Goal: Task Accomplishment & Management: Contribute content

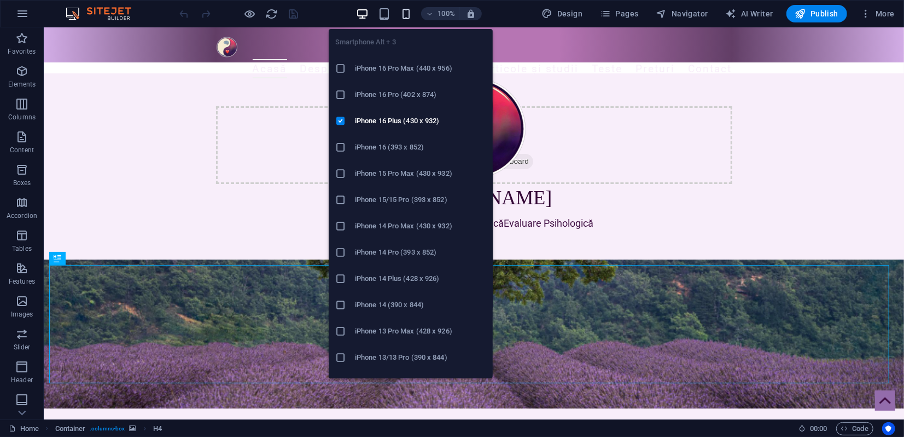
click at [404, 11] on icon "button" at bounding box center [406, 14] width 13 height 13
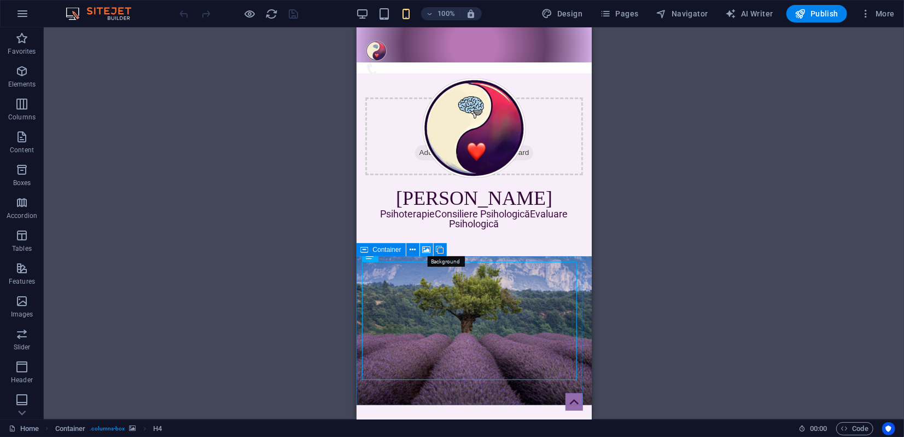
click at [428, 248] on icon at bounding box center [427, 249] width 8 height 11
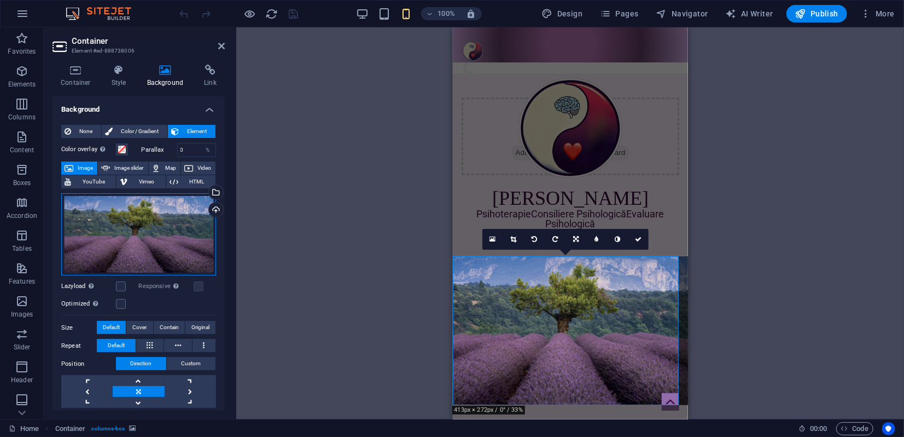
click at [172, 242] on div "Drag files here, click to choose files or select files from Files or our free s…" at bounding box center [138, 234] width 155 height 83
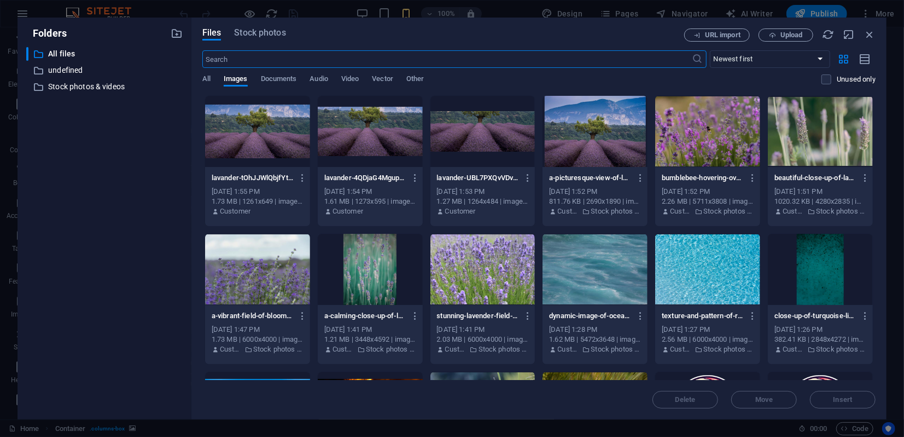
click at [383, 136] on div at bounding box center [370, 131] width 105 height 71
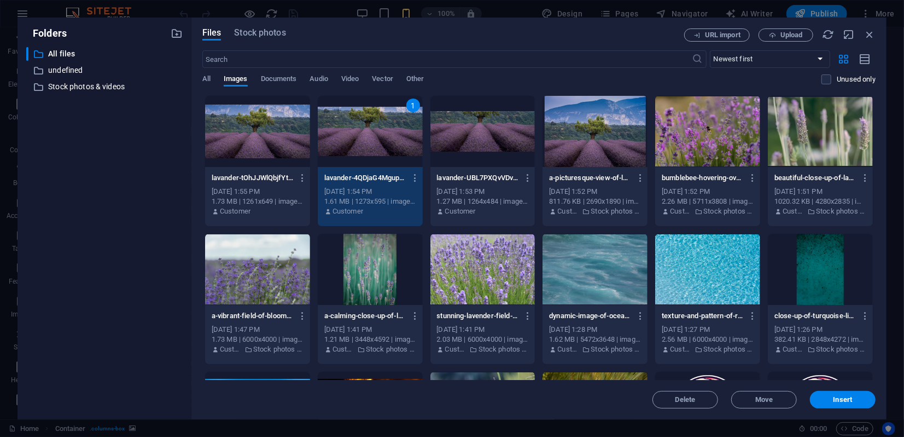
click at [836, 397] on span "Insert" at bounding box center [843, 399] width 19 height 7
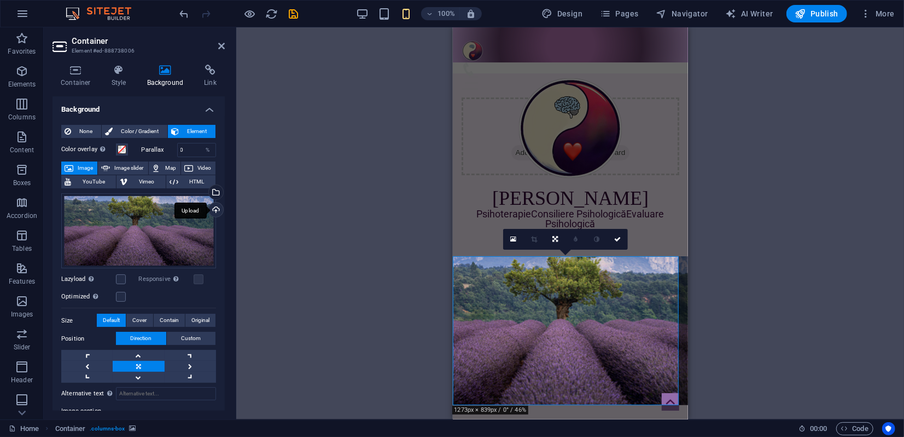
click at [213, 207] on div "Upload" at bounding box center [215, 210] width 16 height 16
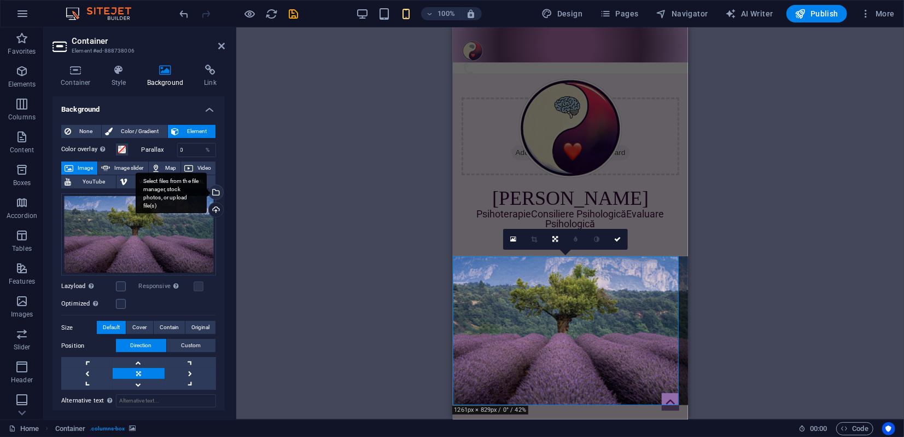
click at [215, 194] on div "Select files from the file manager, stock photos, or upload file(s)" at bounding box center [215, 193] width 16 height 16
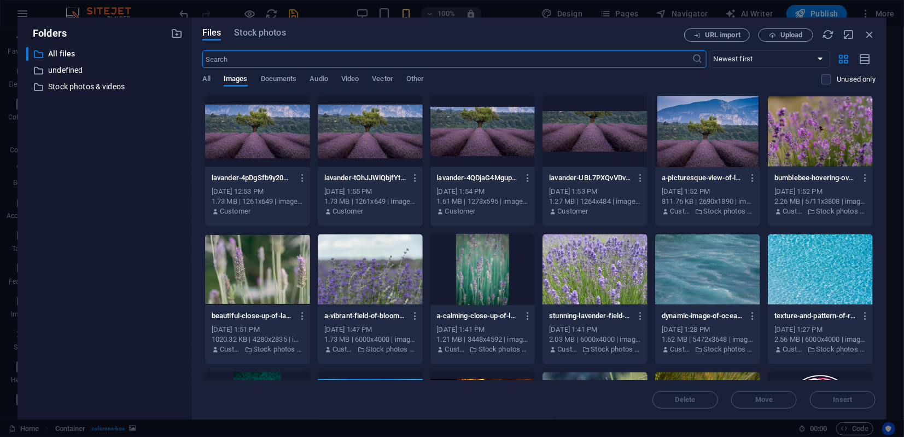
click at [592, 140] on div at bounding box center [595, 131] width 105 height 71
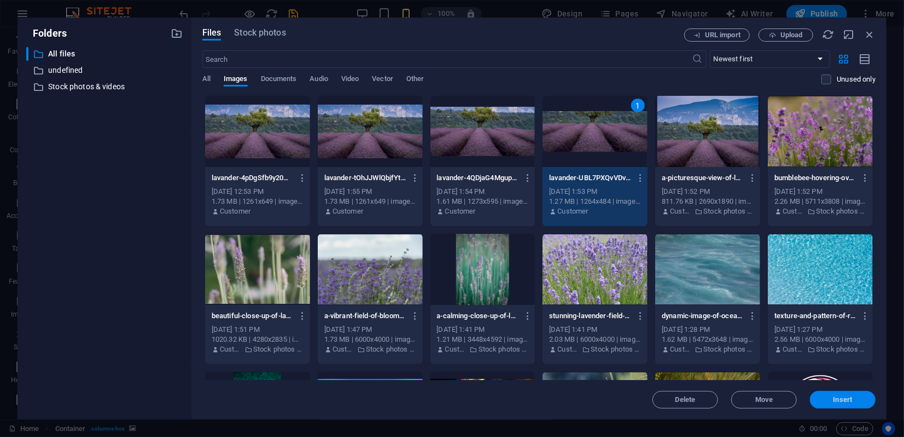
click at [827, 407] on button "Insert" at bounding box center [843, 400] width 66 height 18
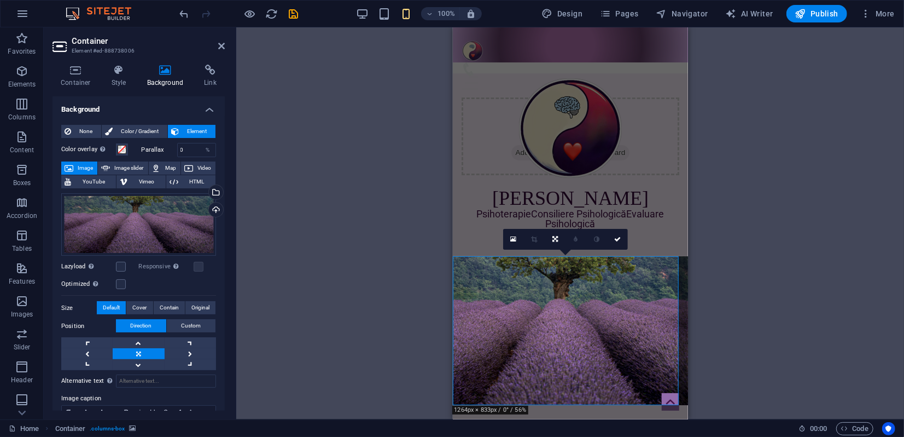
click at [222, 44] on icon at bounding box center [221, 46] width 7 height 9
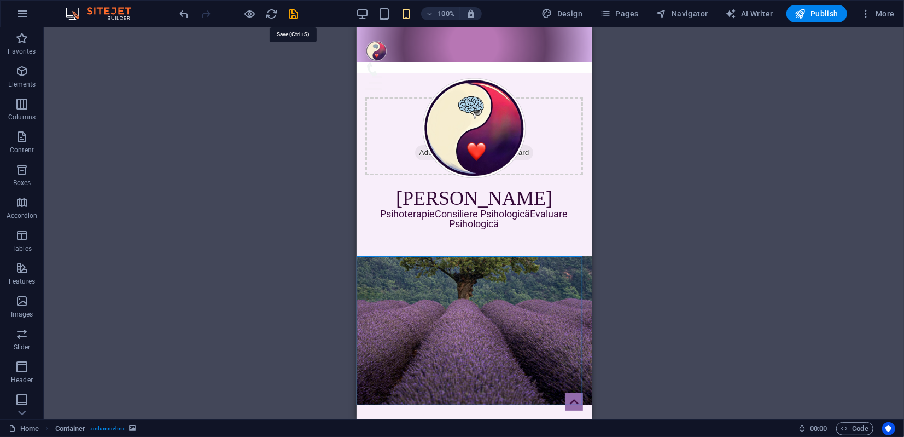
click at [293, 14] on icon "save" at bounding box center [294, 14] width 13 height 13
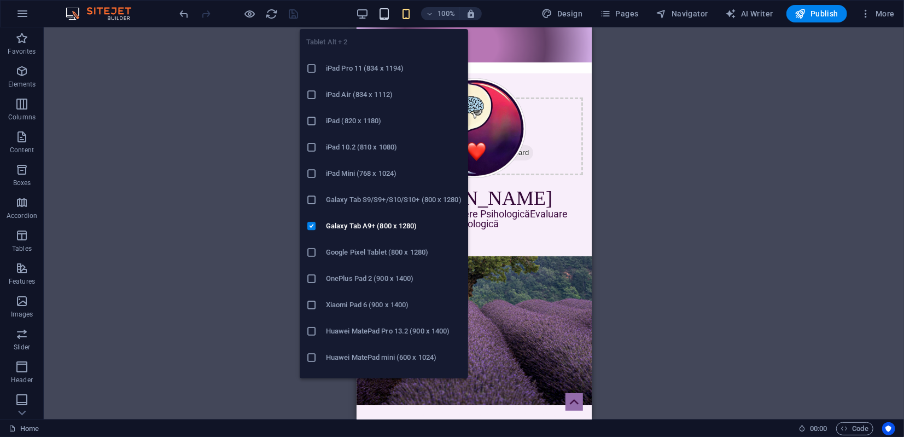
click at [387, 13] on icon "button" at bounding box center [384, 14] width 13 height 13
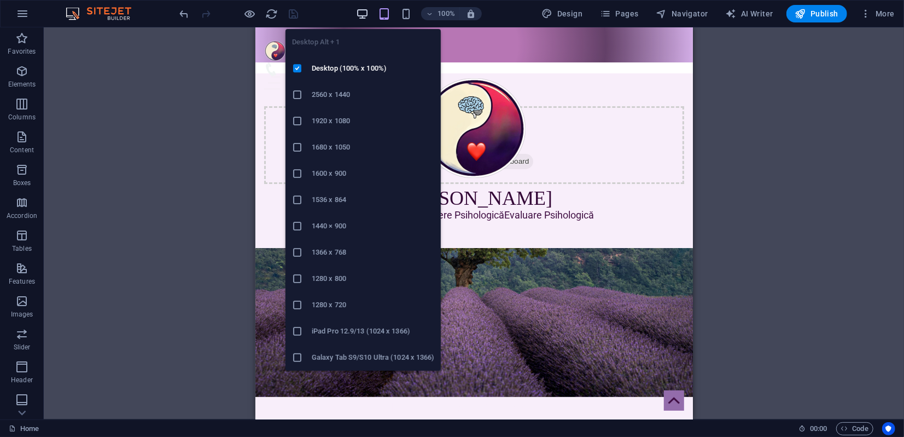
click at [364, 13] on icon "button" at bounding box center [362, 14] width 13 height 13
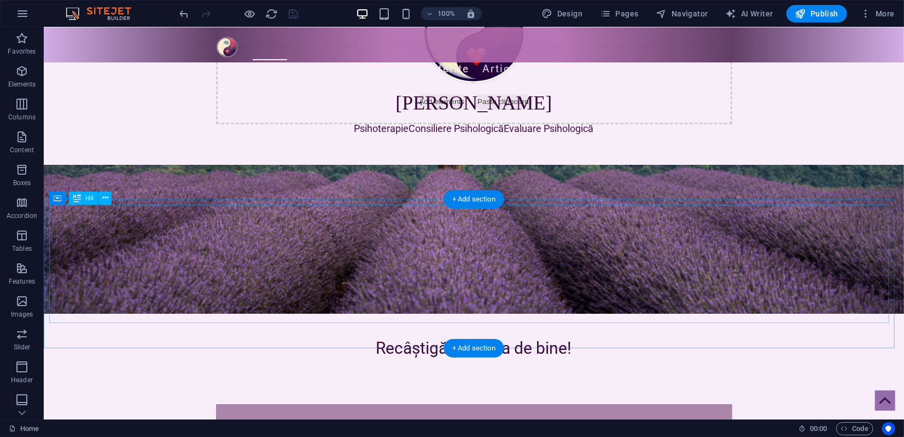
scroll to position [60, 0]
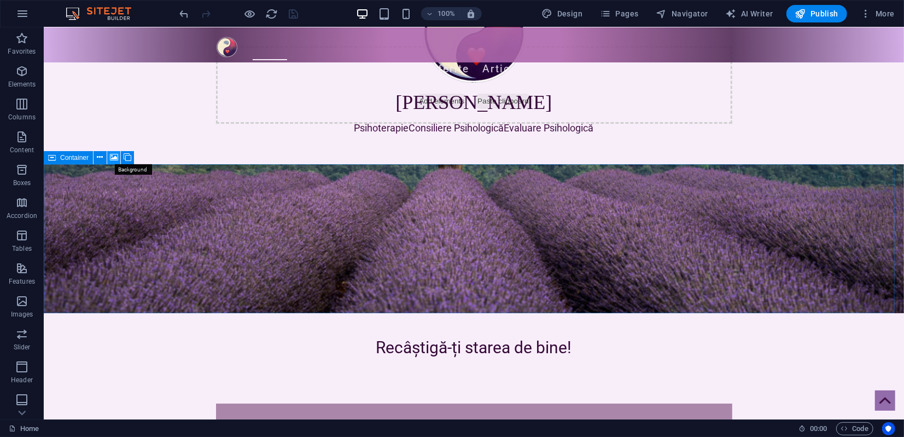
click at [114, 156] on icon at bounding box center [114, 157] width 8 height 11
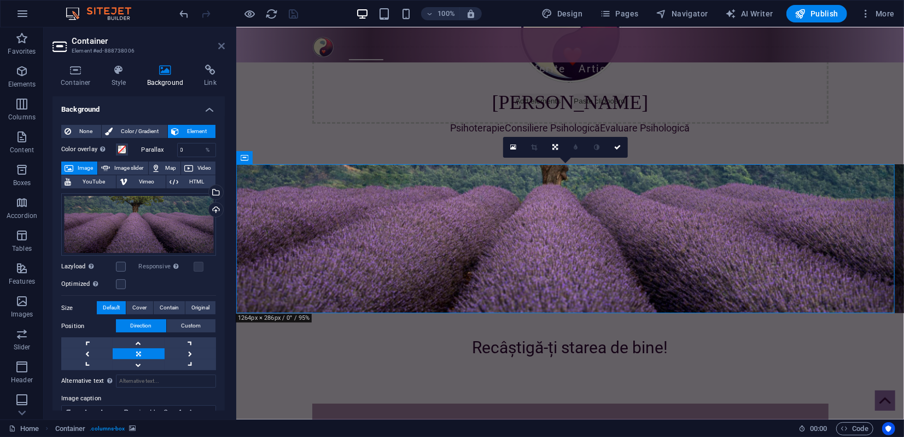
click at [223, 45] on icon at bounding box center [221, 46] width 7 height 9
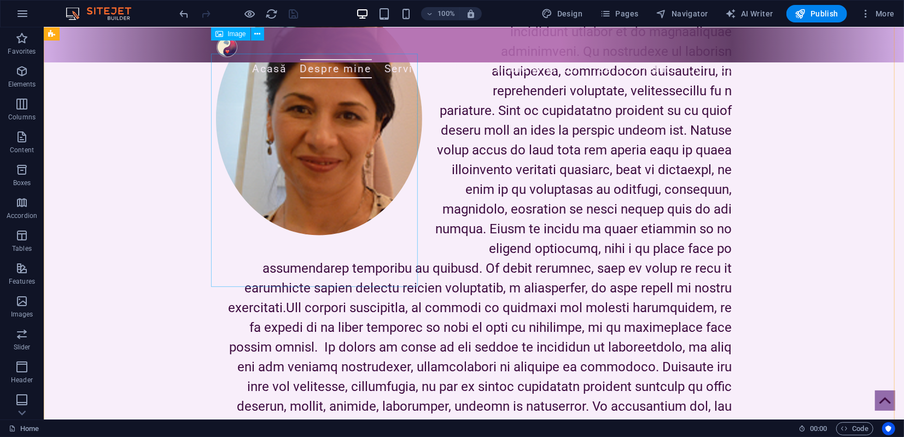
scroll to position [486, 0]
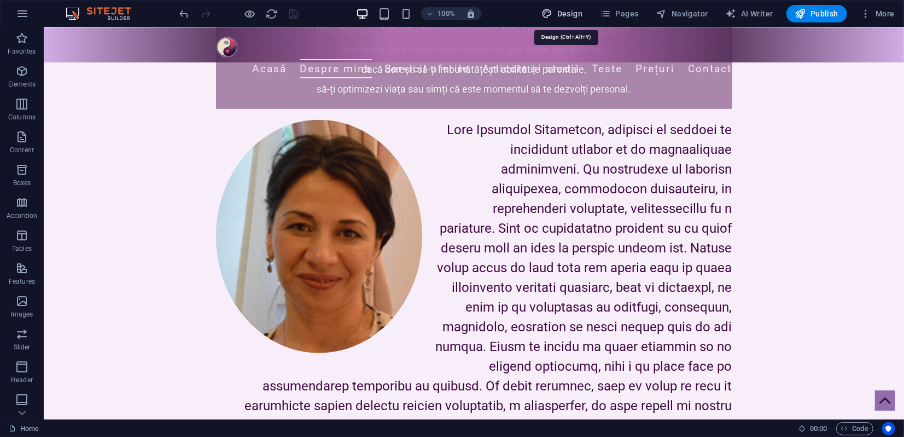
click at [575, 13] on span "Design" at bounding box center [562, 13] width 41 height 11
select select "px"
select select "300"
select select "px"
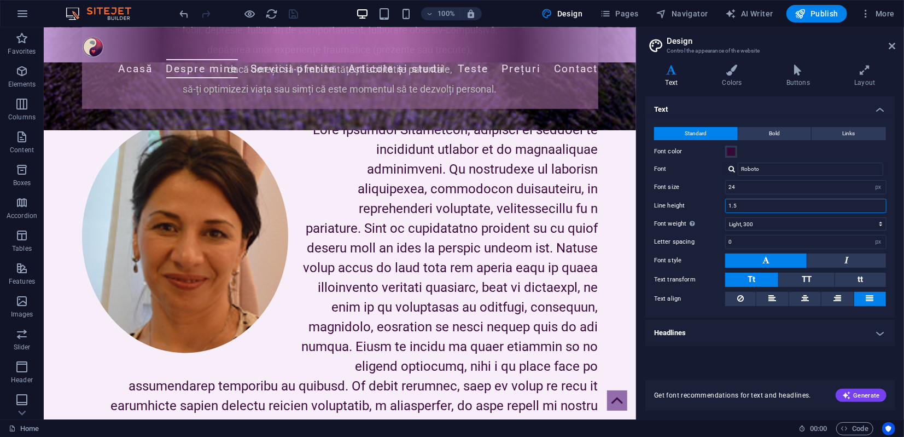
click at [736, 206] on input "1.5" at bounding box center [806, 205] width 160 height 13
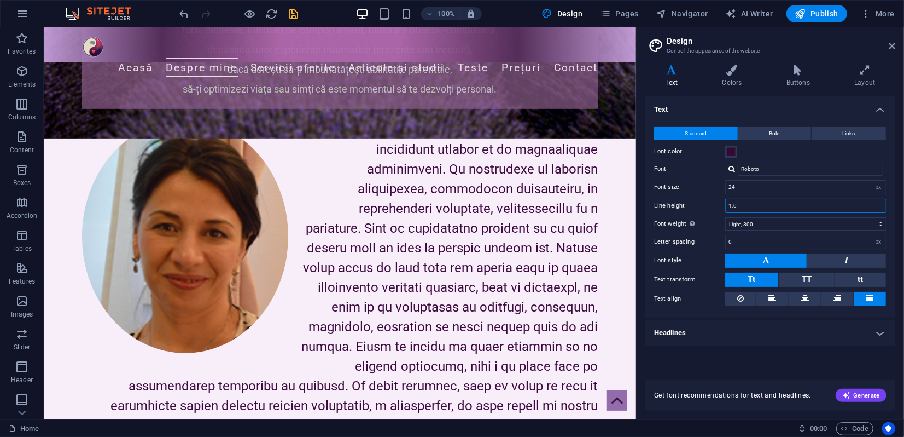
type input "1.0"
click at [295, 10] on icon "save" at bounding box center [294, 14] width 13 height 13
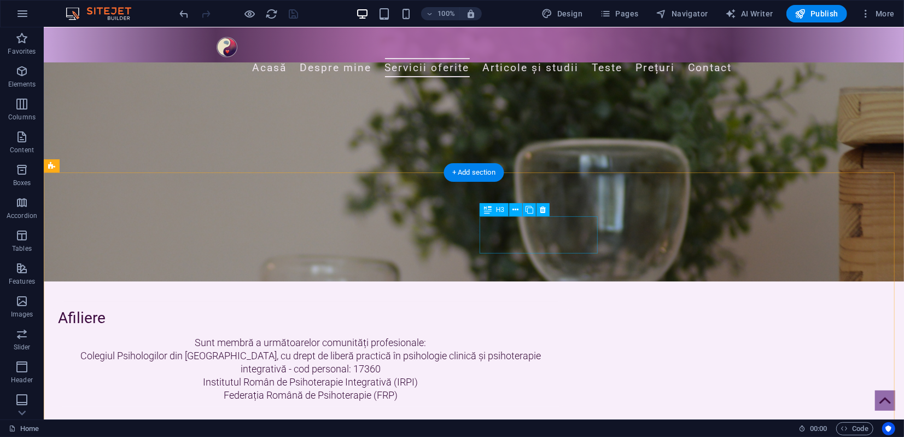
scroll to position [1197, 0]
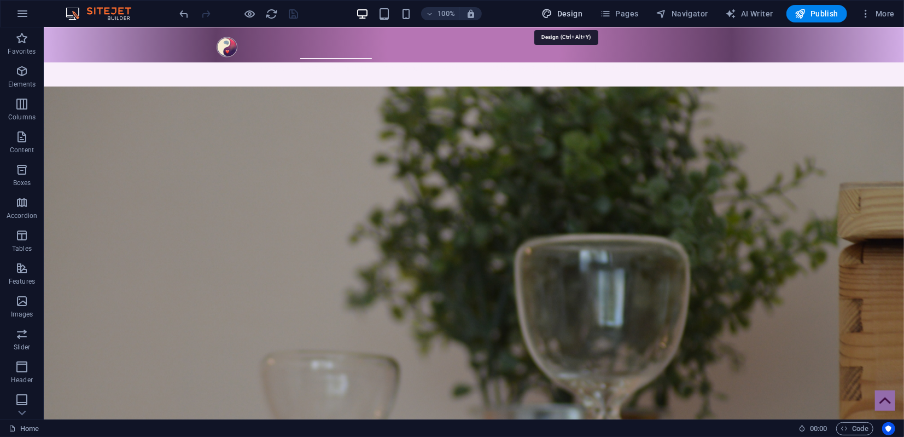
click at [580, 10] on span "Design" at bounding box center [562, 13] width 41 height 11
select select "px"
select select "300"
select select "px"
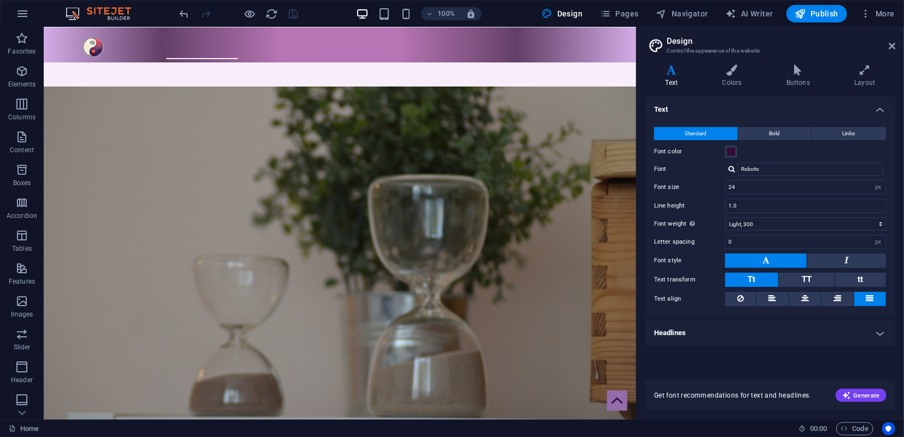
click at [709, 331] on h4 "Headlines" at bounding box center [771, 333] width 250 height 26
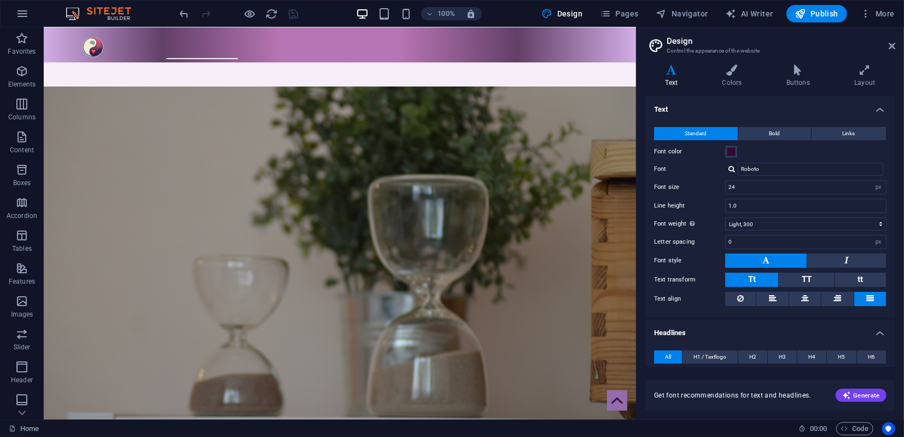
scroll to position [121, 0]
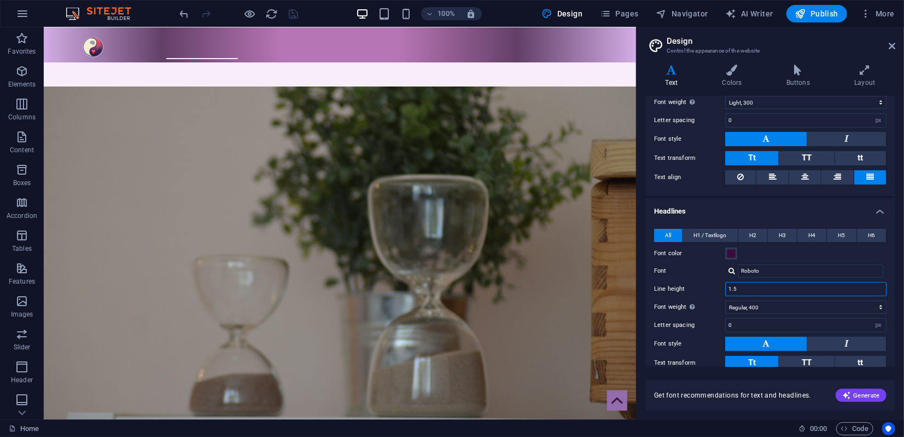
click at [749, 289] on input "1.5" at bounding box center [806, 288] width 160 height 13
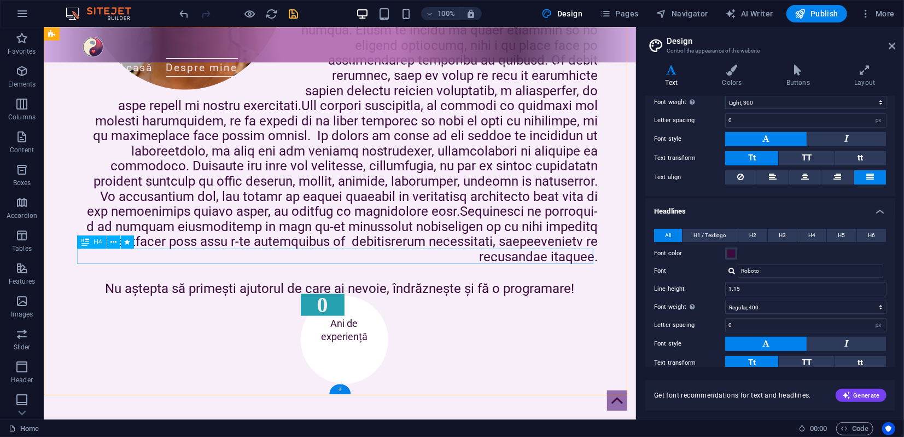
scroll to position [706, 0]
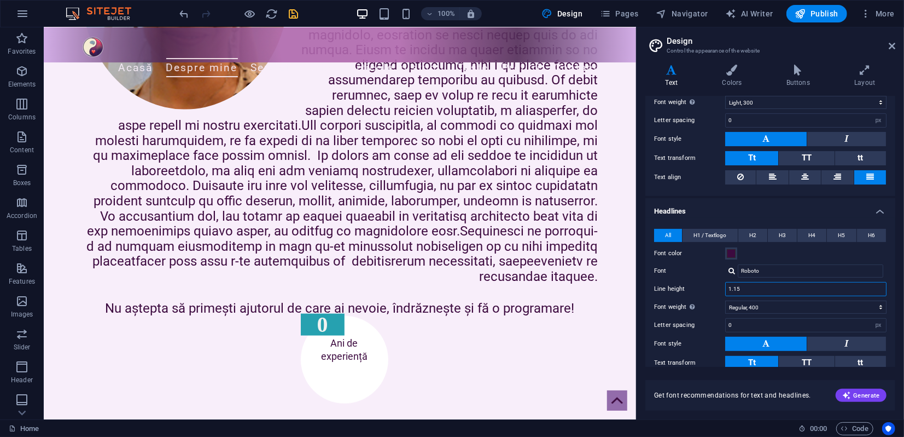
drag, startPoint x: 744, startPoint y: 287, endPoint x: 749, endPoint y: 282, distance: 7.0
click at [735, 286] on input "1.15" at bounding box center [806, 288] width 160 height 13
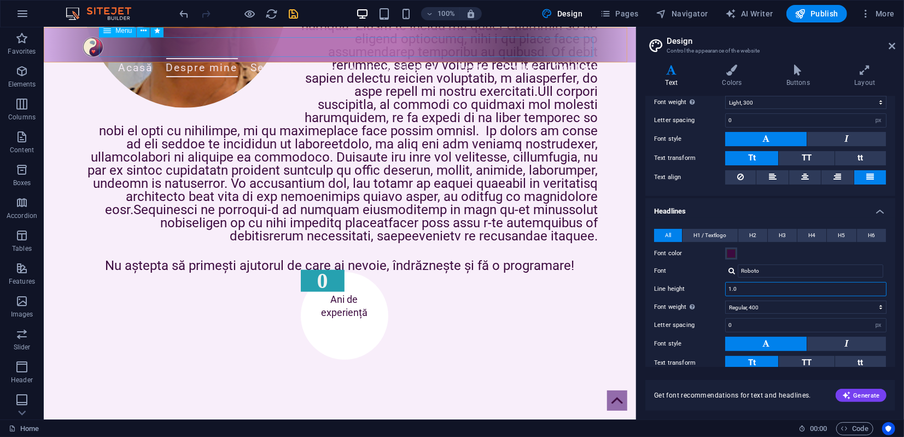
scroll to position [705, 0]
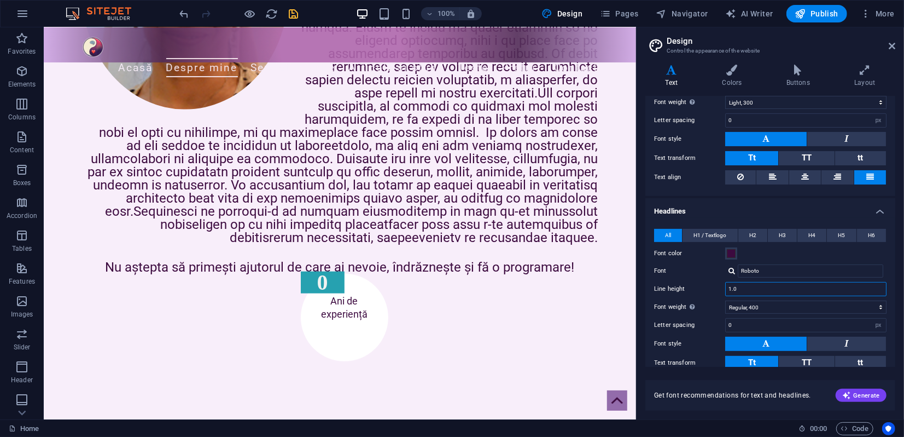
type input "1.0"
click at [297, 10] on icon "save" at bounding box center [294, 14] width 13 height 13
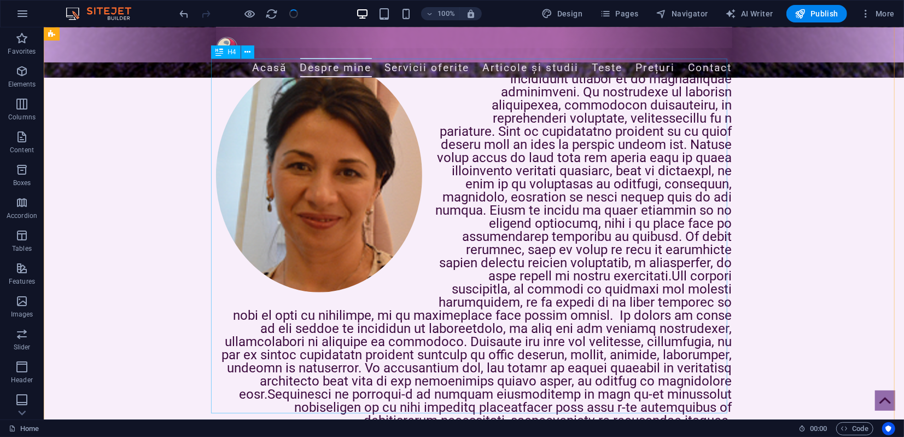
scroll to position [400, 0]
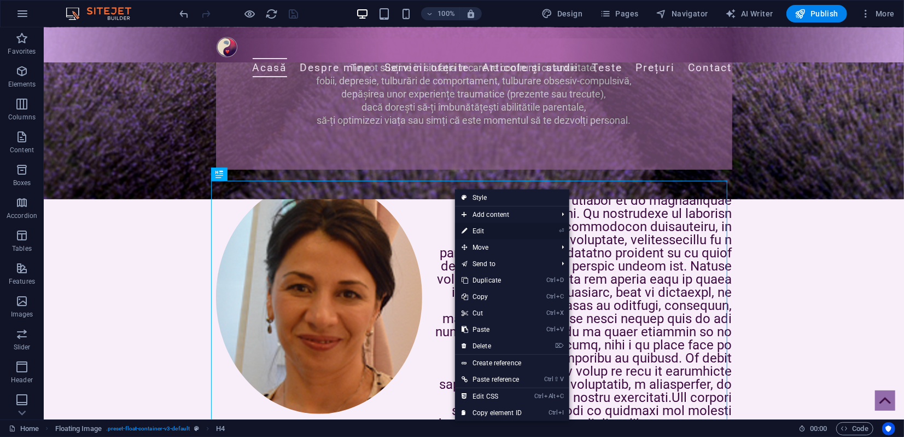
click at [481, 231] on link "⏎ Edit" at bounding box center [491, 231] width 73 height 16
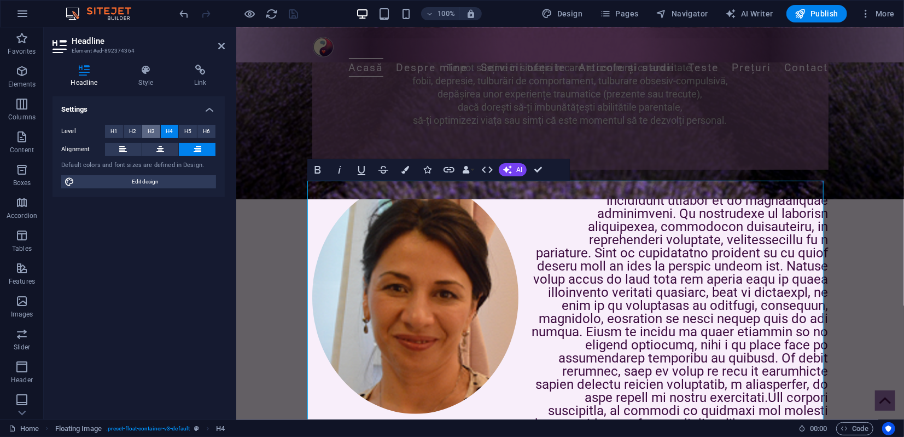
click at [153, 131] on span "H3" at bounding box center [151, 131] width 7 height 13
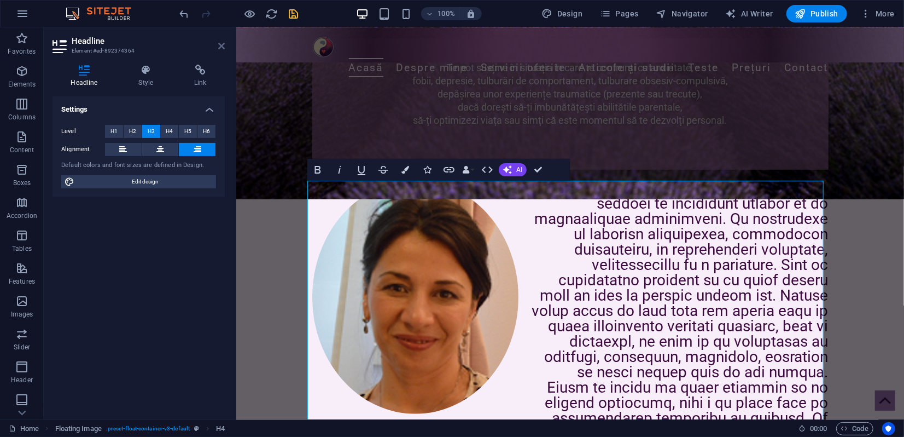
click at [223, 47] on icon at bounding box center [221, 46] width 7 height 9
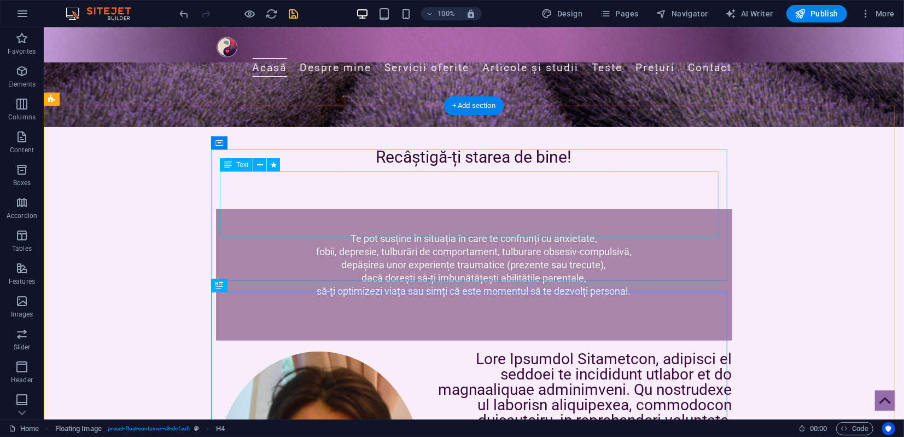
scroll to position [218, 0]
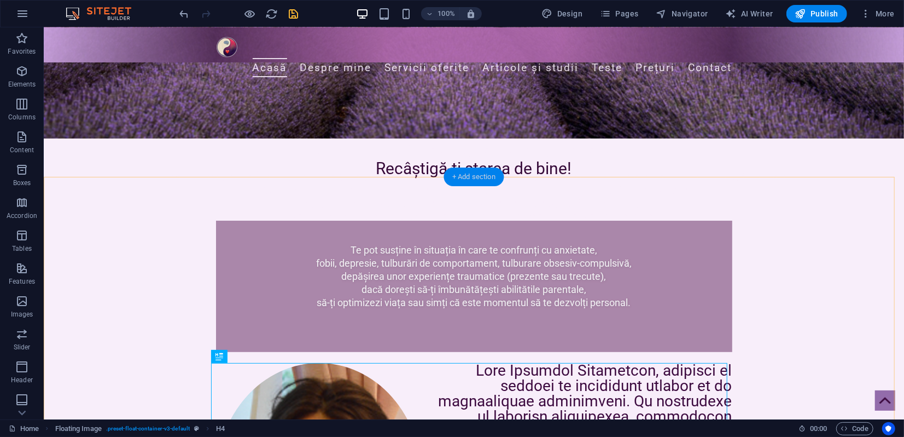
click at [471, 175] on div "+ Add section" at bounding box center [474, 176] width 61 height 19
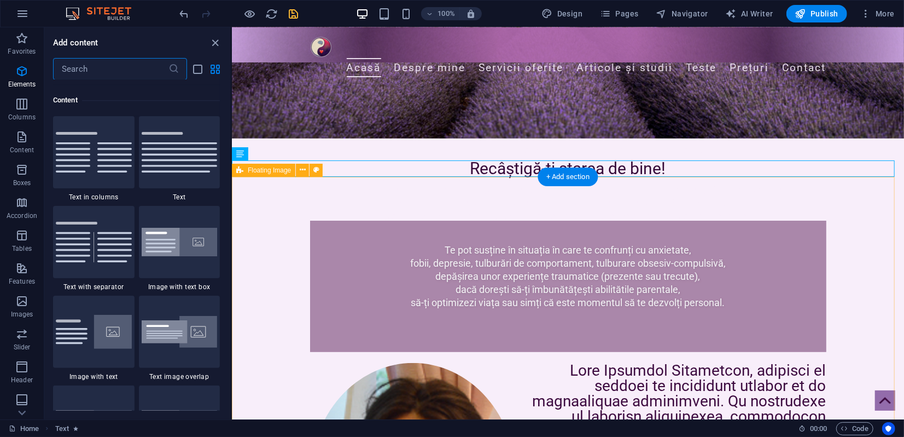
scroll to position [1914, 0]
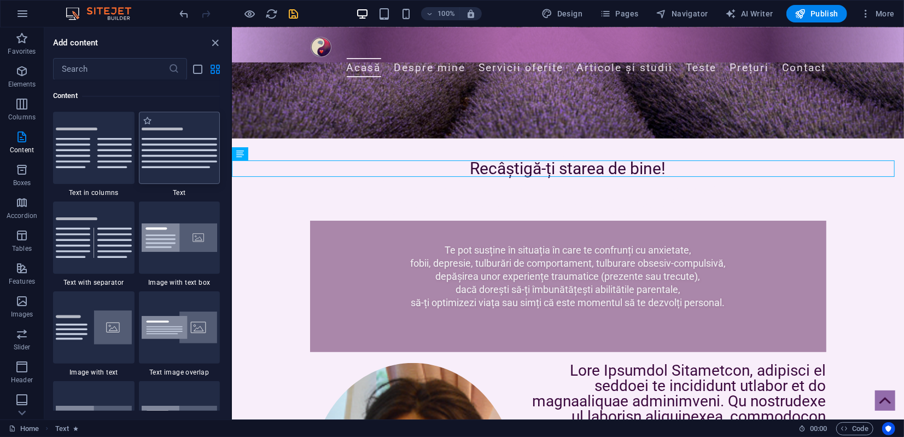
click at [186, 156] on img at bounding box center [180, 147] width 76 height 40
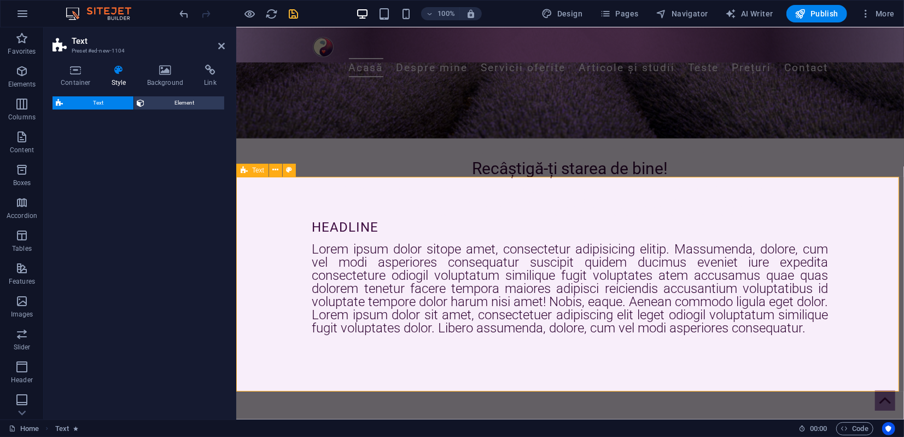
select select "preset-text-v2-default"
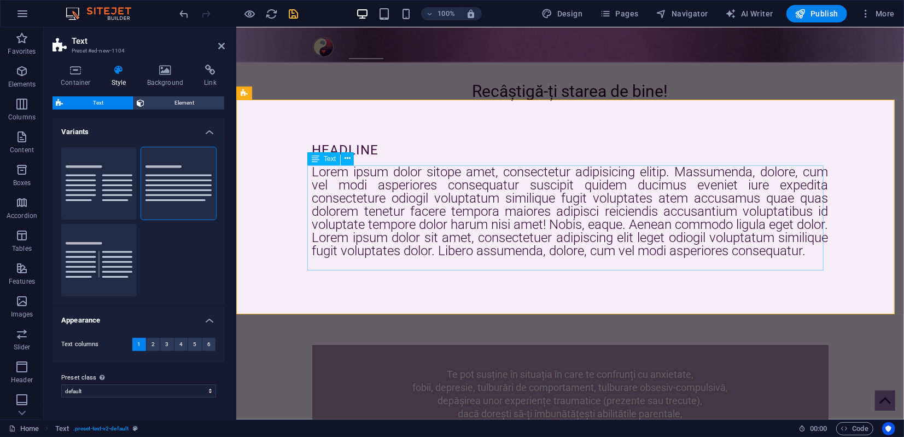
scroll to position [279, 0]
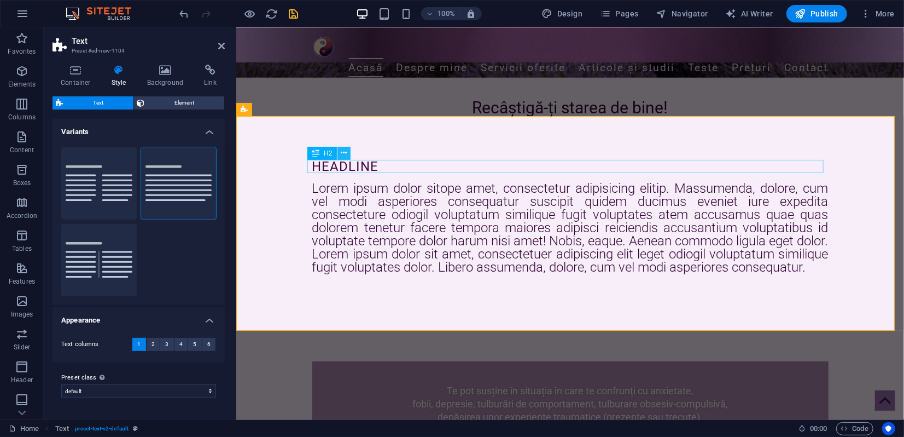
click at [346, 154] on icon at bounding box center [344, 152] width 6 height 11
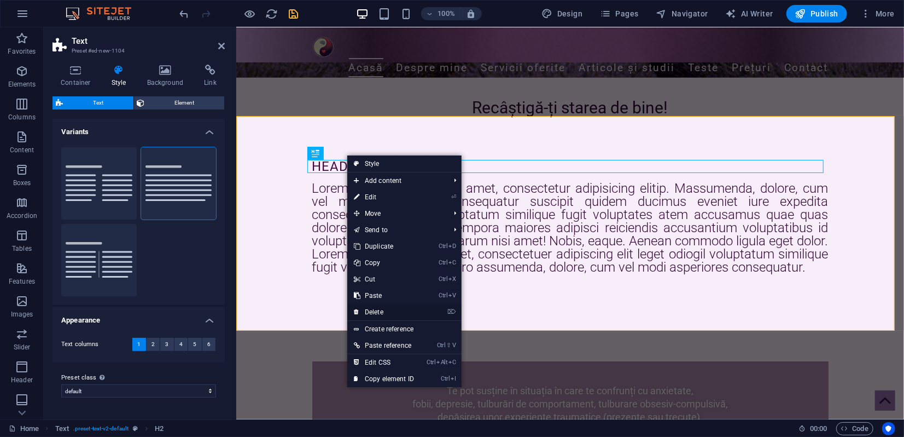
click at [382, 309] on link "⌦ Delete" at bounding box center [383, 312] width 73 height 16
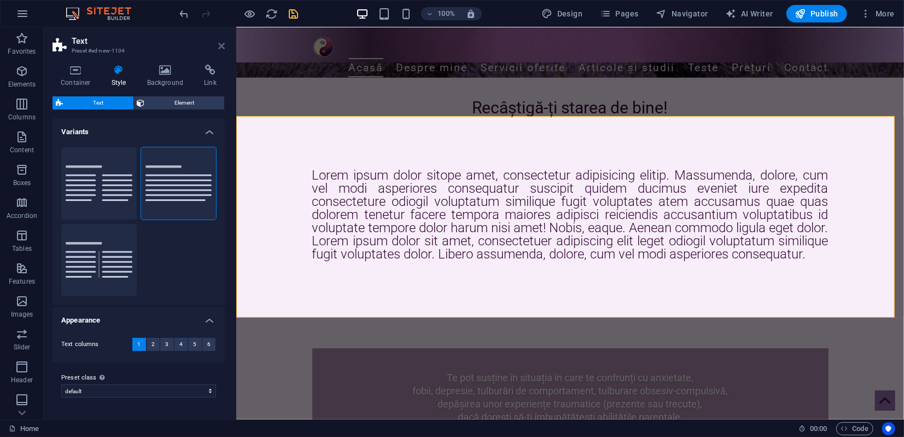
click at [223, 48] on icon at bounding box center [221, 46] width 7 height 9
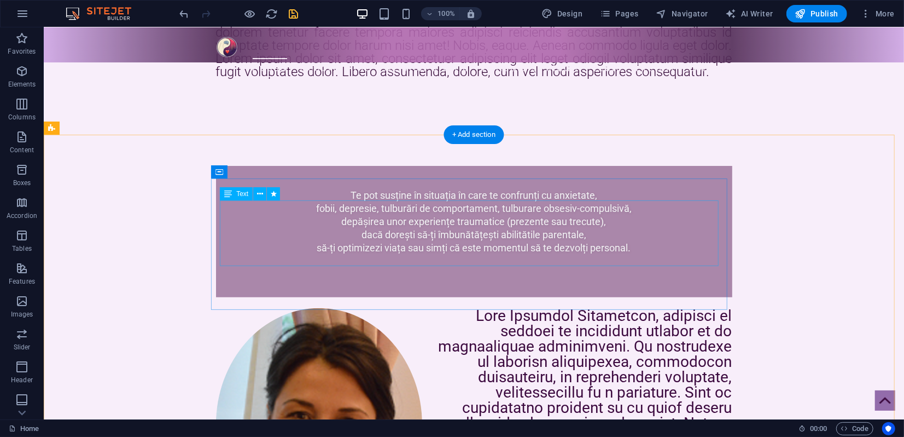
scroll to position [1, 0]
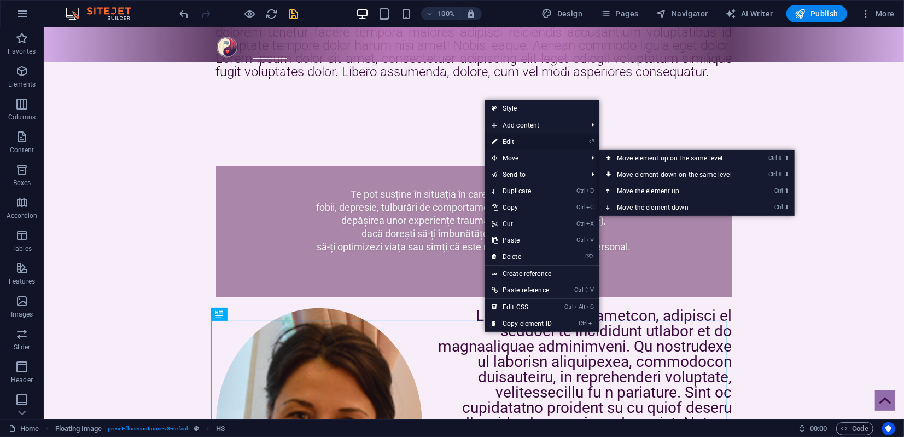
click at [515, 143] on link "⏎ Edit" at bounding box center [521, 141] width 73 height 16
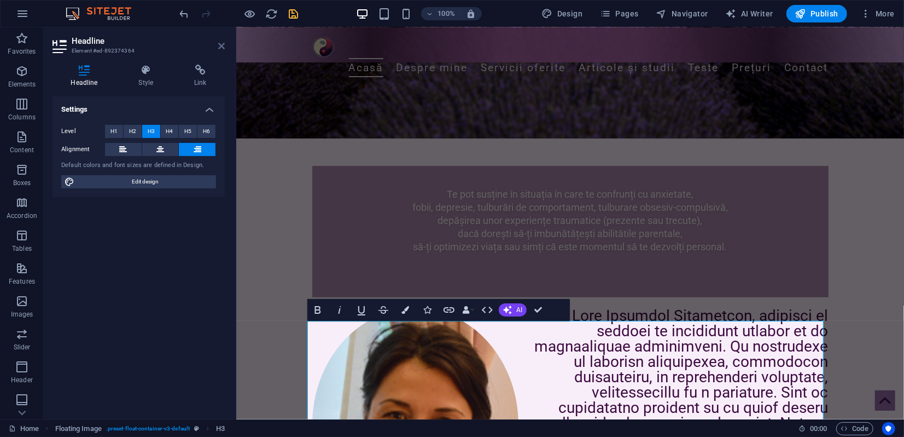
click at [218, 47] on icon at bounding box center [221, 46] width 7 height 9
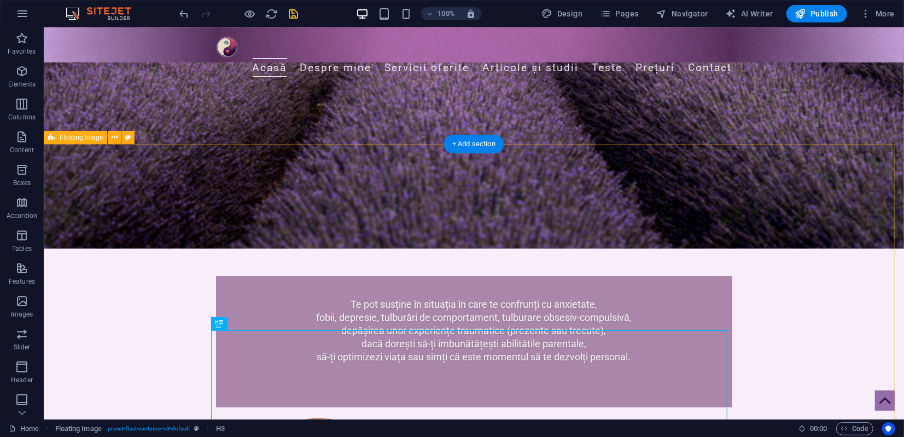
scroll to position [340, 0]
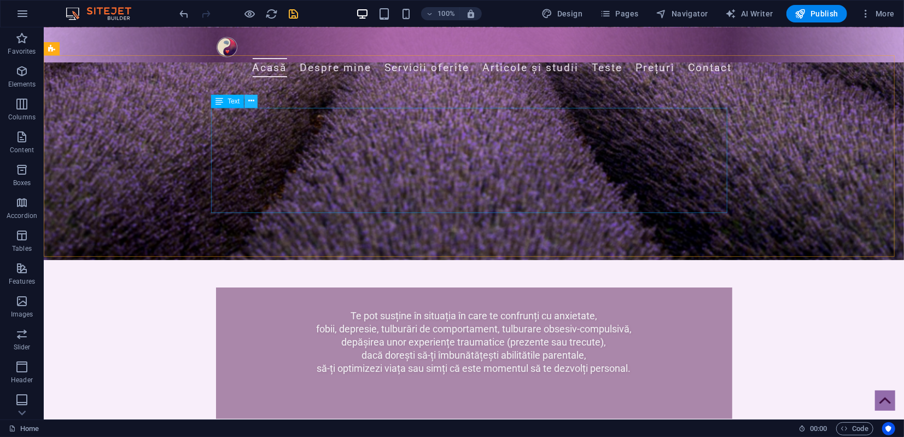
click at [251, 98] on icon at bounding box center [251, 100] width 6 height 11
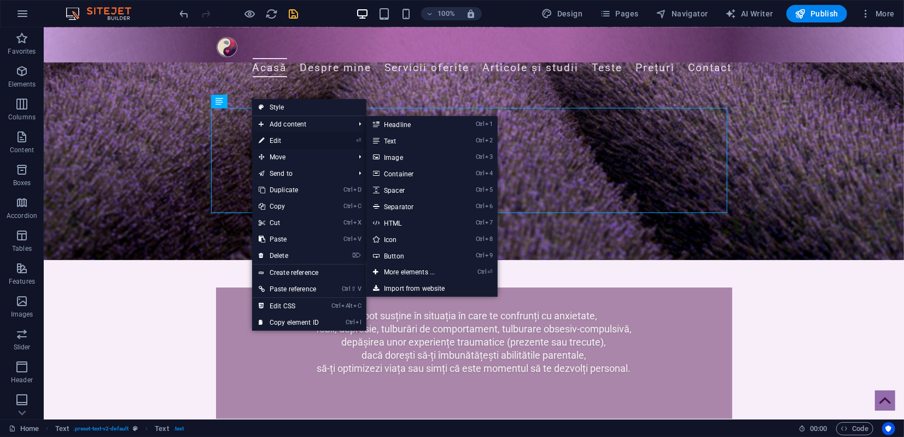
click at [275, 142] on link "⏎ Edit" at bounding box center [288, 140] width 73 height 16
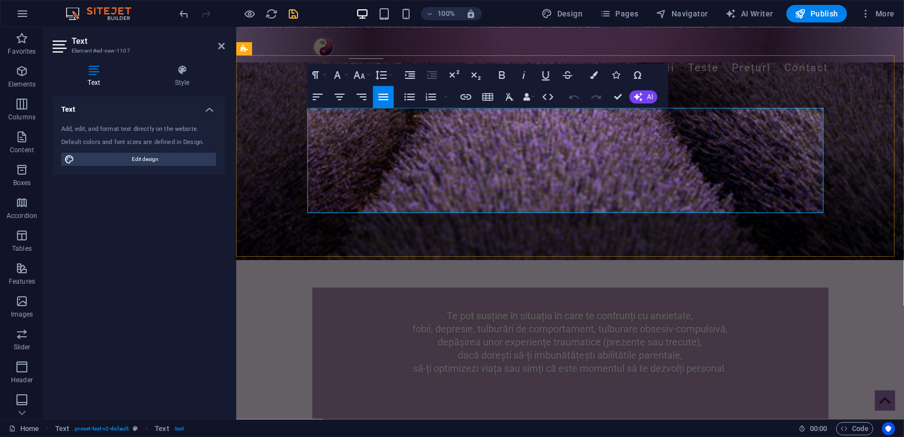
drag, startPoint x: 307, startPoint y: 113, endPoint x: 407, endPoint y: 204, distance: 134.4
click at [407, 199] on p "Lorem ipsum dolor sitope amet, consectetur adipisicing elitip. Massumenda, dolo…" at bounding box center [570, 153] width 516 height 92
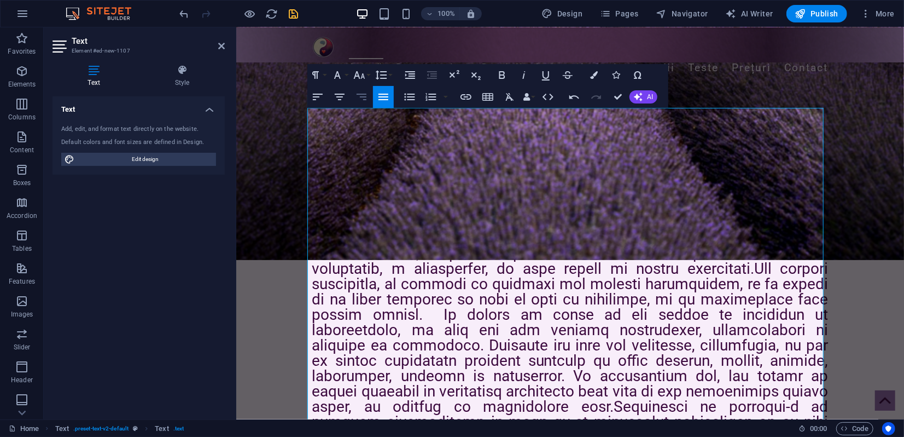
click at [360, 100] on icon "button" at bounding box center [361, 96] width 13 height 13
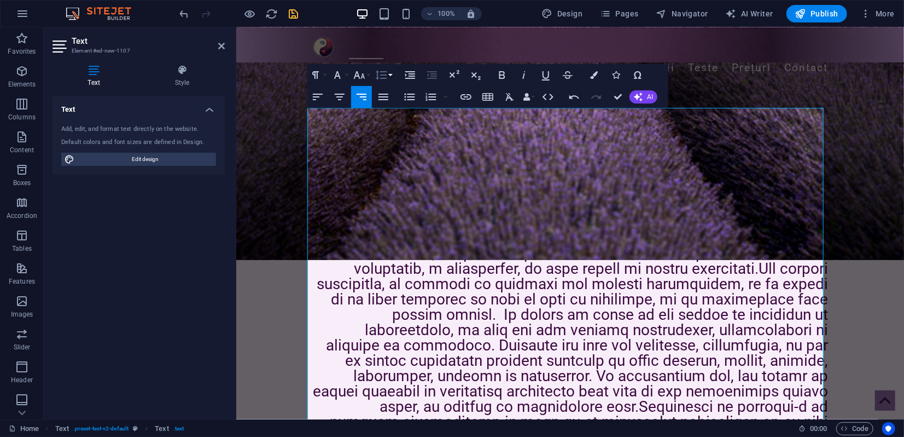
click at [387, 77] on icon "button" at bounding box center [381, 74] width 13 height 13
click at [398, 127] on link "1.15" at bounding box center [397, 129] width 49 height 16
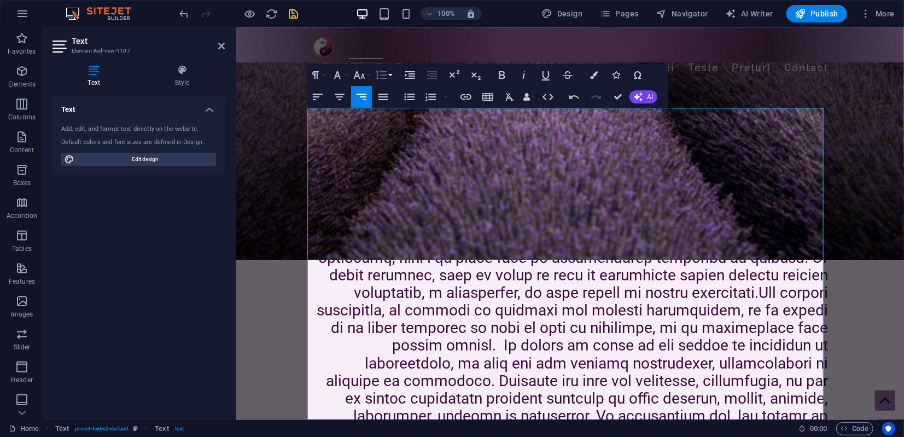
click at [392, 76] on button "Line Height" at bounding box center [383, 75] width 21 height 22
click at [396, 143] on link "1.5" at bounding box center [397, 145] width 49 height 16
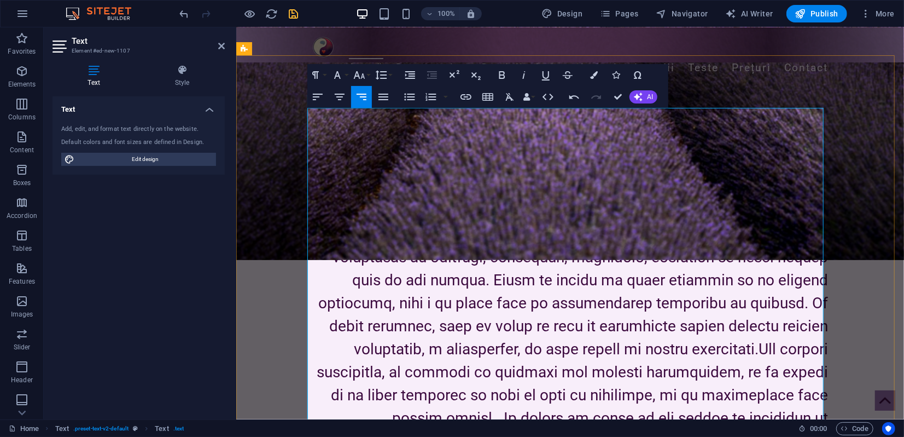
drag, startPoint x: 406, startPoint y: 153, endPoint x: 411, endPoint y: 157, distance: 6.2
click at [407, 153] on h3 at bounding box center [570, 371] width 516 height 529
click at [410, 141] on h3 at bounding box center [570, 371] width 516 height 529
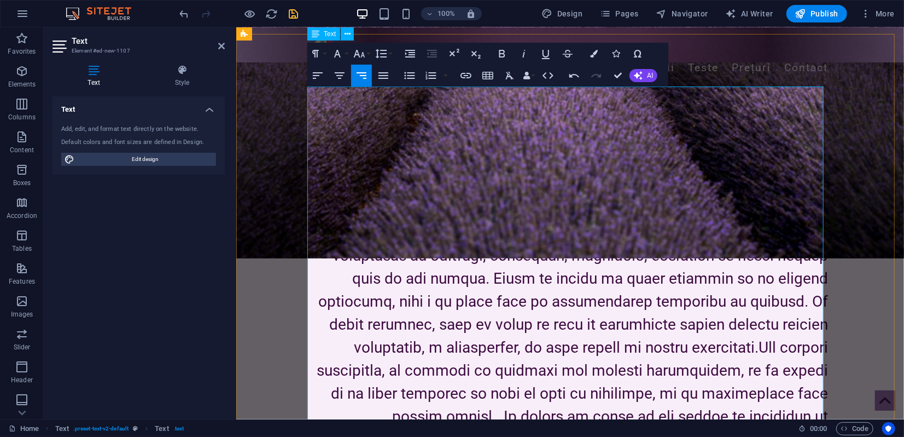
scroll to position [340, 0]
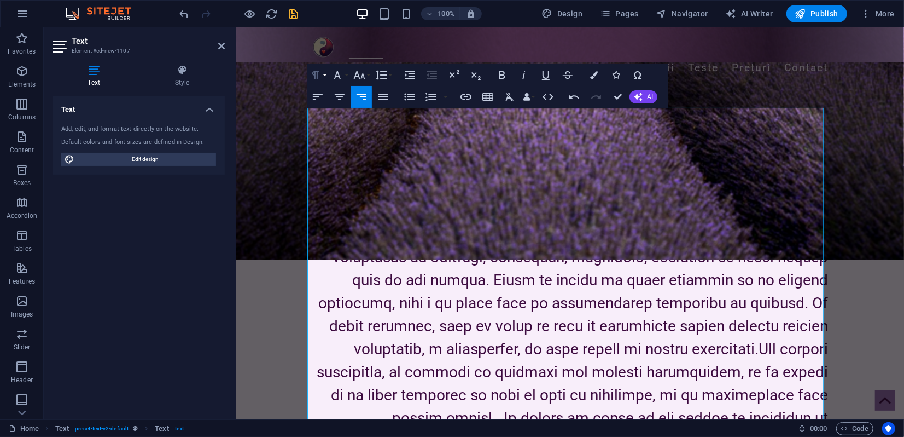
click at [325, 75] on button "Paragraph Format" at bounding box center [317, 75] width 21 height 22
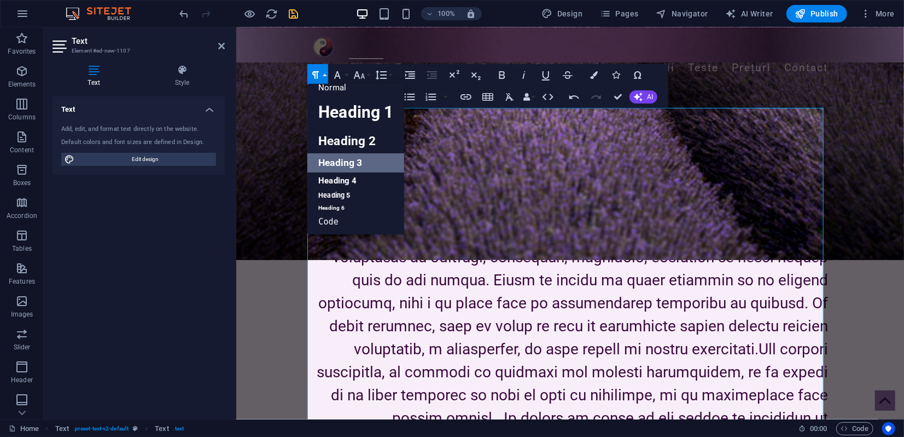
scroll to position [9, 0]
click at [354, 183] on link "Heading 4" at bounding box center [355, 180] width 97 height 16
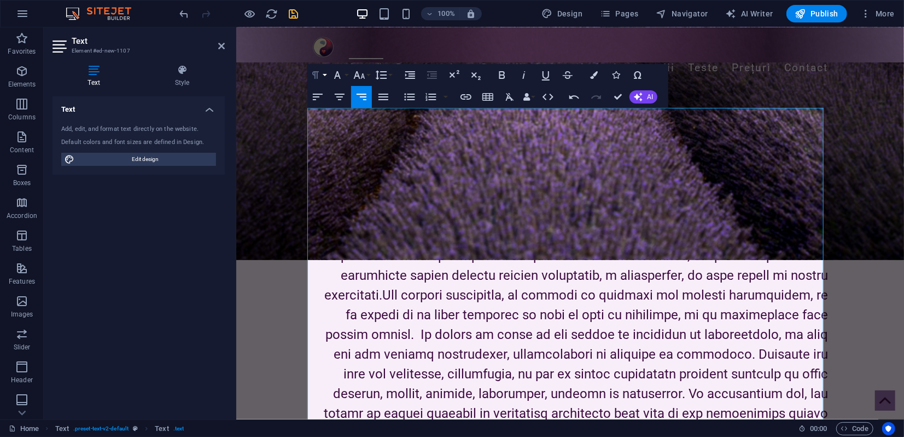
click at [326, 76] on button "Paragraph Format" at bounding box center [317, 75] width 21 height 22
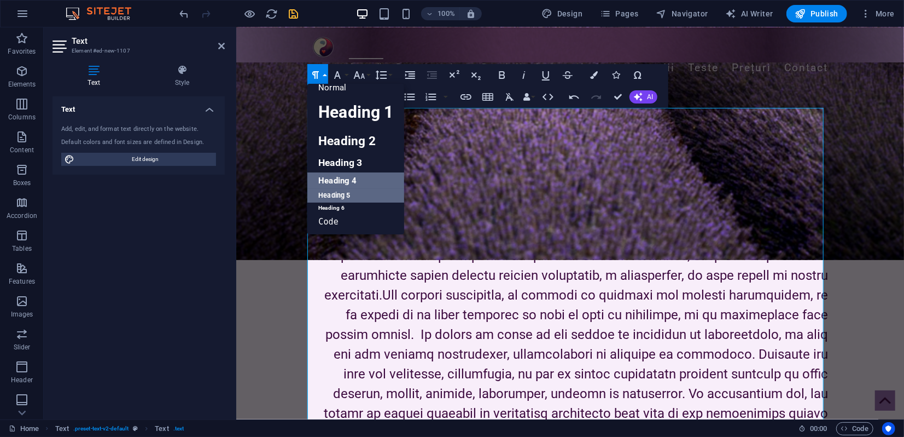
click at [347, 194] on link "Heading 5" at bounding box center [355, 196] width 97 height 14
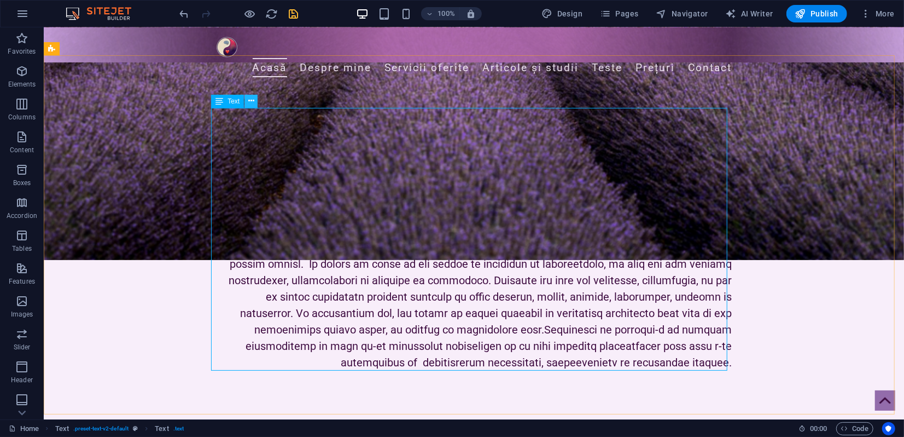
click at [253, 98] on icon at bounding box center [251, 100] width 6 height 11
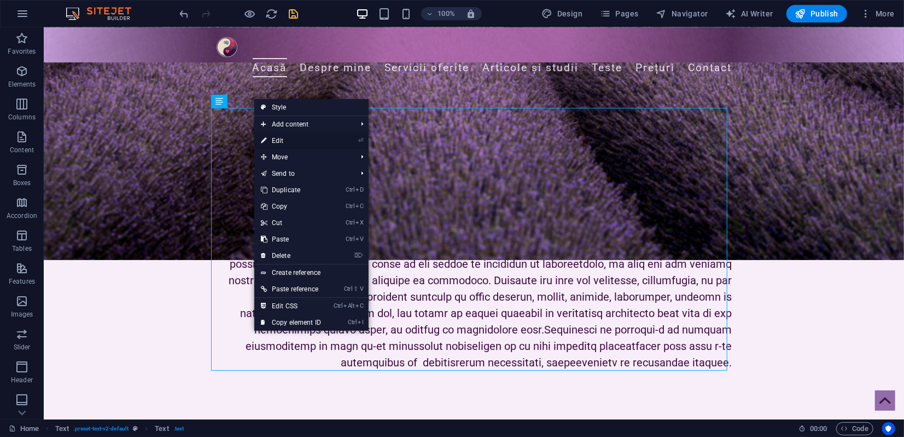
click at [280, 140] on link "⏎ Edit" at bounding box center [290, 140] width 73 height 16
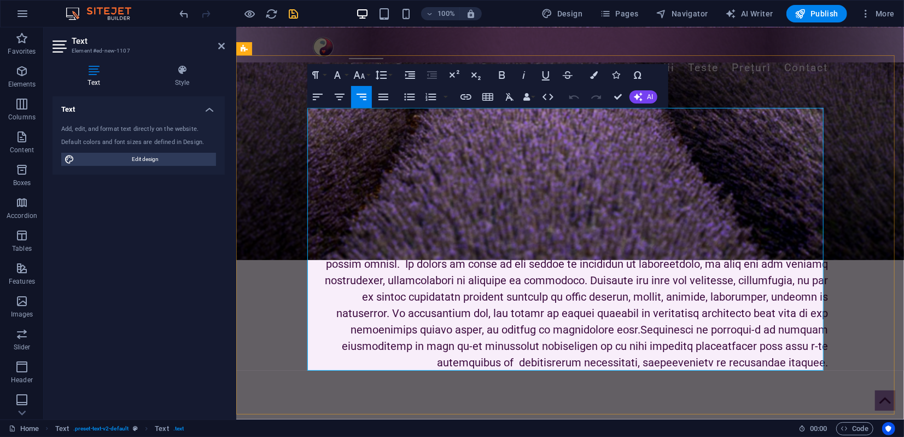
drag, startPoint x: 335, startPoint y: 113, endPoint x: 822, endPoint y: 366, distance: 549.4
click at [822, 366] on h5 at bounding box center [570, 238] width 516 height 263
click at [388, 79] on button "Line Height" at bounding box center [383, 75] width 21 height 22
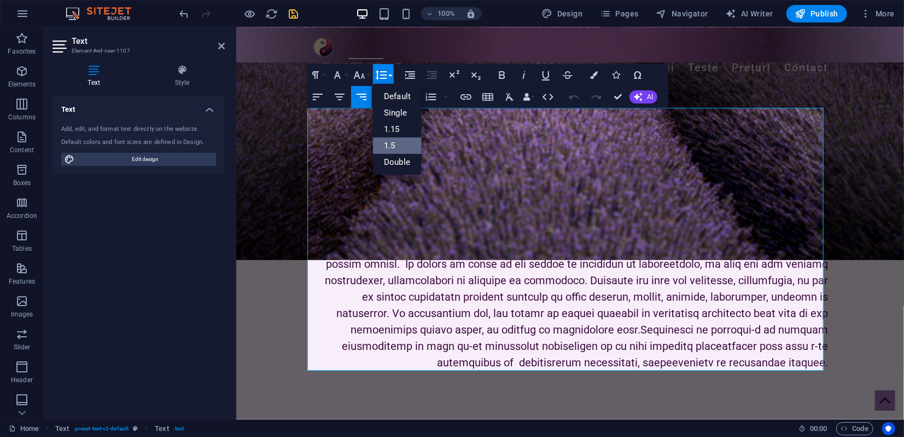
scroll to position [0, 0]
click at [396, 142] on link "1.5" at bounding box center [397, 145] width 49 height 16
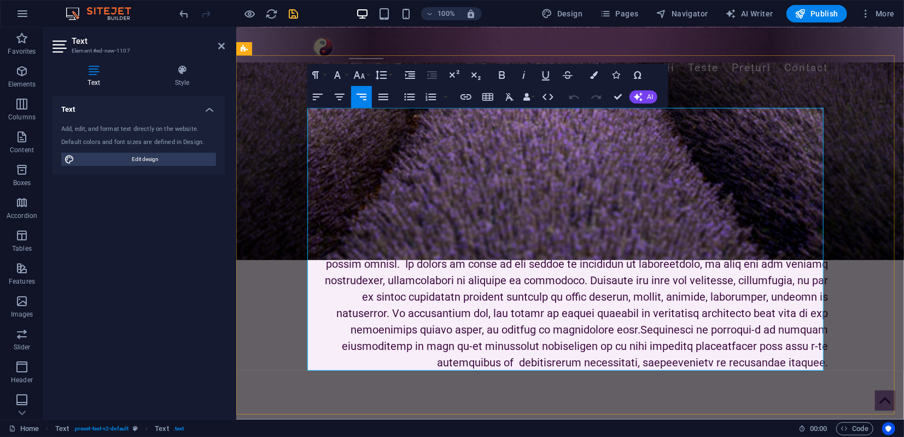
click at [407, 181] on h5 at bounding box center [570, 238] width 516 height 263
click at [809, 115] on h5 at bounding box center [570, 238] width 516 height 263
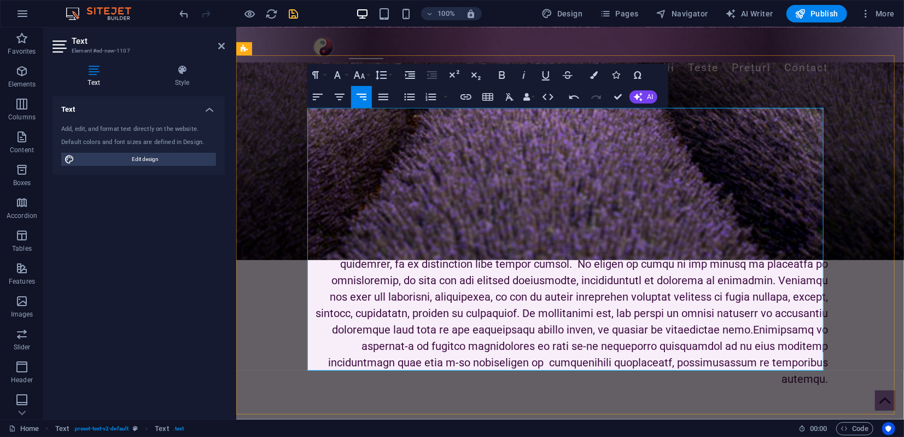
click at [374, 147] on h5 at bounding box center [570, 255] width 516 height 263
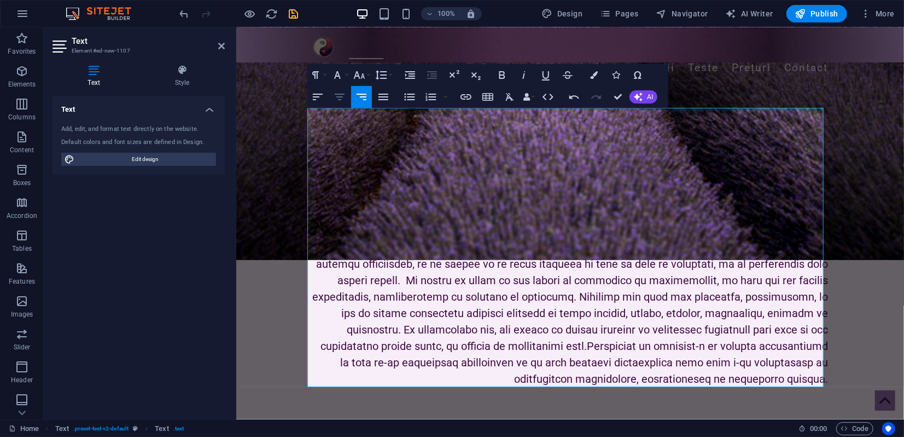
click at [342, 96] on icon "button" at bounding box center [340, 97] width 10 height 7
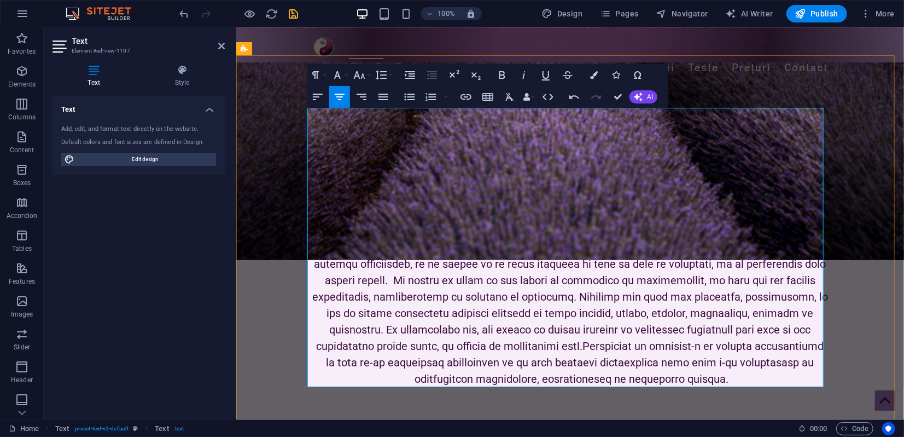
click at [670, 166] on h5 at bounding box center [570, 271] width 516 height 230
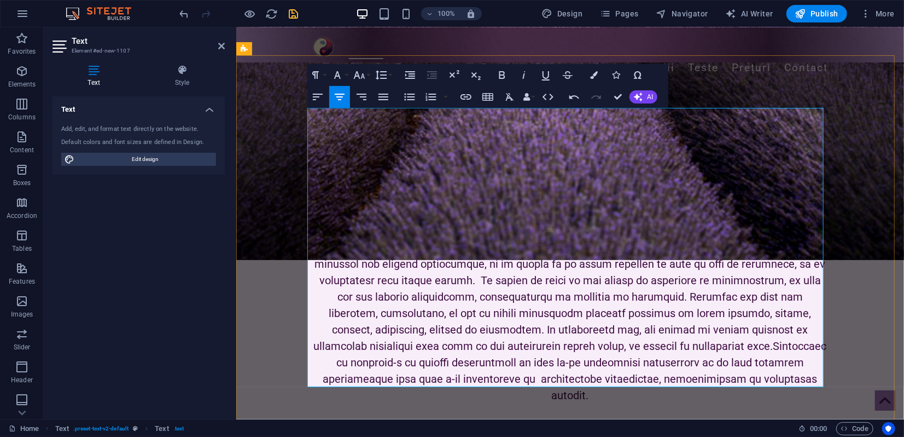
click at [792, 197] on h5 at bounding box center [570, 288] width 516 height 230
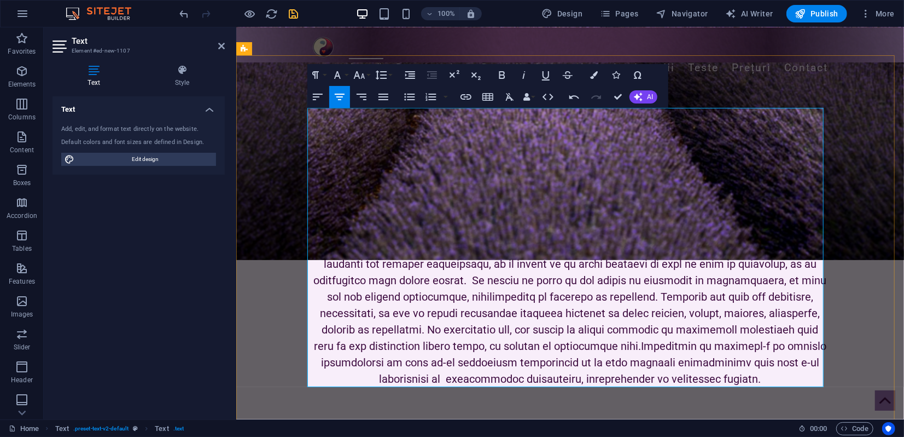
click at [384, 231] on h5 at bounding box center [570, 296] width 516 height 181
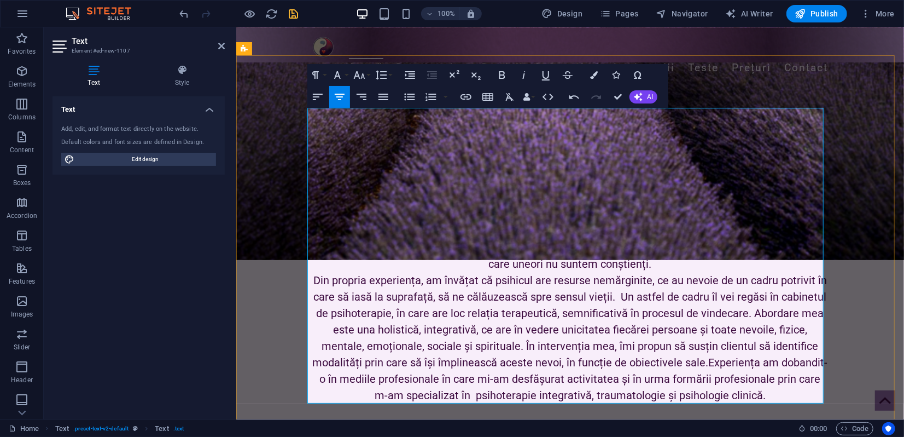
click at [615, 292] on h5 "Din propria experiența, am învățat că psihicul are resurse nemărginite, ce au n…" at bounding box center [570, 336] width 516 height 131
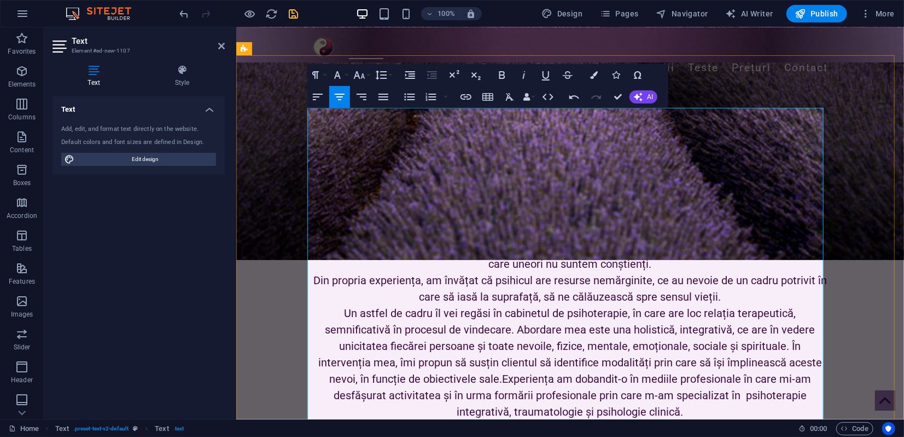
click at [436, 328] on h5 "Un astfel de cadru îl vei regăsi în cabinetul de psihoterapie, în care are loc …" at bounding box center [570, 361] width 516 height 115
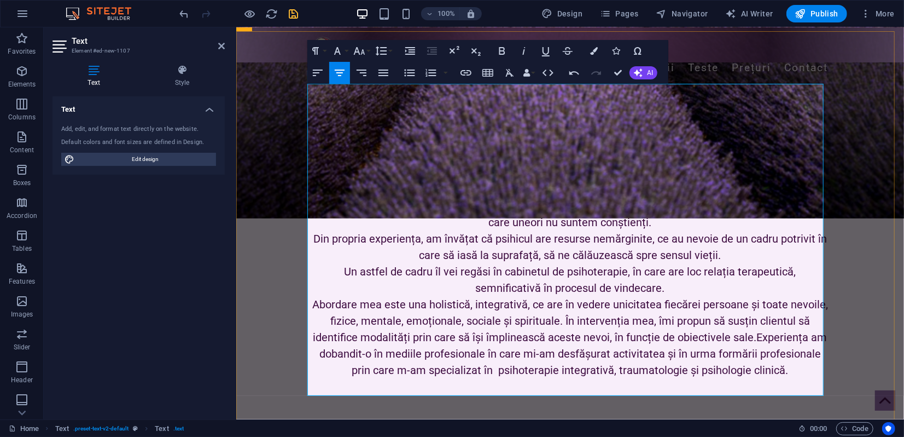
scroll to position [400, 0]
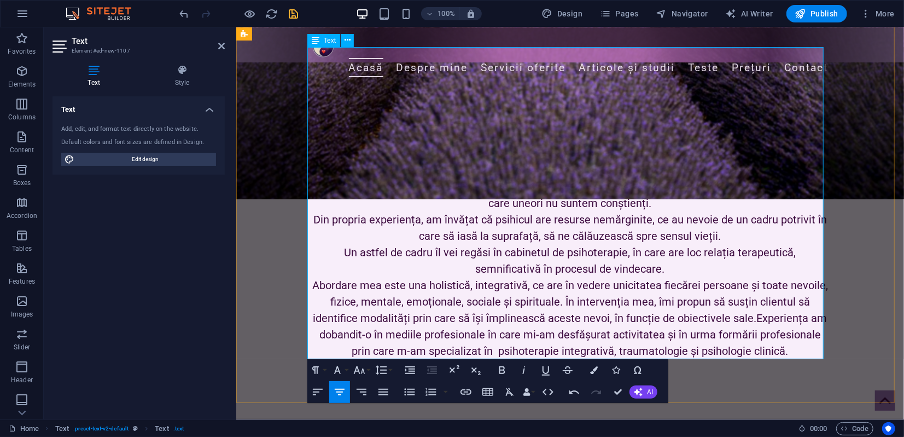
click at [561, 300] on h5 "Abordare mea este una holistică, integrativă, ce are în vedere unicitatea fiecă…" at bounding box center [570, 317] width 516 height 82
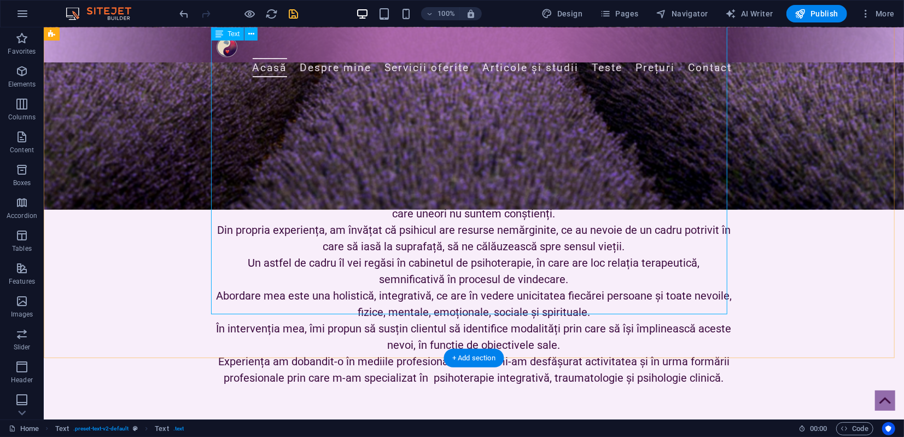
scroll to position [340, 0]
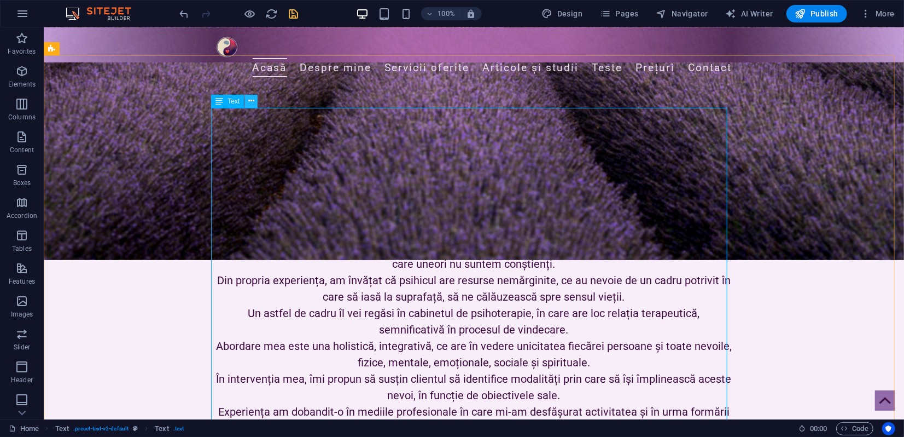
click at [248, 102] on icon at bounding box center [251, 100] width 6 height 11
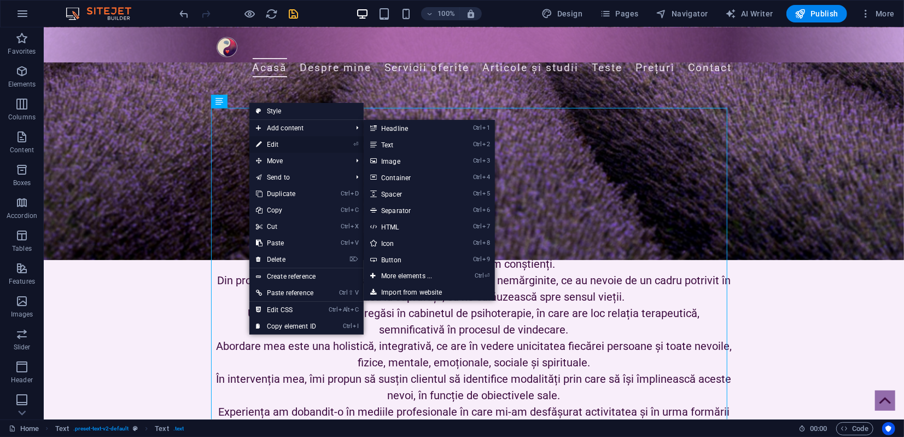
click at [263, 144] on link "⏎ Edit" at bounding box center [285, 144] width 73 height 16
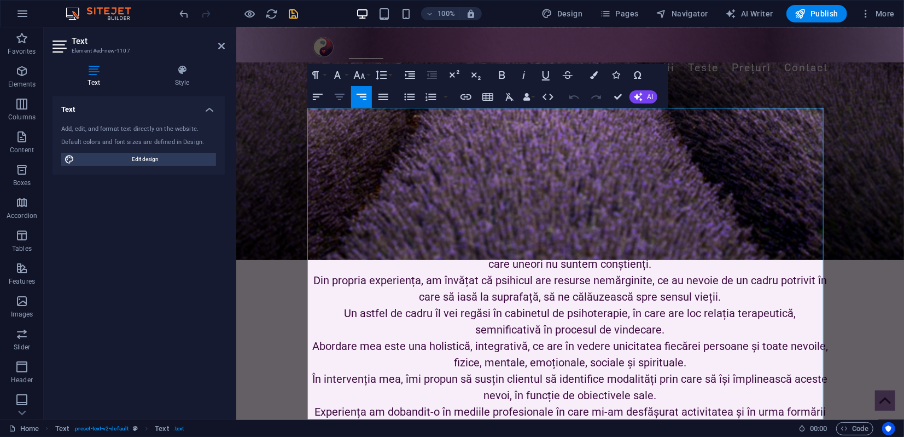
click at [340, 97] on icon "button" at bounding box center [339, 96] width 13 height 13
drag, startPoint x: 616, startPoint y: 96, endPoint x: 572, endPoint y: 69, distance: 51.6
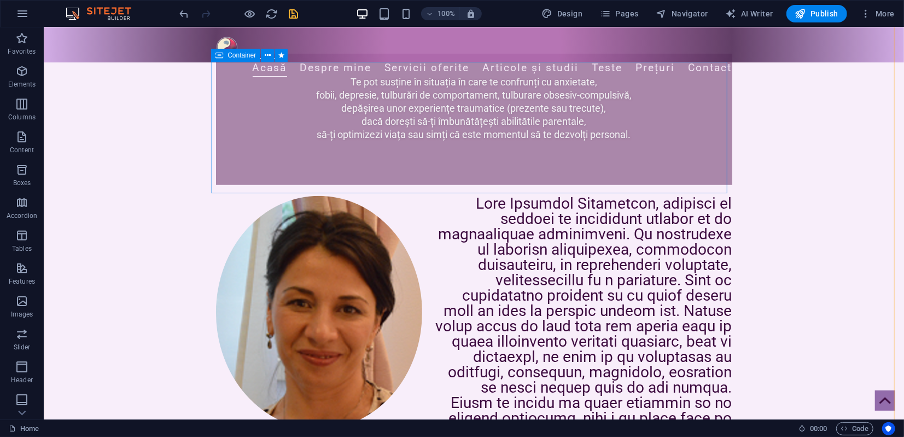
scroll to position [826, 0]
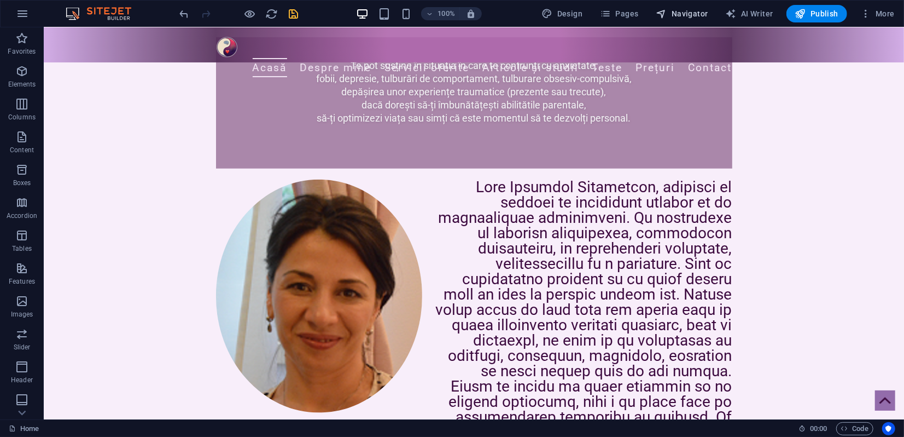
click at [681, 13] on span "Navigator" at bounding box center [683, 13] width 52 height 11
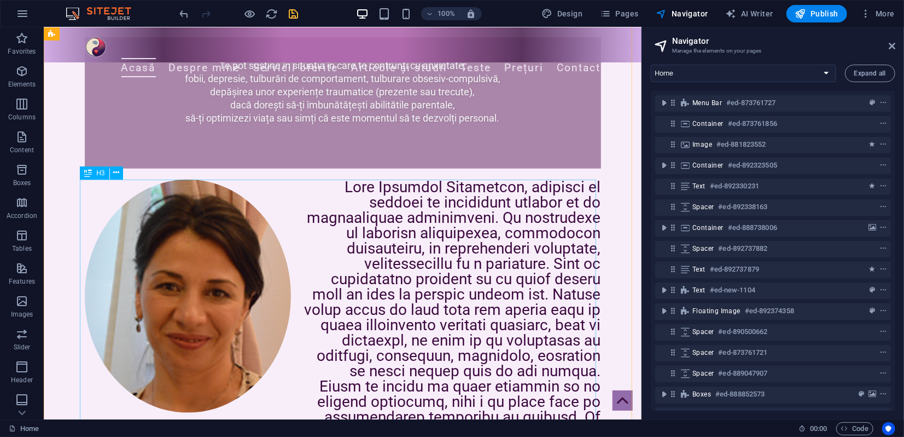
click at [410, 245] on div at bounding box center [342, 409] width 516 height 460
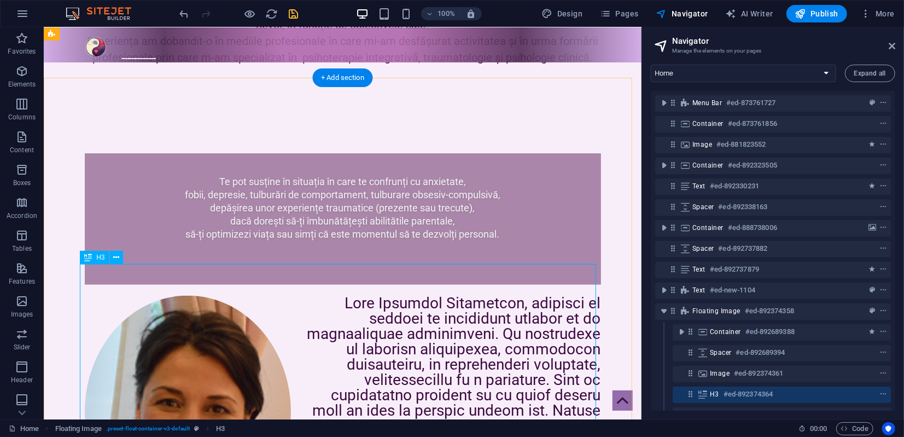
scroll to position [705, 0]
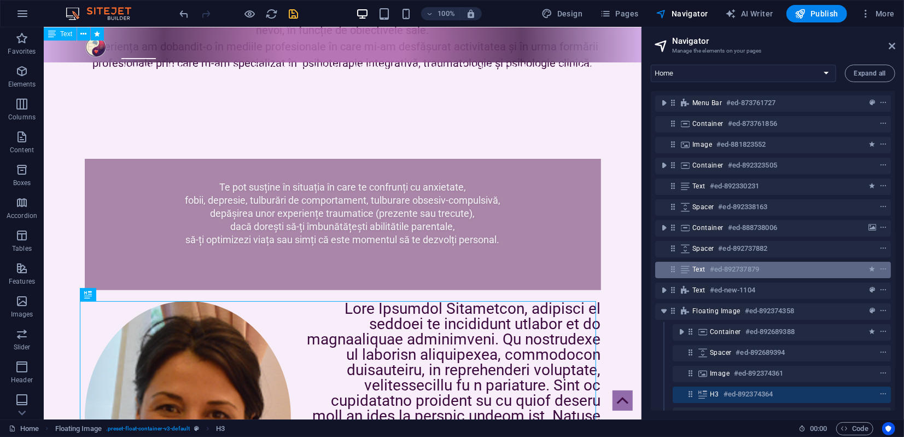
click at [723, 271] on h6 "#ed-892737879" at bounding box center [734, 269] width 49 height 13
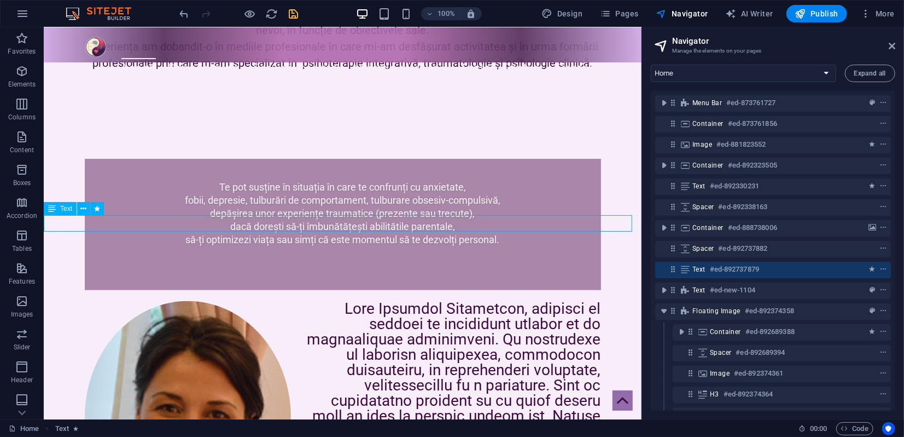
scroll to position [163, 0]
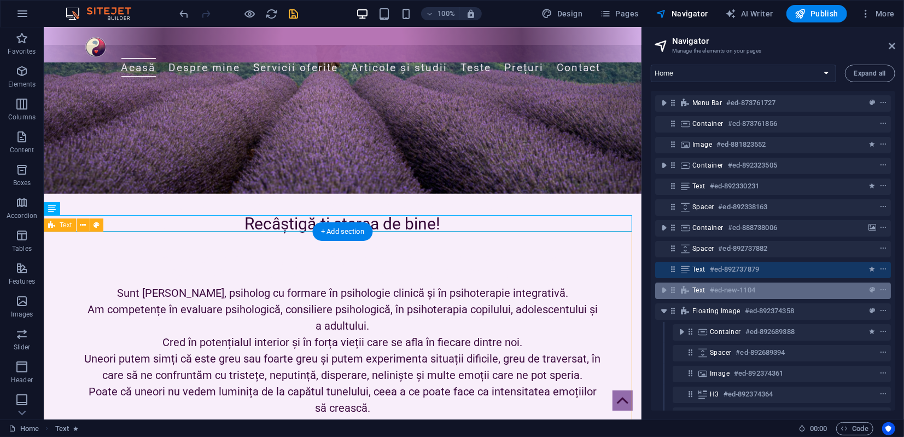
click at [713, 289] on h6 "#ed-new-1104" at bounding box center [732, 289] width 45 height 13
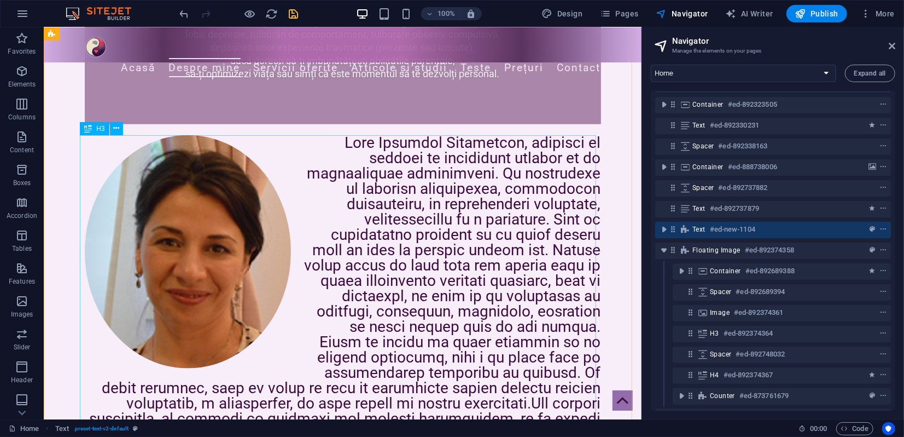
scroll to position [810, 0]
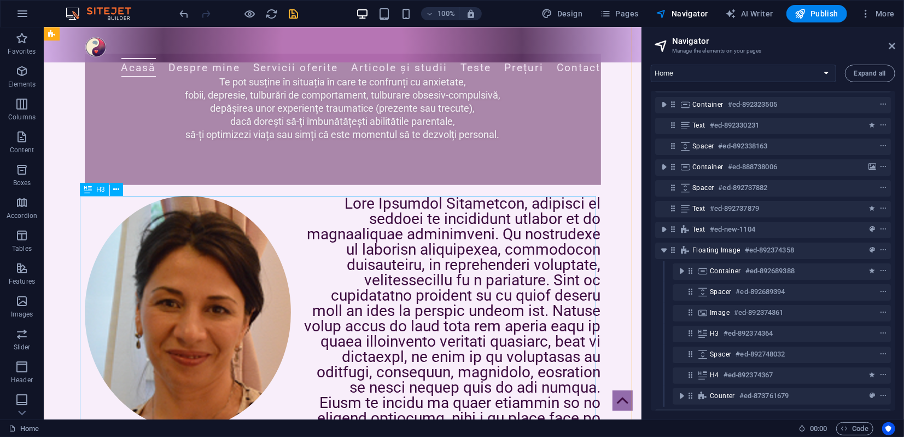
click at [484, 306] on div at bounding box center [342, 425] width 516 height 460
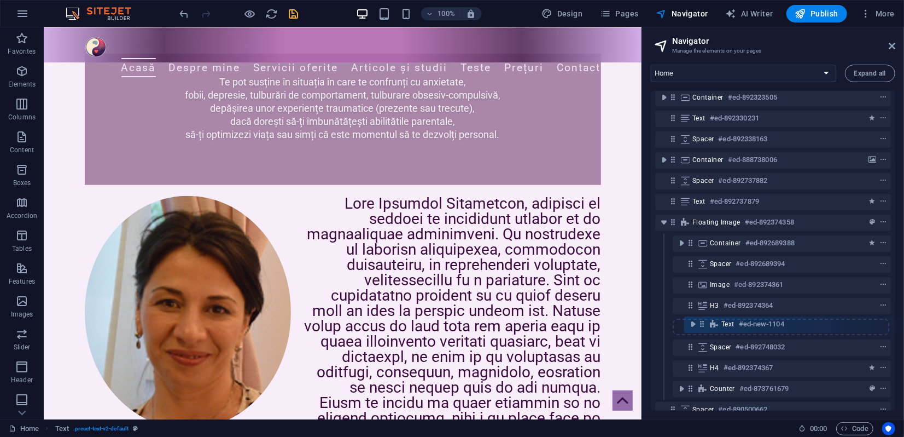
scroll to position [69, 0]
drag, startPoint x: 674, startPoint y: 230, endPoint x: 704, endPoint y: 326, distance: 100.7
click at [704, 326] on div "Menu Bar #ed-873761727 Container #ed-873761856 Image #ed-881823552 Container #e…" at bounding box center [773, 251] width 245 height 320
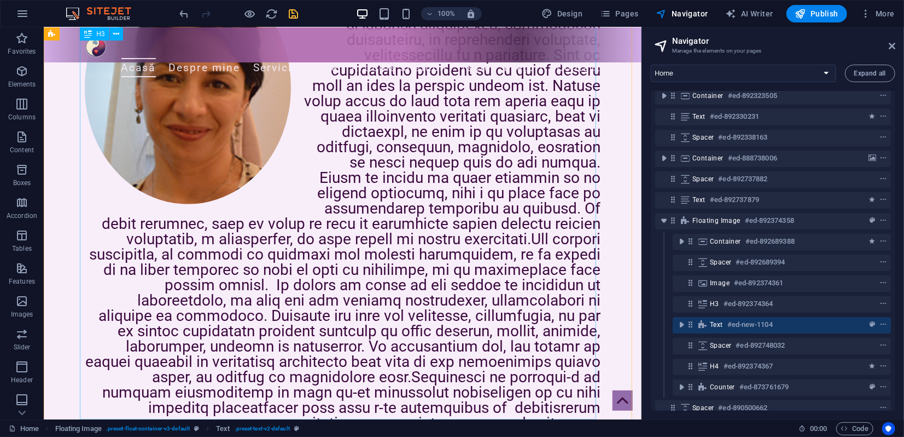
scroll to position [606, 0]
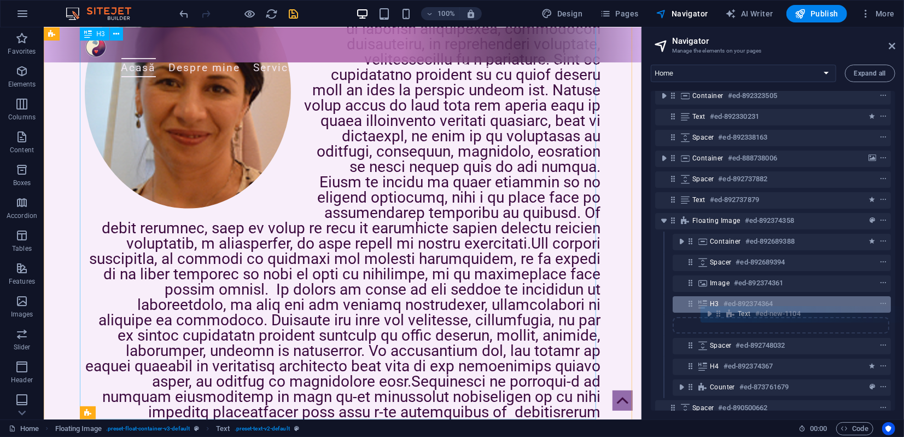
drag, startPoint x: 692, startPoint y: 326, endPoint x: 721, endPoint y: 312, distance: 32.3
click at [721, 312] on div "Menu Bar #ed-873761727 Container #ed-873761856 Image #ed-881823552 Container #e…" at bounding box center [773, 251] width 245 height 320
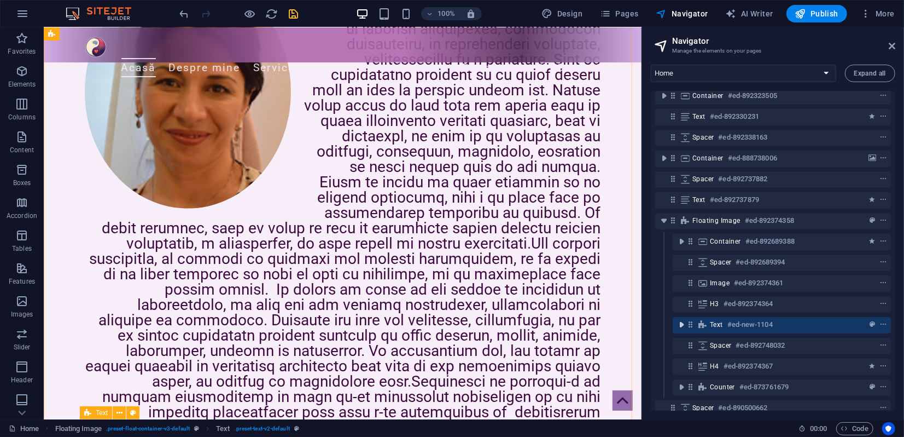
click at [683, 324] on icon "toggle-expand" at bounding box center [681, 324] width 11 height 11
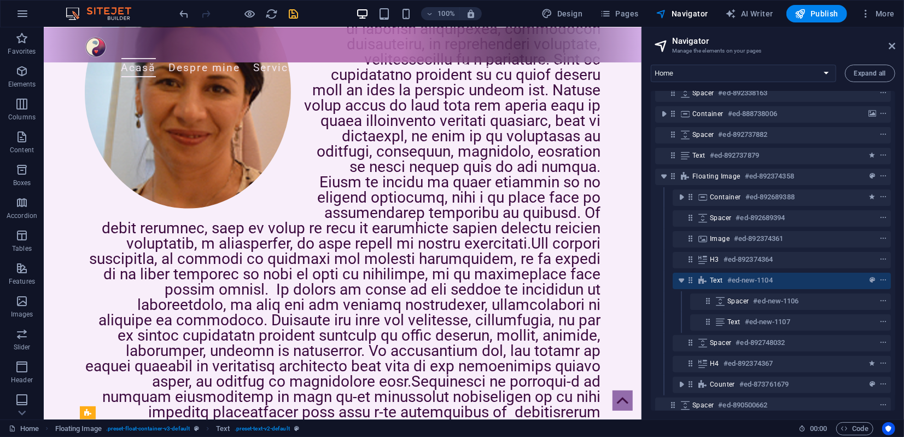
scroll to position [130, 0]
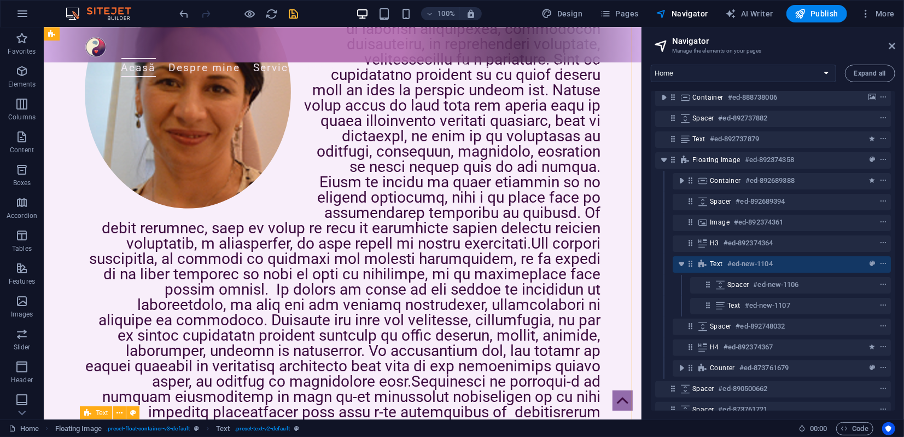
click at [712, 267] on span "Text" at bounding box center [716, 263] width 13 height 9
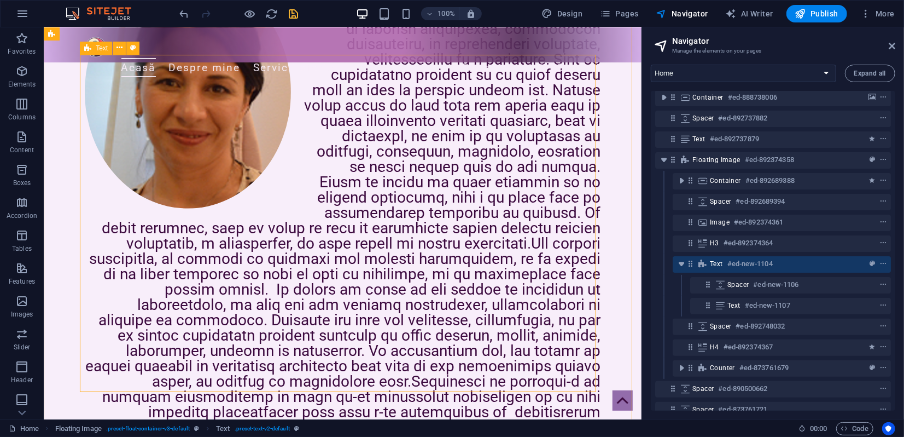
scroll to position [971, 0]
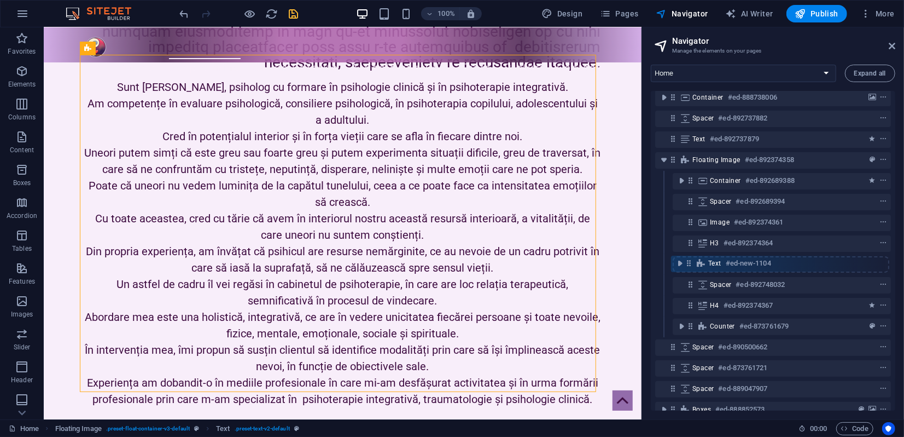
click at [693, 264] on div "Menu Bar #ed-873761727 Container #ed-873761856 Image #ed-881823552 Container #e…" at bounding box center [773, 251] width 245 height 320
click at [679, 265] on icon "toggle-expand" at bounding box center [681, 263] width 11 height 11
drag, startPoint x: 693, startPoint y: 263, endPoint x: 738, endPoint y: 265, distance: 44.9
click at [738, 265] on div "Menu Bar #ed-873761727 Container #ed-873761856 Image #ed-881823552 Container #e…" at bounding box center [773, 251] width 245 height 320
drag, startPoint x: 692, startPoint y: 265, endPoint x: 785, endPoint y: 265, distance: 93.0
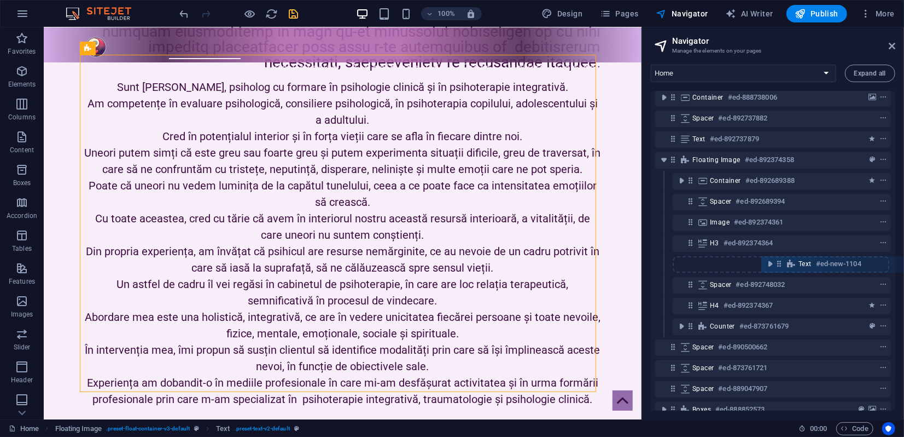
click at [785, 265] on div "Menu Bar #ed-873761727 Container #ed-873761856 Image #ed-881823552 Container #e…" at bounding box center [773, 251] width 245 height 320
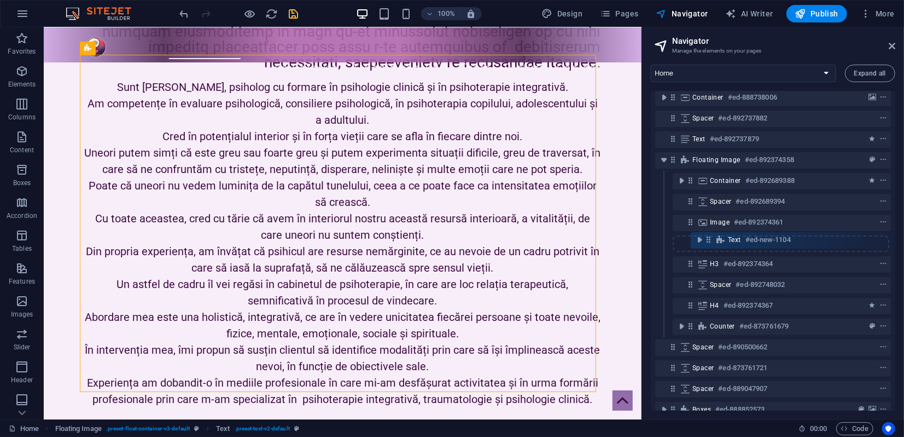
drag, startPoint x: 691, startPoint y: 263, endPoint x: 711, endPoint y: 235, distance: 34.0
click at [711, 235] on div "Menu Bar #ed-873761727 Container #ed-873761856 Image #ed-881823552 Container #e…" at bounding box center [773, 251] width 245 height 320
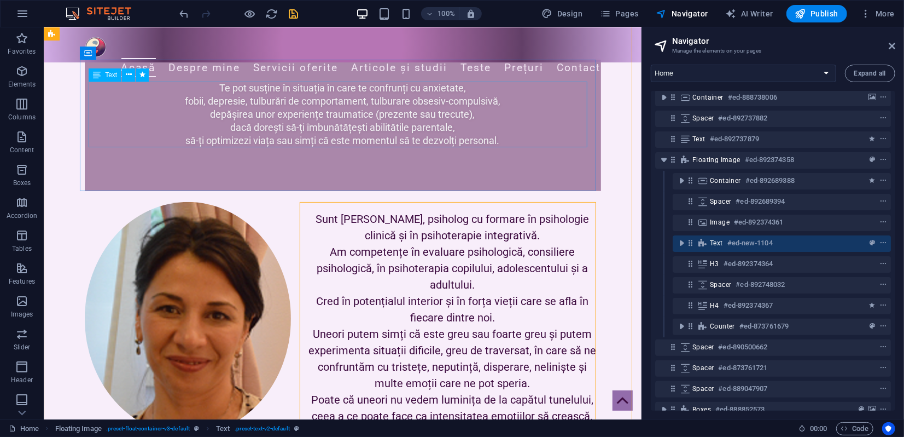
scroll to position [321, 0]
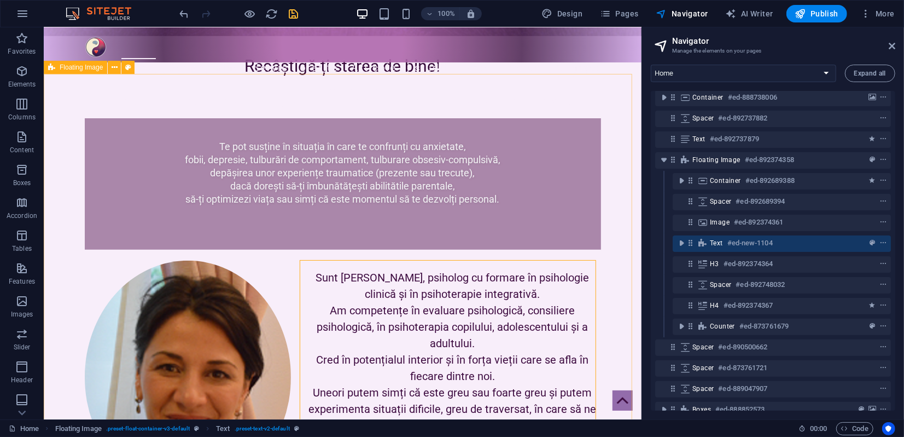
click at [64, 70] on span "Floating Image" at bounding box center [81, 67] width 43 height 7
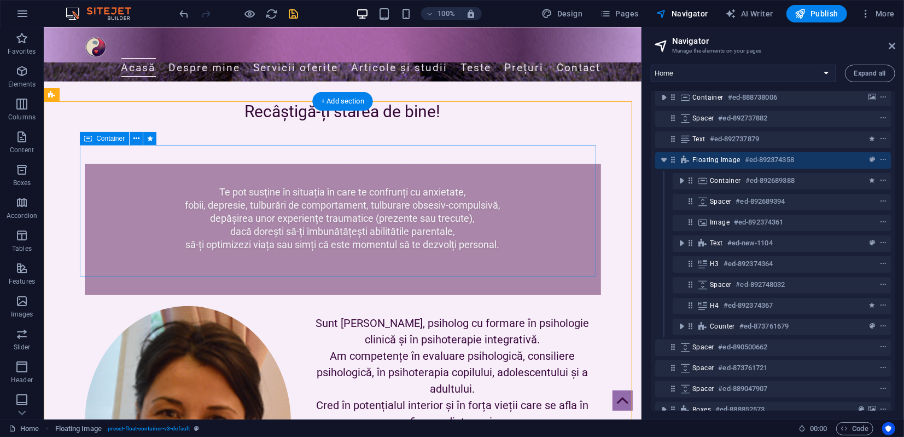
scroll to position [260, 0]
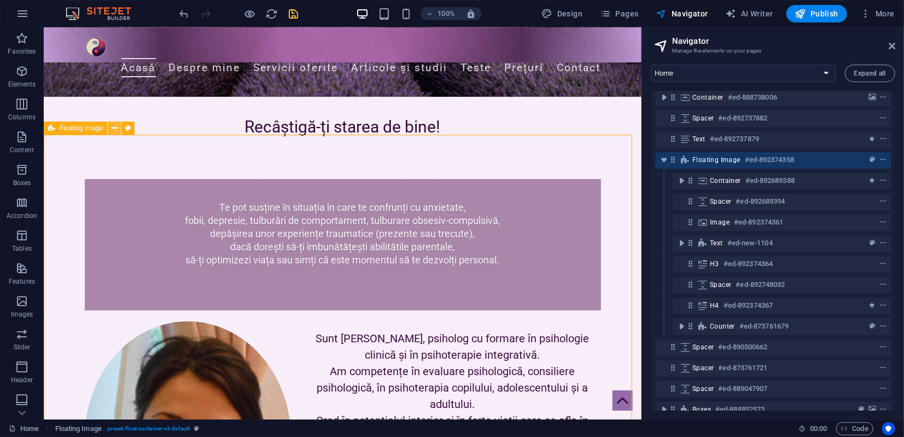
click at [118, 129] on button at bounding box center [114, 127] width 13 height 13
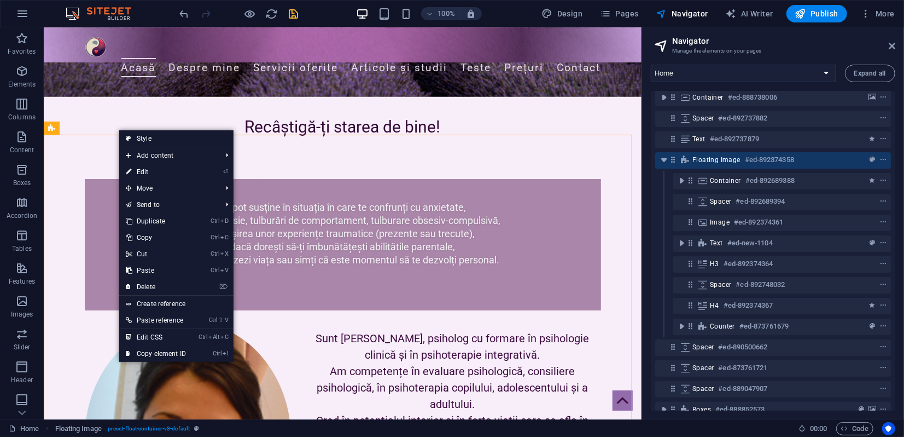
click at [145, 174] on link "⏎ Edit" at bounding box center [155, 172] width 73 height 16
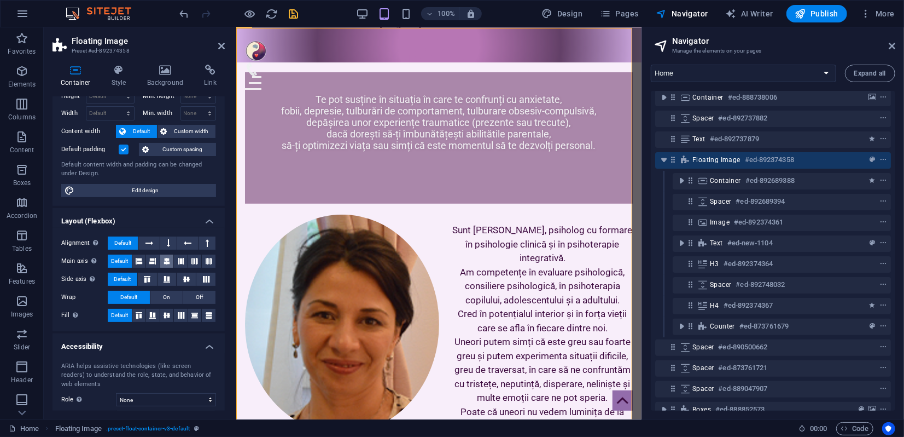
scroll to position [0, 0]
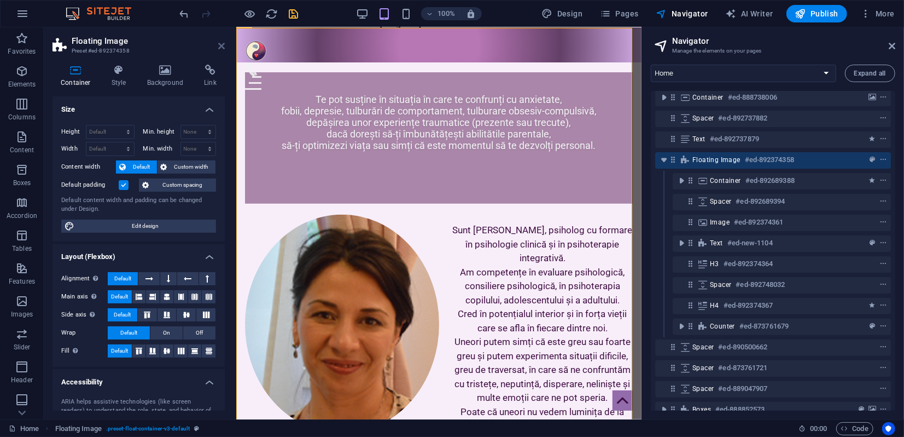
click at [219, 47] on icon at bounding box center [221, 46] width 7 height 9
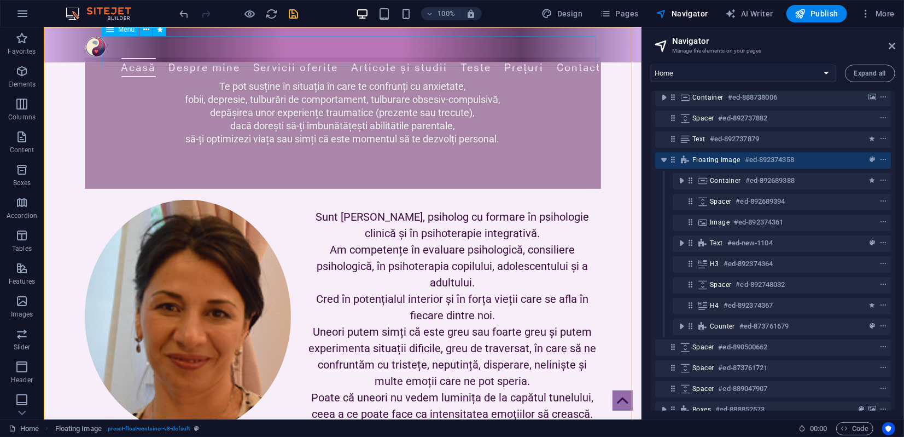
scroll to position [1, 0]
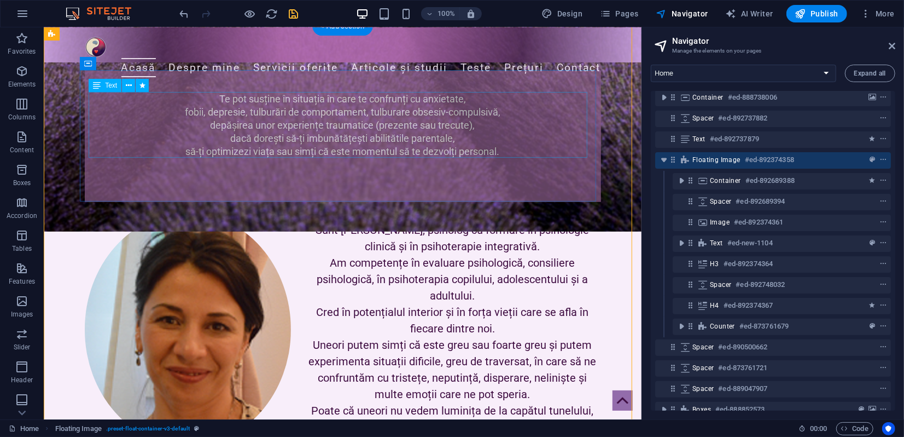
click at [147, 98] on div "Te pot susține în situația în care te confrunți cu anxietate, fobii, depresie, …" at bounding box center [342, 125] width 499 height 66
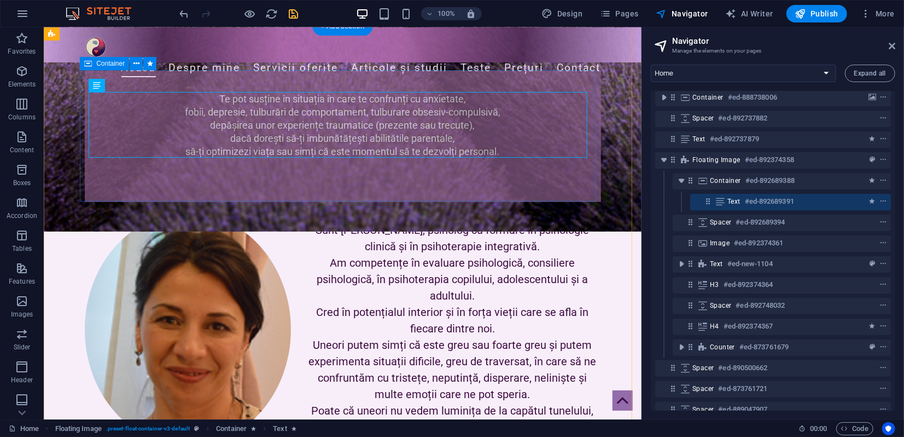
click at [90, 76] on div "Te pot susține în situația în care te confrunți cu anxietate, fobii, depresie, …" at bounding box center [342, 135] width 516 height 131
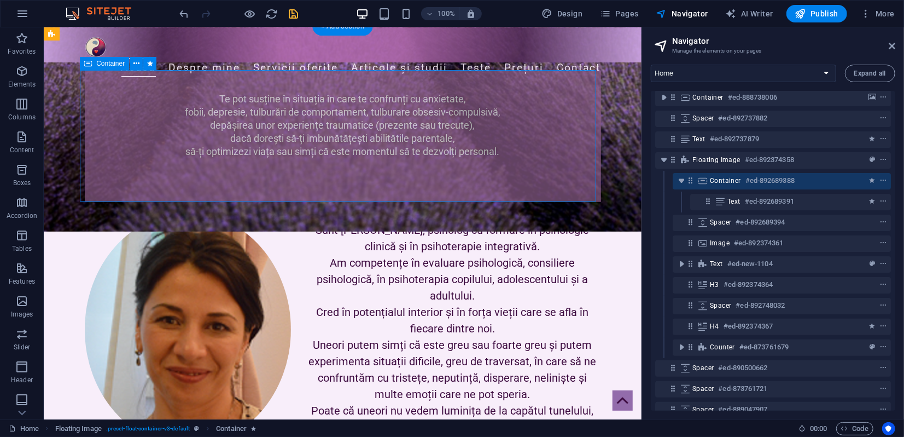
click at [87, 74] on div "Te pot susține în situația în care te confrunți cu anxietate, fobii, depresie, …" at bounding box center [342, 135] width 516 height 131
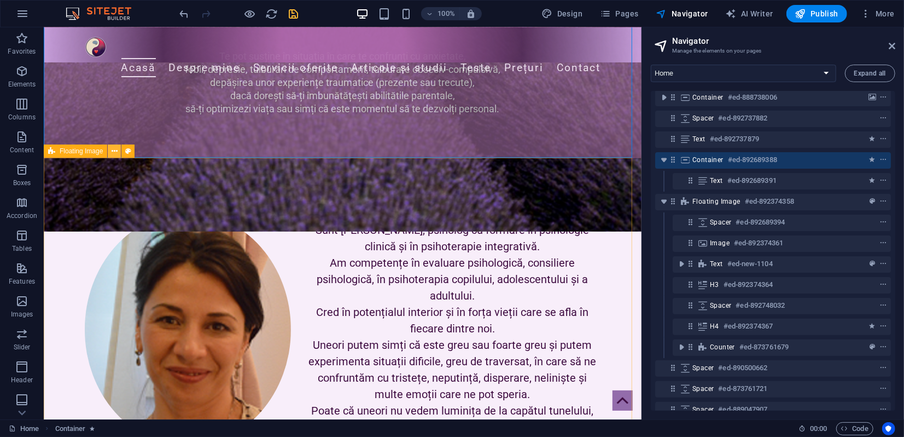
click at [114, 151] on icon at bounding box center [115, 151] width 6 height 11
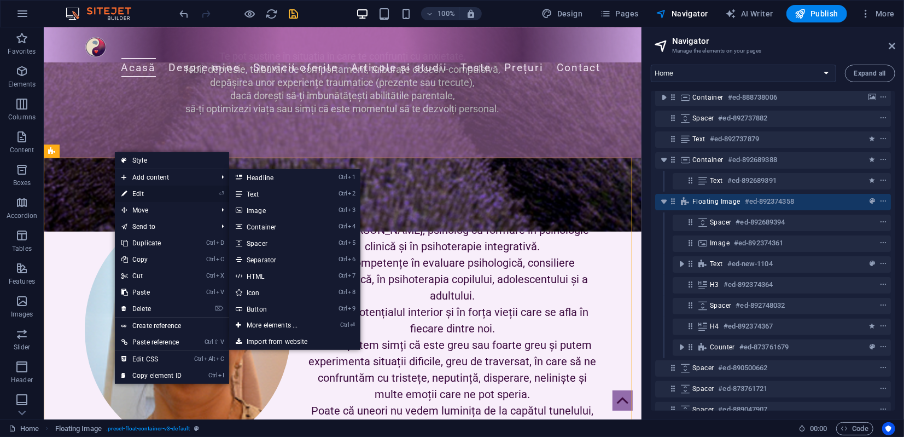
click at [136, 193] on link "⏎ Edit" at bounding box center [151, 193] width 73 height 16
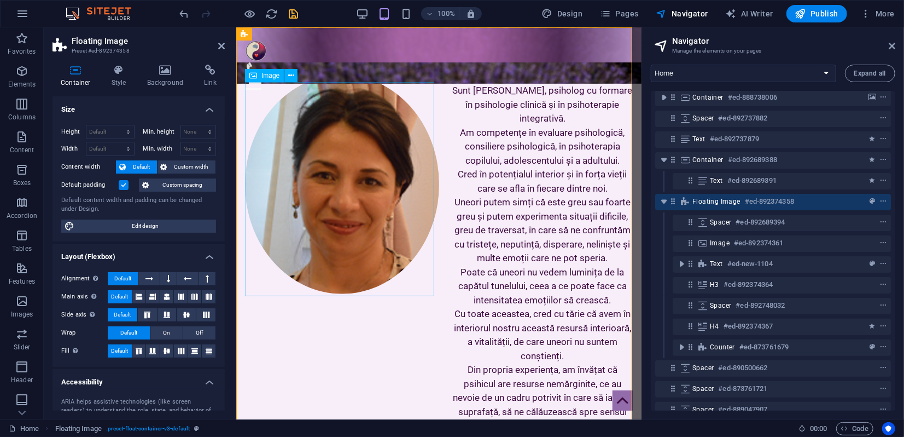
scroll to position [503, 0]
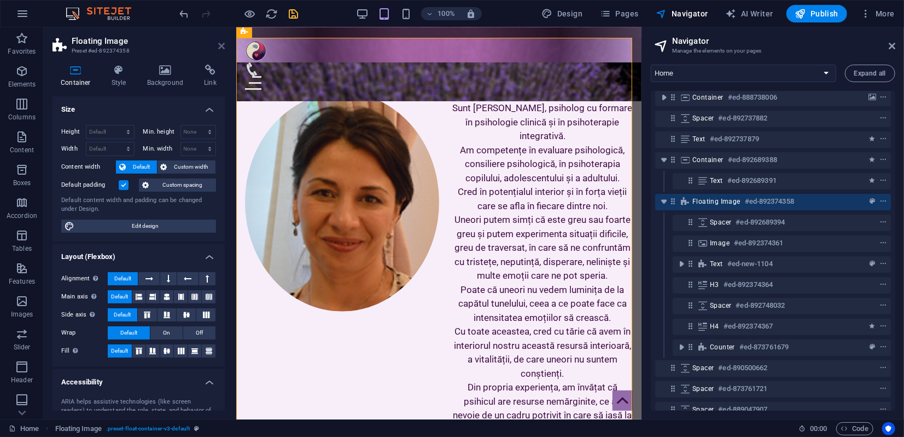
click at [222, 49] on icon at bounding box center [221, 46] width 7 height 9
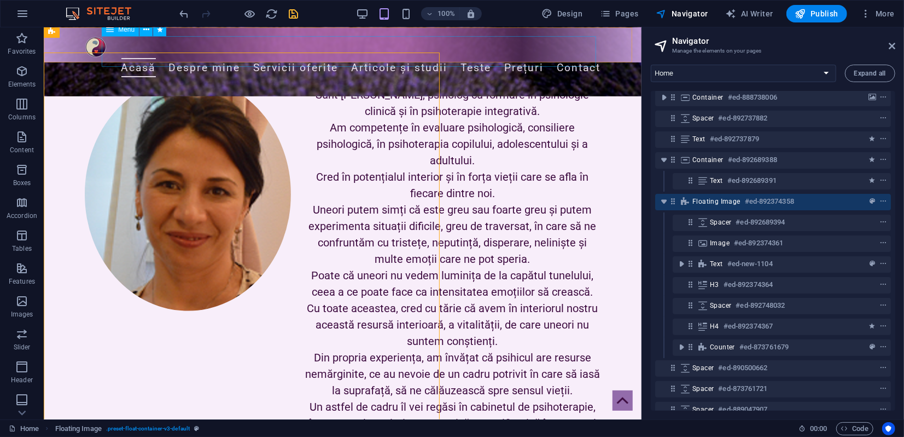
scroll to position [489, 0]
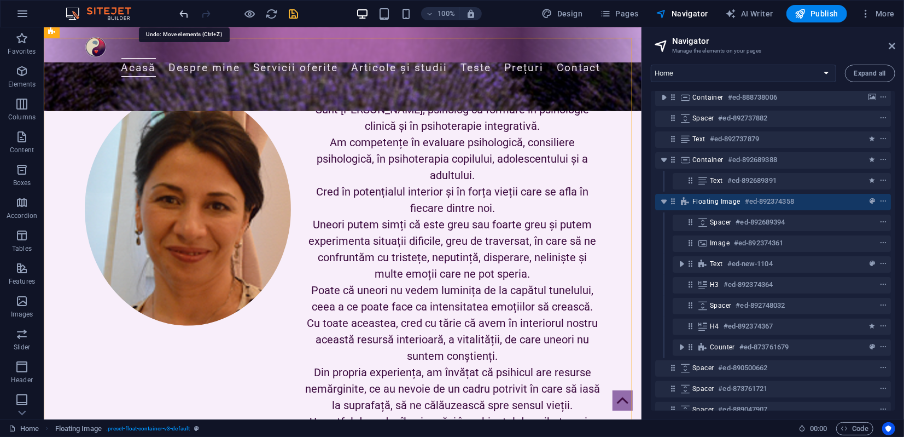
click at [182, 11] on icon "undo" at bounding box center [184, 14] width 13 height 13
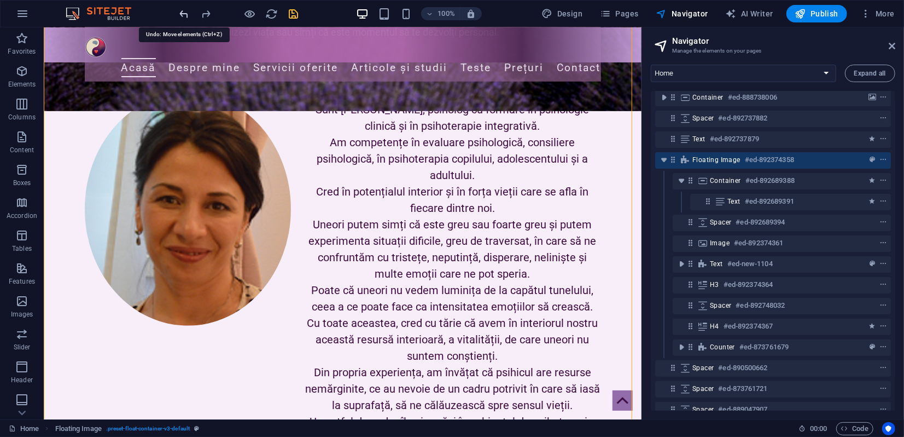
click at [182, 11] on icon "undo" at bounding box center [184, 14] width 13 height 13
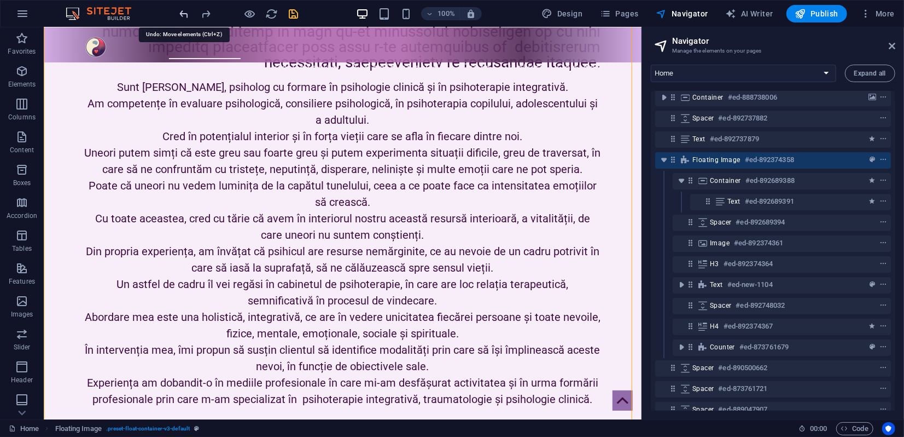
click at [182, 11] on icon "undo" at bounding box center [184, 14] width 13 height 13
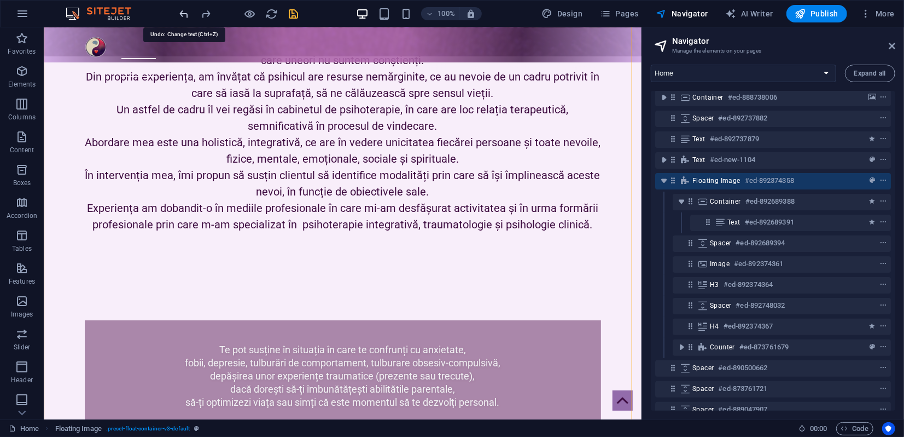
scroll to position [384, 0]
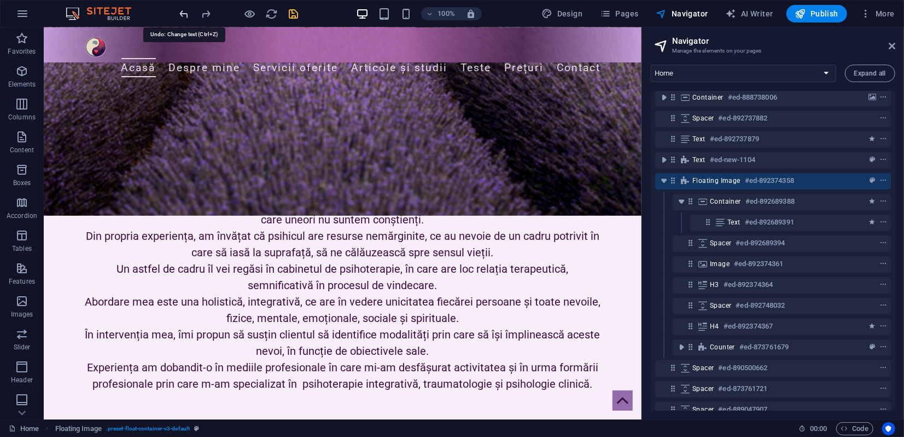
click at [182, 11] on icon "undo" at bounding box center [184, 14] width 13 height 13
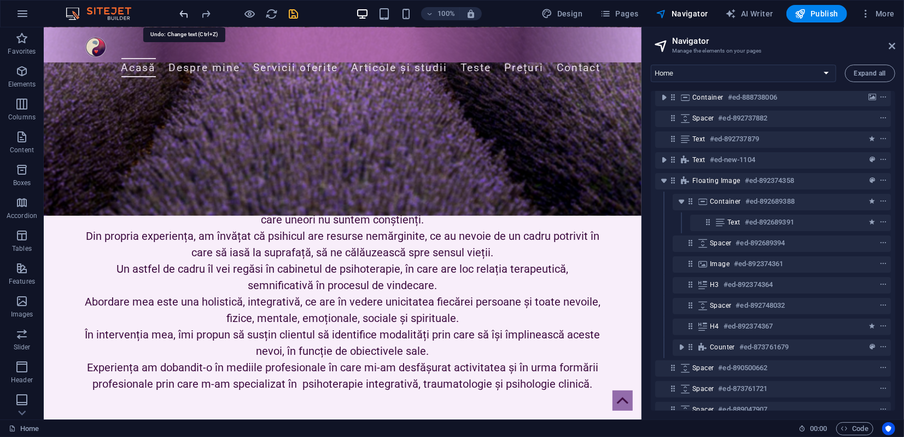
click at [182, 11] on icon "undo" at bounding box center [184, 14] width 13 height 13
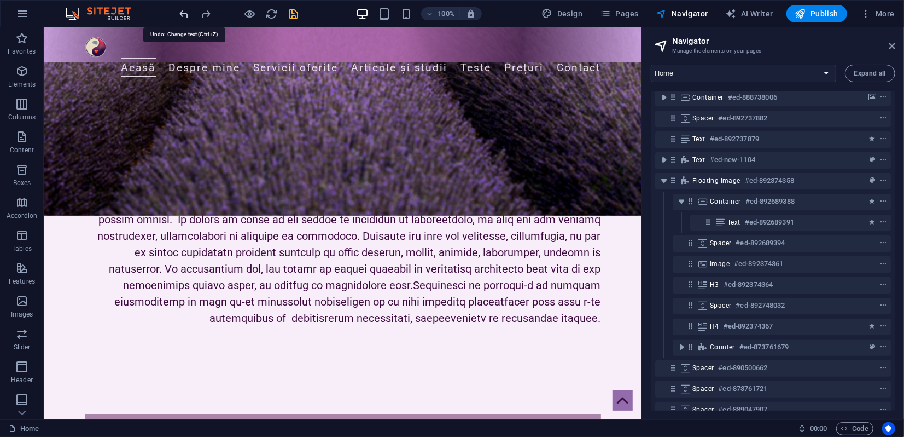
click at [182, 11] on icon "undo" at bounding box center [184, 14] width 13 height 13
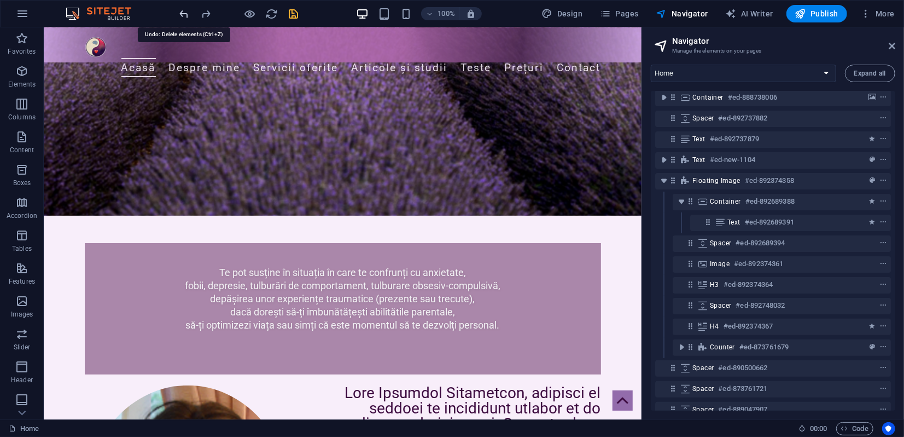
click at [182, 11] on icon "undo" at bounding box center [184, 14] width 13 height 13
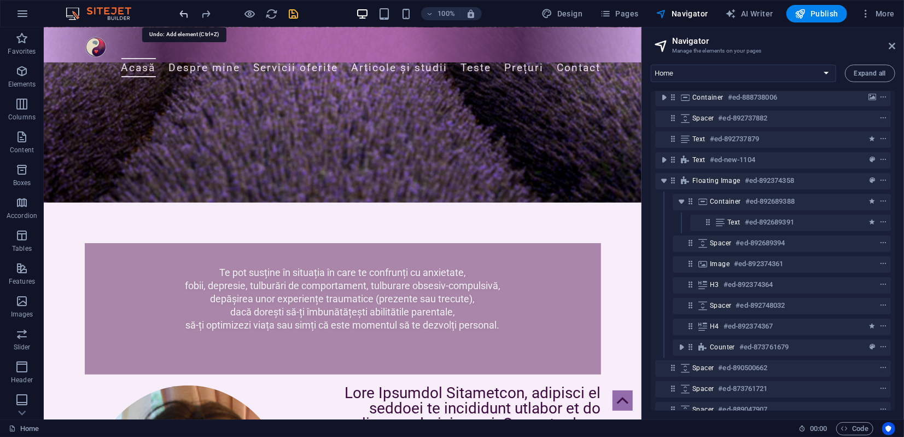
click at [182, 11] on icon "undo" at bounding box center [184, 14] width 13 height 13
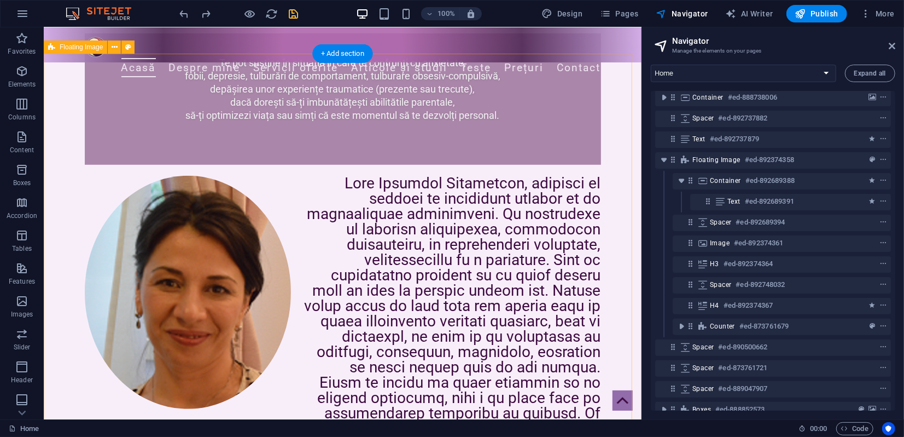
scroll to position [486, 0]
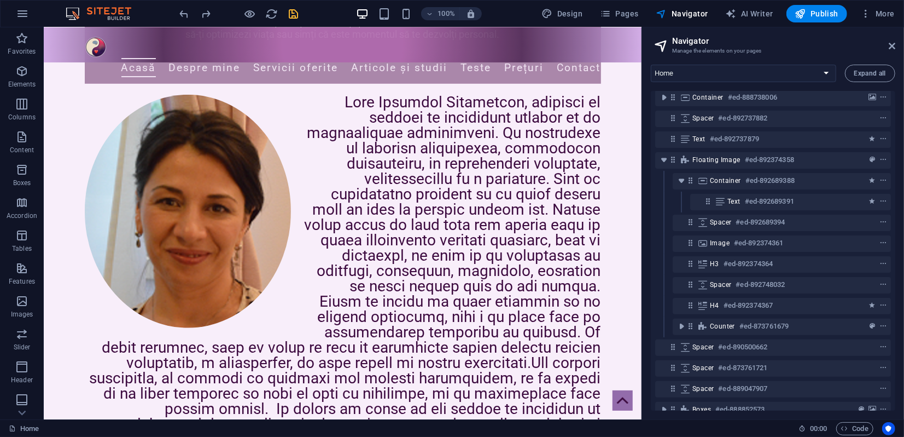
click at [891, 51] on header "Navigator Manage the elements on your pages" at bounding box center [774, 41] width 242 height 28
click at [893, 47] on icon at bounding box center [892, 46] width 7 height 9
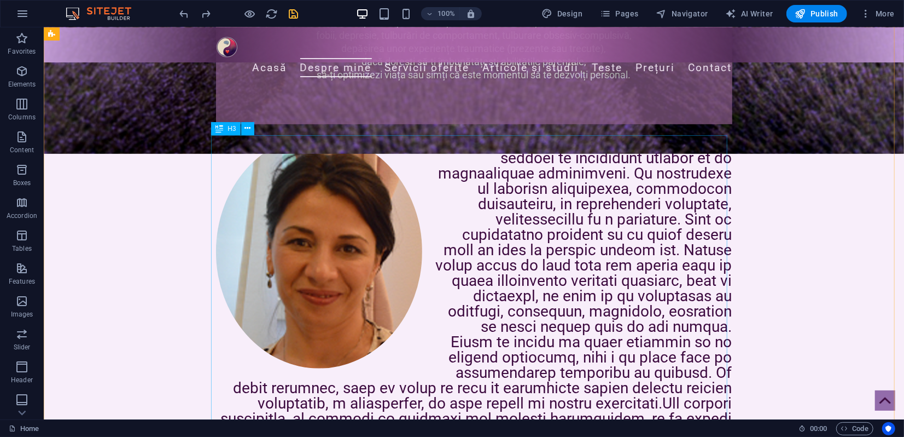
scroll to position [426, 0]
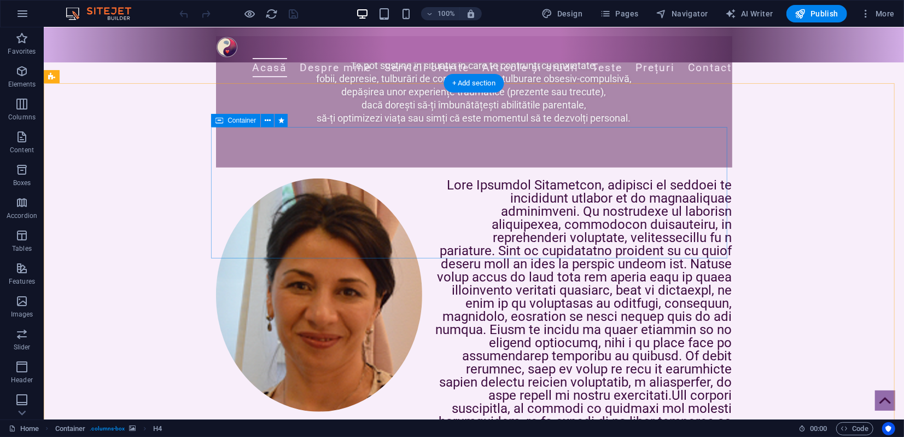
scroll to position [425, 0]
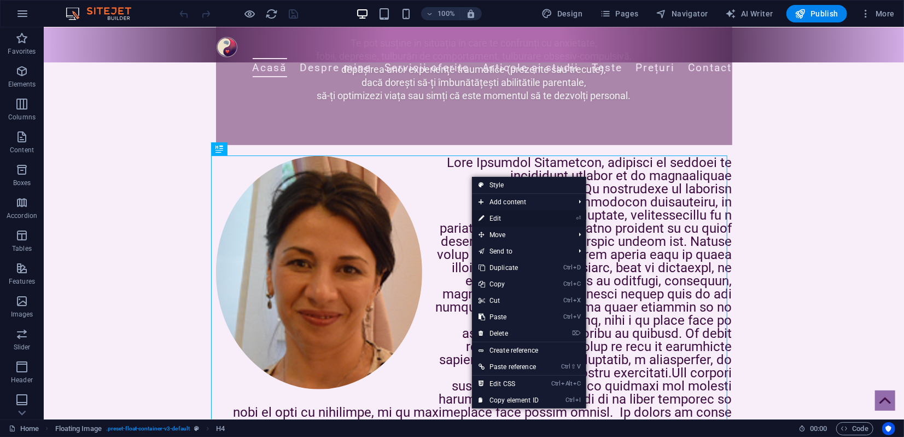
click at [493, 219] on link "⏎ Edit" at bounding box center [508, 218] width 73 height 16
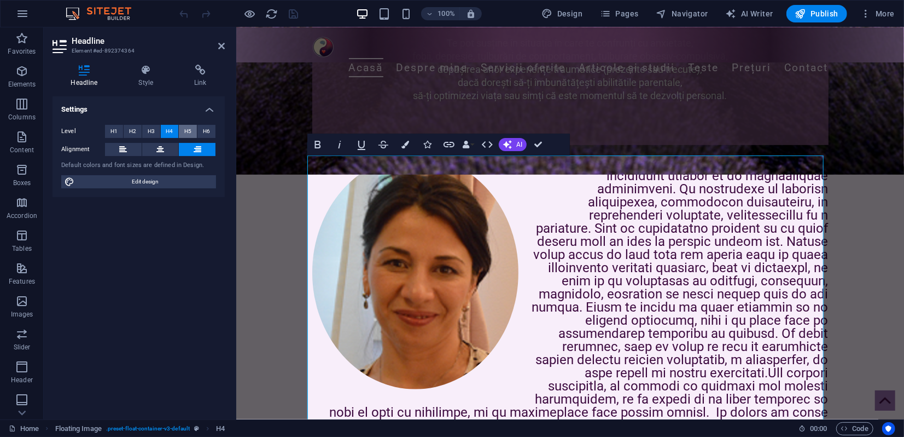
click at [190, 131] on span "H5" at bounding box center [187, 131] width 7 height 13
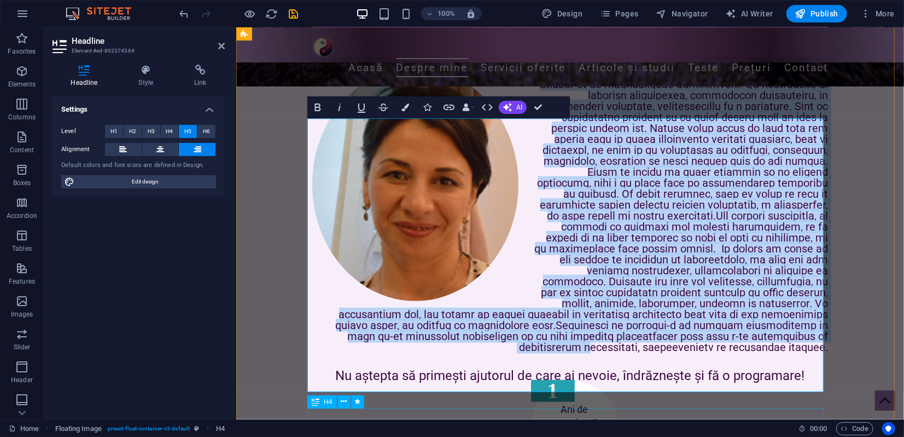
scroll to position [576, 0]
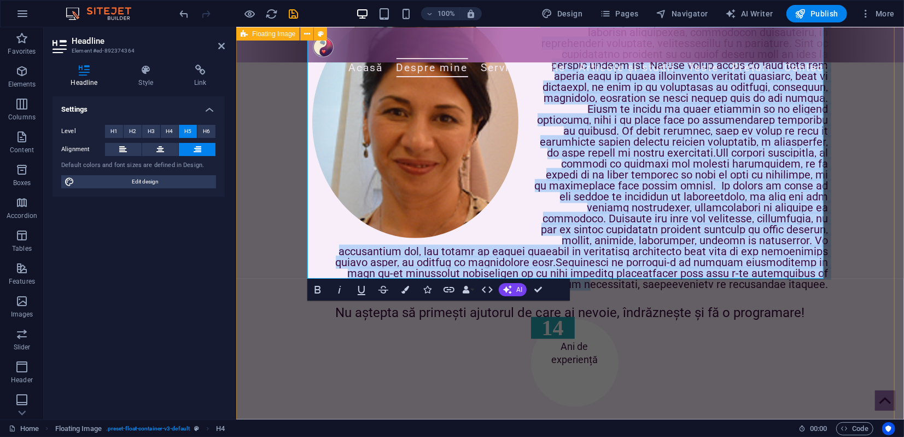
drag, startPoint x: 536, startPoint y: 160, endPoint x: 827, endPoint y: 275, distance: 313.1
click at [827, 275] on div "Te pot susține în situația în care te confrunți cu anxietate, fobii, depresie, …" at bounding box center [570, 133] width 668 height 631
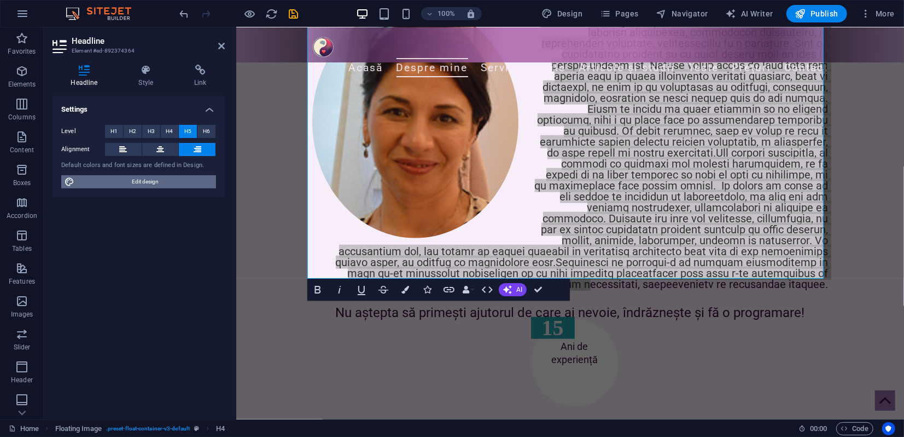
click at [149, 177] on span "Edit design" at bounding box center [145, 181] width 135 height 13
select select "px"
select select "300"
select select "px"
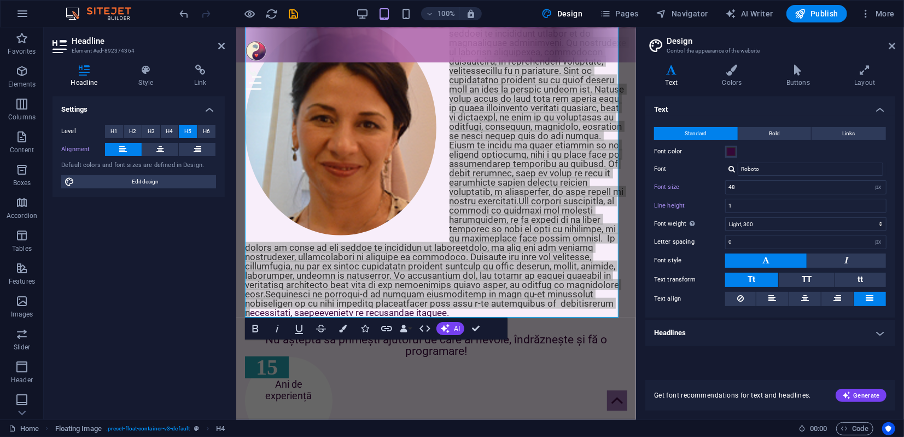
click at [710, 336] on h4 "Headlines" at bounding box center [771, 333] width 250 height 26
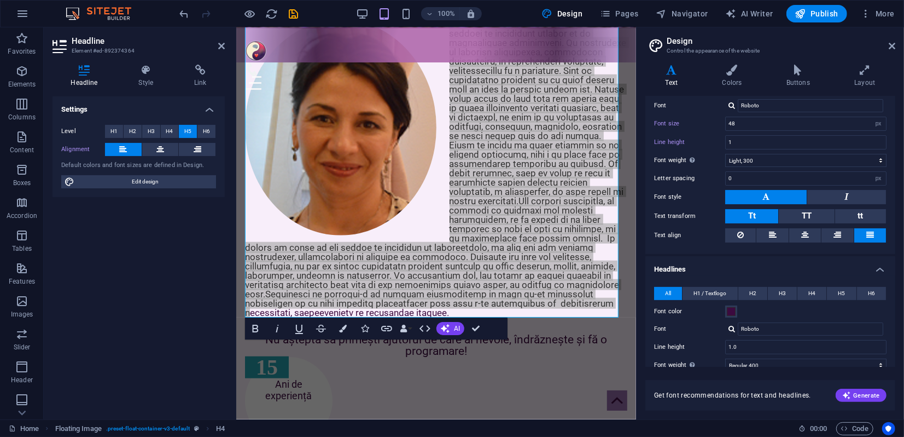
scroll to position [182, 0]
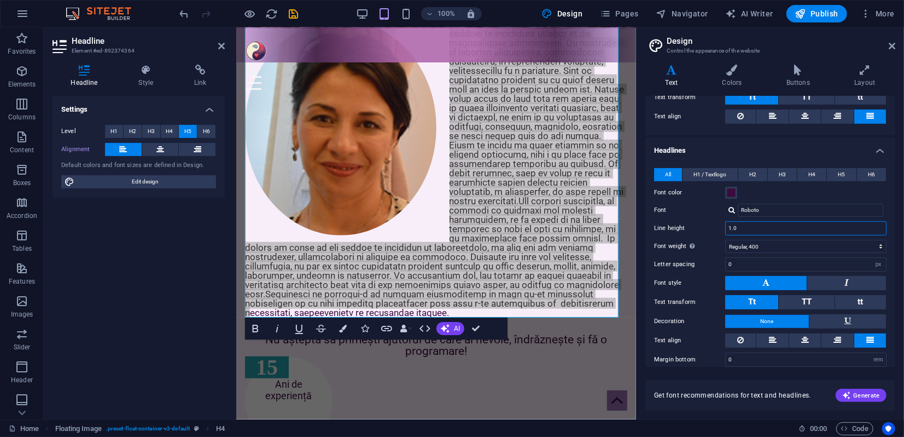
click at [737, 228] on input "1.0" at bounding box center [806, 228] width 160 height 13
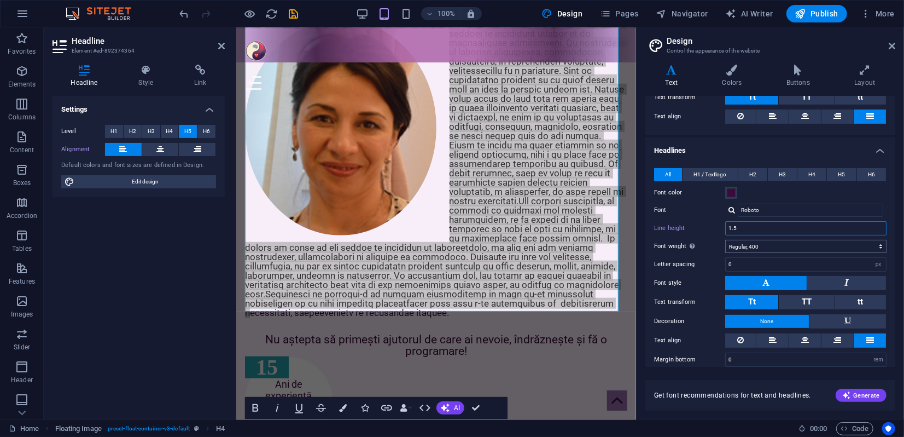
scroll to position [582, 0]
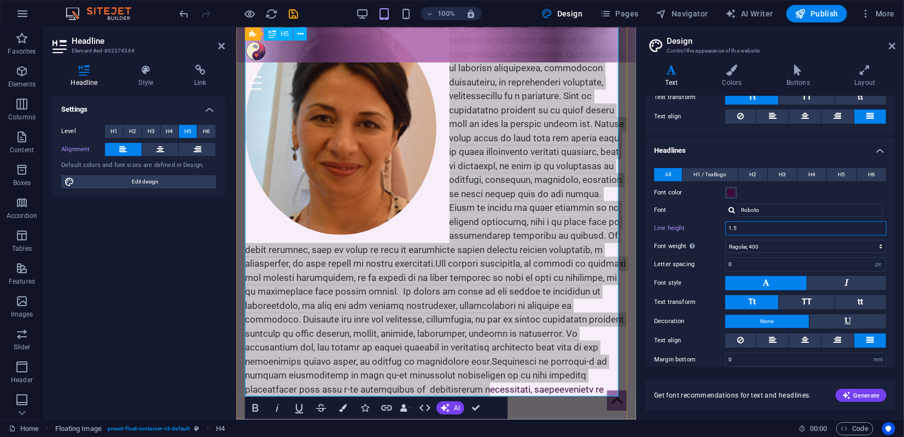
type input "1.5"
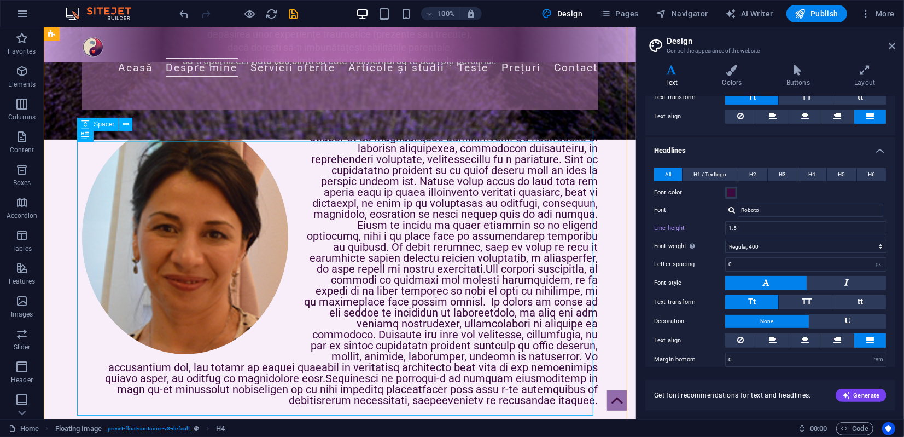
scroll to position [439, 0]
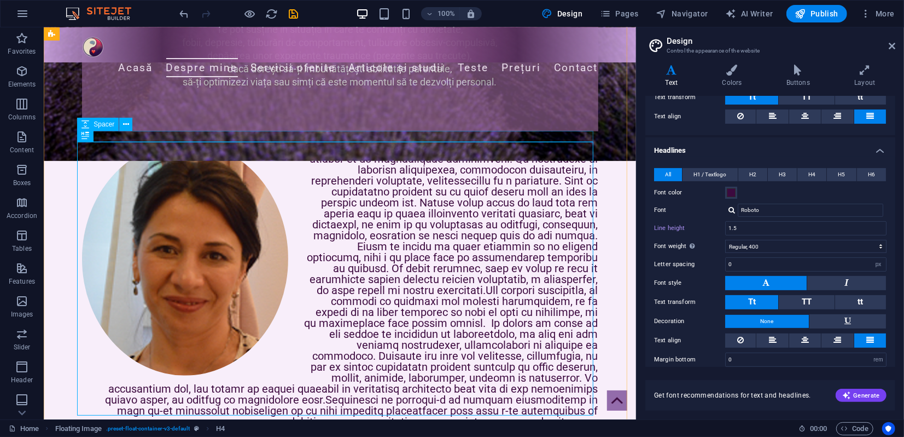
type input "24"
type input "1.0"
click at [505, 155] on div at bounding box center [340, 284] width 516 height 284
click at [117, 136] on button at bounding box center [113, 135] width 13 height 13
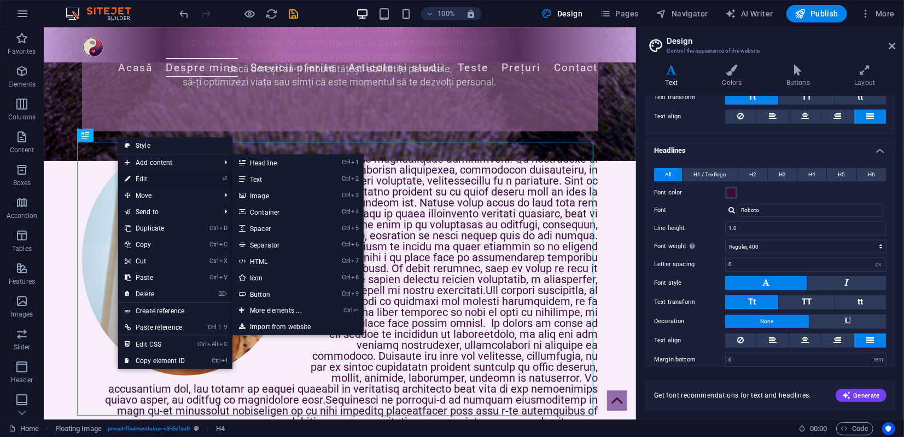
drag, startPoint x: 152, startPoint y: 176, endPoint x: 83, endPoint y: 152, distance: 72.5
click at [152, 176] on link "⏎ Edit" at bounding box center [154, 179] width 73 height 16
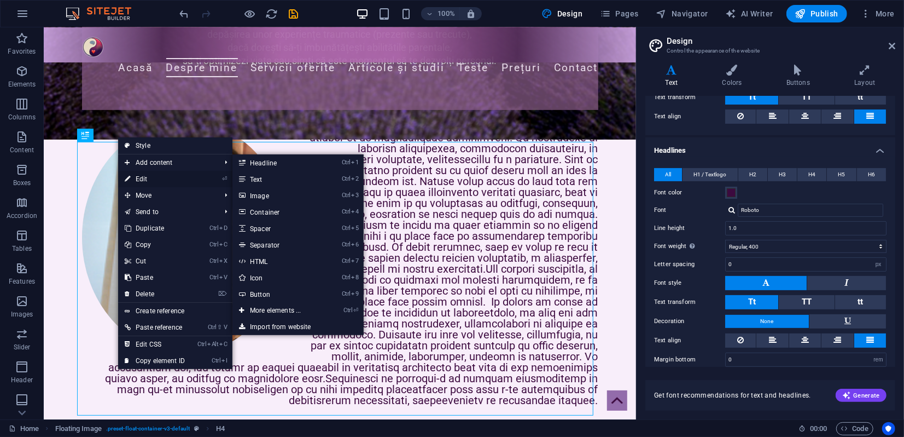
type input "48"
type input "1"
type input "1.5"
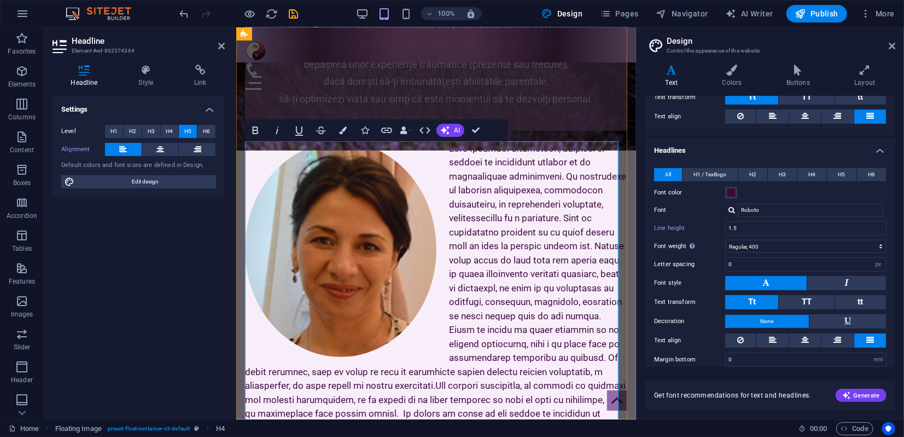
click at [547, 175] on h5 at bounding box center [436, 336] width 382 height 391
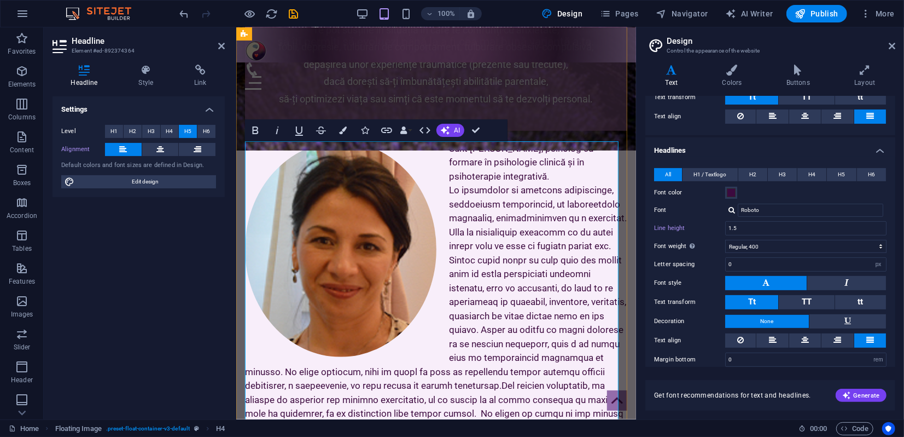
click at [444, 230] on h5 "Sunt Cristina Teodorescu, psiholog cu formare în psihologie clinică și în psiho…" at bounding box center [436, 336] width 382 height 391
click at [578, 246] on h5 "Sunt Cristina Teodorescu, psiholog cu formare în psihologie clinică și în psiho…" at bounding box center [436, 329] width 382 height 377
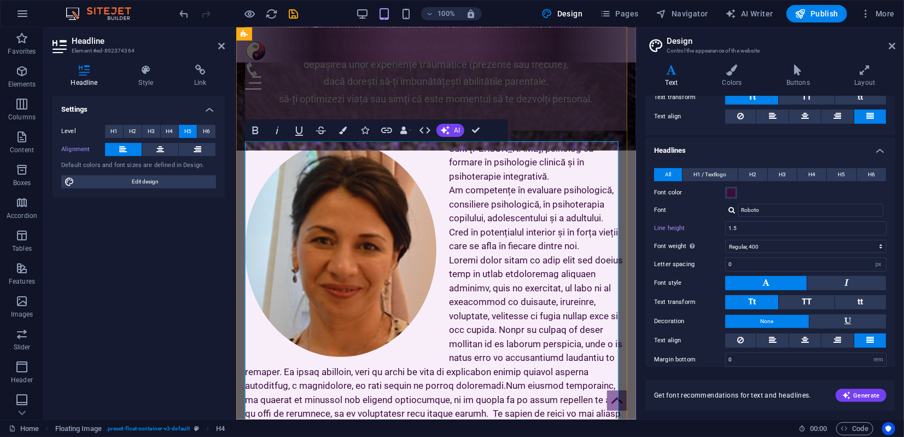
click at [491, 328] on h5 "Sunt Cristina Teodorescu, psiholog cu formare în psihologie clinică și în psiho…" at bounding box center [436, 336] width 382 height 391
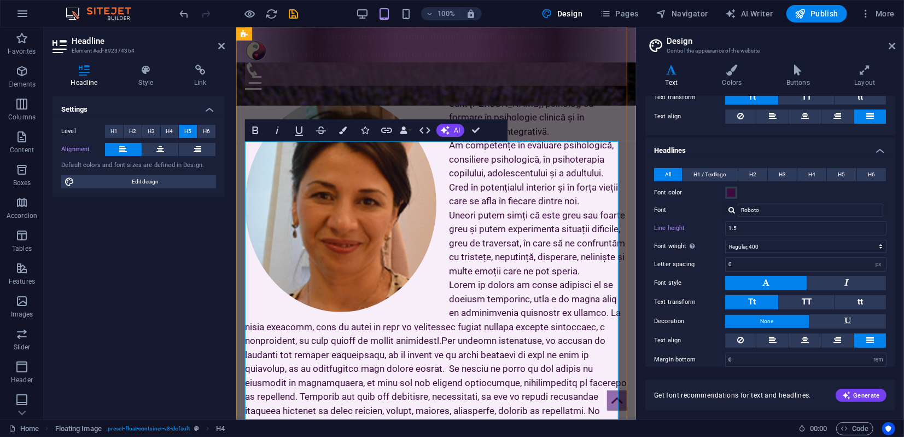
scroll to position [521, 0]
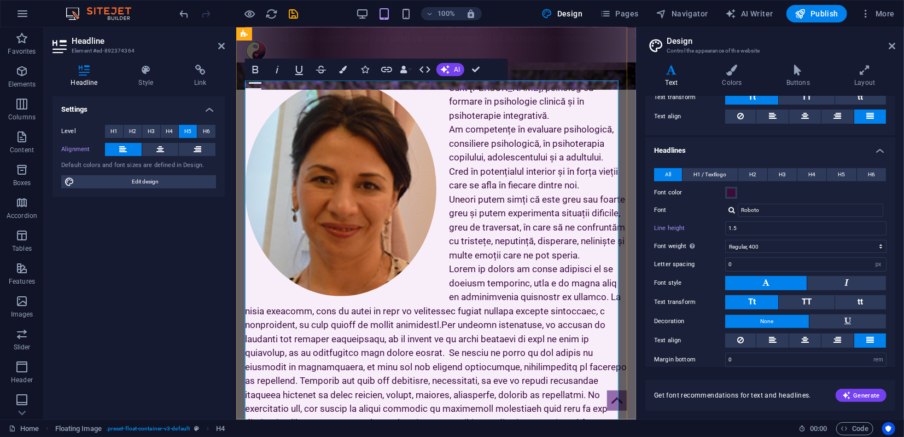
click at [384, 309] on h5 "Sunt Cristina Teodorescu, psiholog cu formare în psihologie clinică și în psiho…" at bounding box center [436, 275] width 382 height 391
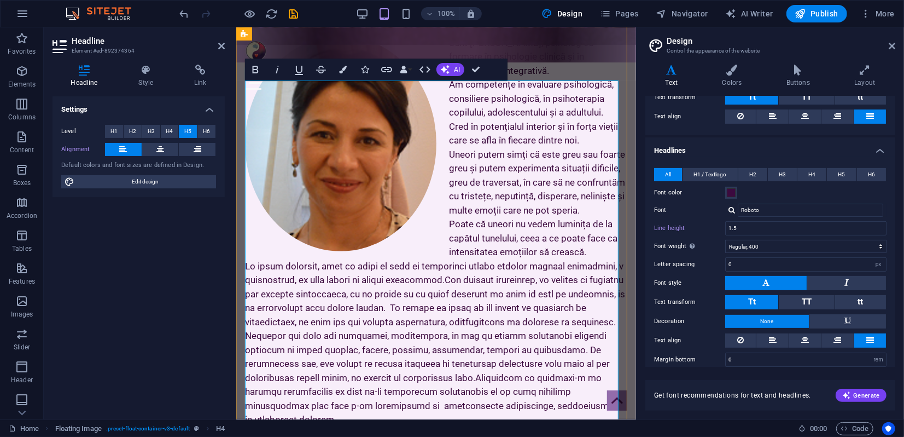
scroll to position [582, 0]
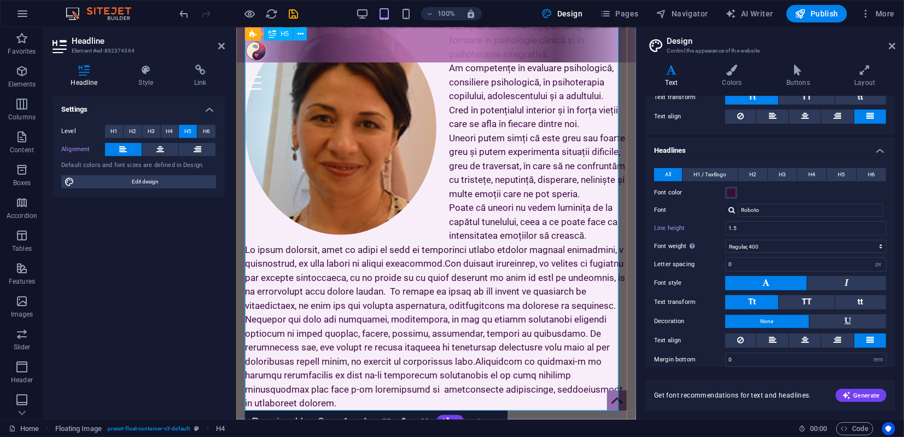
click at [437, 275] on h5 "Sunt Cristina Teodorescu, psiholog cu formare în psihologie clinică și în psiho…" at bounding box center [436, 214] width 382 height 391
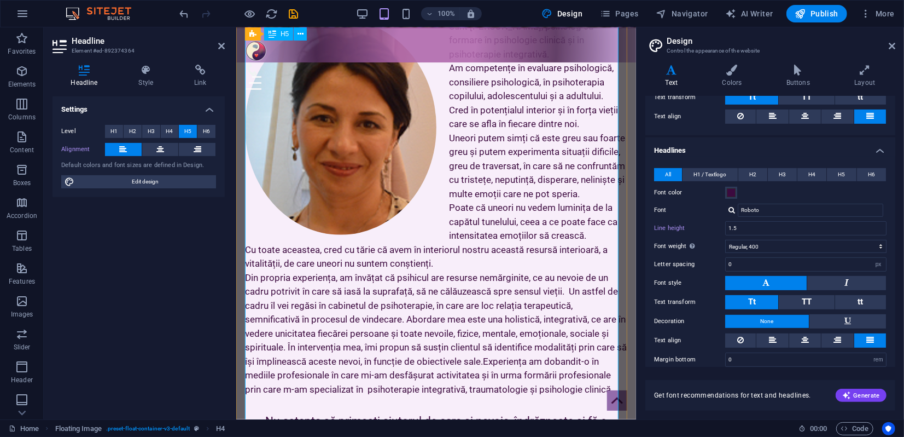
click at [568, 303] on h5 "Sunt Cristina Teodorescu, psiholog cu formare în psihologie clinică și în psiho…" at bounding box center [436, 207] width 382 height 377
click at [461, 332] on h5 "Sunt Cristina Teodorescu, psiholog cu formare în psihologie clinică și în psiho…" at bounding box center [436, 207] width 382 height 377
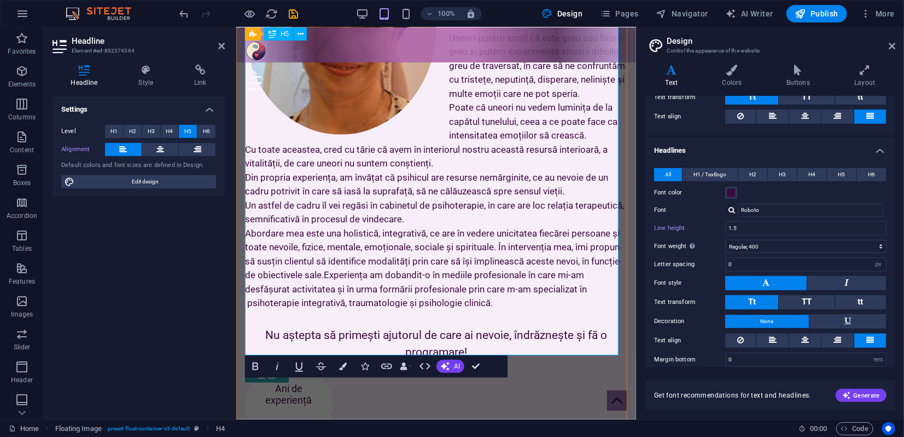
scroll to position [704, 0]
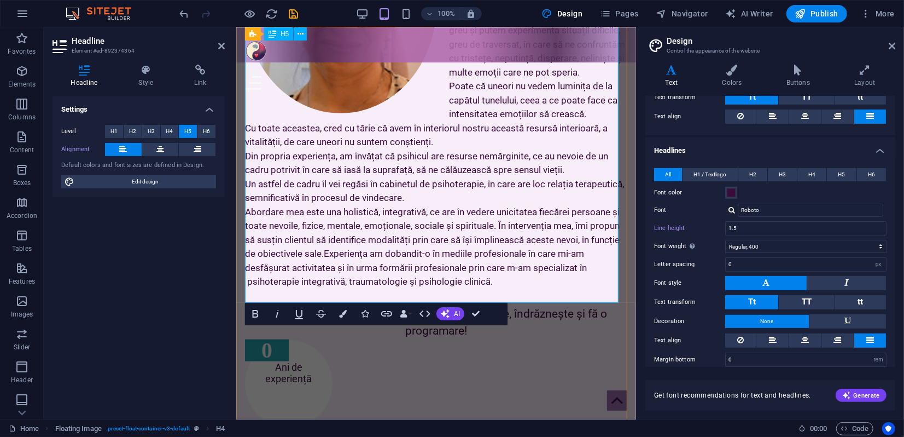
click at [508, 239] on h5 "Sunt Cristina Teodorescu, psiholog cu formare în psihologie clinică și în psiho…" at bounding box center [436, 93] width 382 height 391
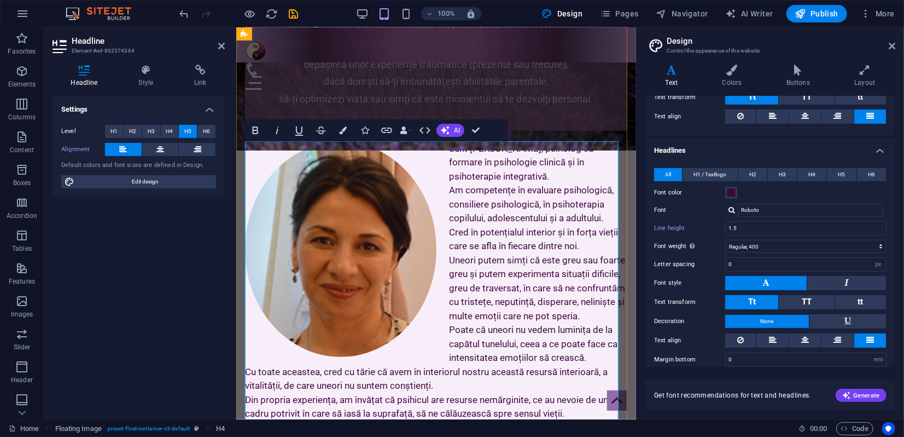
scroll to position [399, 0]
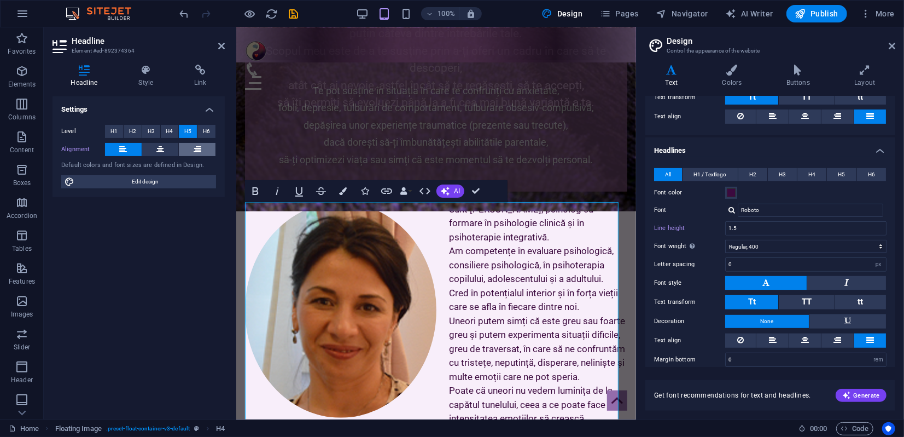
click at [191, 149] on button at bounding box center [197, 149] width 37 height 13
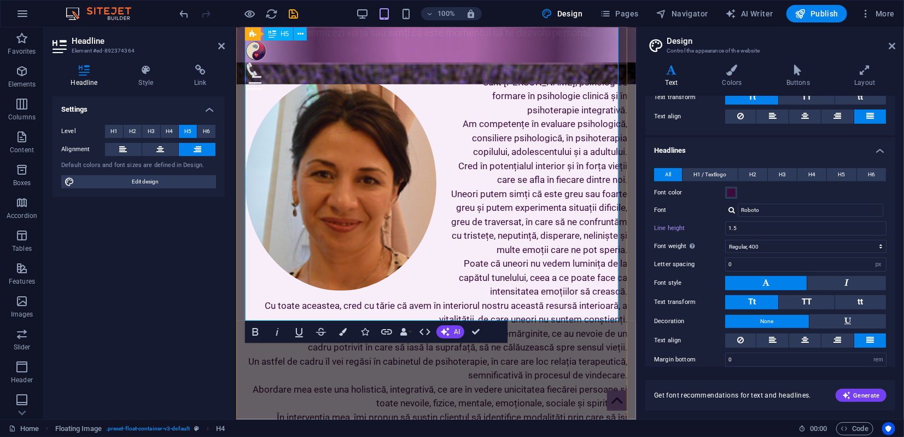
scroll to position [521, 0]
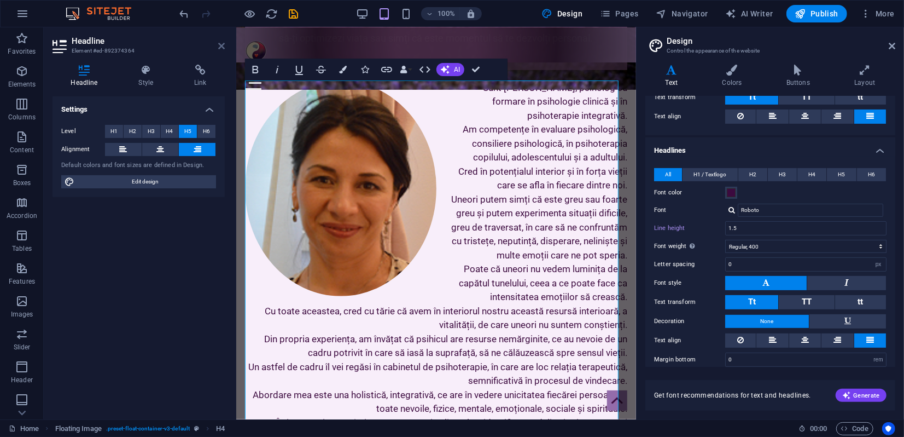
click at [219, 48] on icon at bounding box center [221, 46] width 7 height 9
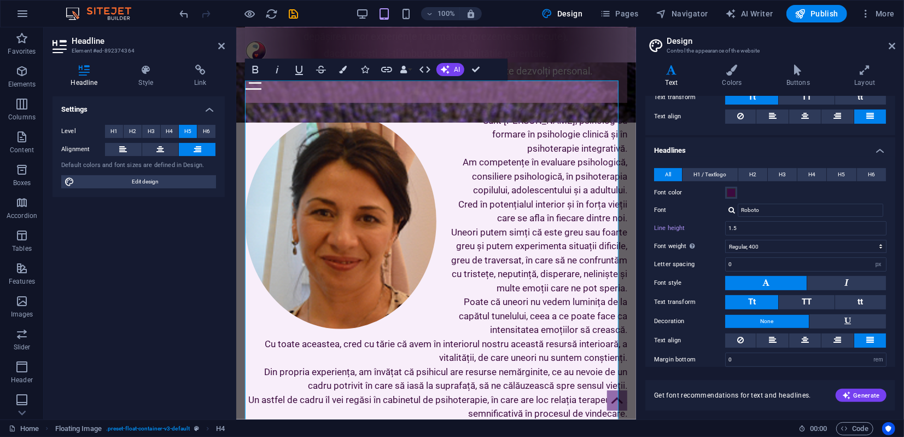
type input "24"
type input "1.0"
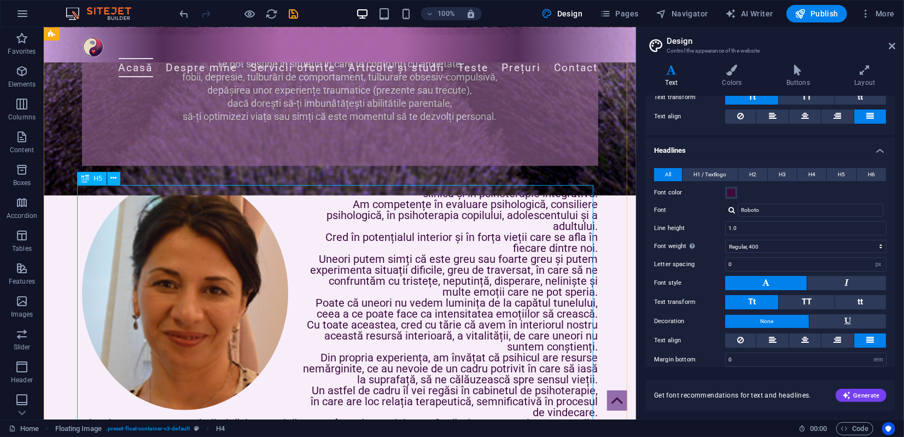
scroll to position [367, 0]
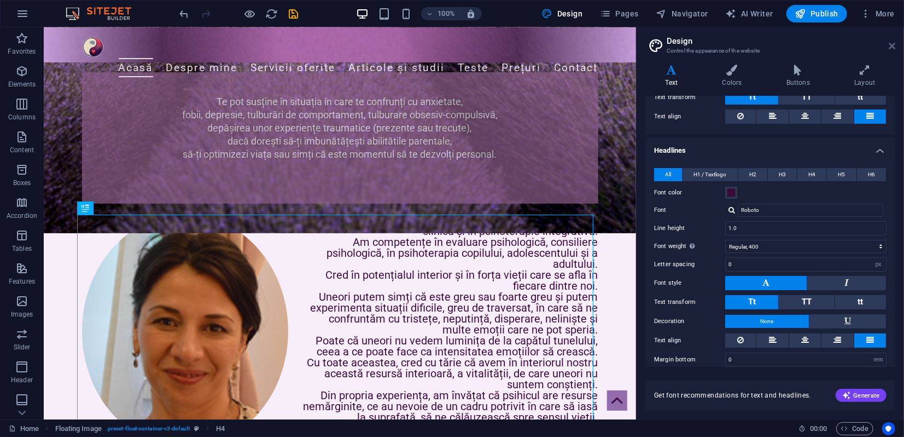
click at [893, 44] on icon at bounding box center [892, 46] width 7 height 9
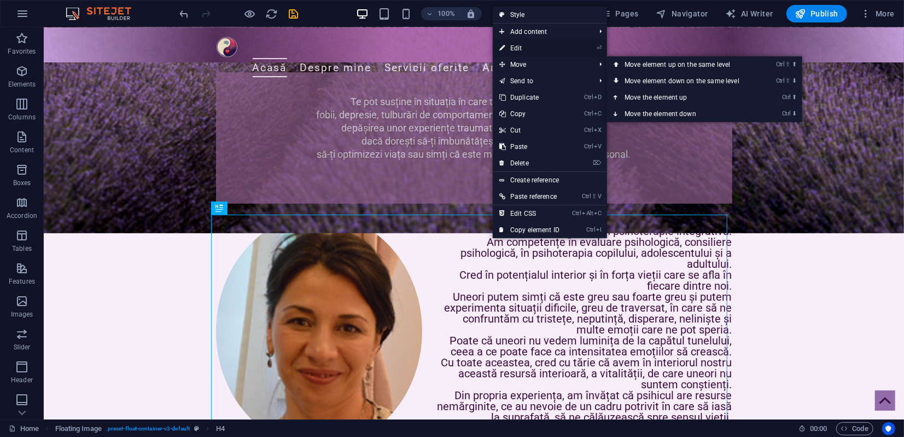
click at [515, 49] on link "⏎ Edit" at bounding box center [529, 48] width 73 height 16
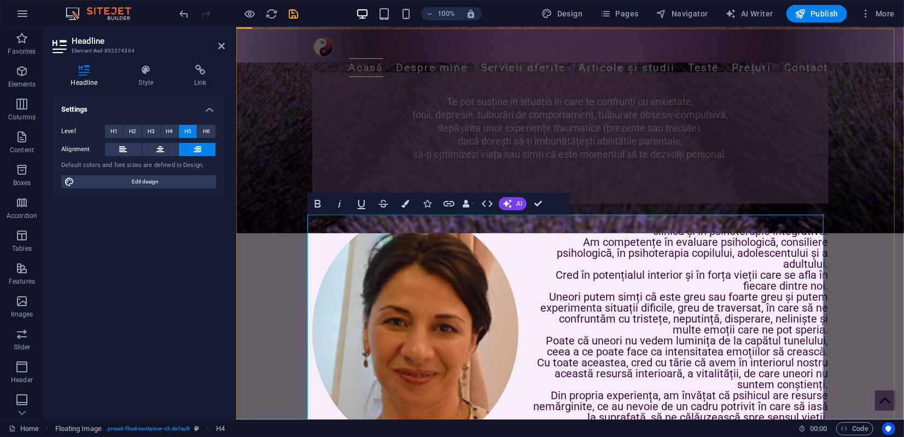
click at [659, 224] on h5 "Sunt Cristina Teodorescu, psiholog cu formare în psihologie clinică și în psiho…" at bounding box center [570, 367] width 516 height 306
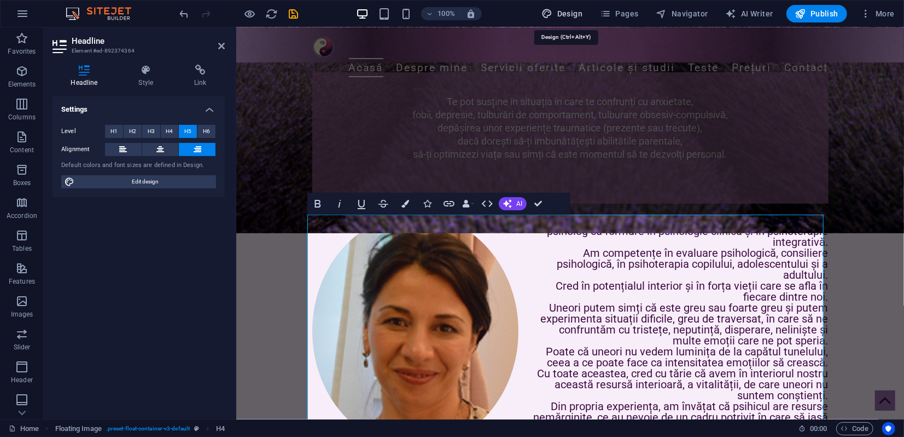
click at [568, 13] on span "Design" at bounding box center [562, 13] width 41 height 11
select select "px"
select select "300"
select select "px"
select select "400"
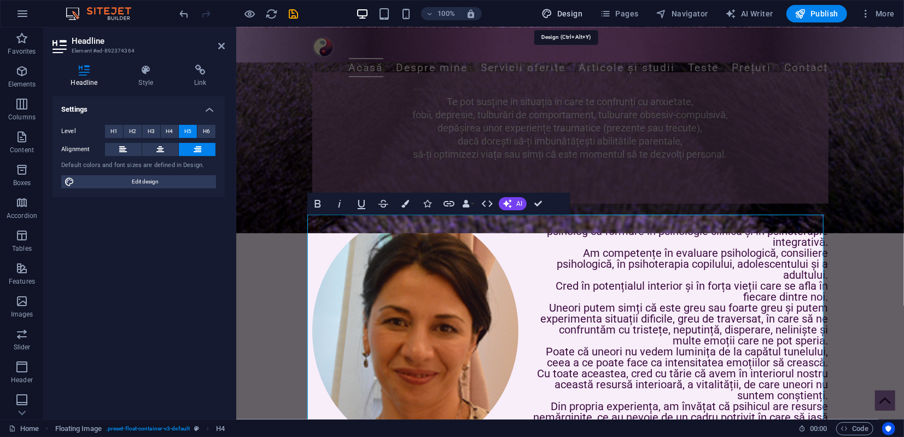
select select "px"
select select "rem"
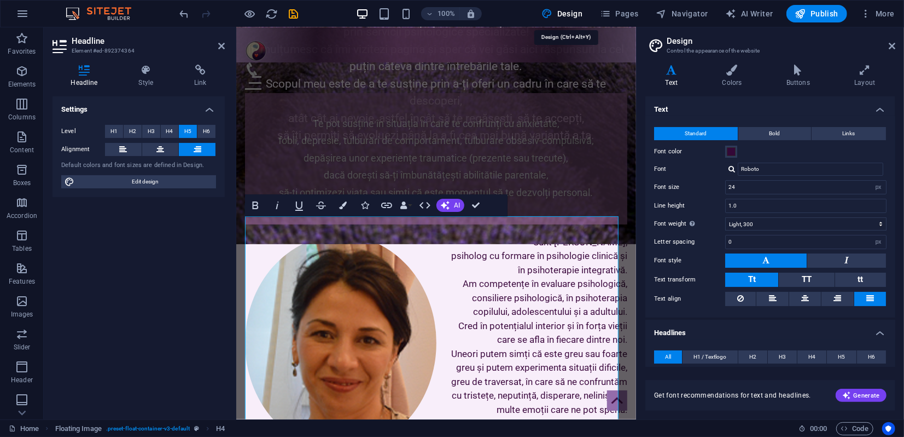
scroll to position [385, 0]
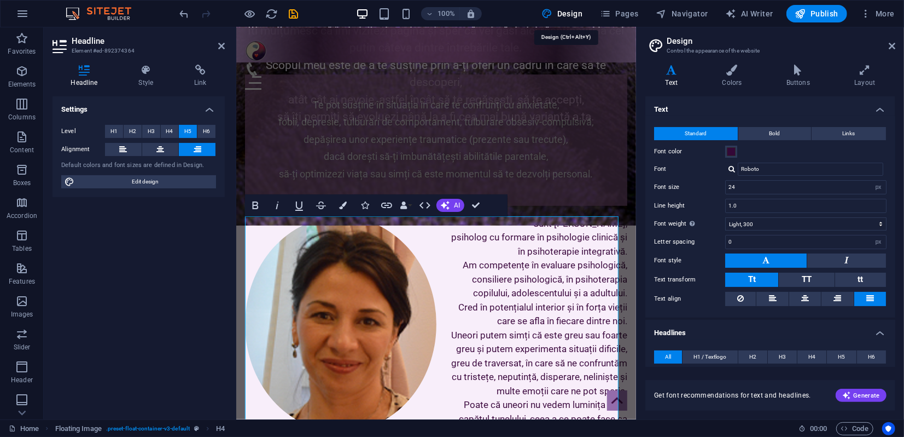
type input "48"
type input "1"
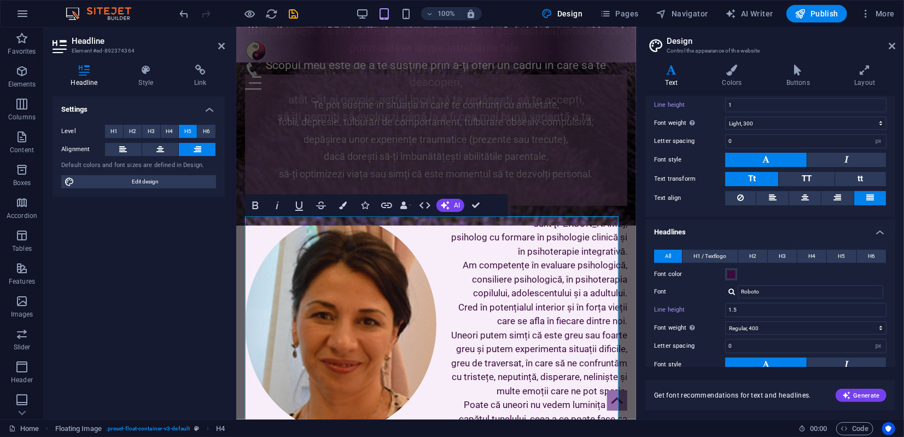
scroll to position [182, 0]
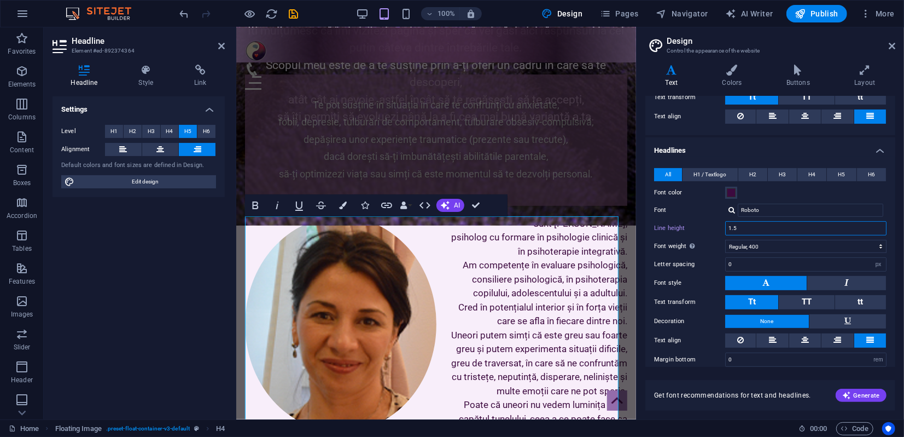
click at [739, 226] on input "1.5" at bounding box center [806, 228] width 160 height 13
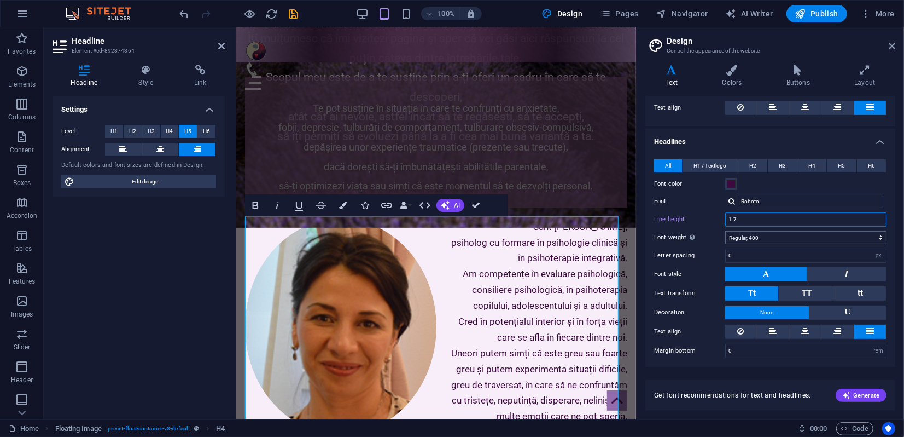
scroll to position [388, 0]
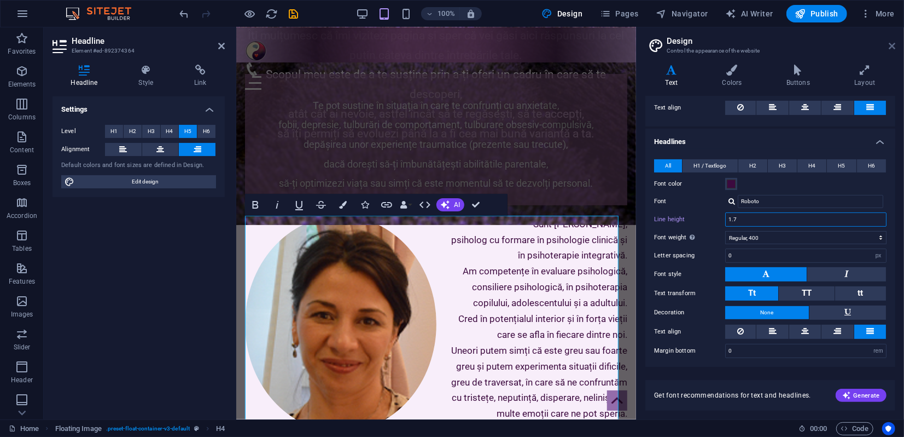
type input "1.7"
click at [892, 45] on icon at bounding box center [892, 46] width 7 height 9
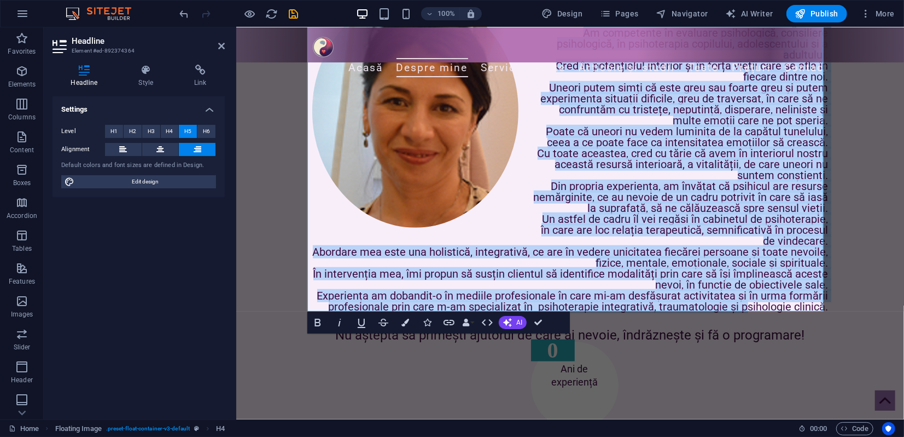
scroll to position [787, 0]
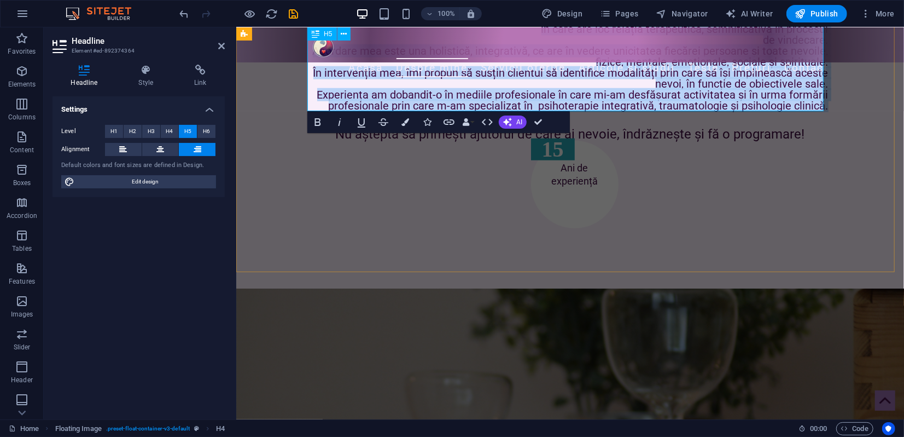
drag, startPoint x: 568, startPoint y: 220, endPoint x: 823, endPoint y: 104, distance: 279.6
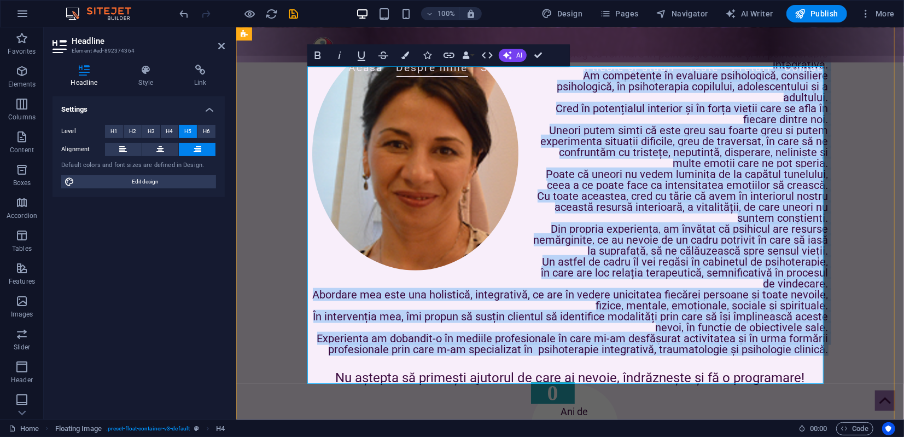
scroll to position [422, 0]
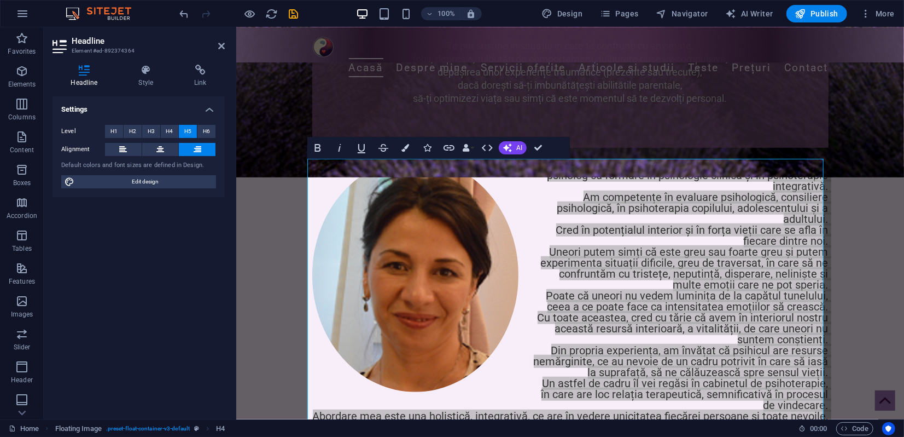
click at [184, 129] on span "H5" at bounding box center [187, 131] width 7 height 13
click at [186, 130] on span "H5" at bounding box center [187, 131] width 7 height 13
click at [559, 14] on span "Design" at bounding box center [562, 13] width 41 height 11
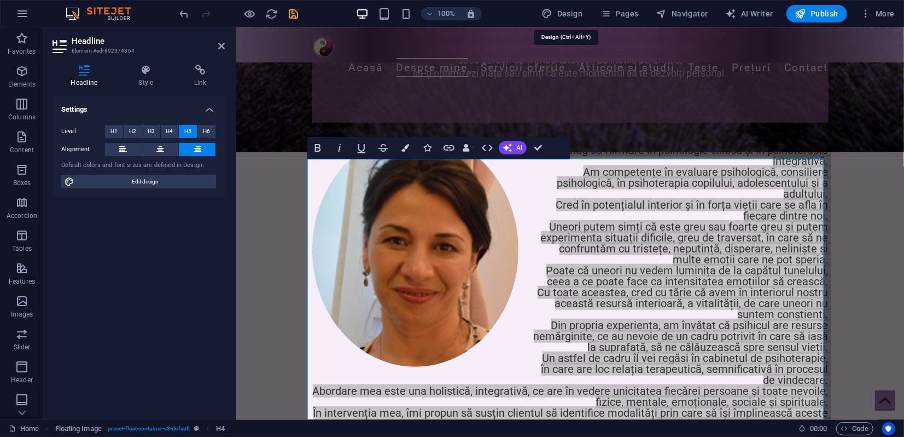
select select "px"
select select "300"
select select "px"
select select "400"
select select "px"
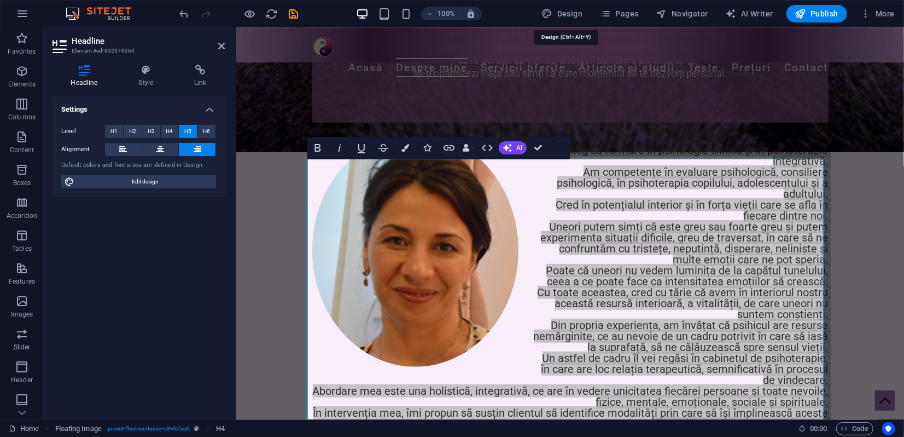
select select "rem"
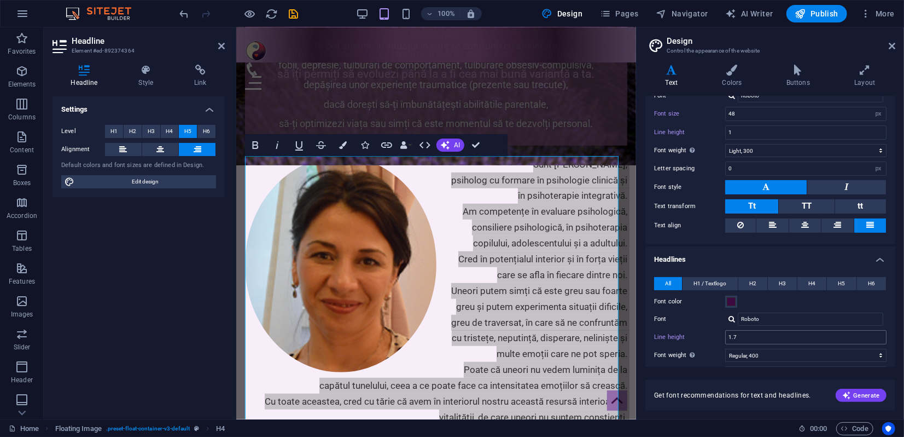
scroll to position [121, 0]
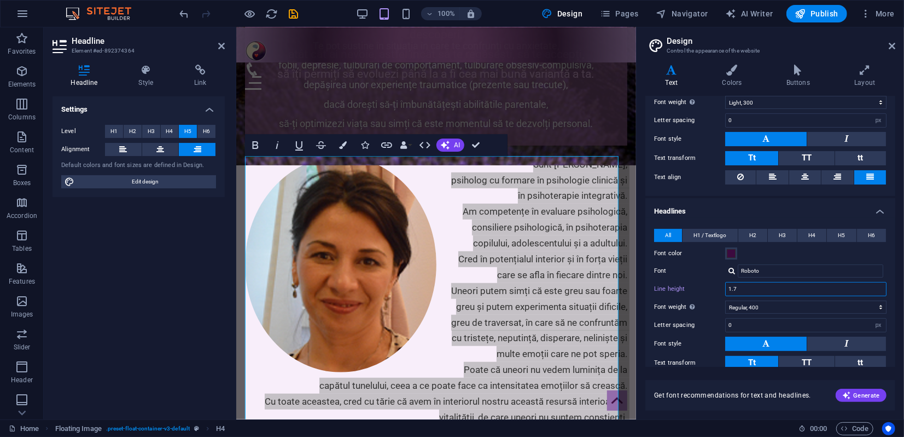
click at [742, 289] on input "1.7" at bounding box center [806, 288] width 160 height 13
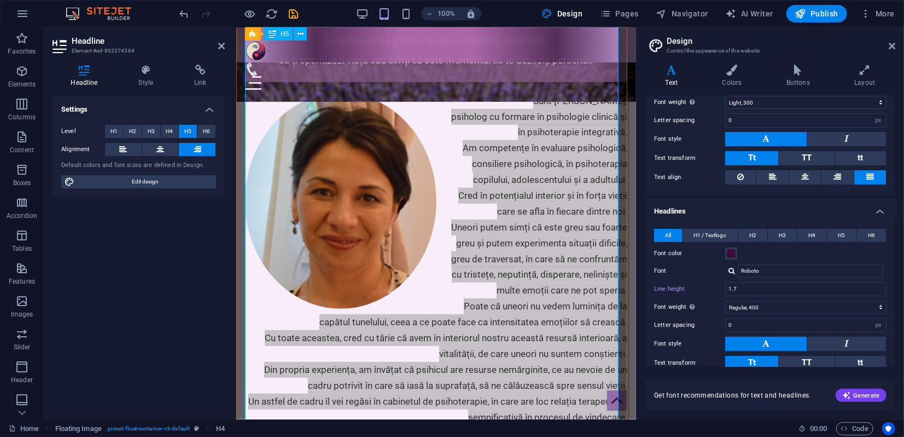
scroll to position [508, 0]
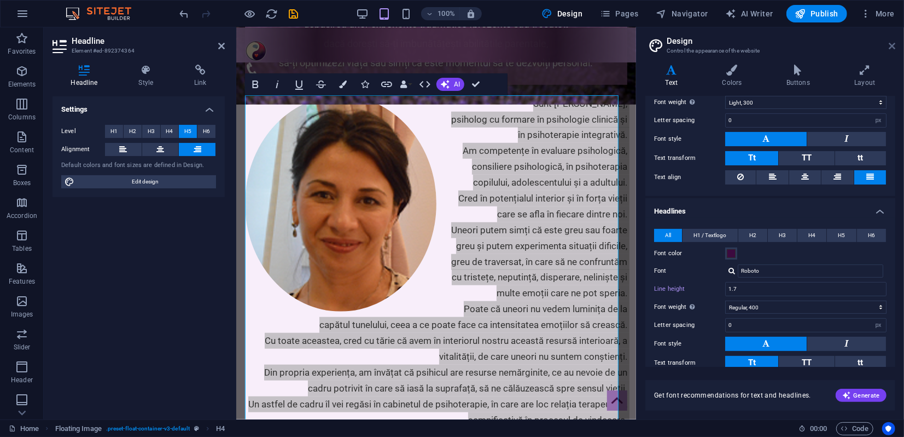
click at [893, 45] on icon at bounding box center [892, 46] width 7 height 9
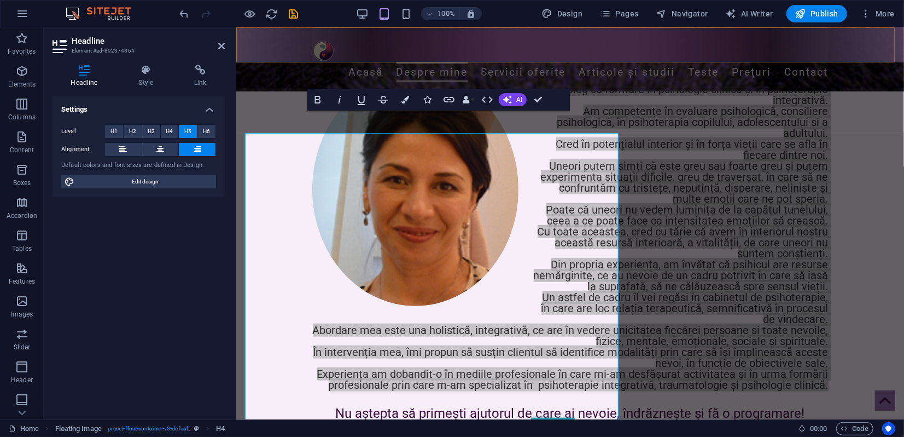
scroll to position [471, 0]
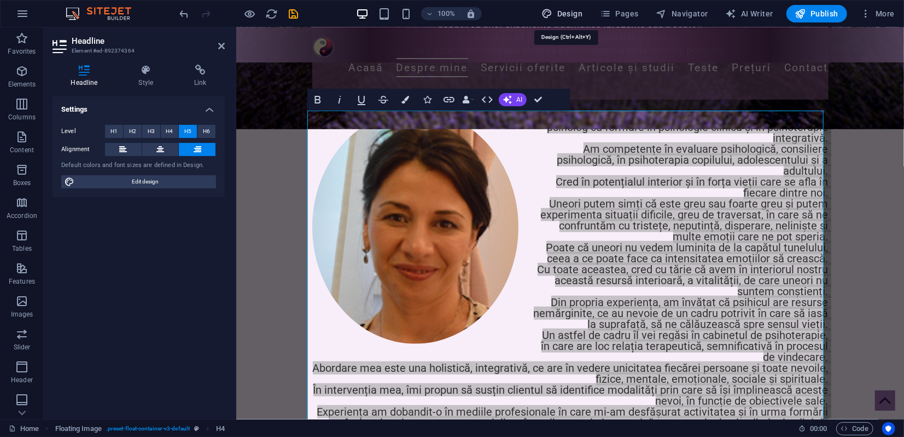
click at [582, 14] on span "Design" at bounding box center [562, 13] width 41 height 11
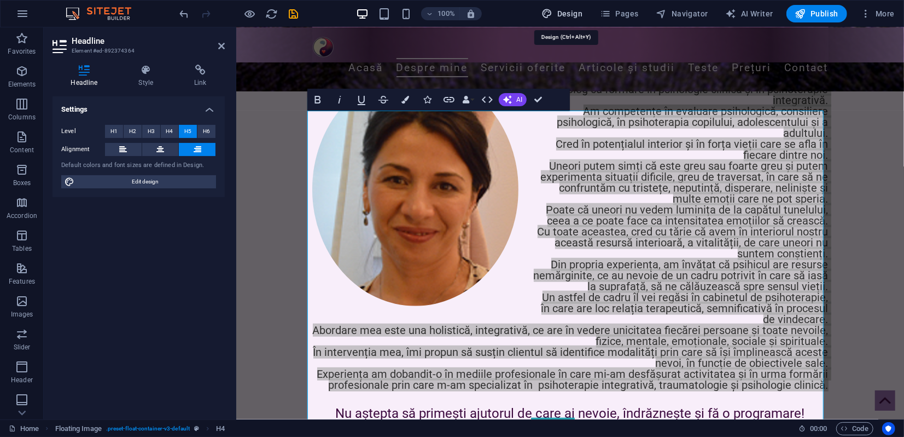
select select "px"
select select "300"
select select "px"
select select "400"
select select "px"
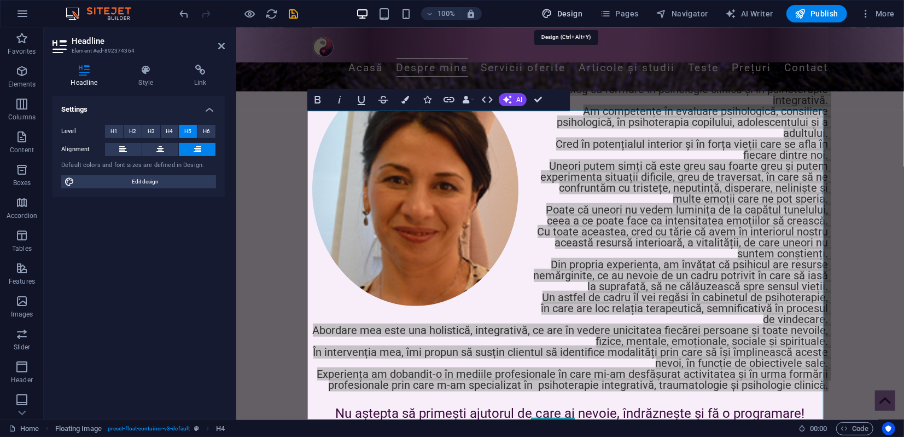
select select "rem"
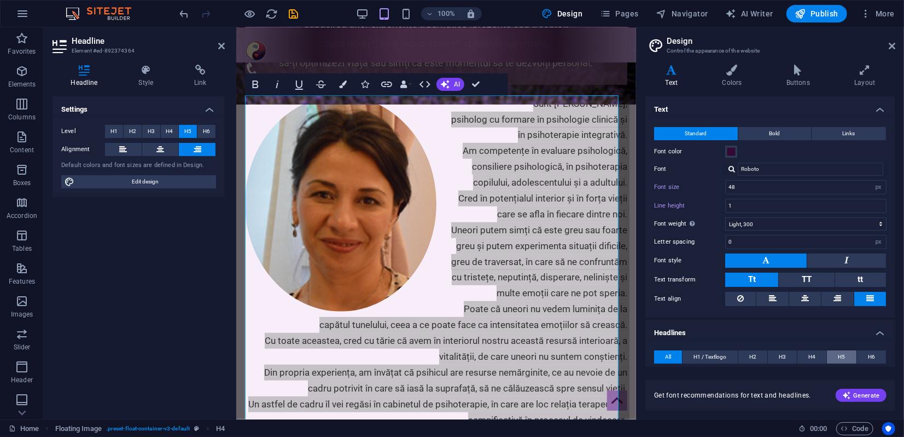
click at [846, 355] on button "H5" at bounding box center [841, 356] width 29 height 13
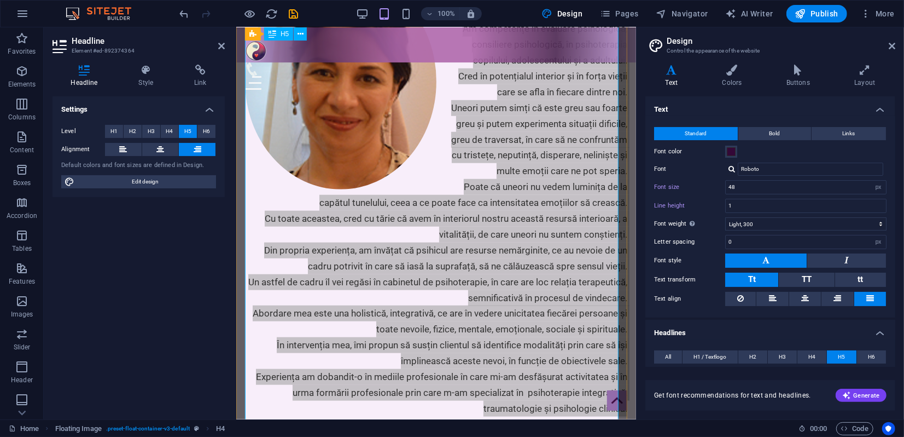
scroll to position [569, 0]
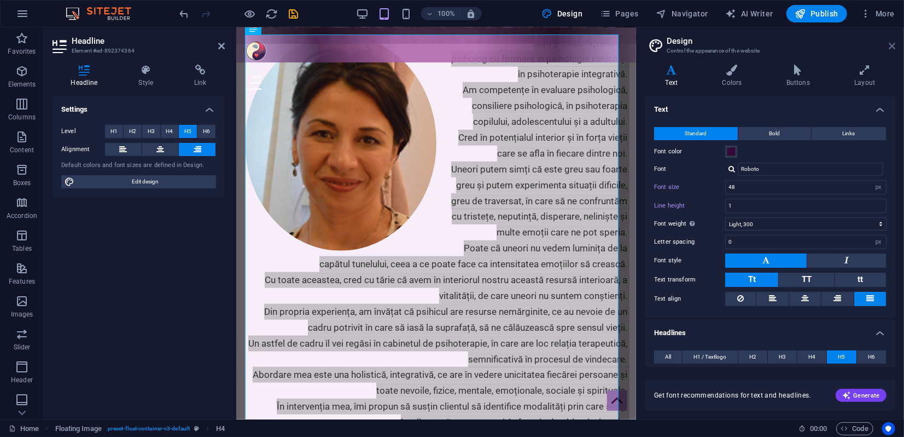
click at [893, 45] on icon at bounding box center [892, 46] width 7 height 9
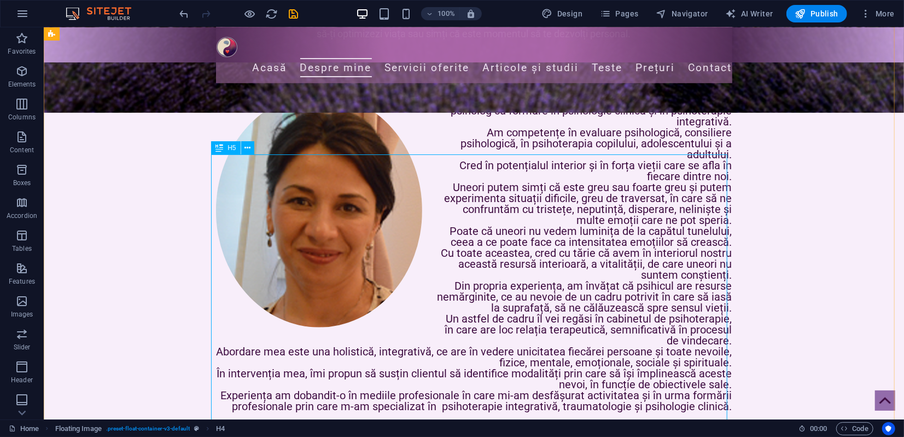
scroll to position [425, 0]
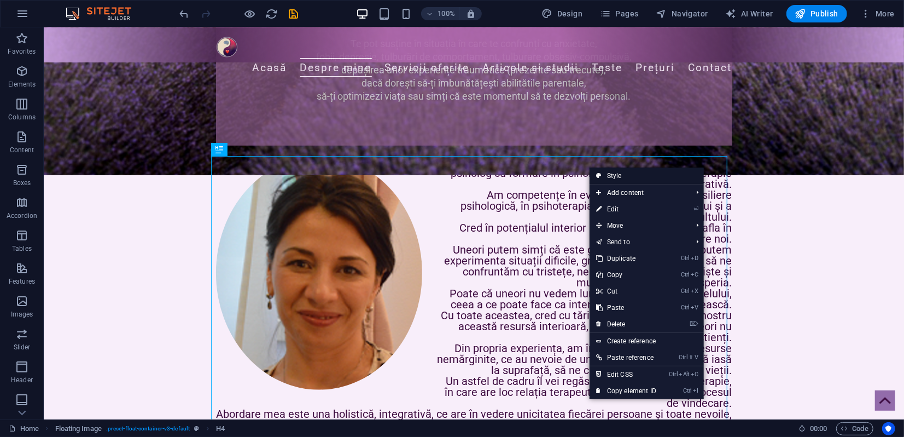
click at [618, 176] on link "Style" at bounding box center [647, 175] width 114 height 16
select select "%"
select select "rem"
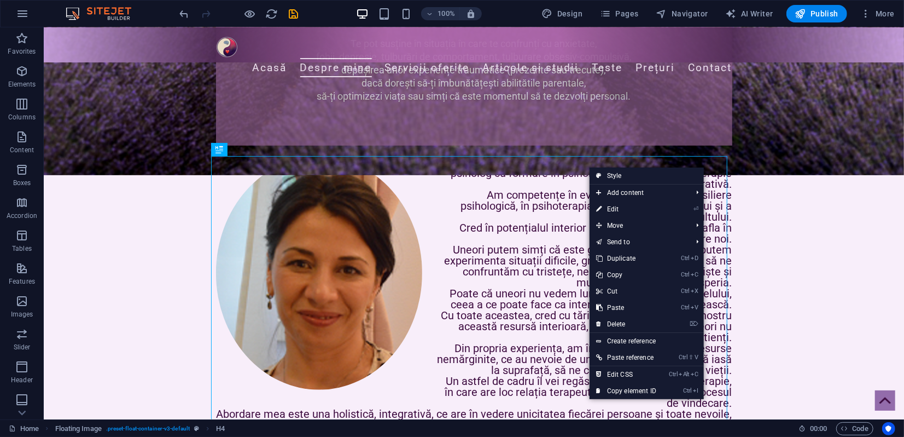
select select "rem"
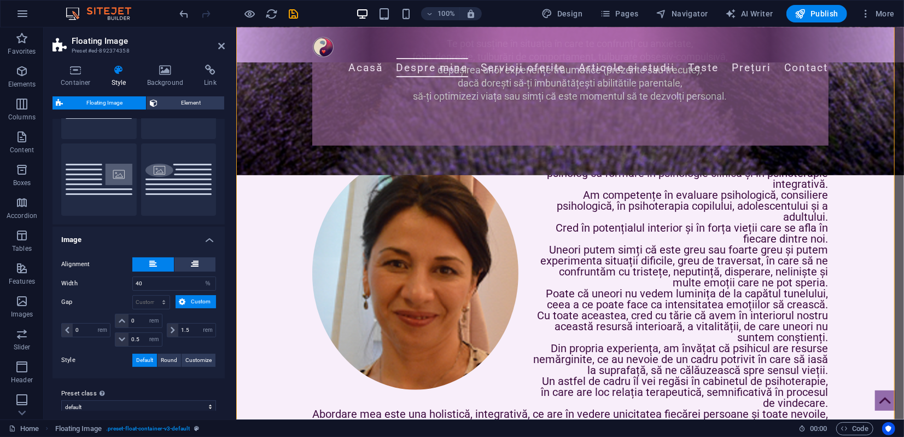
scroll to position [91, 0]
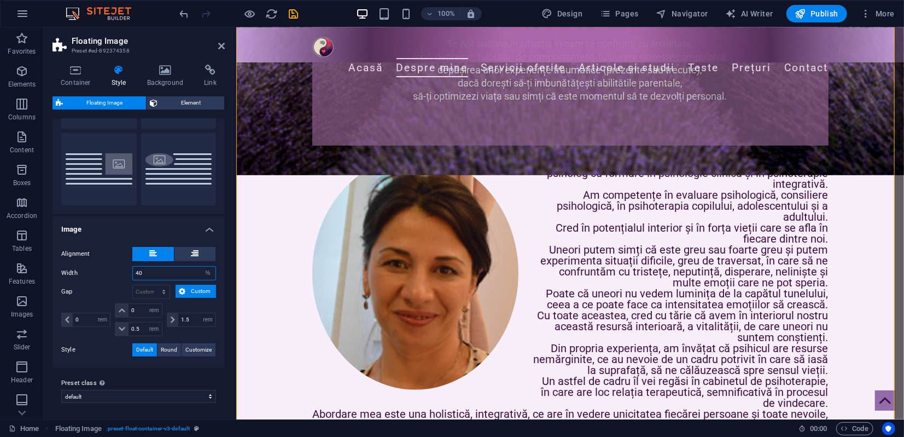
drag, startPoint x: 146, startPoint y: 271, endPoint x: 133, endPoint y: 270, distance: 12.6
click at [133, 272] on input "40" at bounding box center [174, 272] width 83 height 13
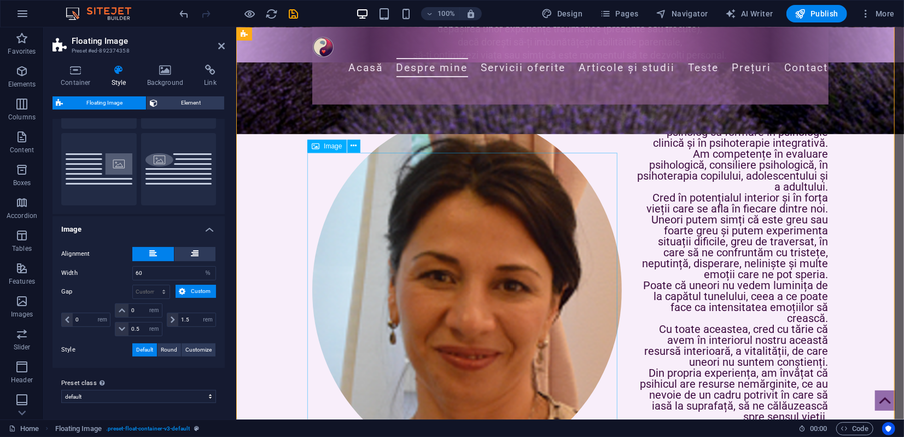
scroll to position [486, 0]
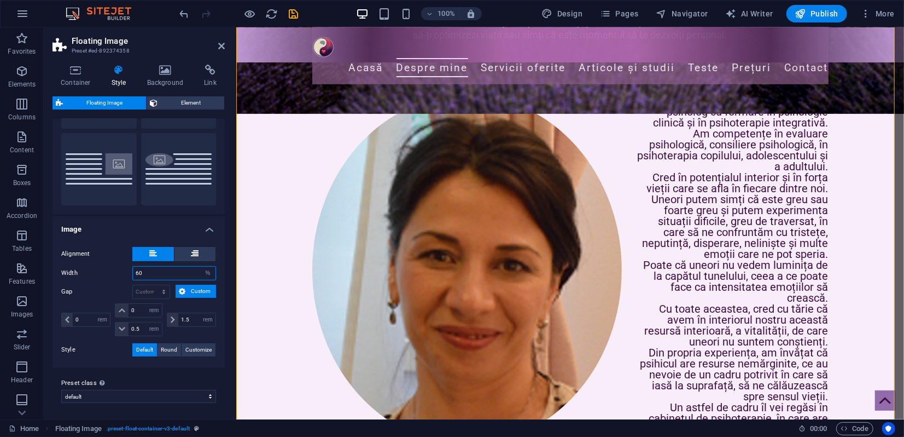
drag, startPoint x: 153, startPoint y: 272, endPoint x: 133, endPoint y: 269, distance: 20.1
click at [130, 270] on div "Width 60 px rem % vh vw" at bounding box center [138, 273] width 155 height 14
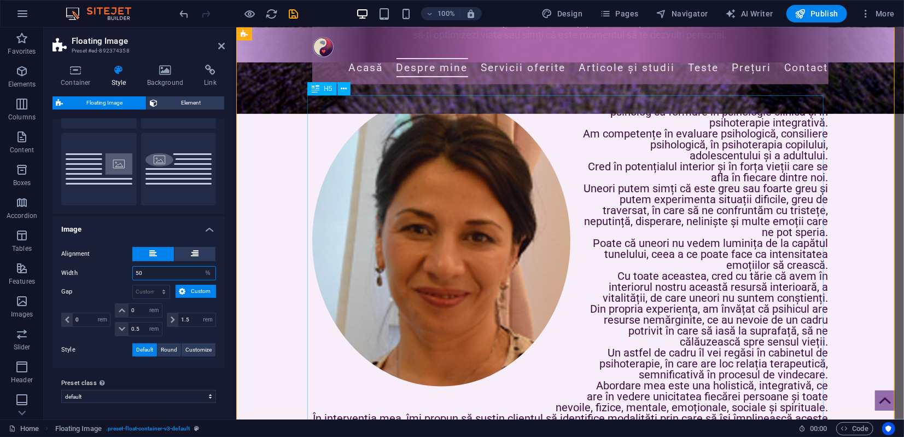
type input "50"
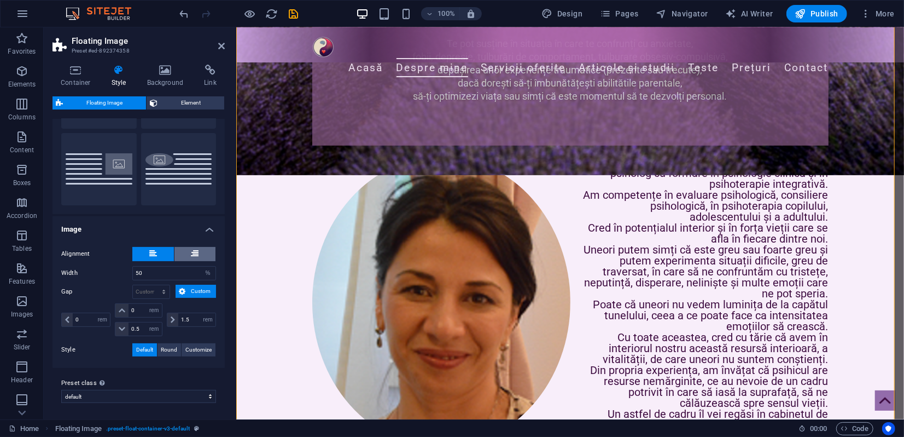
click at [177, 289] on button "Custom" at bounding box center [196, 290] width 40 height 13
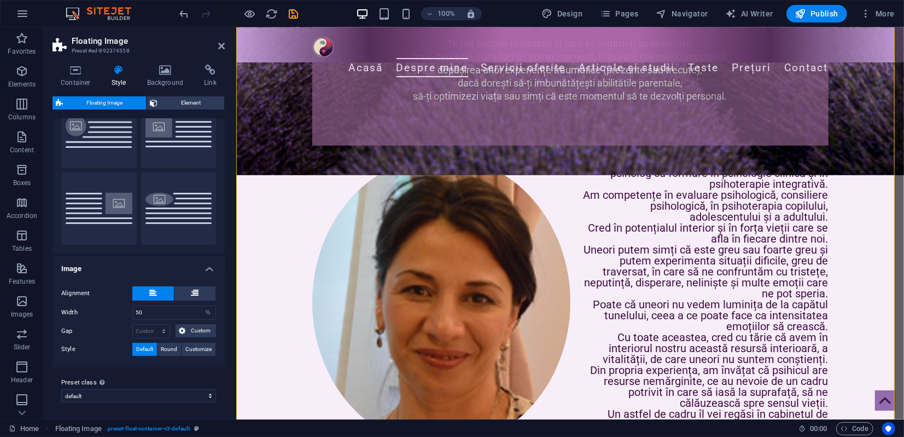
scroll to position [51, 0]
click at [190, 327] on span "Custom" at bounding box center [201, 330] width 24 height 13
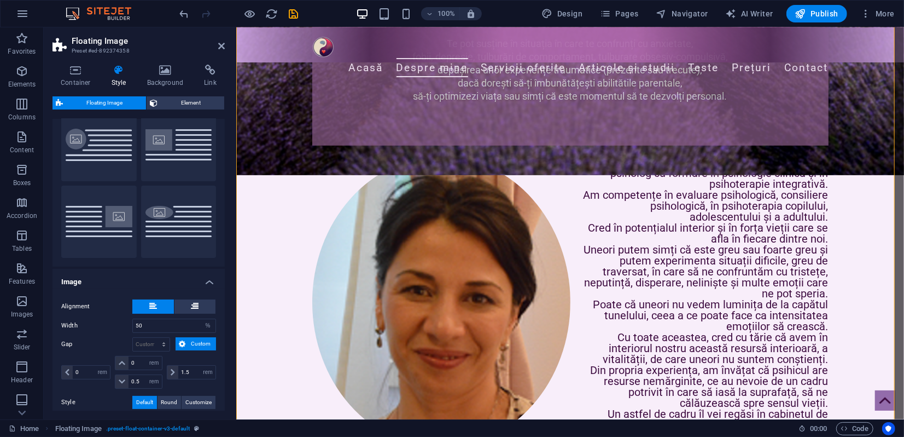
scroll to position [0, 0]
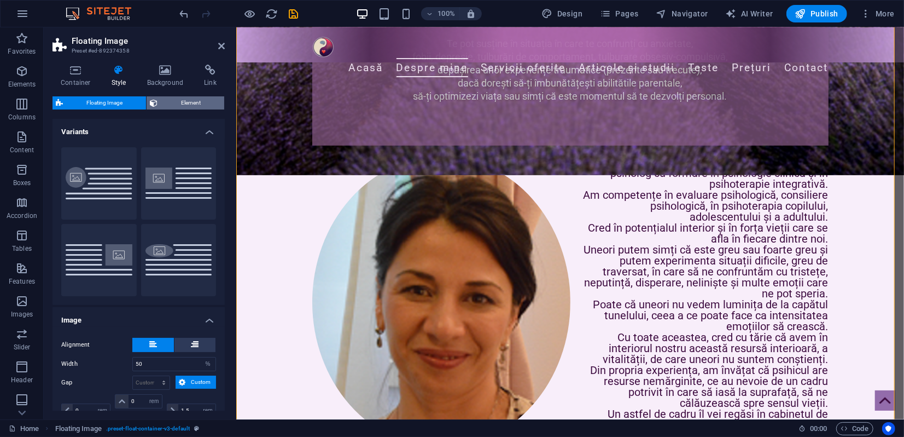
click at [197, 102] on span "Element" at bounding box center [191, 102] width 60 height 13
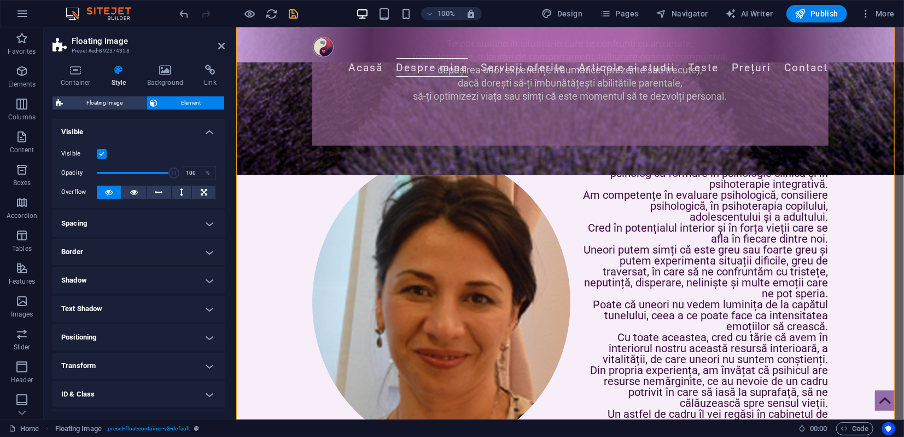
click at [118, 340] on h4 "Positioning" at bounding box center [139, 337] width 172 height 26
click at [159, 190] on icon at bounding box center [159, 191] width 8 height 13
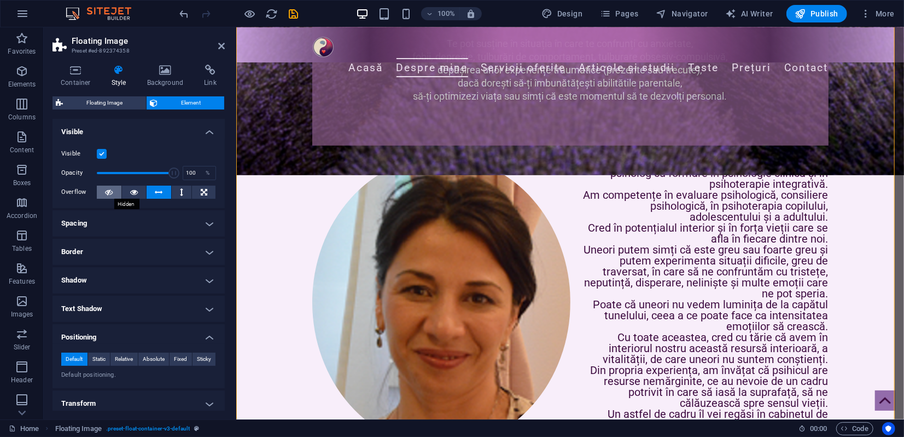
click at [111, 193] on icon at bounding box center [109, 191] width 8 height 13
click at [144, 223] on h4 "Spacing" at bounding box center [139, 223] width 172 height 26
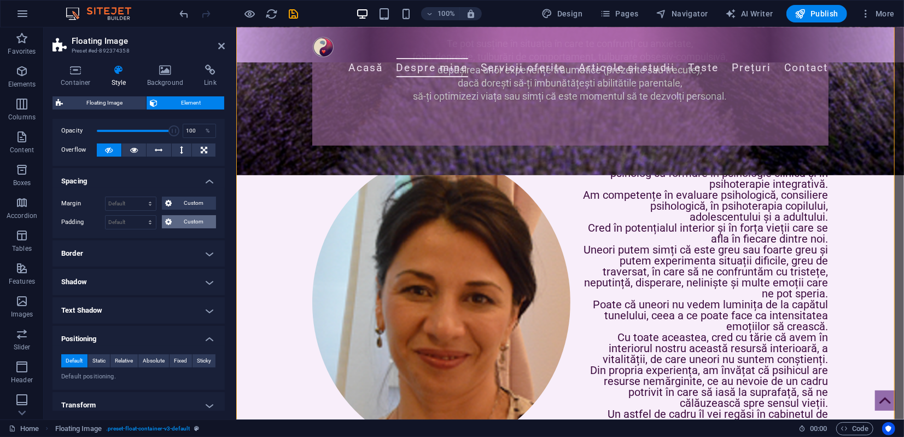
scroll to position [121, 0]
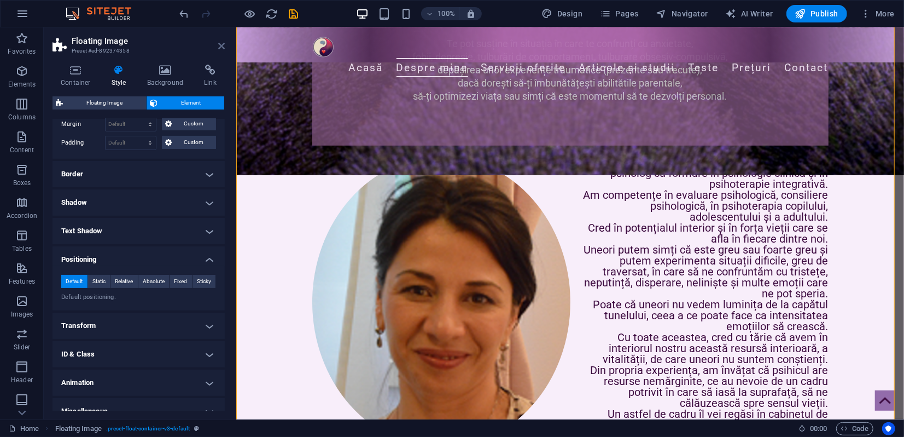
click at [223, 48] on icon at bounding box center [221, 46] width 7 height 9
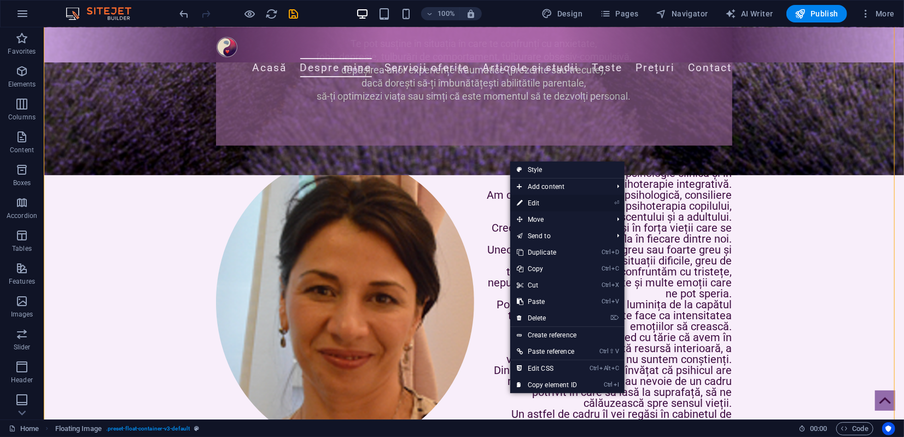
drag, startPoint x: 534, startPoint y: 201, endPoint x: 298, endPoint y: 174, distance: 237.4
click at [534, 201] on link "⏎ Edit" at bounding box center [546, 203] width 73 height 16
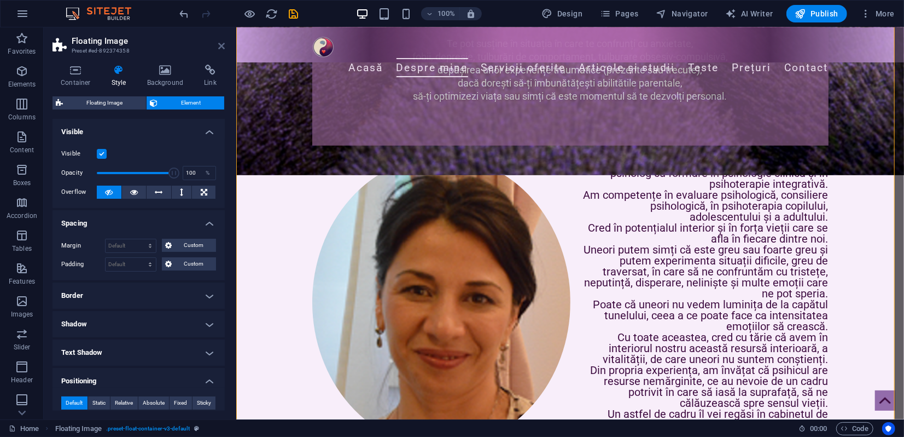
click at [219, 44] on icon at bounding box center [221, 46] width 7 height 9
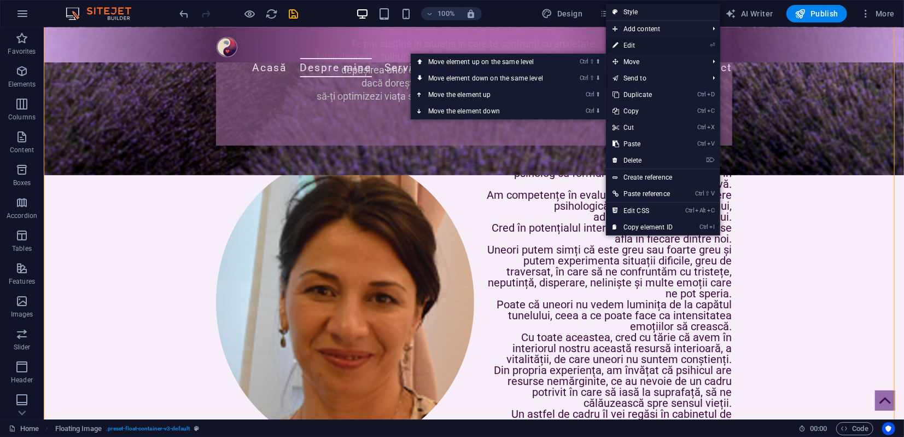
click at [627, 45] on link "⏎ Edit" at bounding box center [642, 45] width 73 height 16
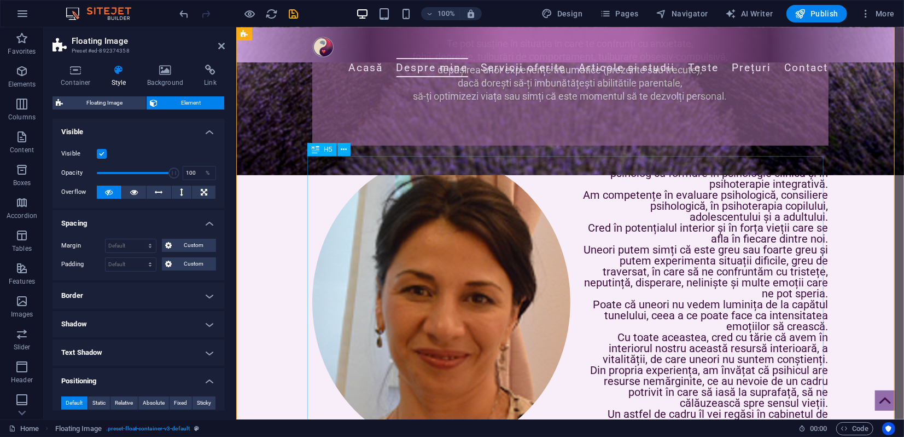
click at [627, 170] on div "Sunt Cristina Teodorescu, psiholog cu formare în psihologie clinică și în psiho…" at bounding box center [570, 336] width 516 height 361
click at [683, 14] on span "Navigator" at bounding box center [683, 13] width 52 height 11
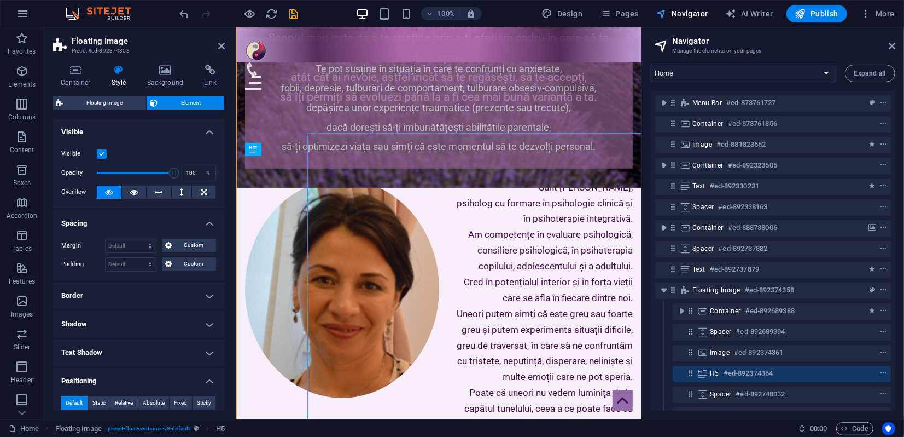
scroll to position [448, 0]
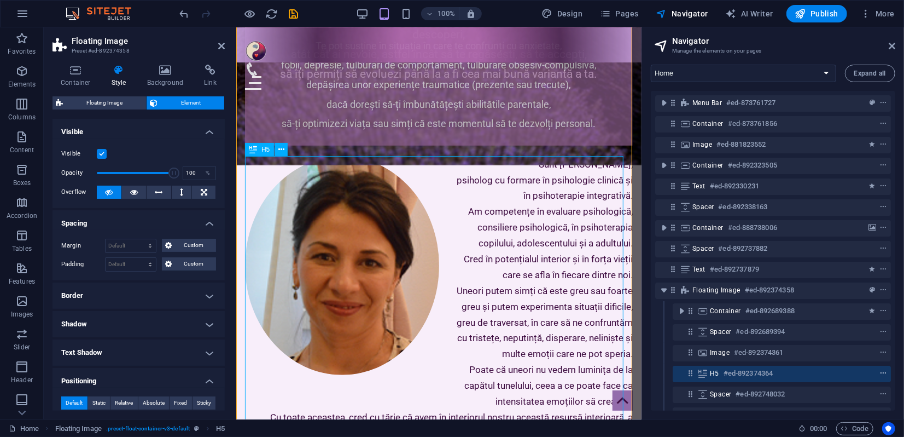
click at [880, 374] on icon "context-menu" at bounding box center [884, 373] width 8 height 8
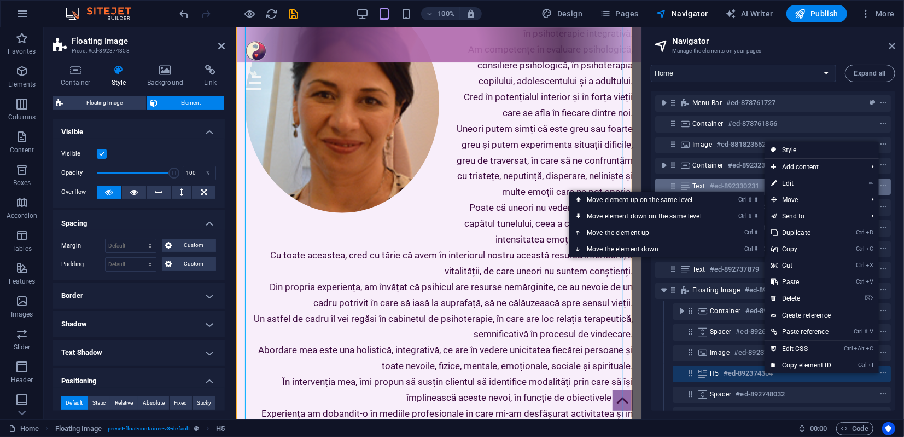
click at [793, 182] on link "⏎ Edit" at bounding box center [801, 183] width 73 height 16
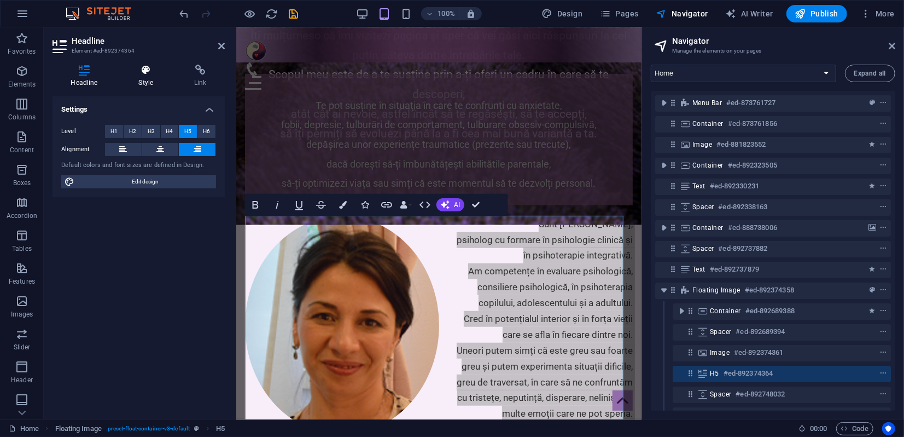
click at [147, 71] on icon at bounding box center [145, 70] width 51 height 11
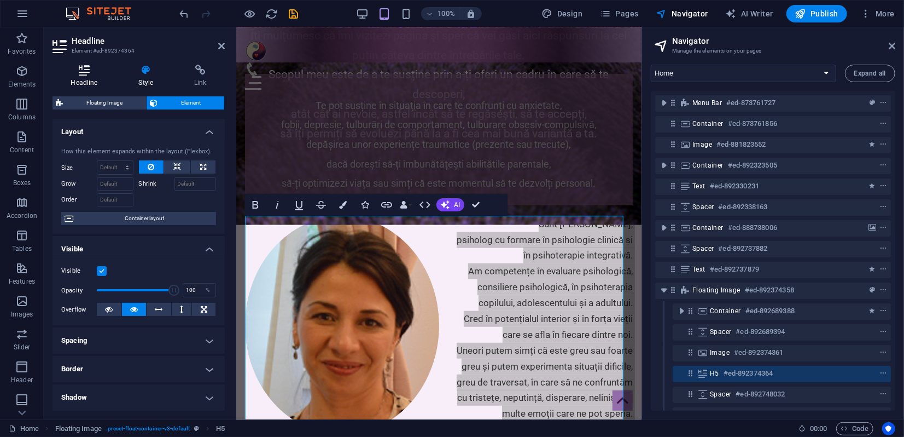
click at [79, 73] on icon at bounding box center [84, 70] width 63 height 11
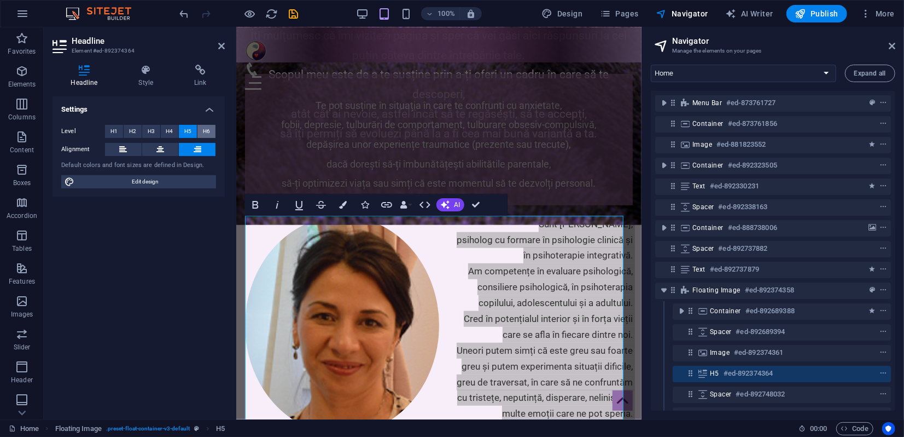
click at [204, 128] on span "H6" at bounding box center [206, 131] width 7 height 13
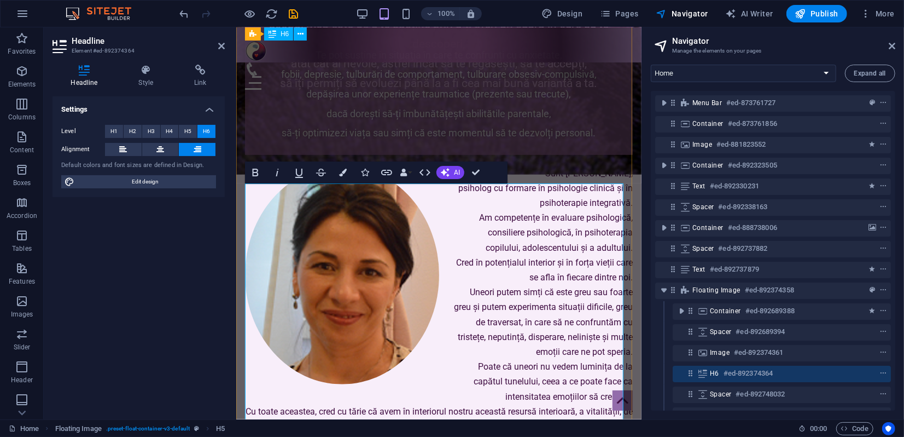
scroll to position [449, 0]
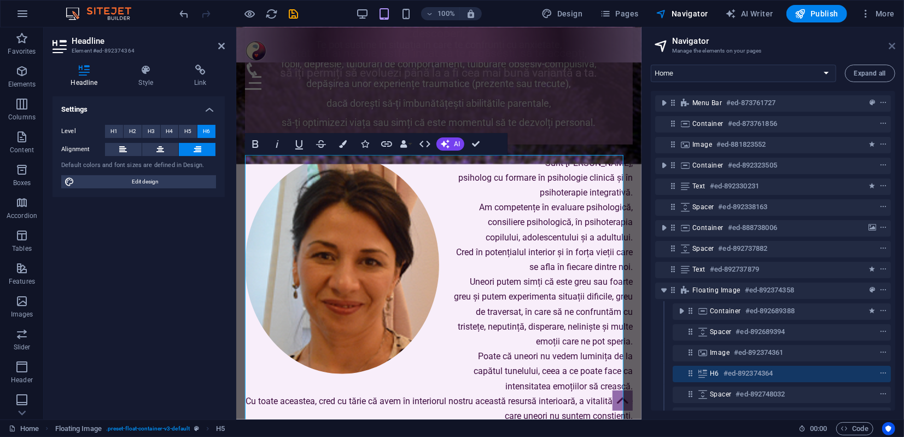
click at [892, 47] on icon at bounding box center [892, 46] width 7 height 9
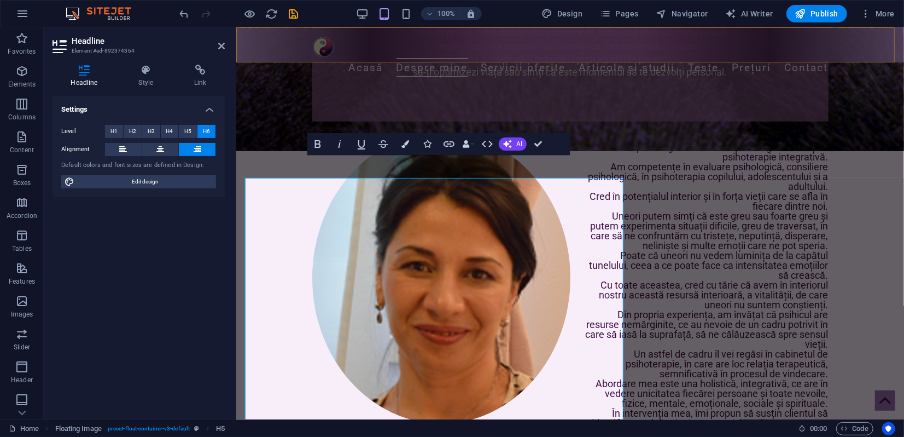
scroll to position [426, 0]
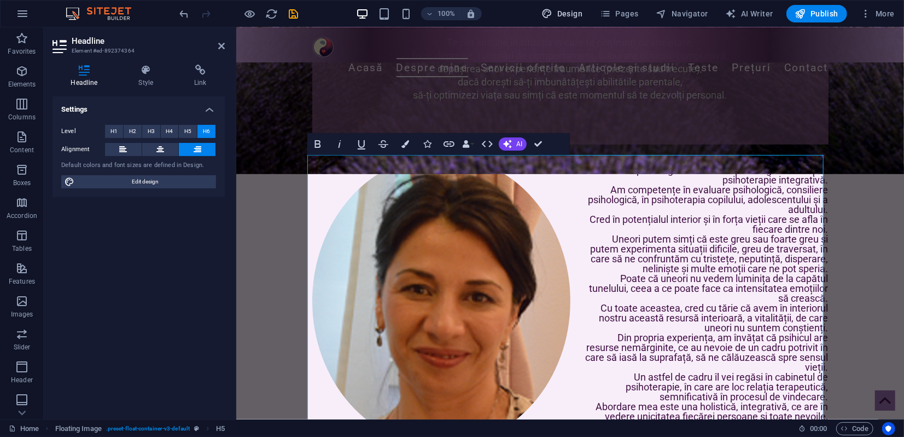
click at [560, 15] on span "Design" at bounding box center [562, 13] width 41 height 11
select select "px"
select select "300"
select select "px"
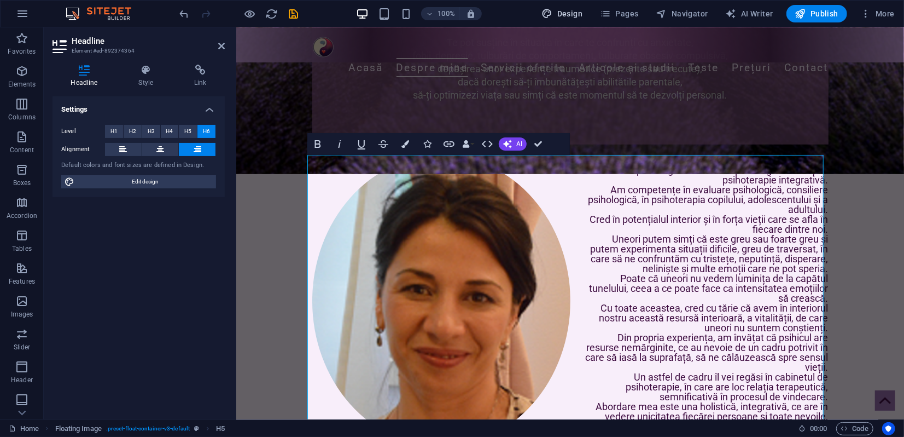
select select "400"
select select "px"
select select "rem"
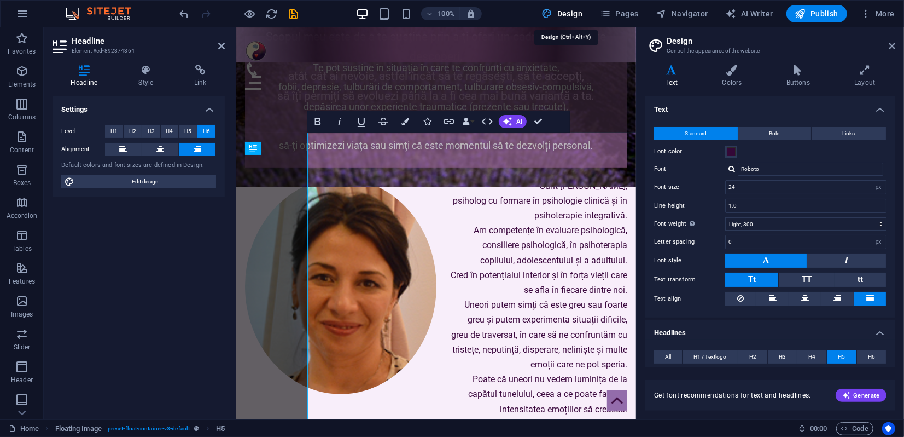
scroll to position [449, 0]
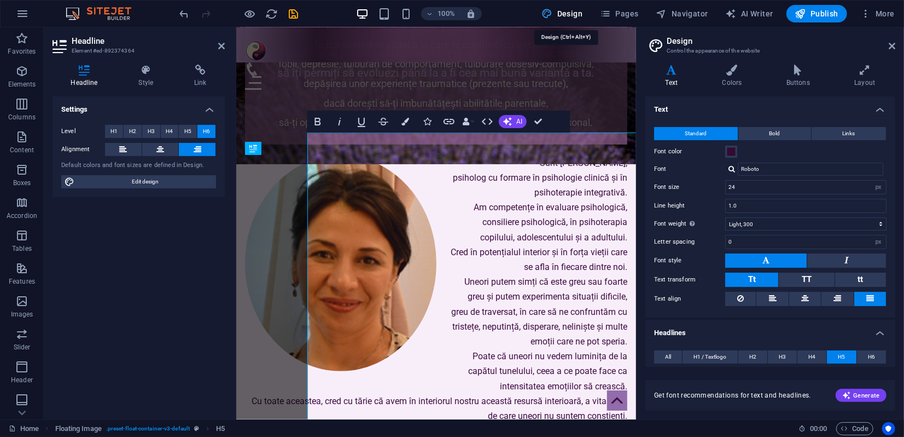
type input "48"
type input "1"
type input "17"
type input "1.7"
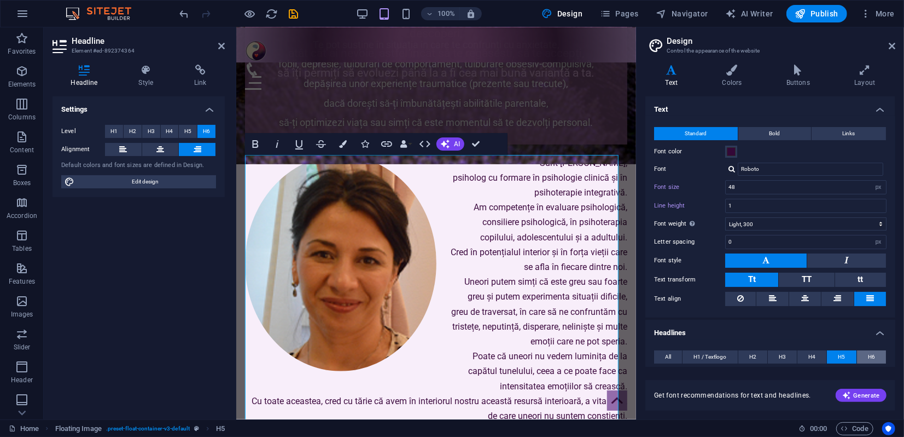
click at [875, 356] on button "H6" at bounding box center [871, 356] width 29 height 13
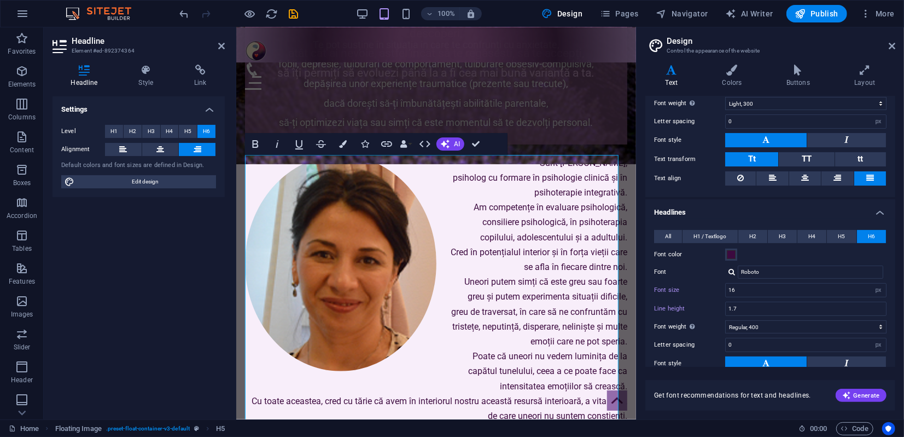
scroll to position [121, 0]
click at [735, 303] on input "1.7" at bounding box center [806, 307] width 160 height 13
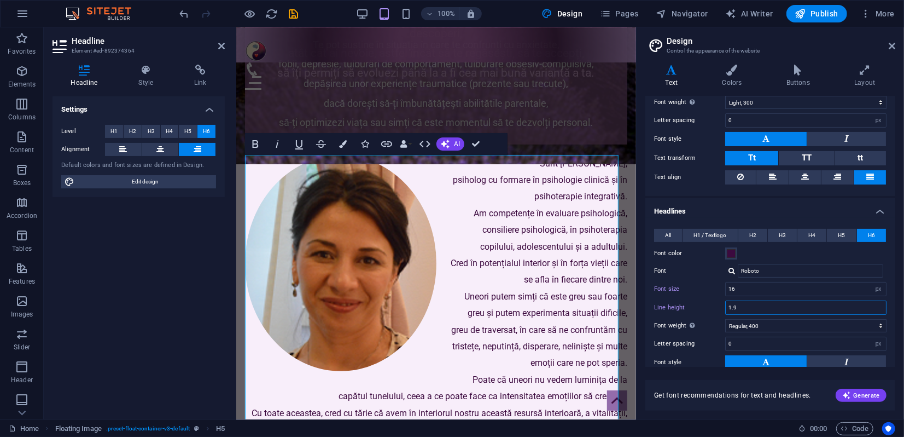
type input "1.9"
click at [896, 45] on aside "Design Control the appearance of the website Variants Text Colors Buttons Layou…" at bounding box center [770, 223] width 268 height 392
click at [890, 47] on icon at bounding box center [892, 46] width 7 height 9
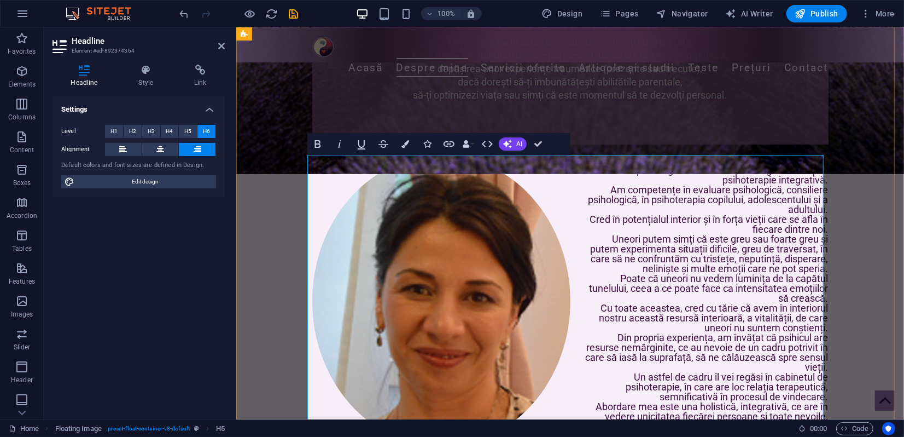
click at [709, 170] on h6 "Sunt Cristina Teodorescu, psiholog cu formare în psihologie clinică și în psiho…" at bounding box center [570, 317] width 516 height 325
drag, startPoint x: 709, startPoint y: 158, endPoint x: 822, endPoint y: 161, distance: 113.9
click at [822, 161] on h6 "Sunt Cristina Teodorescu, psiholog cu formare în psihologie clinică și în psiho…" at bounding box center [570, 317] width 516 height 325
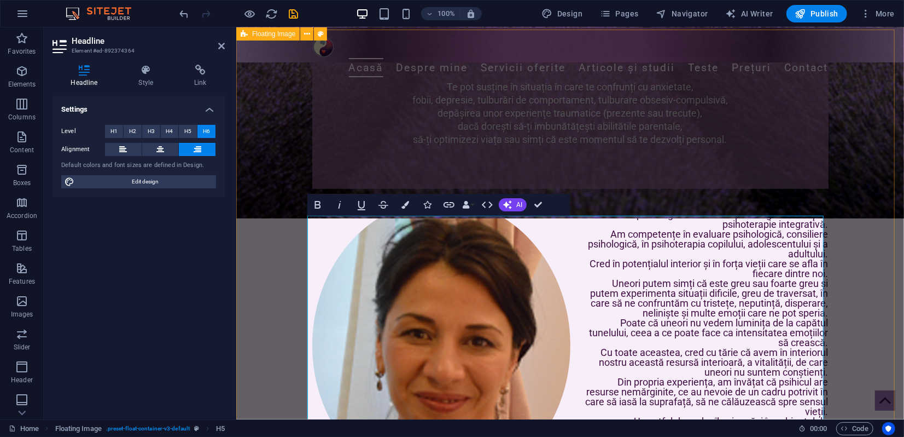
scroll to position [365, 0]
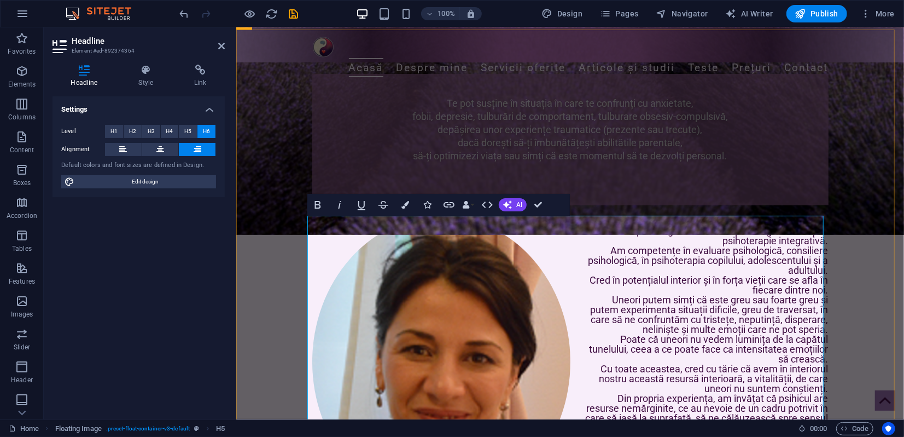
click at [820, 240] on h6 "Sunt Cristina Teodorescu, psiholog cu formare în psihologie clinică și în ‌psih…" at bounding box center [570, 378] width 516 height 325
click at [474, 205] on button "Data Bindings" at bounding box center [468, 205] width 15 height 22
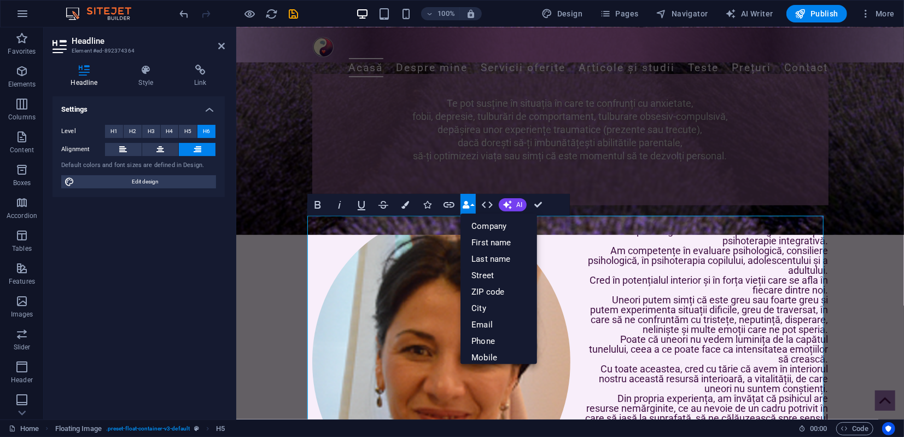
click at [469, 203] on icon "button" at bounding box center [466, 205] width 8 height 8
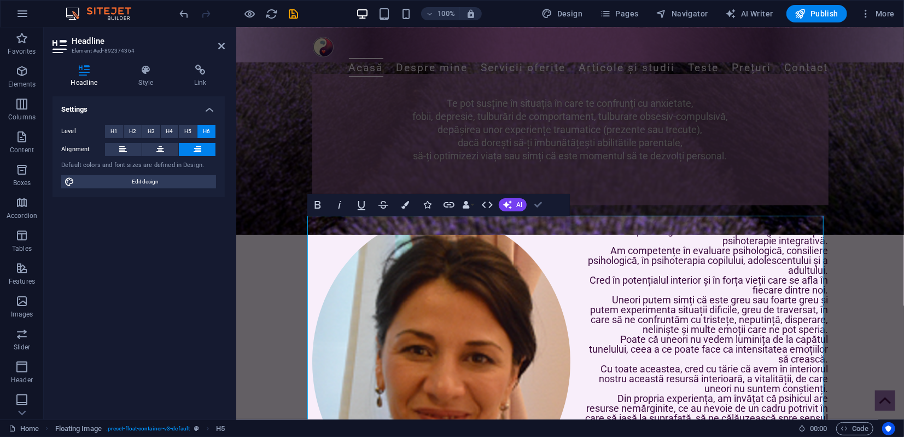
drag, startPoint x: 541, startPoint y: 204, endPoint x: 497, endPoint y: 176, distance: 52.1
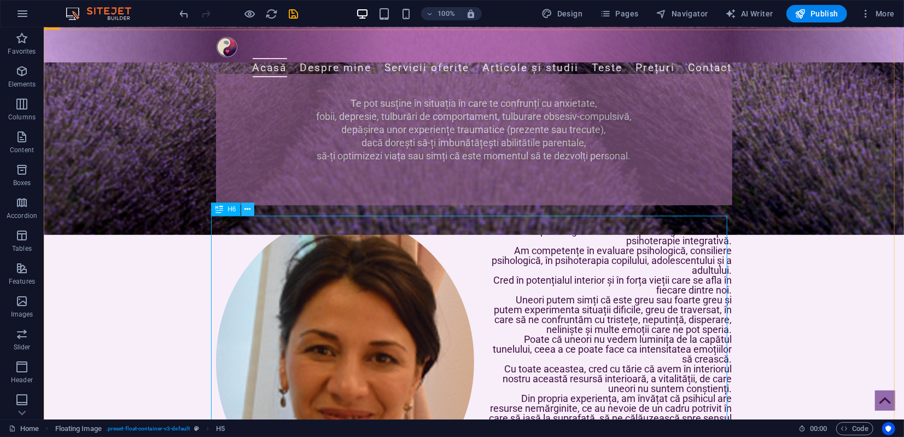
click at [243, 211] on button at bounding box center [247, 208] width 13 height 13
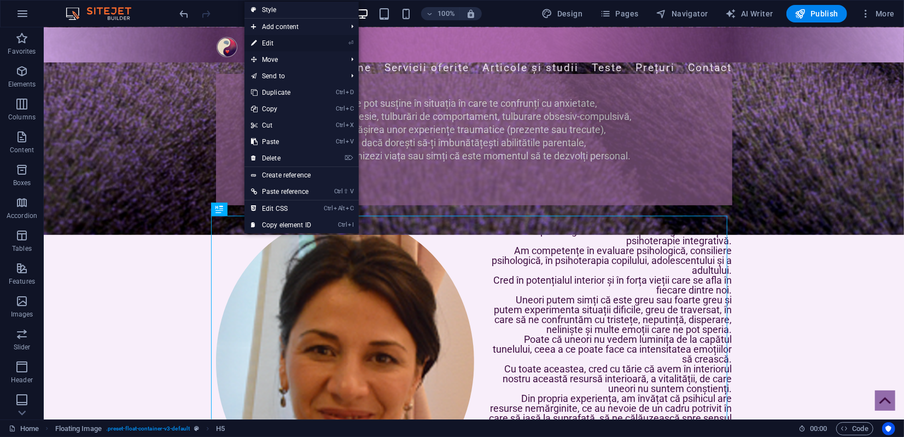
click at [268, 44] on link "⏎ Edit" at bounding box center [281, 43] width 73 height 16
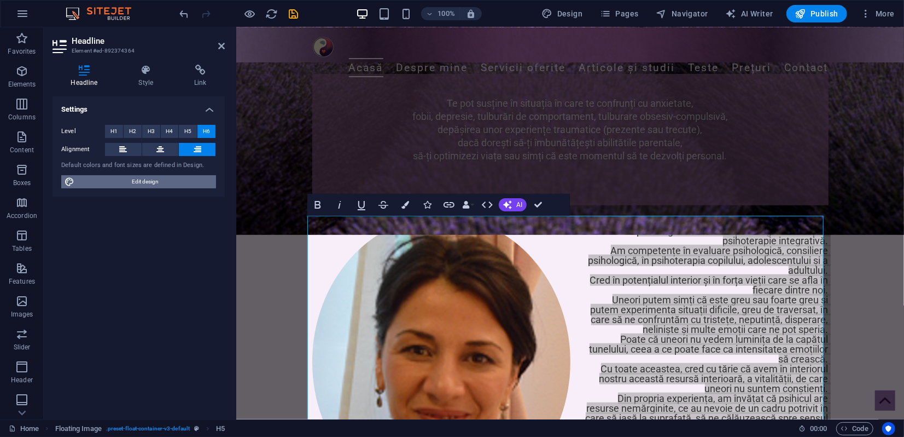
click at [151, 179] on span "Edit design" at bounding box center [145, 181] width 135 height 13
select select "px"
select select "300"
select select "px"
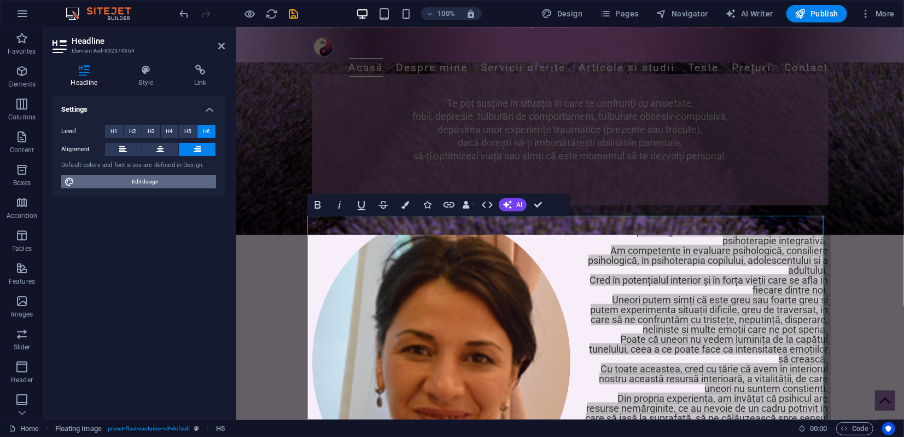
select select "400"
select select "px"
select select "rem"
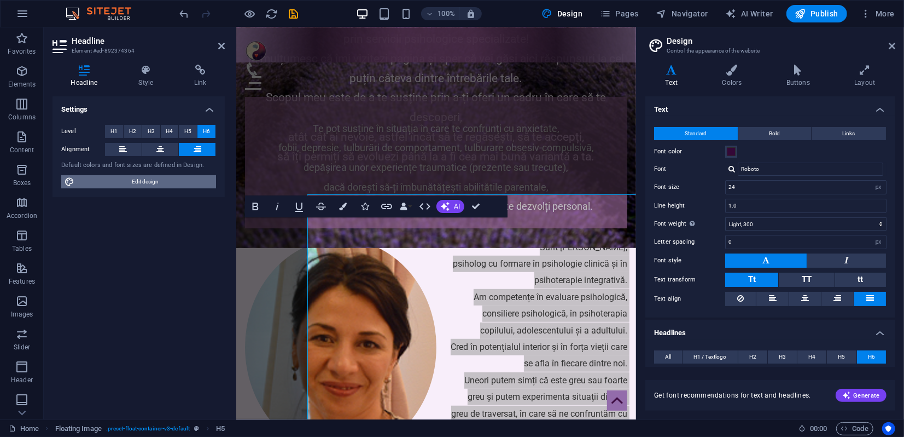
scroll to position [386, 0]
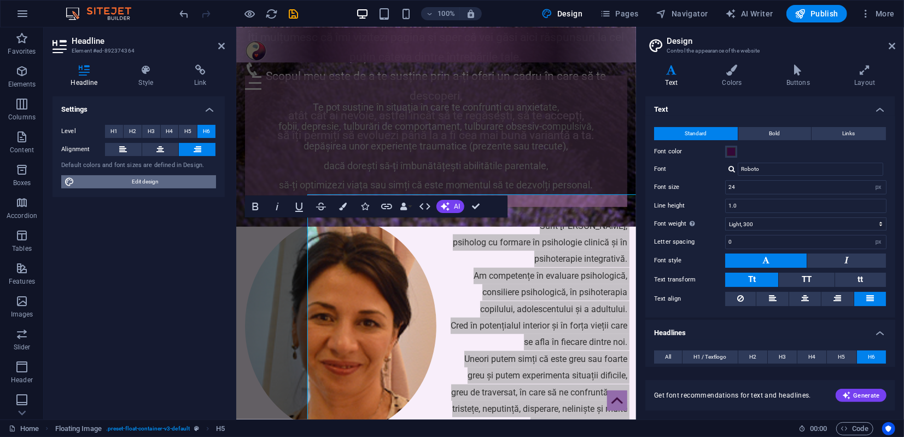
type input "48"
type input "1"
type input "16"
type input "1.9"
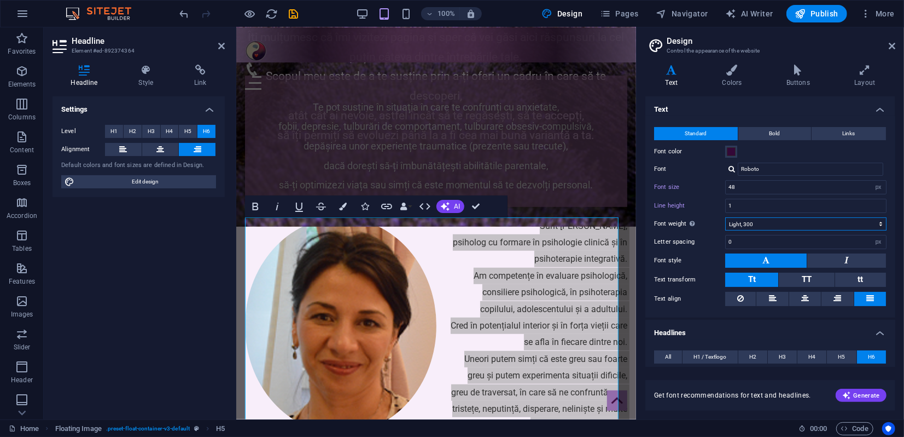
click at [742, 225] on select "Thin, 100 Extra-light, 200 Light, 300 Regular, 400 Medium, 500 Semi-bold, 600 B…" at bounding box center [805, 223] width 161 height 13
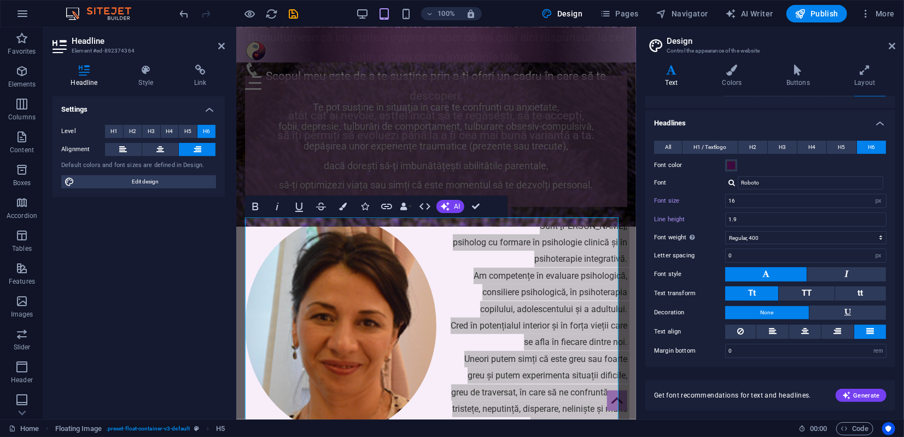
scroll to position [149, 0]
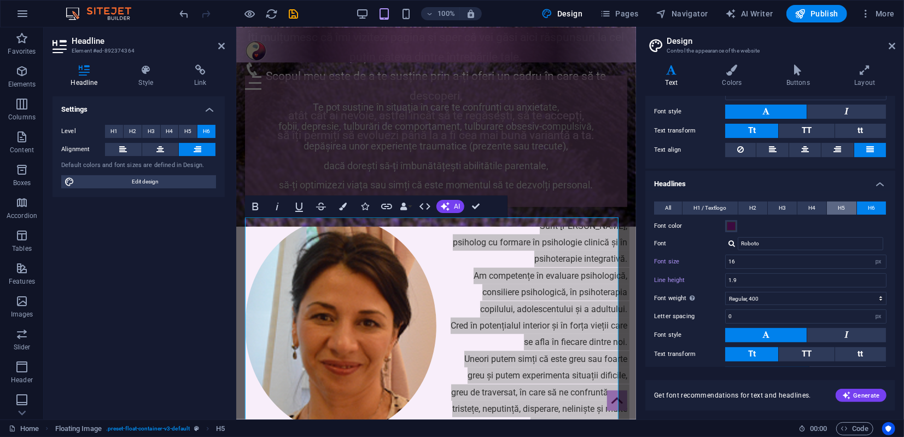
click at [845, 206] on button "H5" at bounding box center [841, 207] width 29 height 13
click at [871, 205] on span "H6" at bounding box center [871, 207] width 7 height 13
click at [839, 205] on span "H5" at bounding box center [842, 207] width 7 height 13
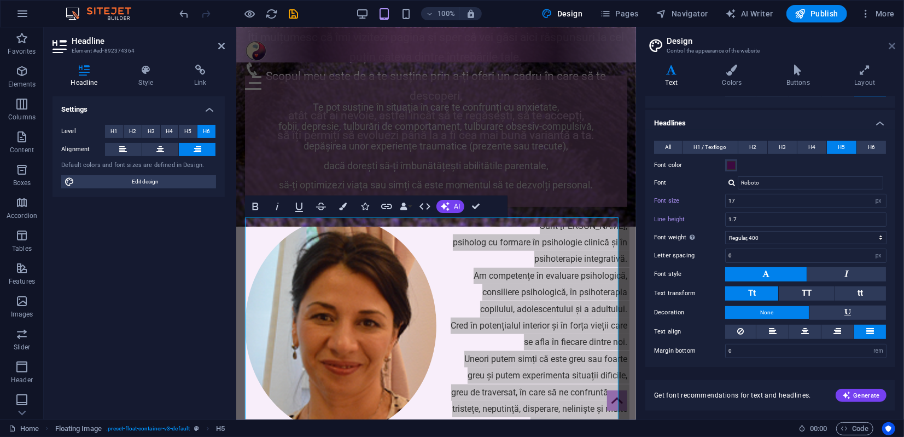
click at [894, 48] on icon at bounding box center [892, 46] width 7 height 9
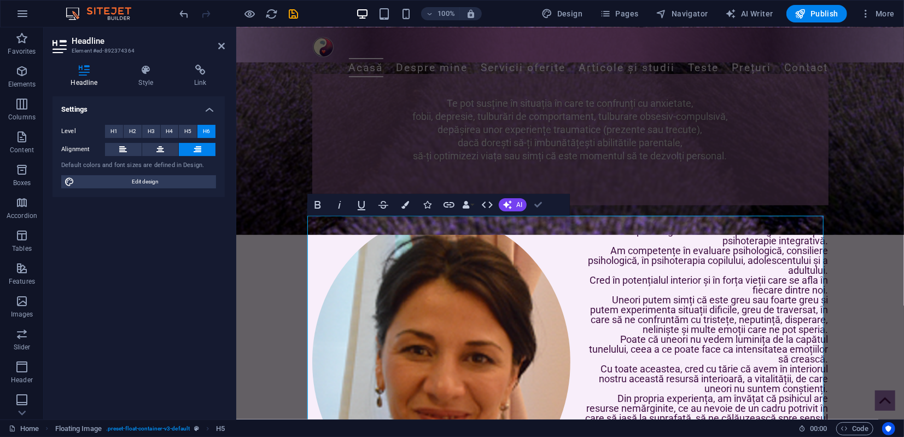
drag, startPoint x: 542, startPoint y: 207, endPoint x: 497, endPoint y: 179, distance: 52.5
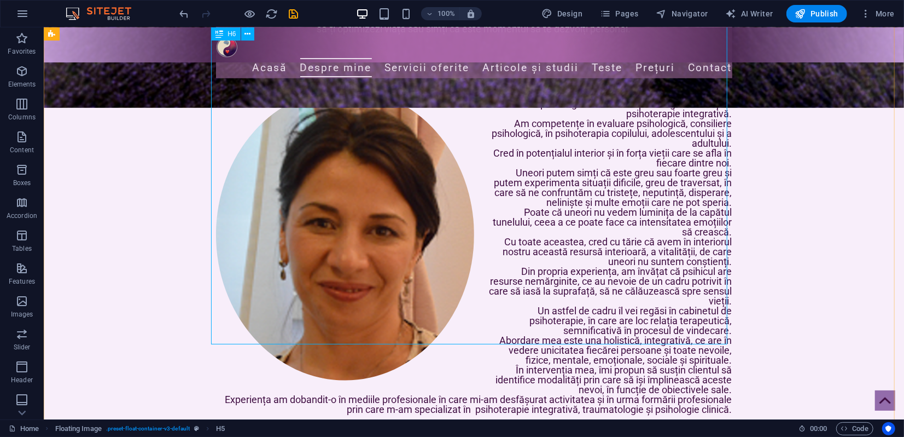
scroll to position [426, 0]
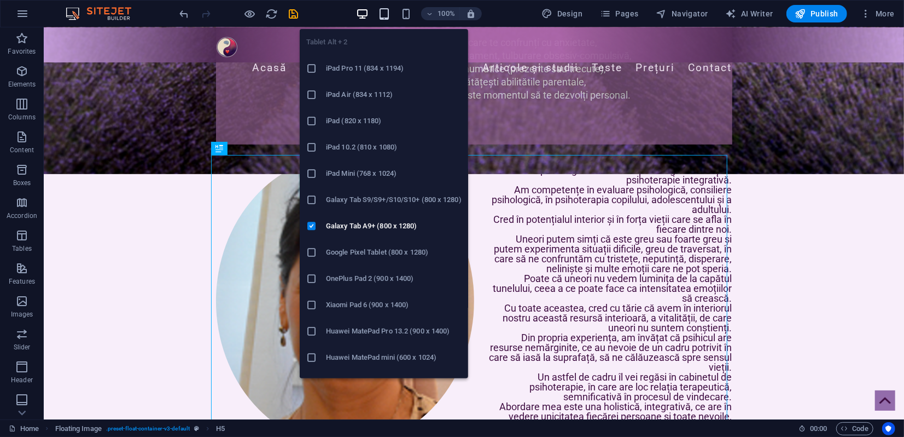
click at [387, 9] on icon "button" at bounding box center [384, 14] width 13 height 13
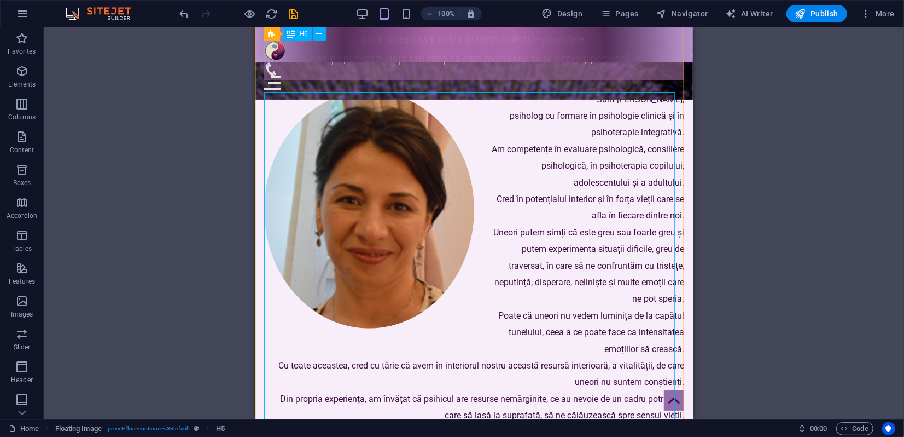
scroll to position [512, 0]
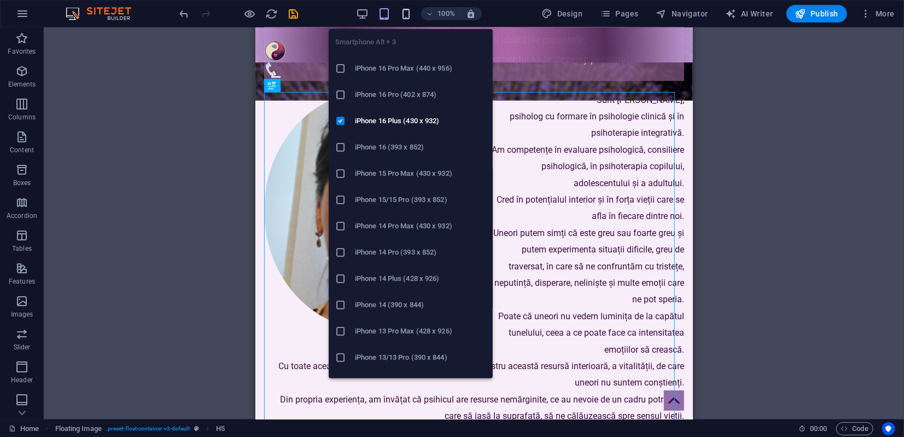
click at [407, 13] on icon "button" at bounding box center [406, 14] width 13 height 13
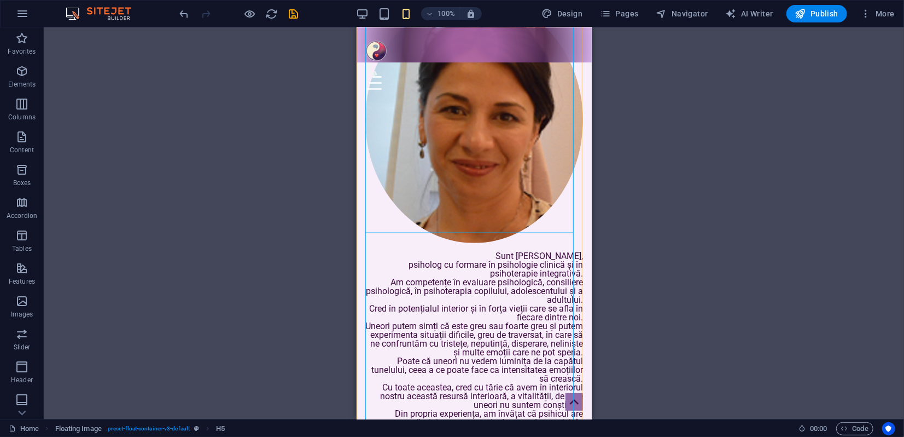
scroll to position [634, 0]
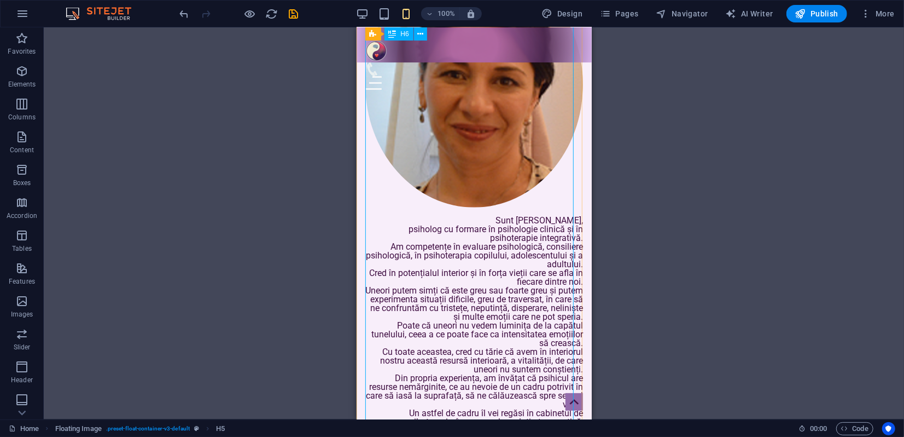
click at [384, 207] on div "Sunt Cristina Teodorescu, psiholog cu formare în psihologie clinică și în psiho…" at bounding box center [474, 241] width 218 height 561
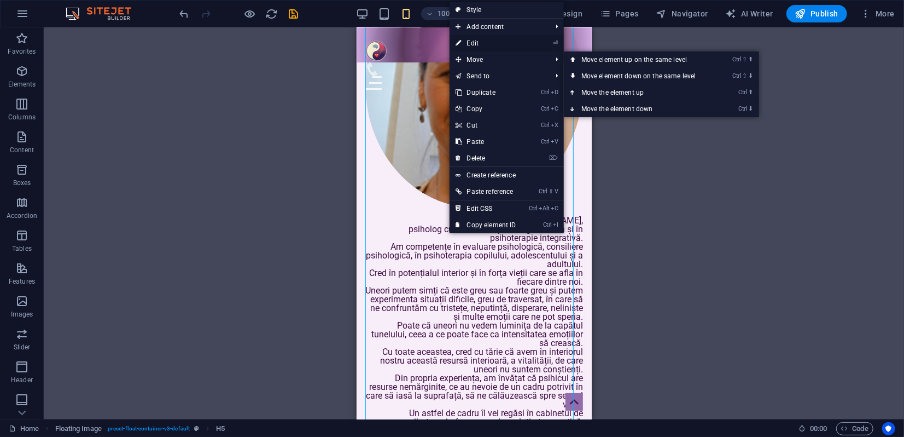
click at [474, 40] on link "⏎ Edit" at bounding box center [486, 43] width 73 height 16
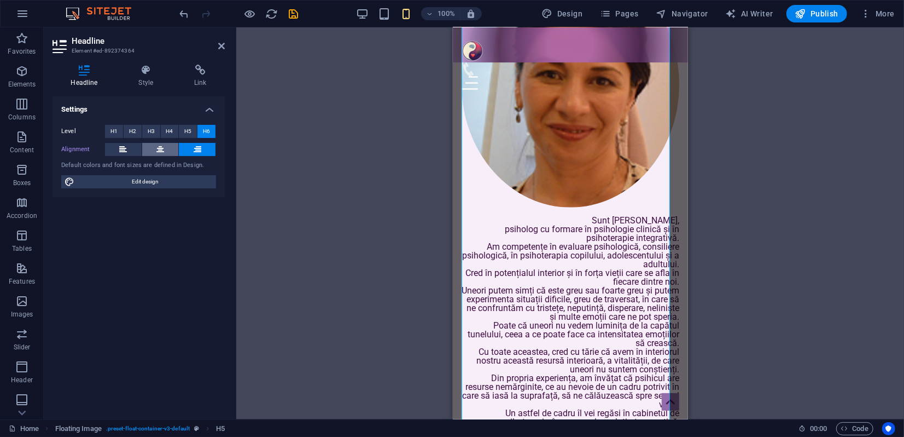
click at [159, 152] on icon at bounding box center [160, 149] width 8 height 13
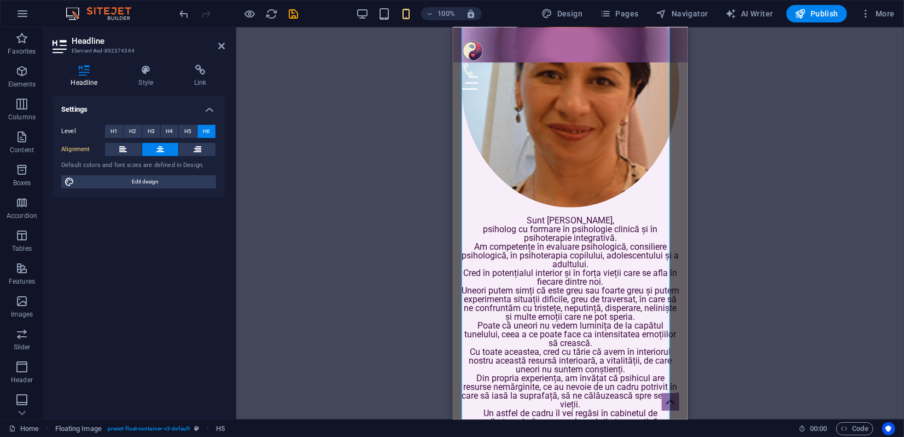
click at [221, 47] on icon at bounding box center [221, 46] width 7 height 9
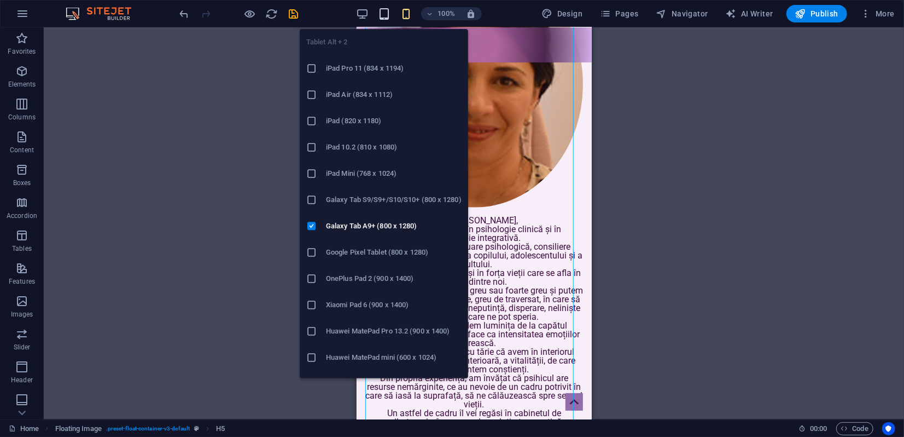
click at [388, 13] on icon "button" at bounding box center [384, 14] width 13 height 13
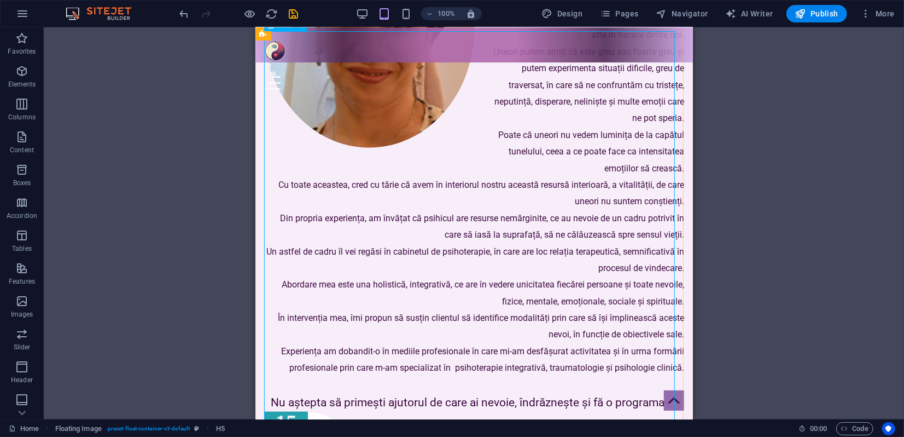
scroll to position [694, 0]
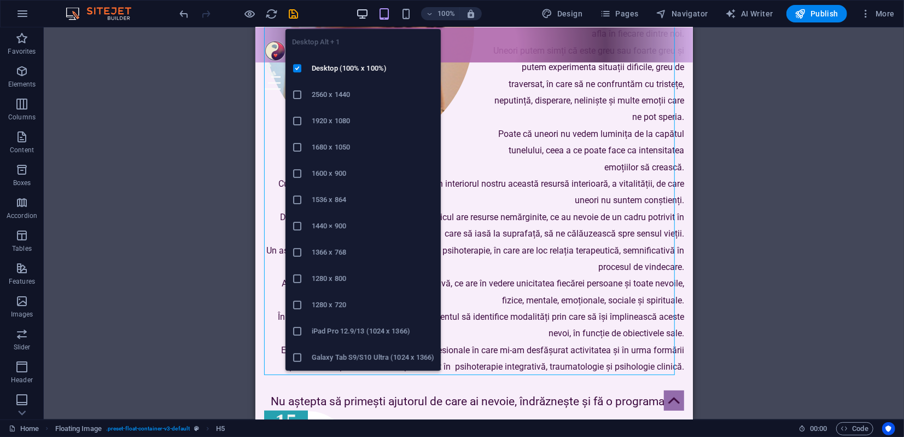
click at [365, 13] on icon "button" at bounding box center [362, 14] width 13 height 13
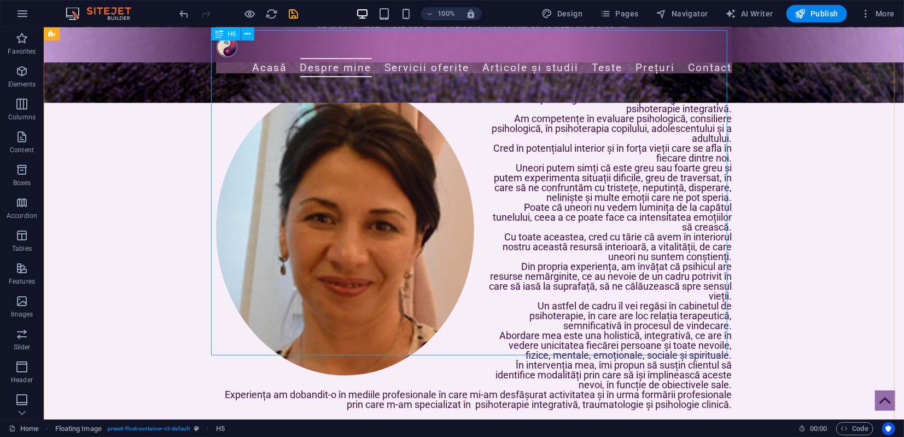
scroll to position [490, 0]
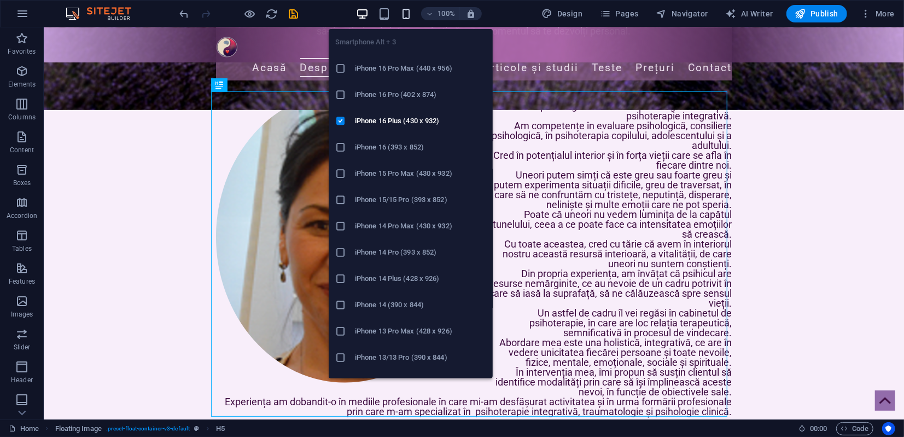
click at [409, 10] on icon "button" at bounding box center [406, 14] width 13 height 13
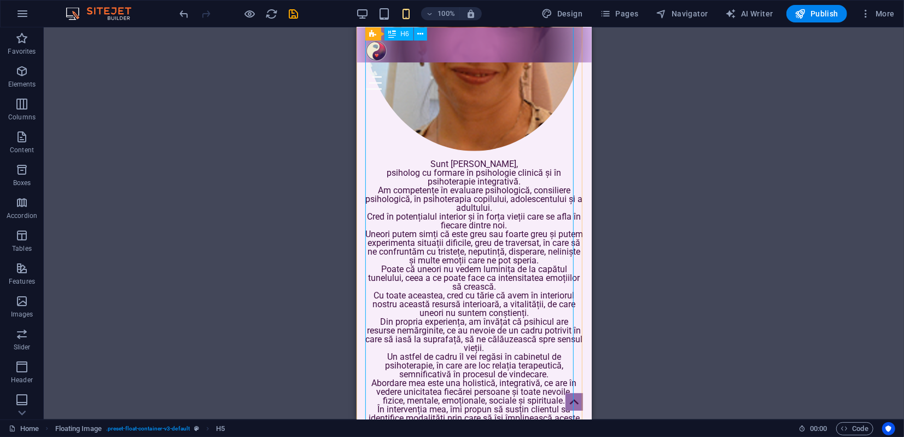
scroll to position [672, 0]
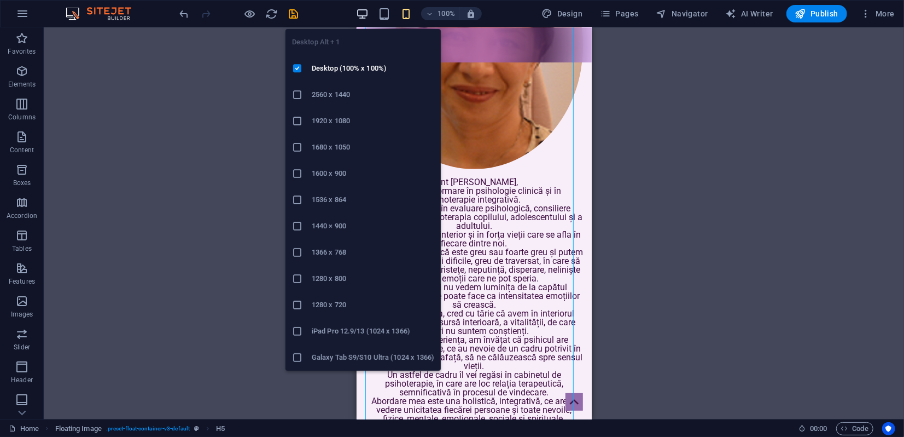
click at [364, 13] on icon "button" at bounding box center [362, 14] width 13 height 13
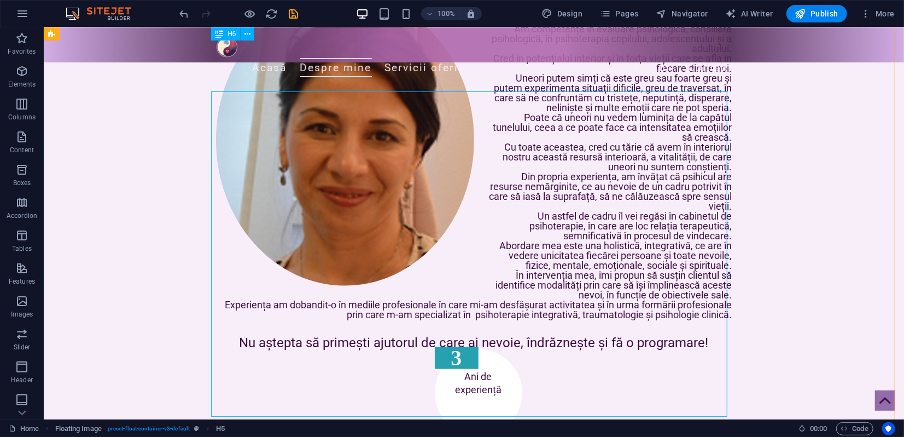
scroll to position [490, 0]
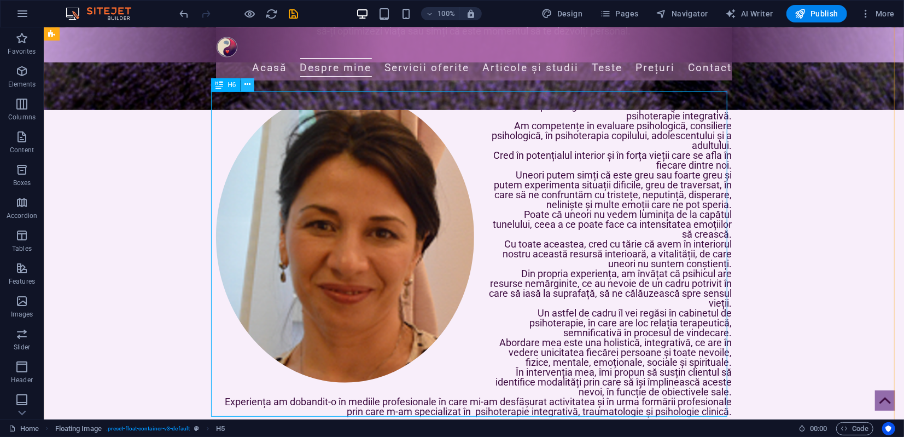
click at [245, 83] on icon at bounding box center [248, 84] width 6 height 11
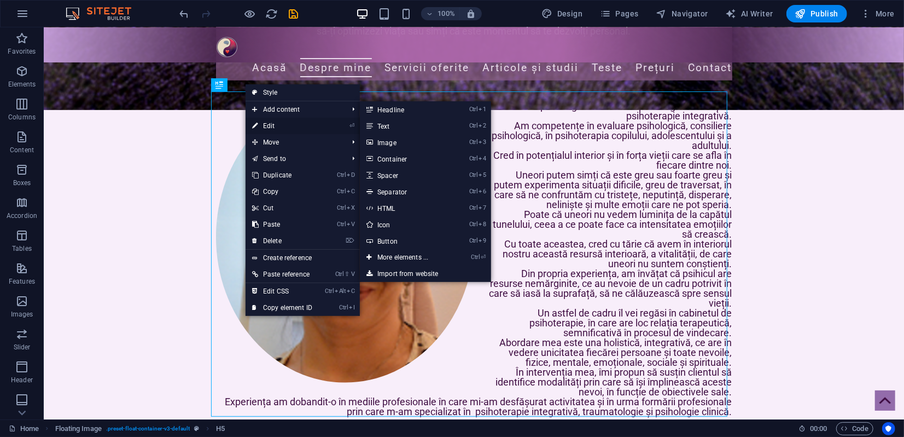
click at [266, 123] on link "⏎ Edit" at bounding box center [282, 126] width 73 height 16
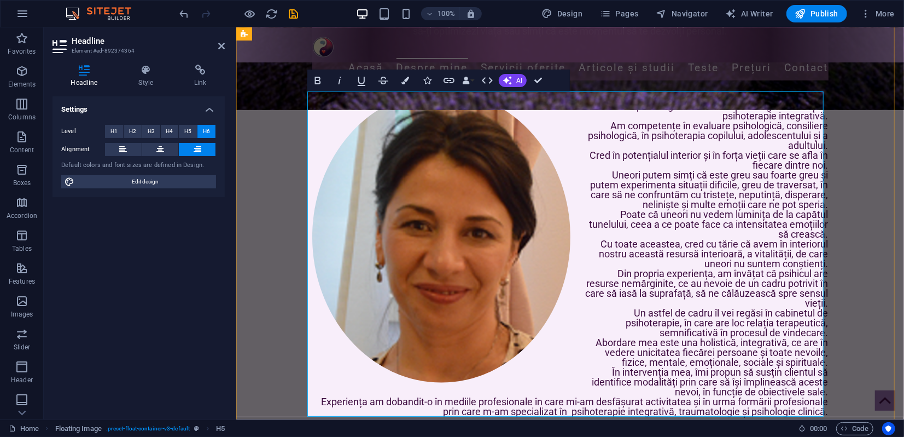
click at [681, 123] on h6 "Sunt Cristina Teodorescu, psiholog cu formare în psihologie clinică și în psiho…" at bounding box center [570, 253] width 516 height 325
click at [743, 132] on h6 "Sunt Cristina Teodorescu, psiholog cu formare în psihologie clinică și în psiho…" at bounding box center [570, 253] width 516 height 325
click at [822, 117] on h6 "Sunt Cristina Teodorescu, psiholog cu formare în psihologie clinică și în psiho…" at bounding box center [570, 253] width 516 height 325
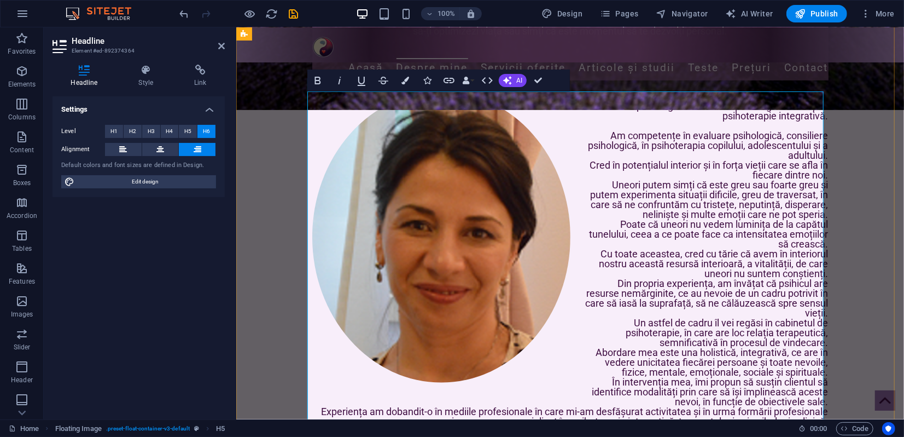
click at [822, 154] on h6 "Sunt Cristina Teodorescu, psiholog cu formare în psihologie clinică și în psiho…" at bounding box center [570, 258] width 516 height 335
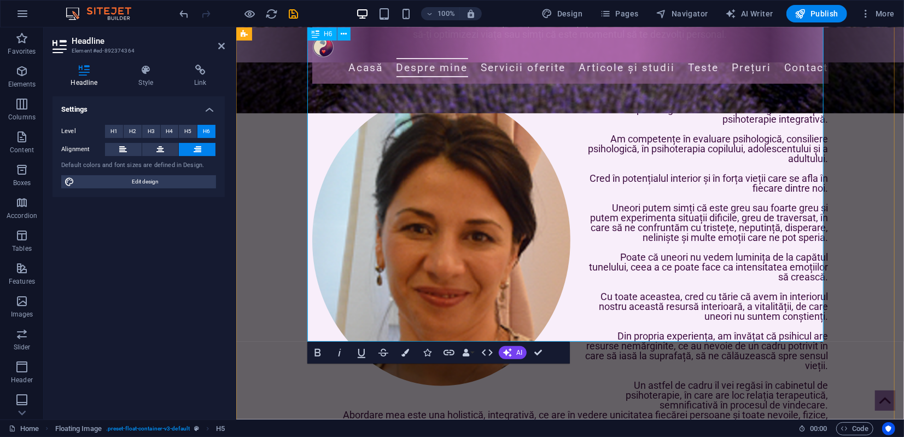
scroll to position [486, 0]
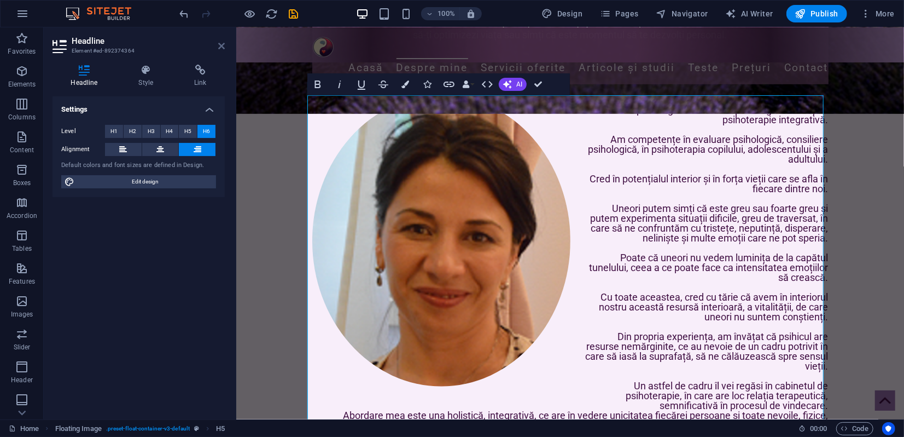
click at [223, 44] on icon at bounding box center [221, 46] width 7 height 9
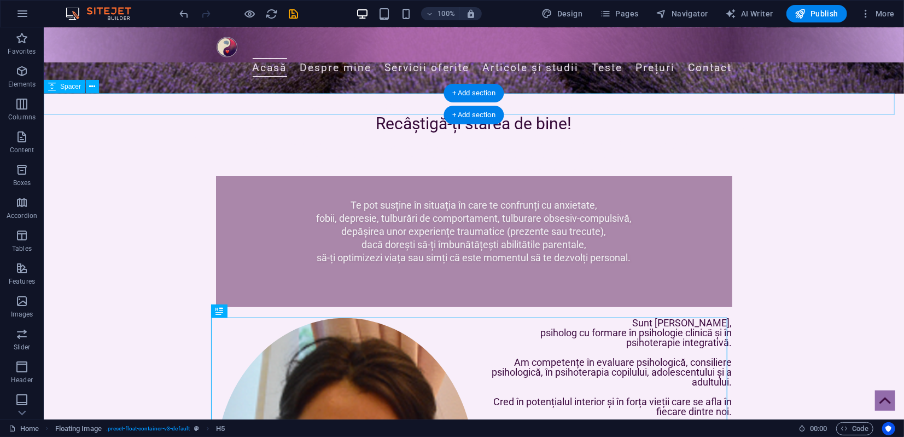
scroll to position [242, 0]
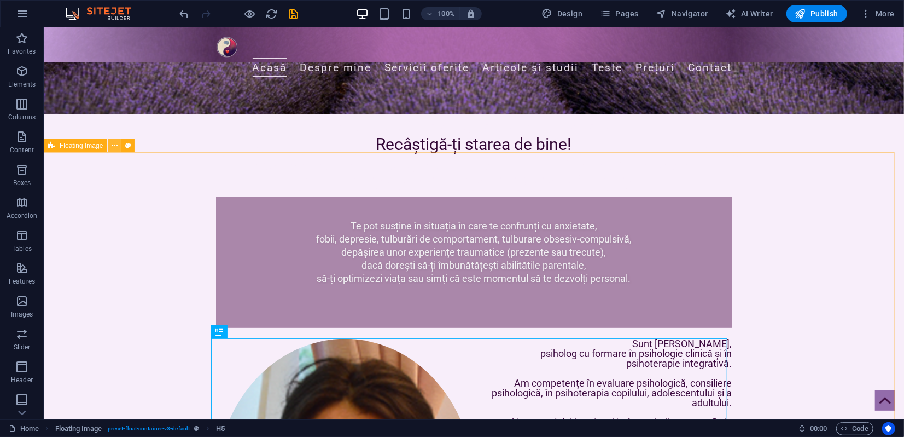
click at [116, 144] on icon at bounding box center [115, 145] width 6 height 11
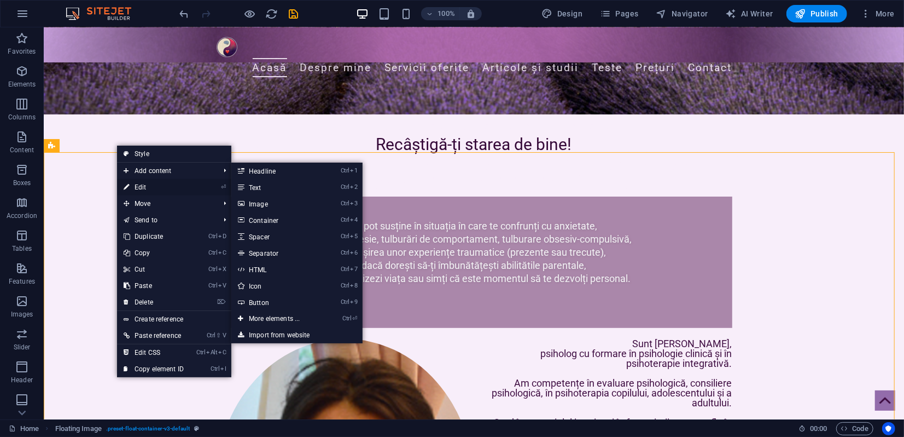
click at [150, 184] on link "⏎ Edit" at bounding box center [153, 187] width 73 height 16
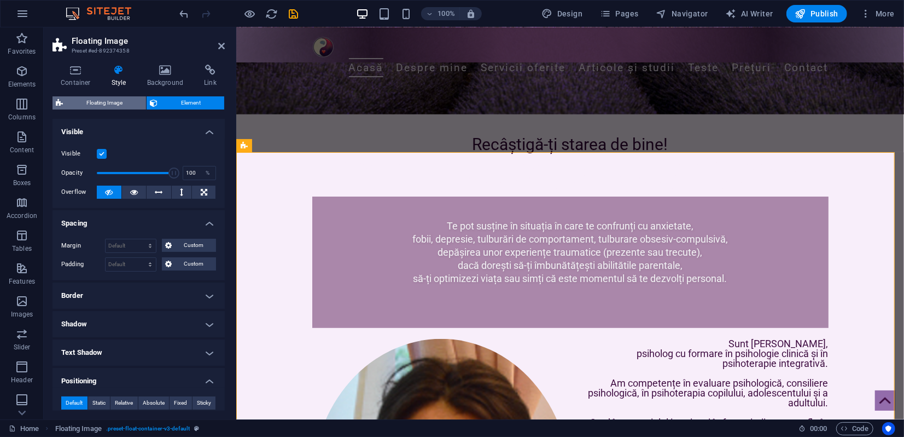
click at [120, 100] on span "Floating Image" at bounding box center [104, 102] width 77 height 13
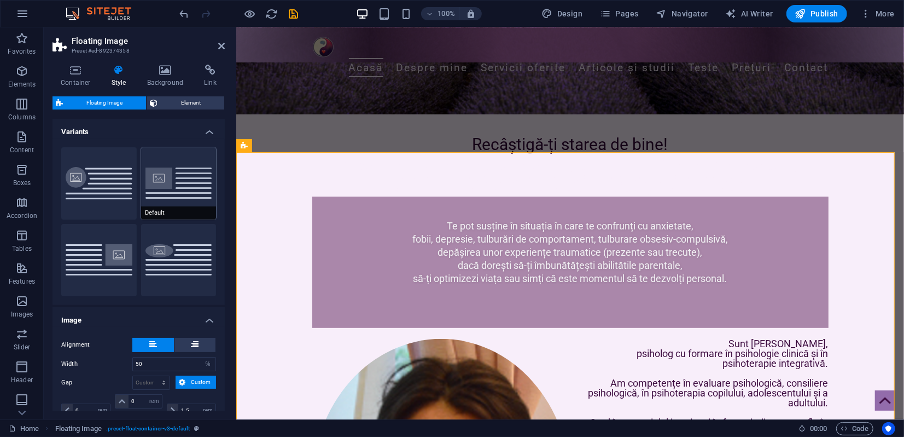
scroll to position [91, 0]
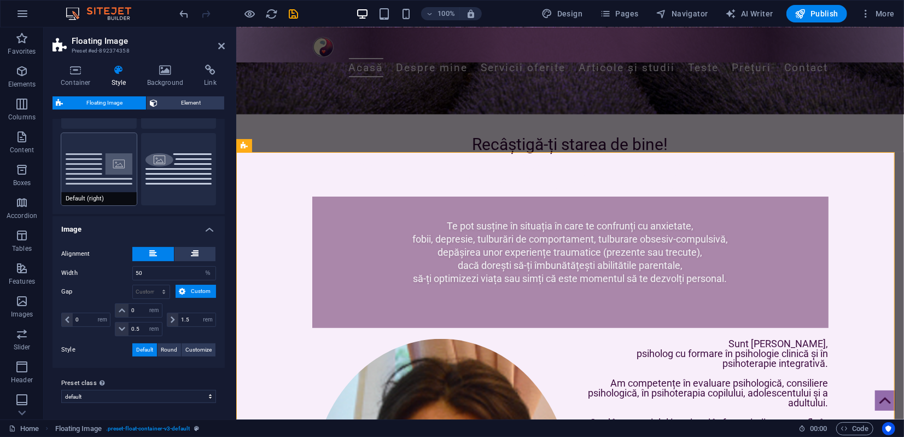
click at [109, 169] on button "Default (right)" at bounding box center [99, 169] width 76 height 72
type input "40"
type input "1.5"
type input "0"
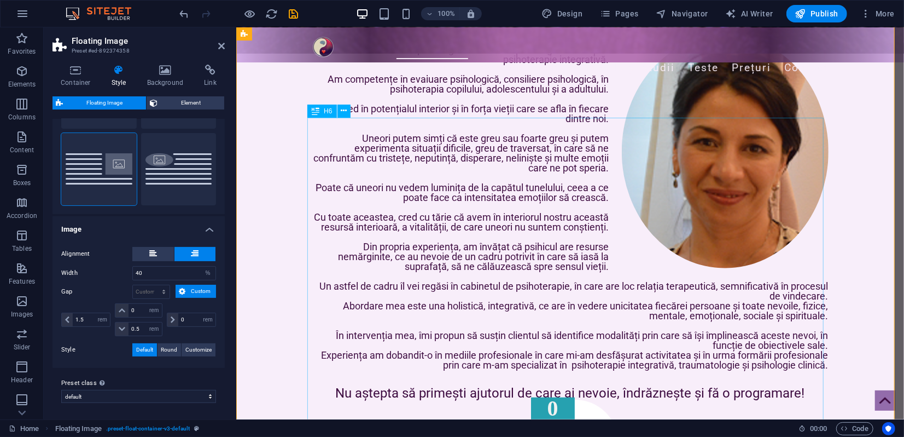
scroll to position [547, 0]
click at [146, 251] on button at bounding box center [153, 254] width 42 height 14
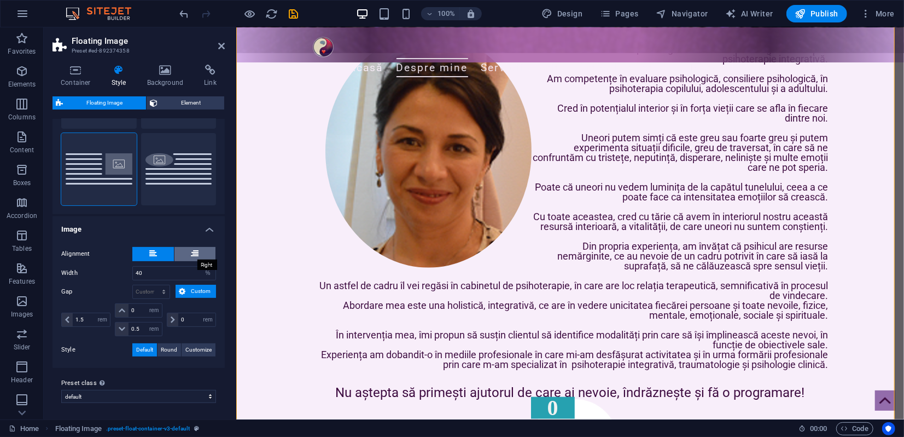
click at [191, 252] on icon at bounding box center [195, 253] width 8 height 13
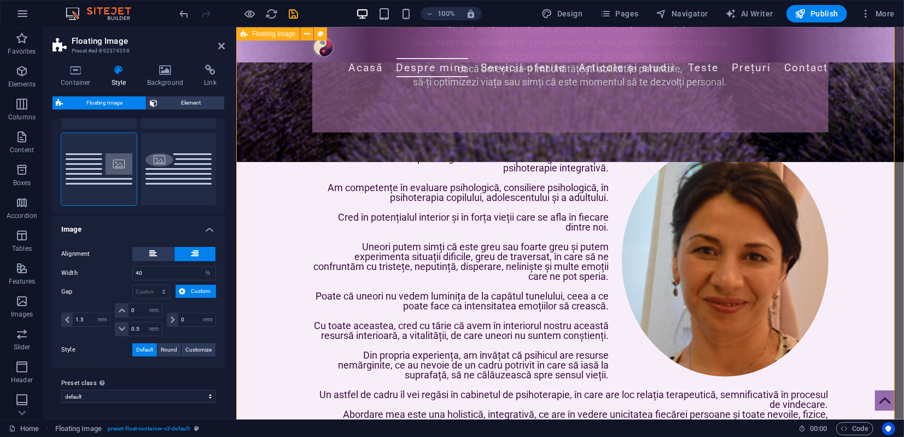
scroll to position [425, 0]
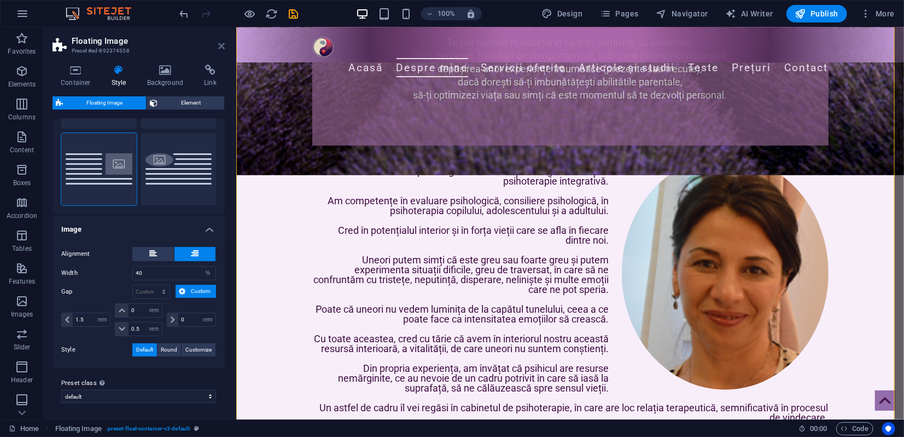
drag, startPoint x: 219, startPoint y: 45, endPoint x: 175, endPoint y: 18, distance: 51.3
click at [219, 45] on icon at bounding box center [221, 46] width 7 height 9
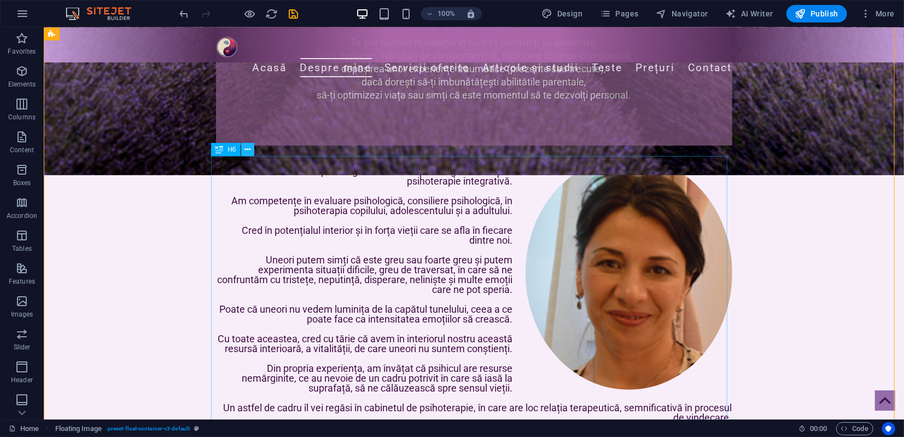
click at [250, 148] on icon at bounding box center [248, 149] width 6 height 11
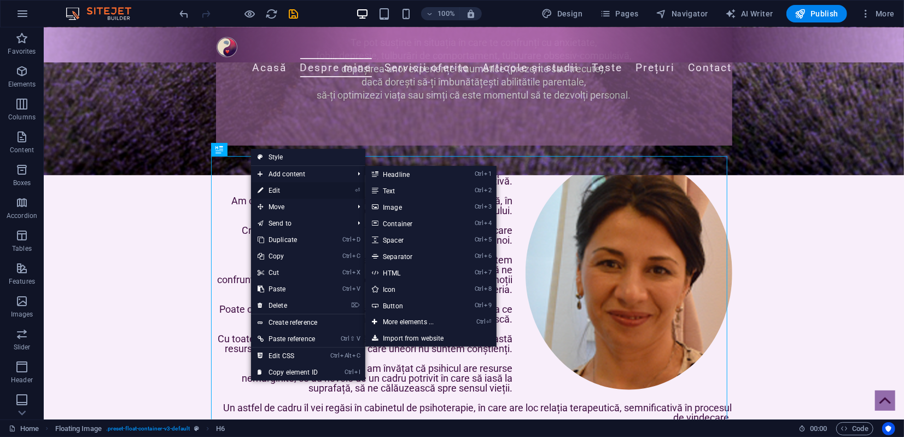
click at [280, 191] on link "⏎ Edit" at bounding box center [287, 190] width 73 height 16
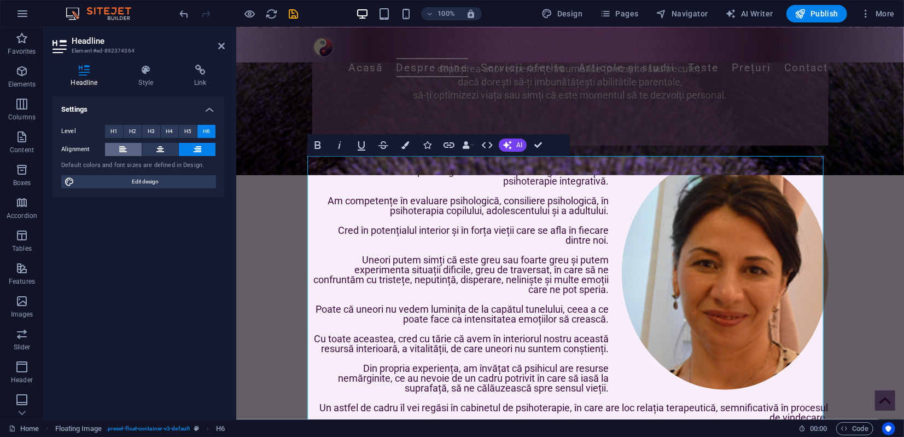
click at [123, 148] on icon at bounding box center [123, 149] width 8 height 13
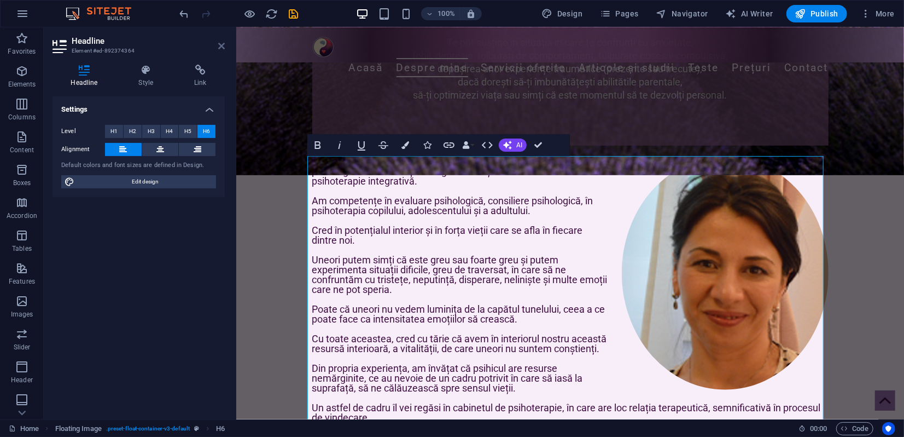
click at [220, 44] on icon at bounding box center [221, 46] width 7 height 9
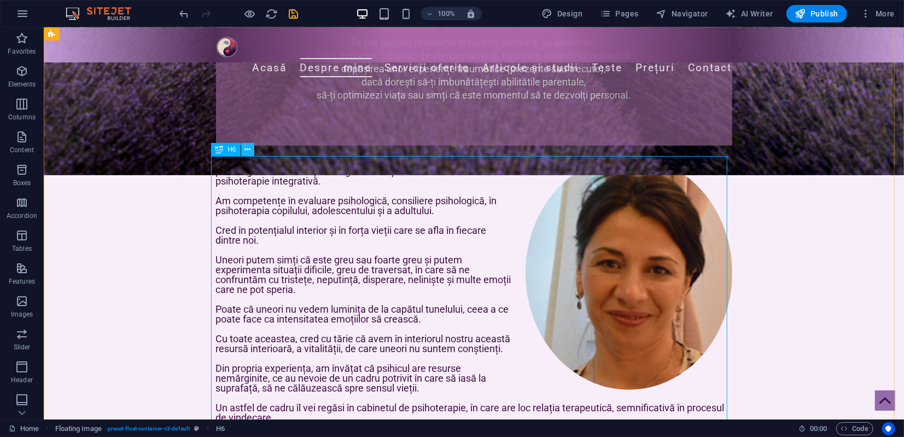
click at [245, 149] on icon at bounding box center [248, 149] width 6 height 11
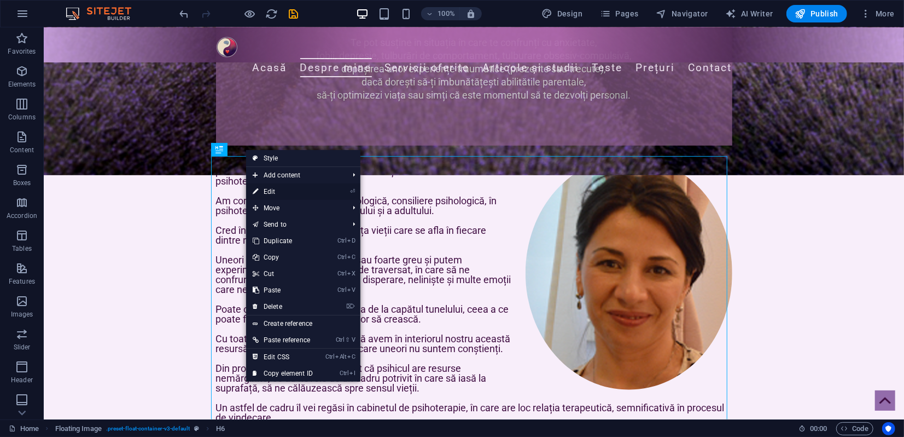
click at [276, 190] on link "⏎ Edit" at bounding box center [282, 191] width 73 height 16
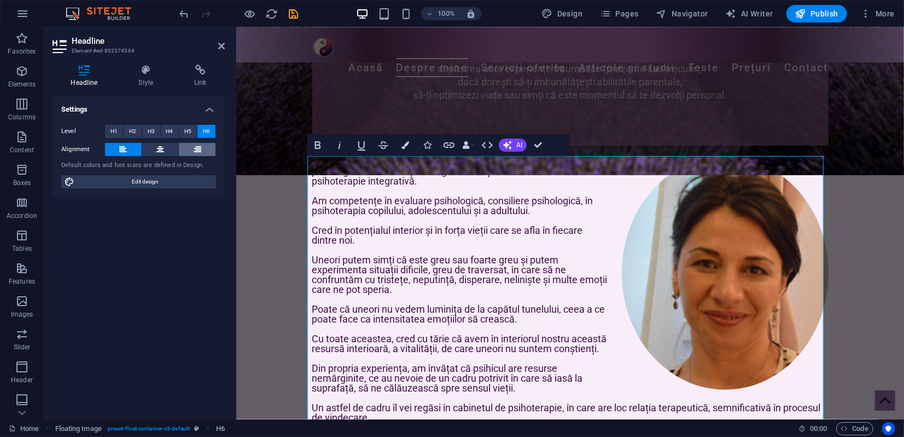
click at [204, 147] on button at bounding box center [197, 149] width 37 height 13
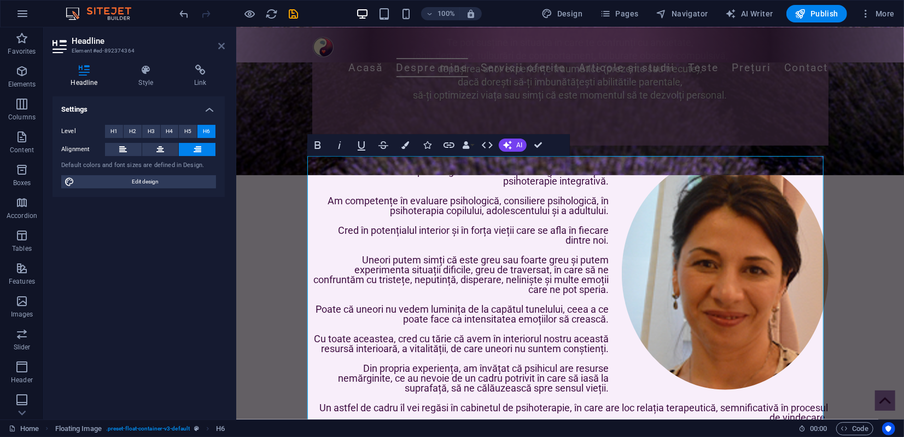
click at [219, 47] on icon at bounding box center [221, 46] width 7 height 9
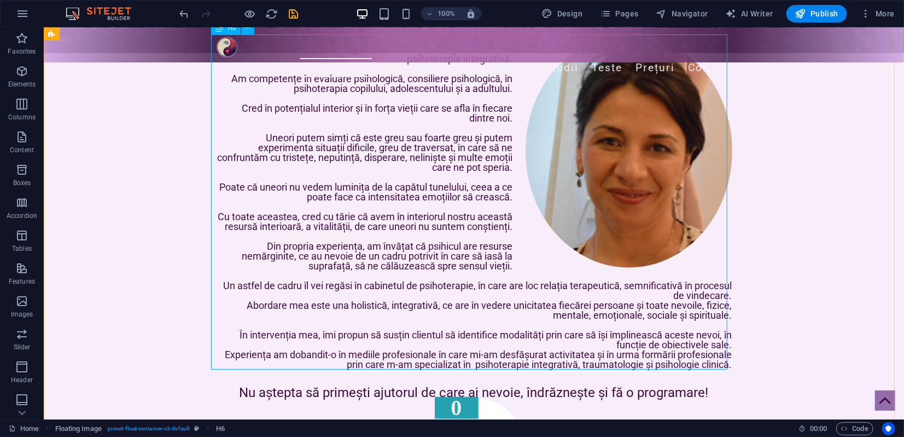
scroll to position [486, 0]
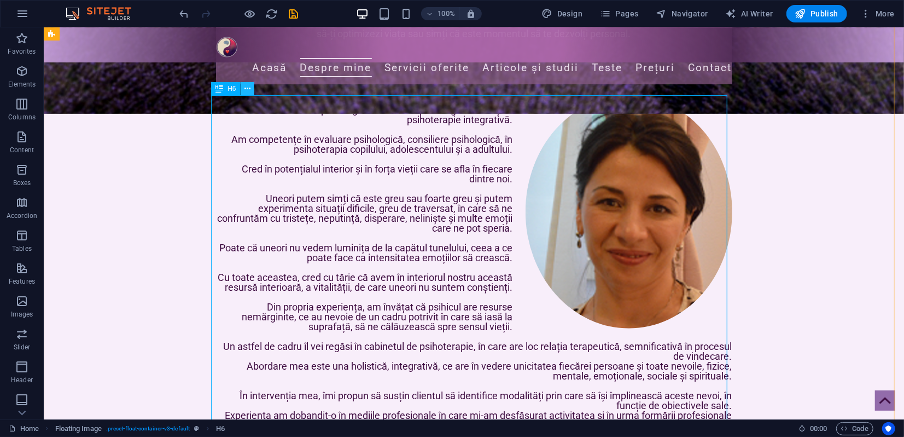
click at [248, 89] on icon at bounding box center [248, 88] width 6 height 11
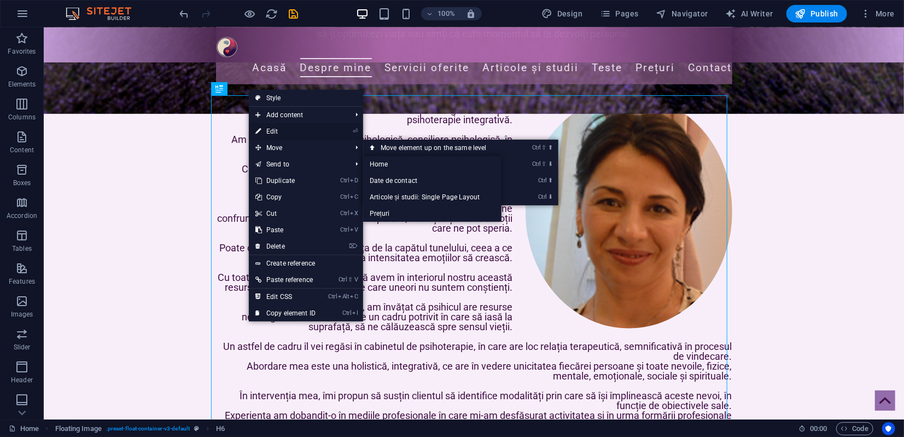
click at [281, 132] on link "⏎ Edit" at bounding box center [285, 131] width 73 height 16
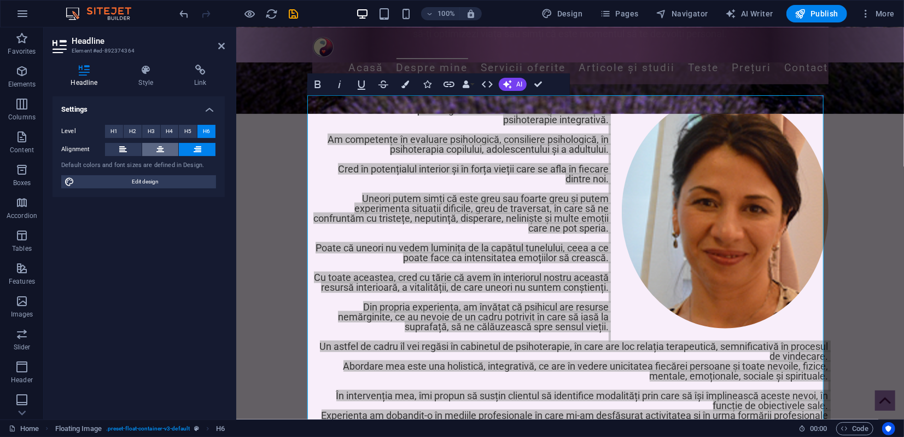
click at [165, 148] on button at bounding box center [160, 149] width 37 height 13
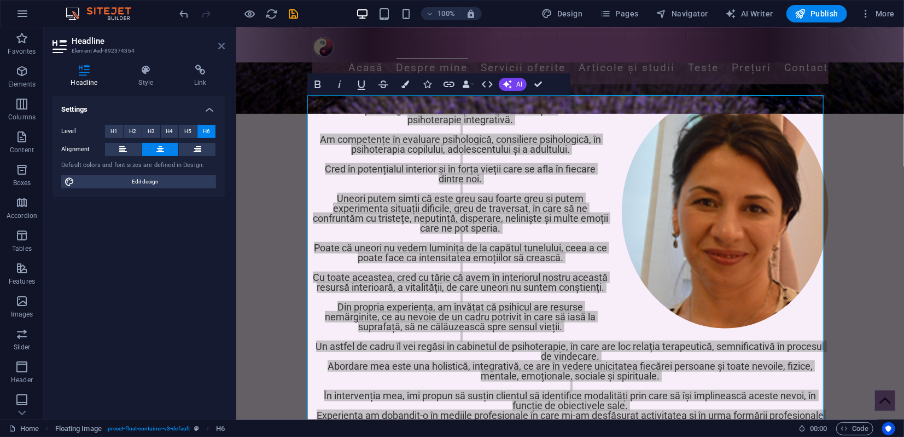
click at [220, 47] on icon at bounding box center [221, 46] width 7 height 9
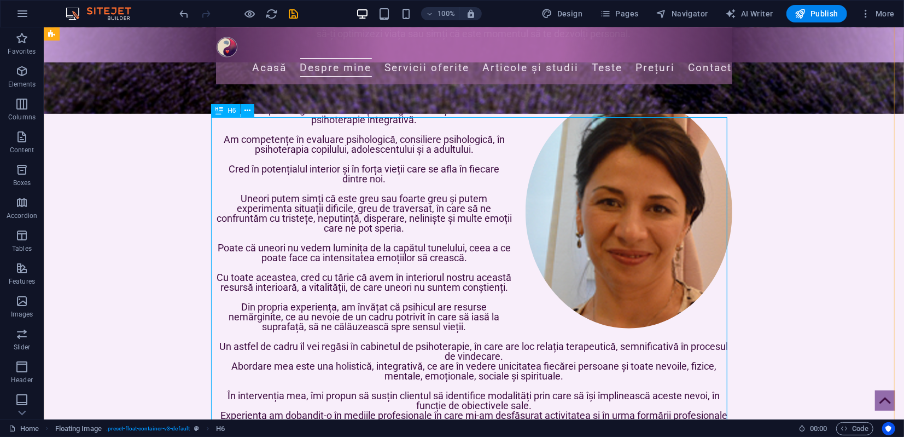
scroll to position [425, 0]
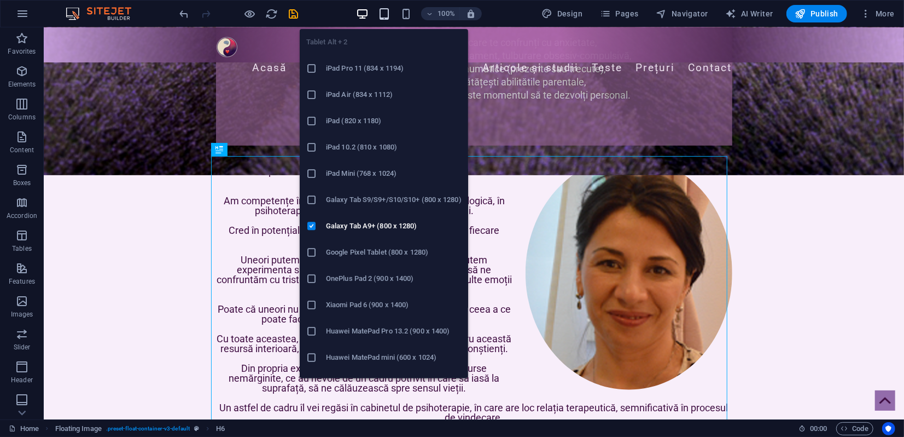
click at [390, 15] on icon "button" at bounding box center [384, 14] width 13 height 13
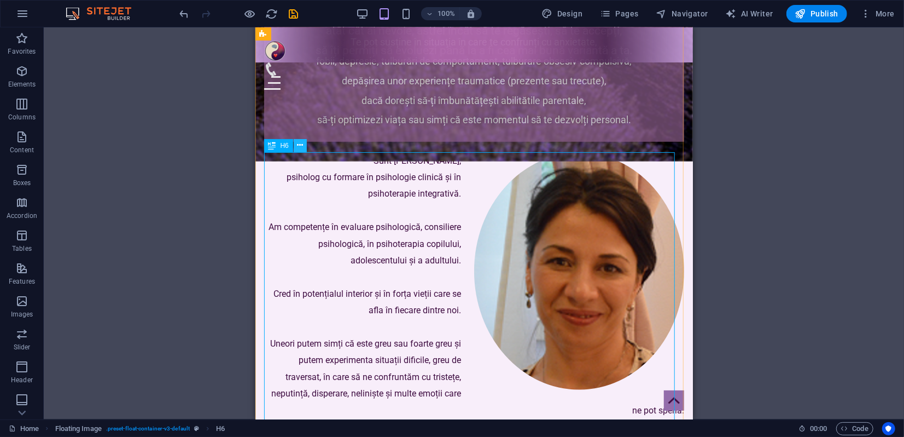
click at [299, 144] on icon at bounding box center [300, 145] width 6 height 11
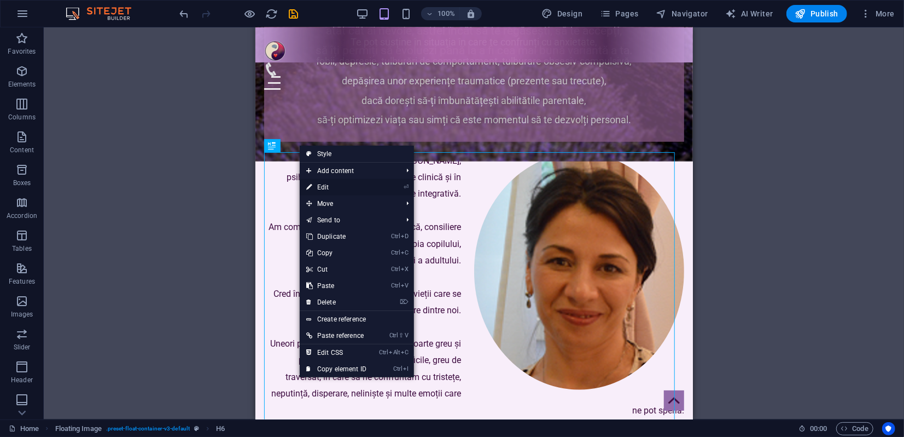
click at [328, 185] on link "⏎ Edit" at bounding box center [336, 187] width 73 height 16
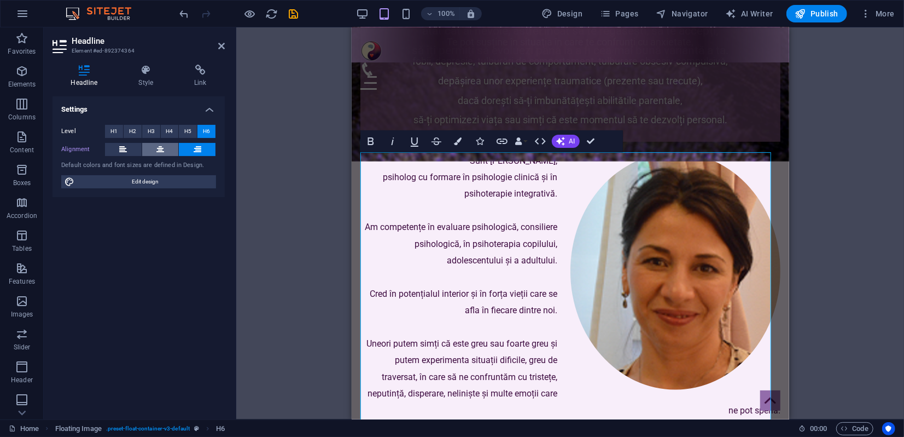
click at [164, 148] on icon at bounding box center [160, 149] width 8 height 13
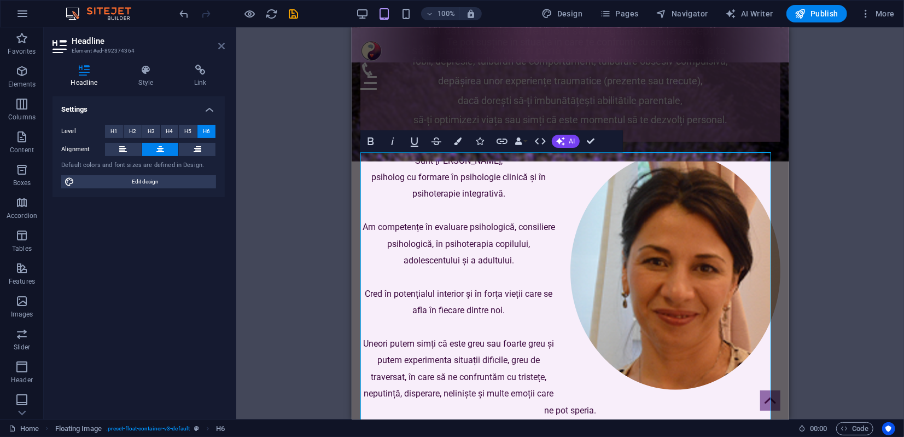
click at [224, 47] on icon at bounding box center [221, 46] width 7 height 9
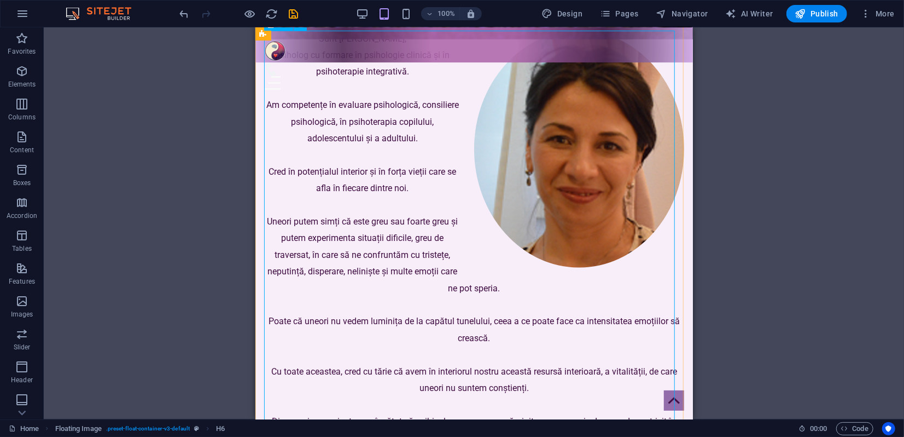
scroll to position [451, 0]
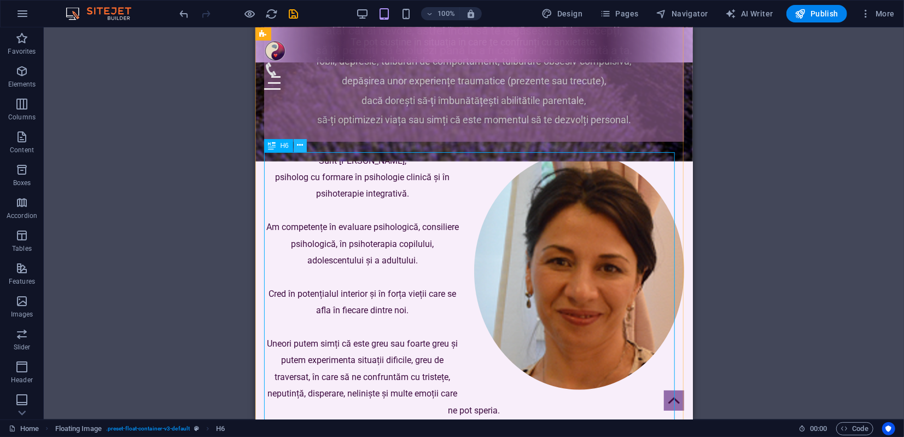
click at [303, 147] on icon at bounding box center [300, 145] width 6 height 11
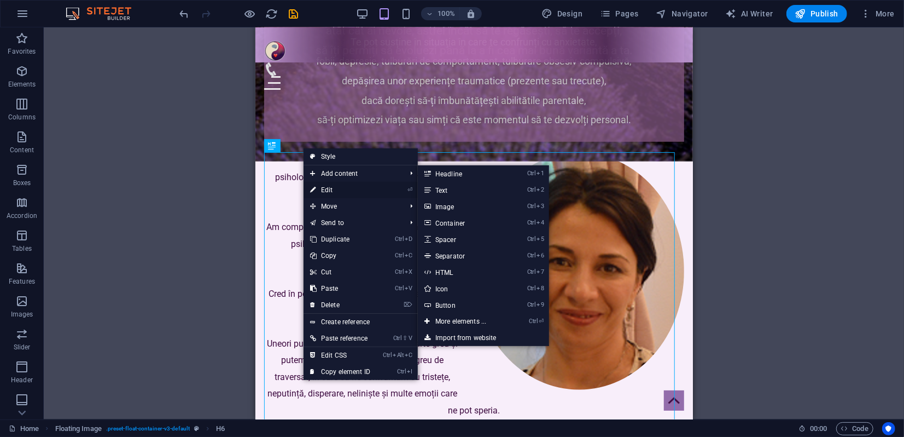
click at [333, 191] on link "⏎ Edit" at bounding box center [340, 190] width 73 height 16
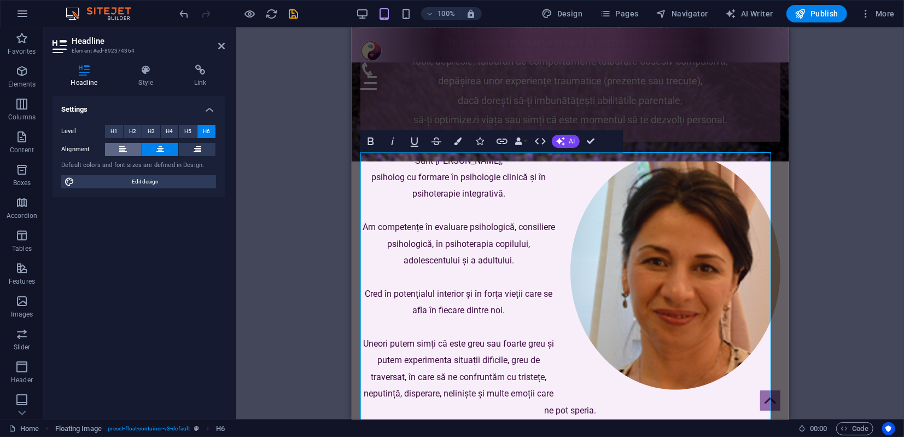
click at [127, 148] on icon at bounding box center [123, 149] width 8 height 13
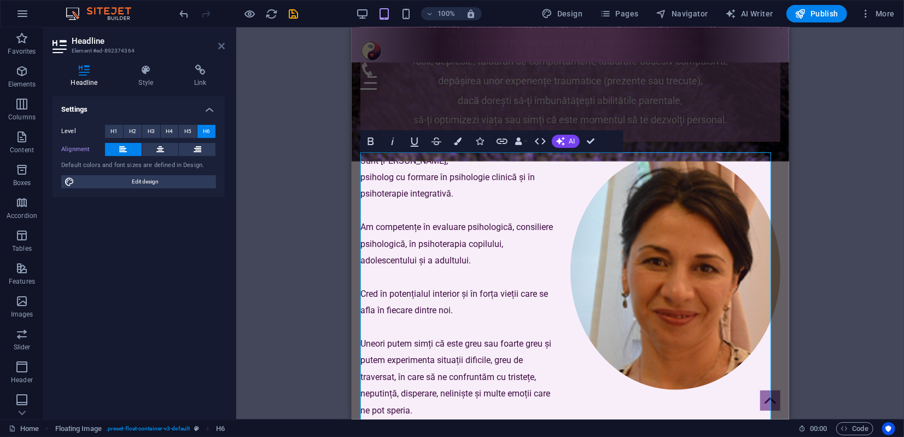
click at [223, 46] on icon at bounding box center [221, 46] width 7 height 9
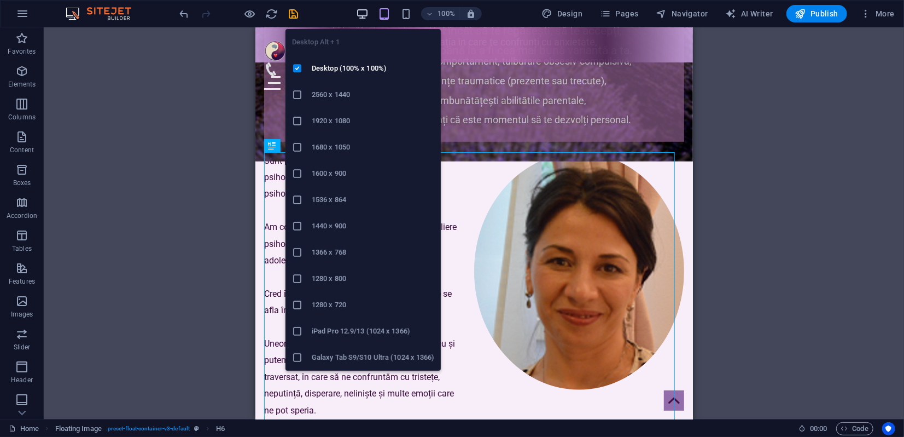
click at [362, 15] on icon "button" at bounding box center [362, 14] width 13 height 13
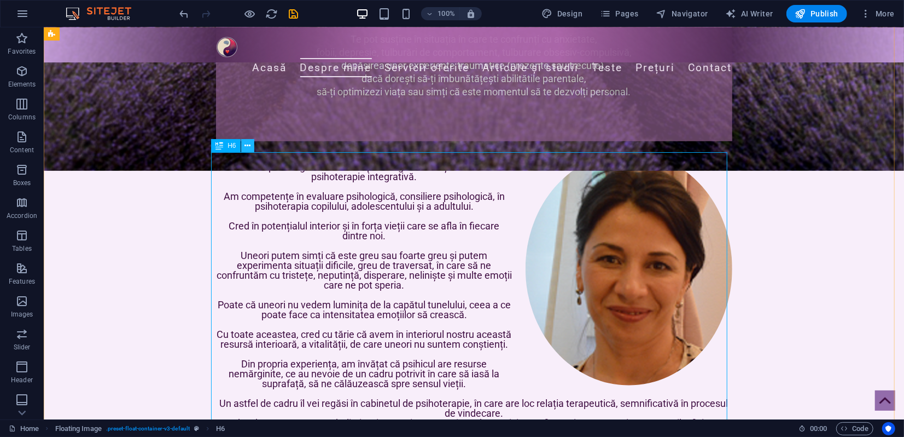
click at [246, 144] on icon at bounding box center [248, 145] width 6 height 11
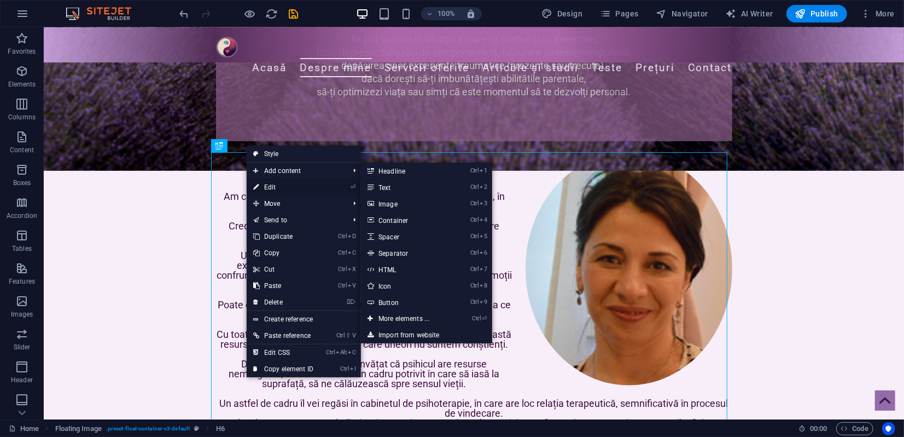
click at [280, 187] on link "⏎ Edit" at bounding box center [283, 187] width 73 height 16
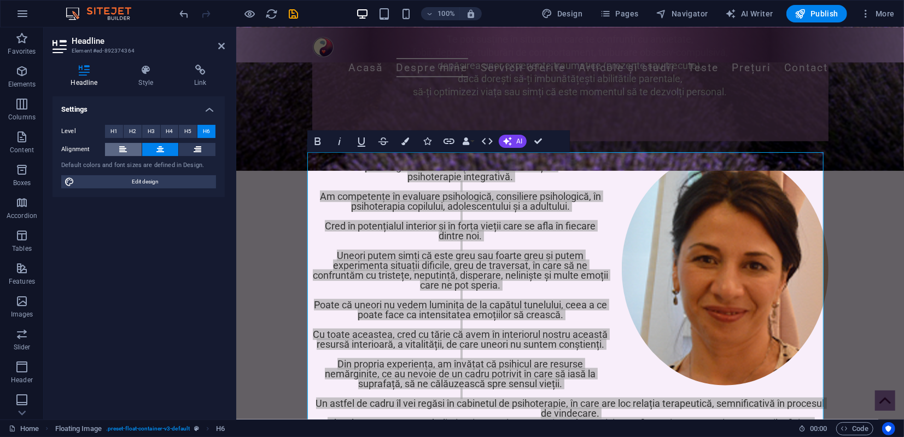
click at [124, 148] on icon at bounding box center [123, 149] width 8 height 13
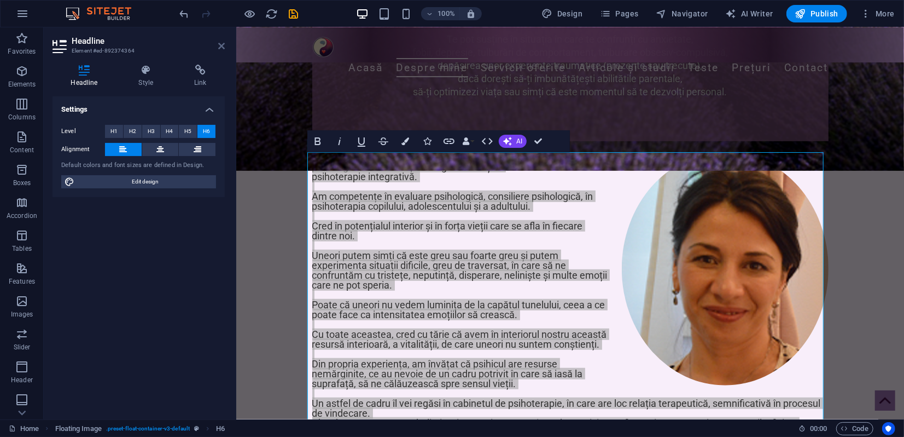
click at [219, 43] on icon at bounding box center [221, 46] width 7 height 9
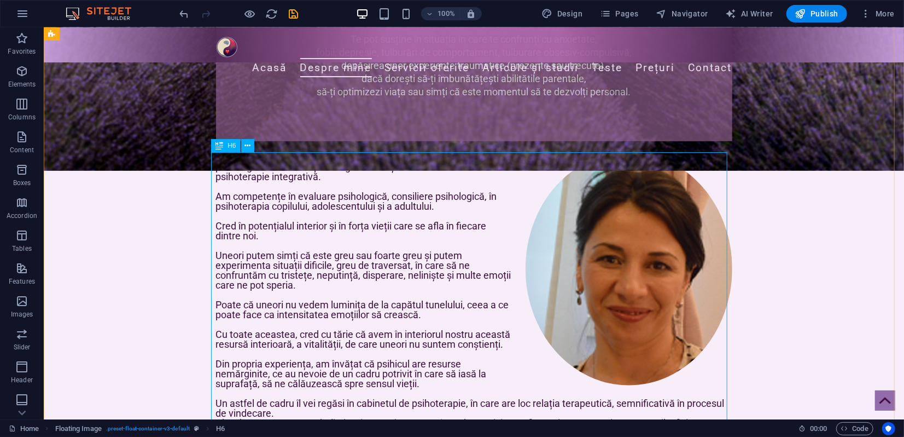
scroll to position [550, 0]
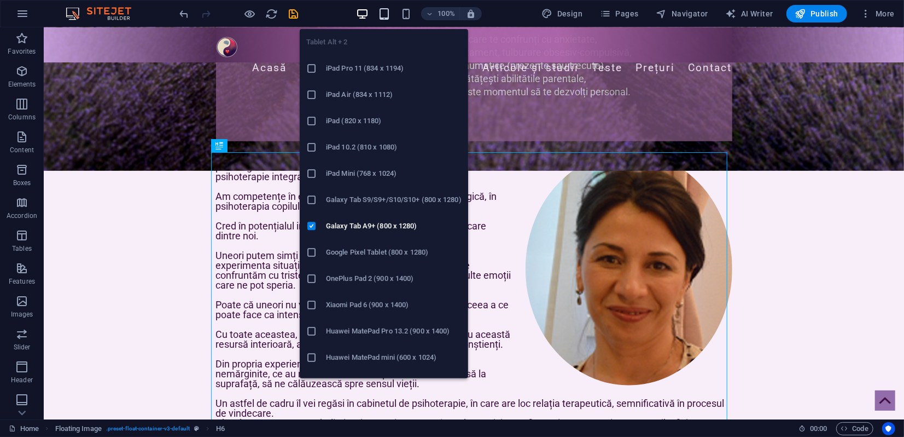
click at [381, 11] on icon "button" at bounding box center [384, 14] width 13 height 13
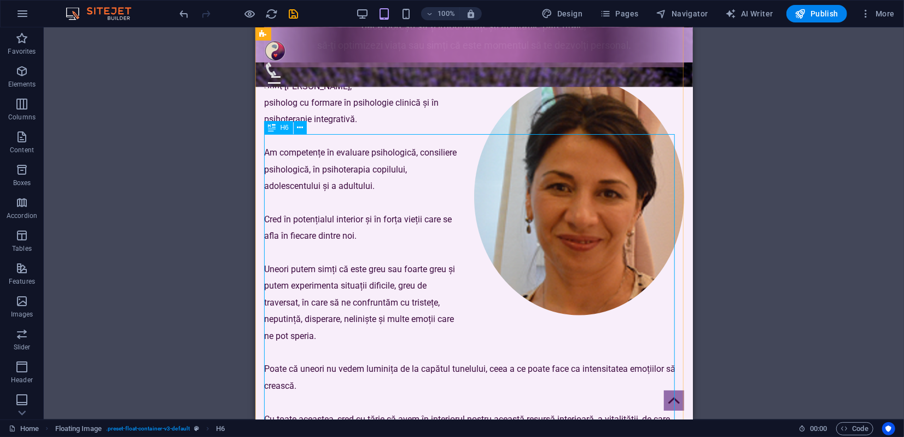
scroll to position [636, 0]
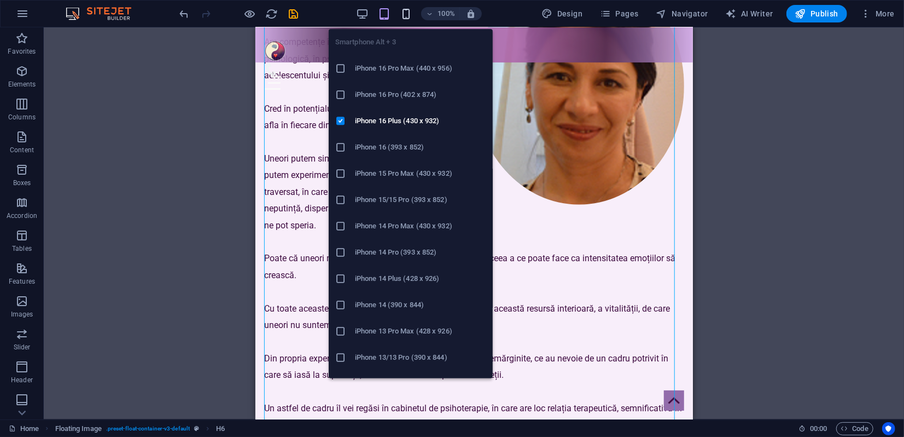
click at [404, 16] on icon "button" at bounding box center [406, 14] width 13 height 13
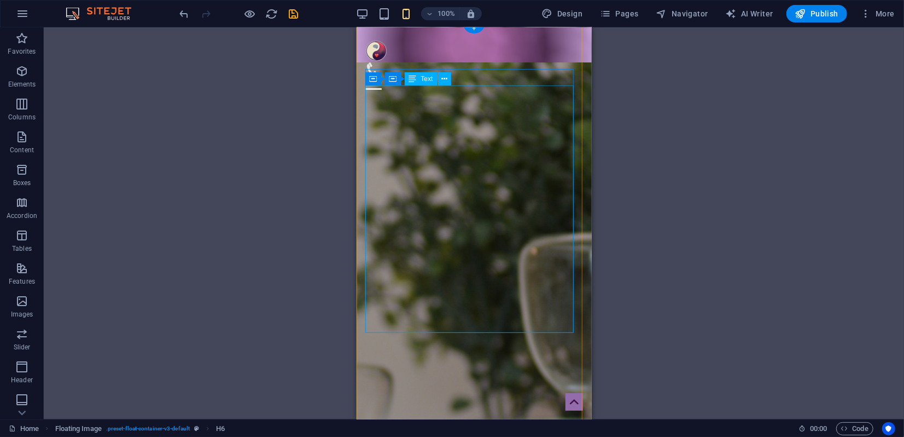
scroll to position [1427, 0]
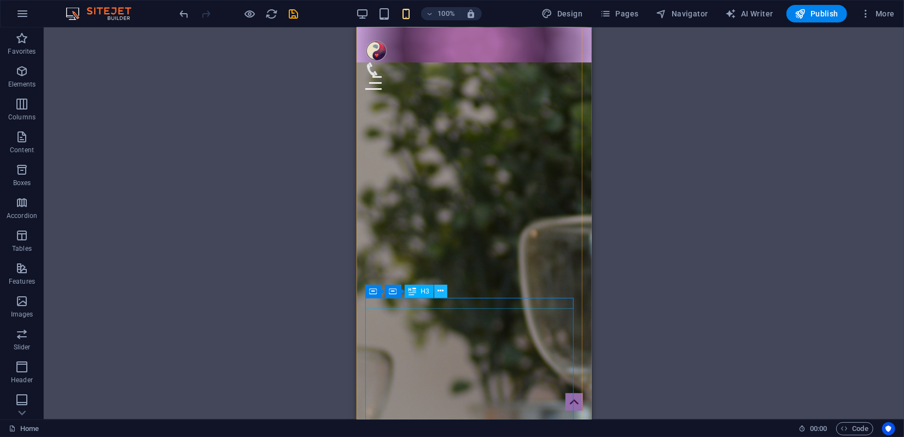
click at [440, 294] on icon at bounding box center [441, 290] width 6 height 11
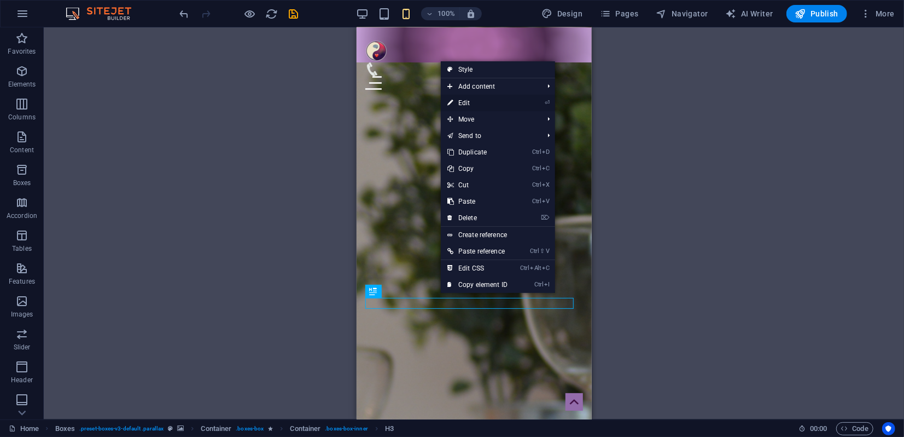
click at [471, 101] on link "⏎ Edit" at bounding box center [477, 103] width 73 height 16
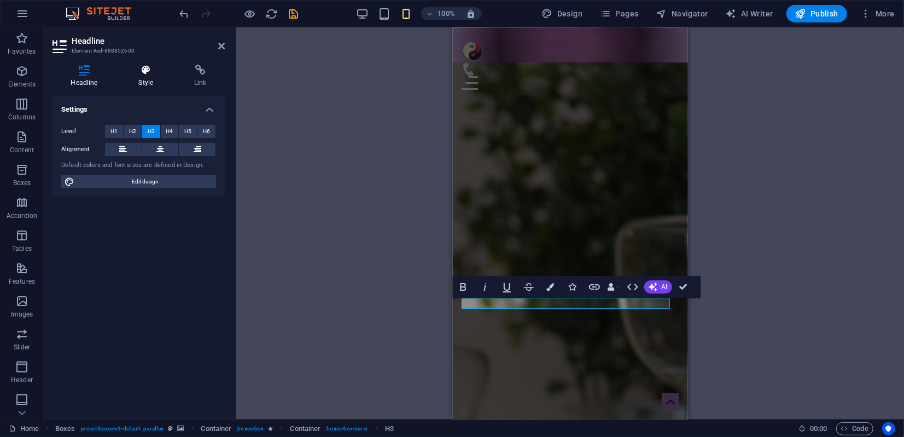
click at [147, 79] on h4 "Style" at bounding box center [148, 76] width 56 height 23
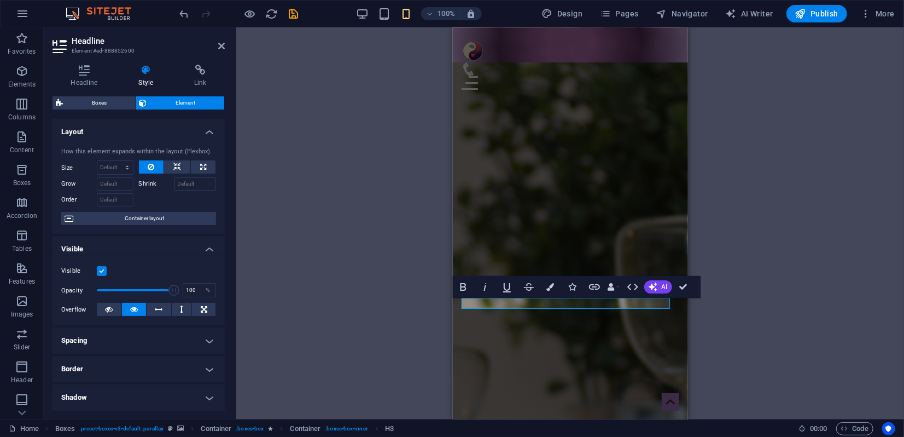
scroll to position [61, 0]
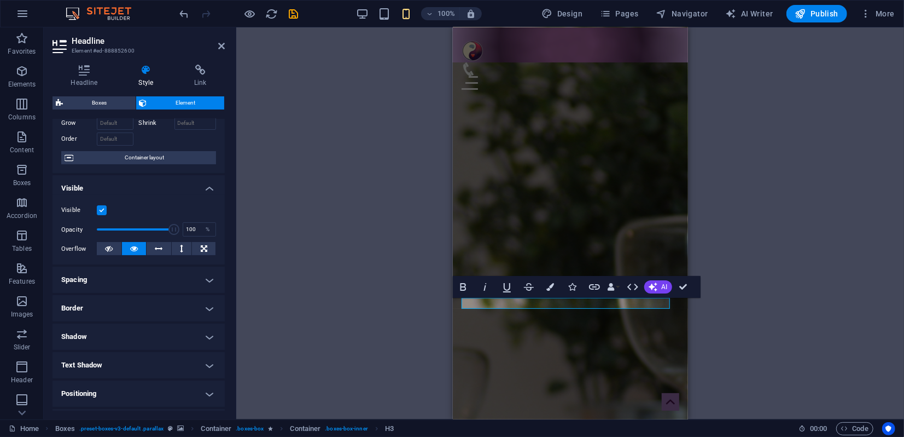
click at [142, 284] on h4 "Spacing" at bounding box center [139, 279] width 172 height 26
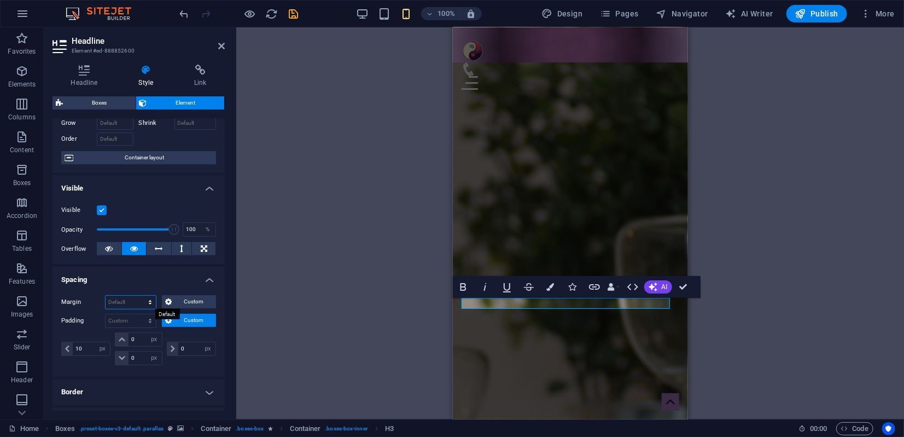
click at [131, 302] on select "Default auto px % rem vw vh Custom" at bounding box center [131, 301] width 50 height 13
click at [181, 304] on span "Custom" at bounding box center [194, 301] width 38 height 13
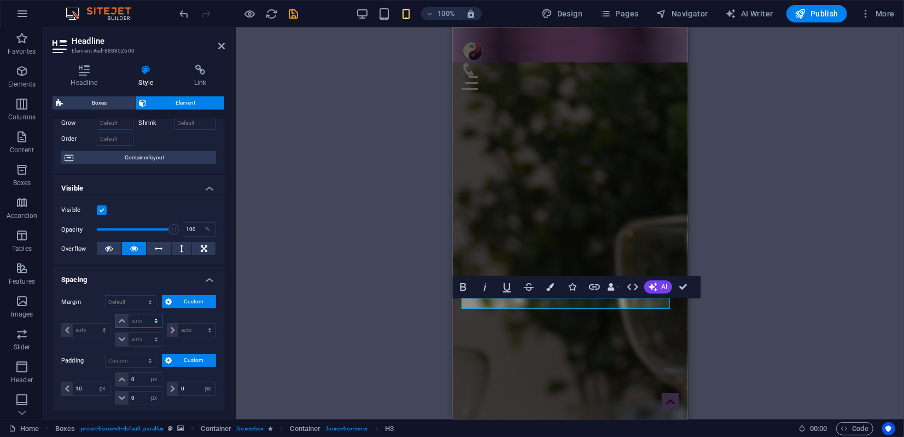
click at [153, 320] on select "auto px % rem vw vh" at bounding box center [138, 320] width 46 height 13
select select "px"
click at [145, 314] on select "auto px % rem vw vh" at bounding box center [138, 320] width 46 height 13
type input "0"
select select "px"
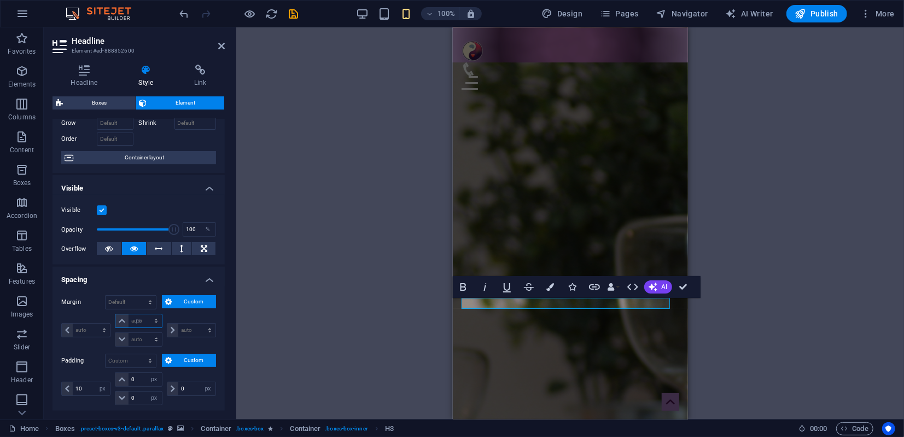
type input "0"
select select "px"
type input "0"
select select "px"
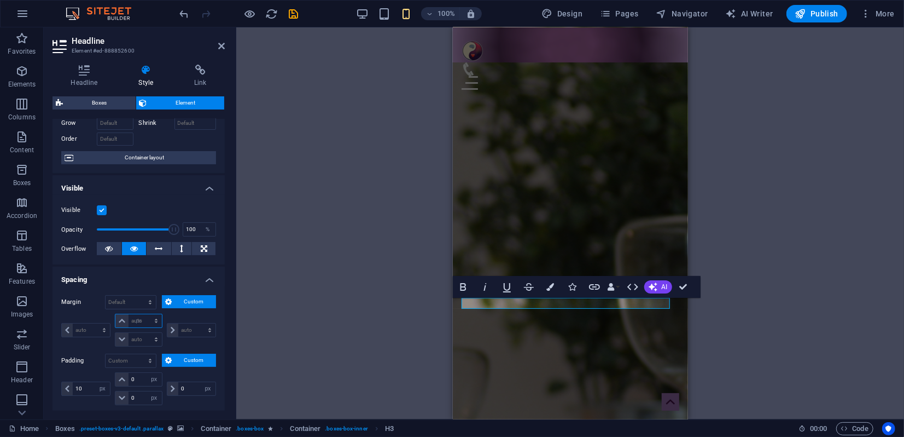
type input "0"
select select "px"
type input "10"
select select "DISABLED_OPTION_VALUE"
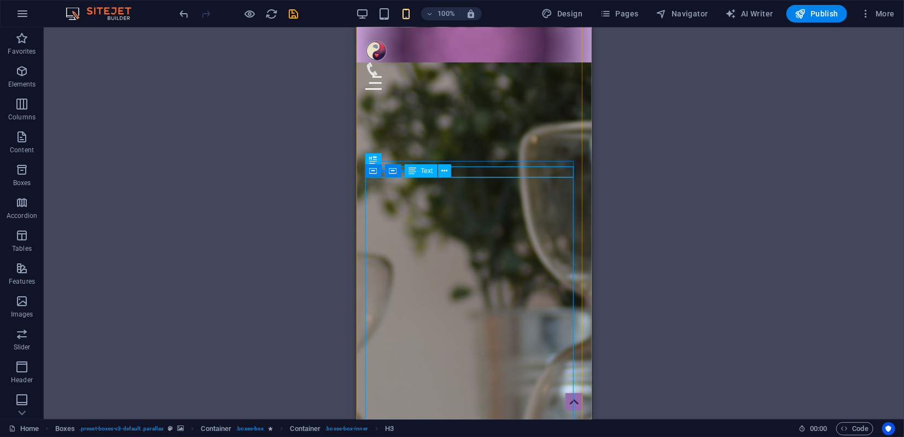
scroll to position [1670, 0]
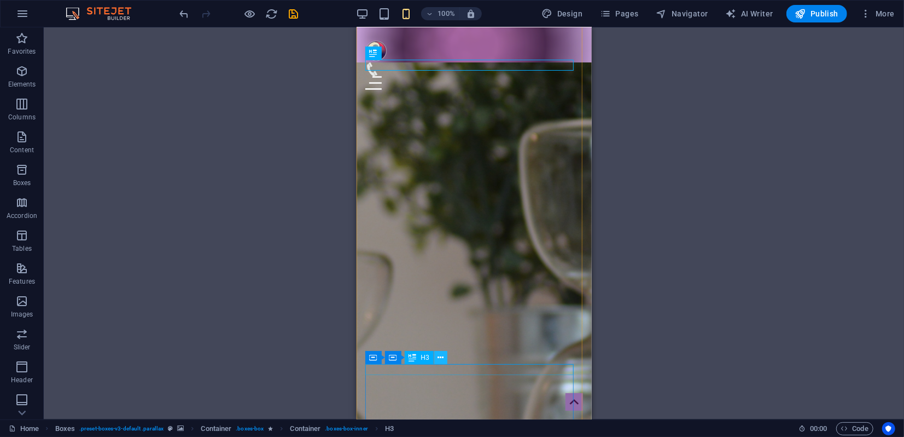
click at [442, 357] on icon at bounding box center [441, 357] width 6 height 11
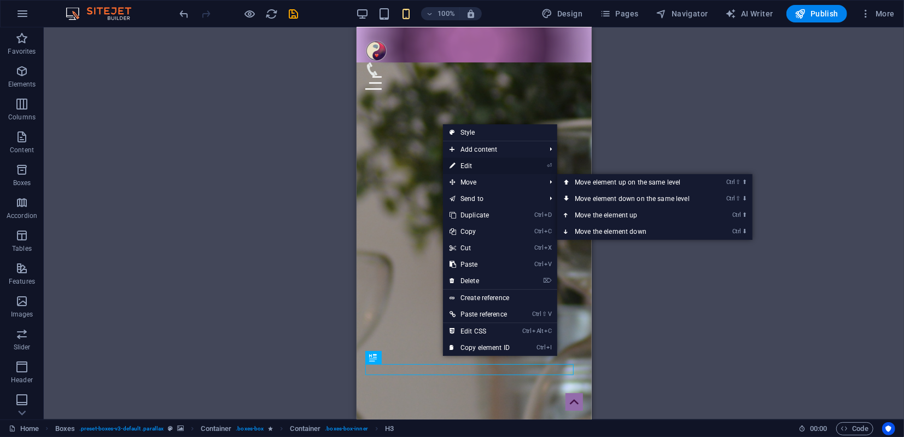
drag, startPoint x: 15, startPoint y: 141, endPoint x: 468, endPoint y: 168, distance: 453.3
click at [468, 168] on link "⏎ Edit" at bounding box center [479, 166] width 73 height 16
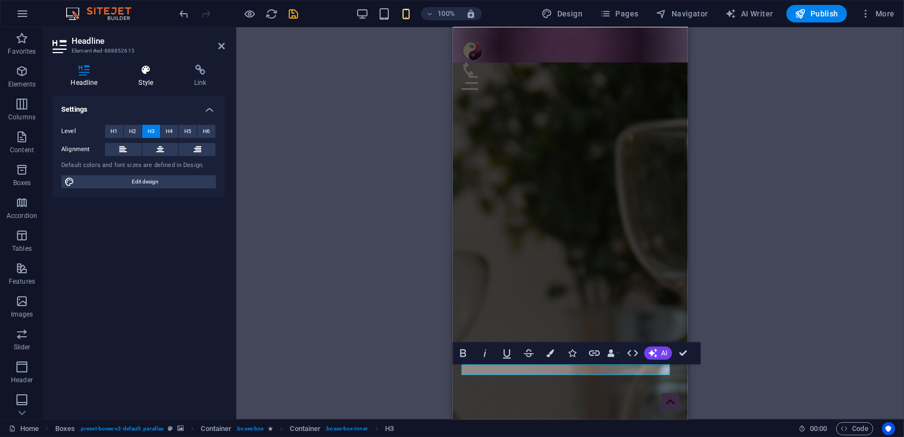
click at [148, 75] on h4 "Style" at bounding box center [148, 76] width 56 height 23
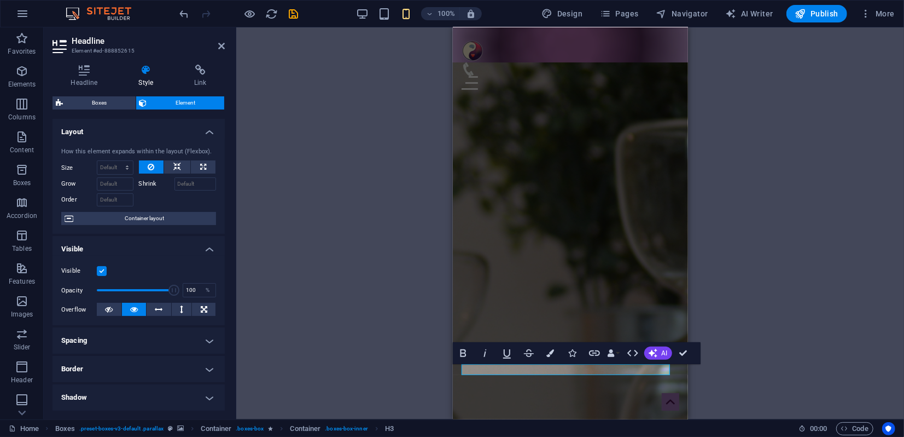
scroll to position [61, 0]
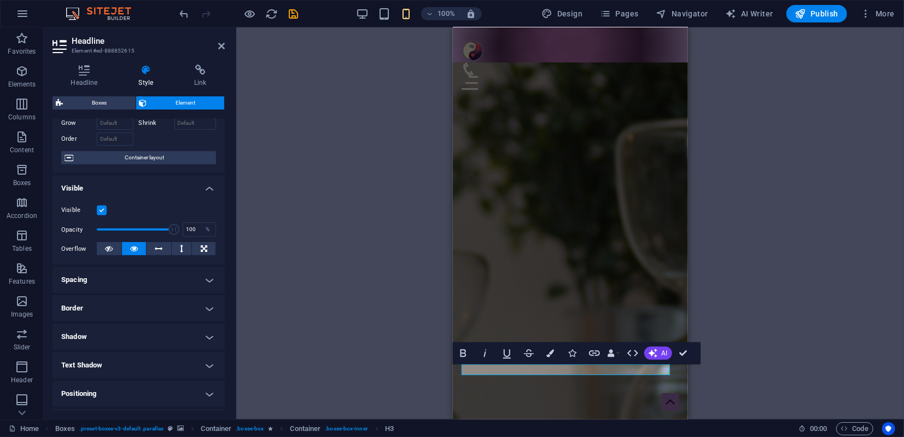
click at [131, 306] on h4 "Border" at bounding box center [139, 308] width 172 height 26
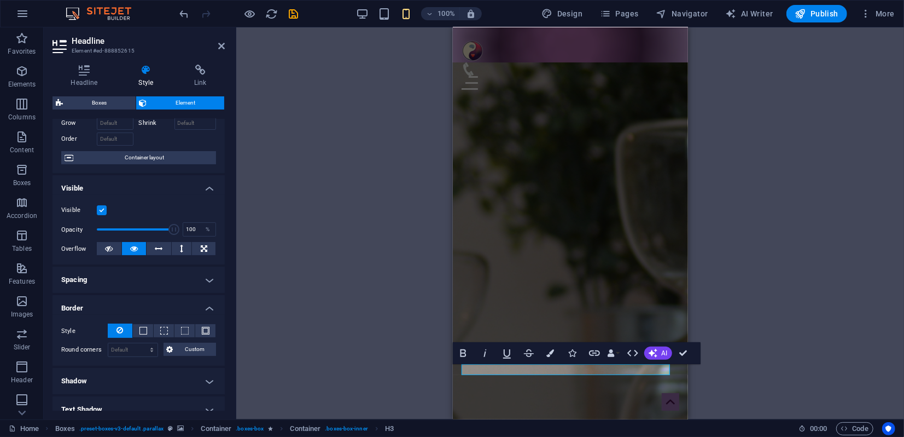
click at [138, 279] on h4 "Spacing" at bounding box center [139, 279] width 172 height 26
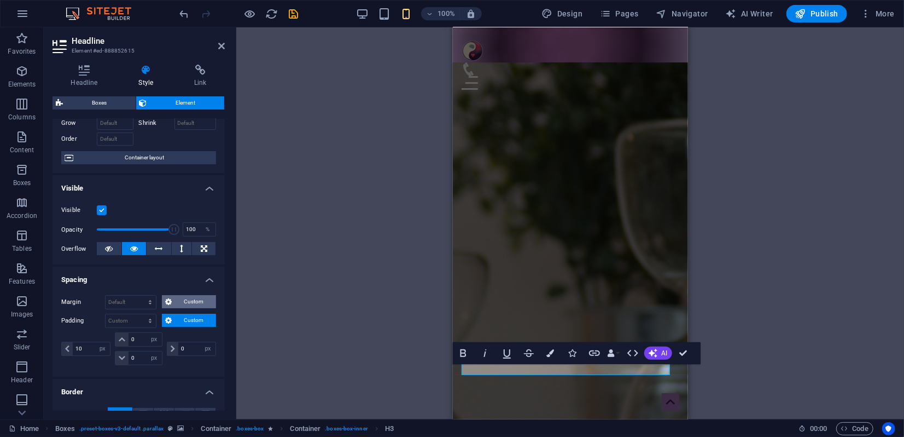
click at [189, 299] on span "Custom" at bounding box center [194, 301] width 38 height 13
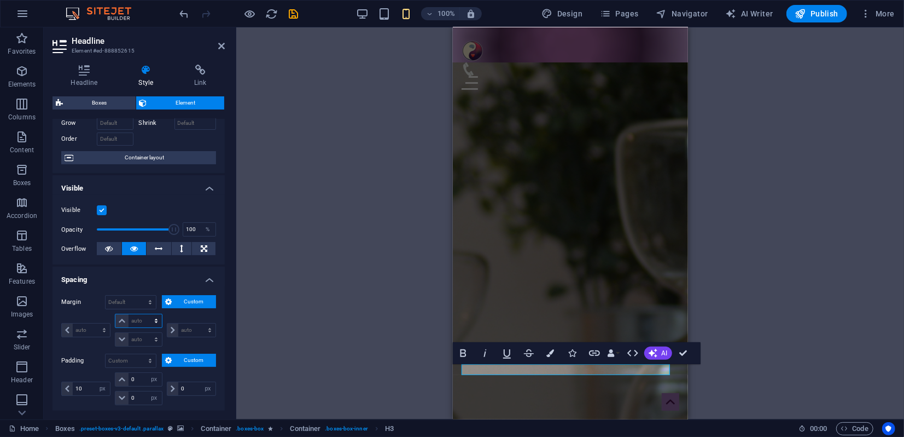
click at [158, 318] on select "auto px % rem vw vh" at bounding box center [138, 320] width 46 height 13
select select "px"
click at [145, 314] on select "auto px % rem vw vh" at bounding box center [138, 320] width 46 height 13
type input "0"
select select "px"
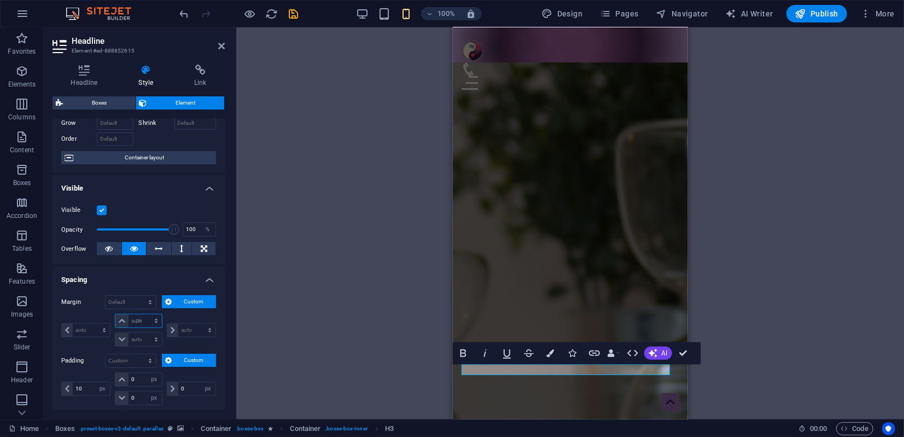
type input "0"
select select "px"
type input "0"
select select "px"
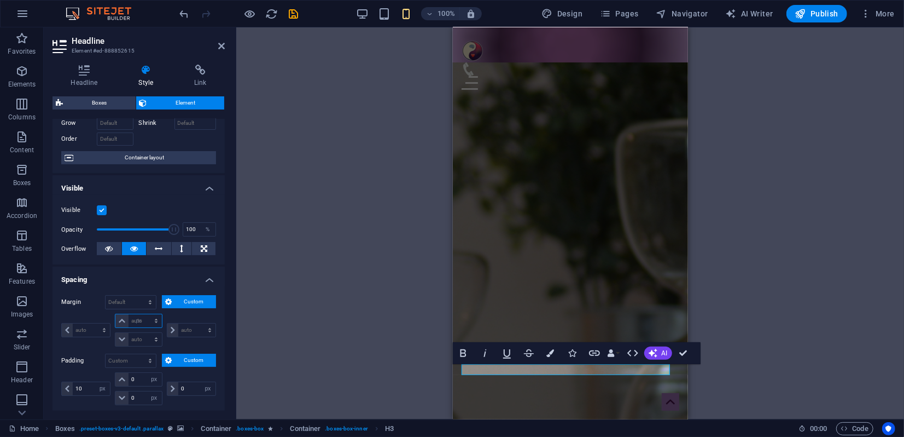
type input "0"
select select "px"
type input "10"
select select "DISABLED_OPTION_VALUE"
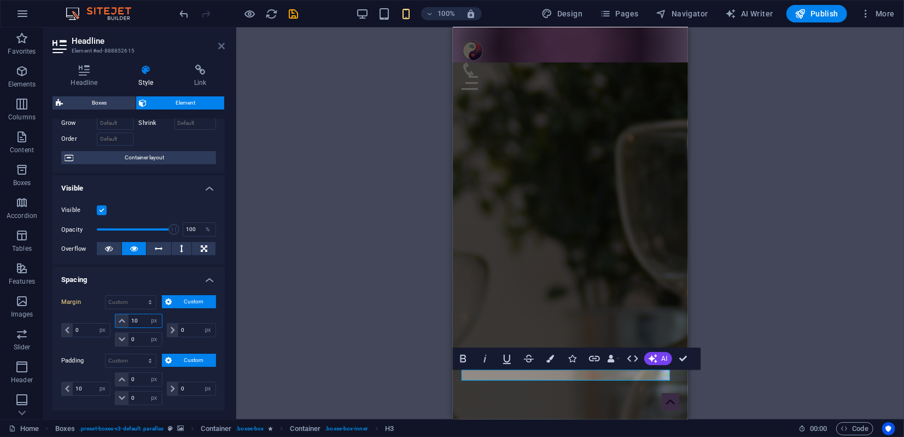
type input "10"
click at [220, 48] on icon at bounding box center [221, 46] width 7 height 9
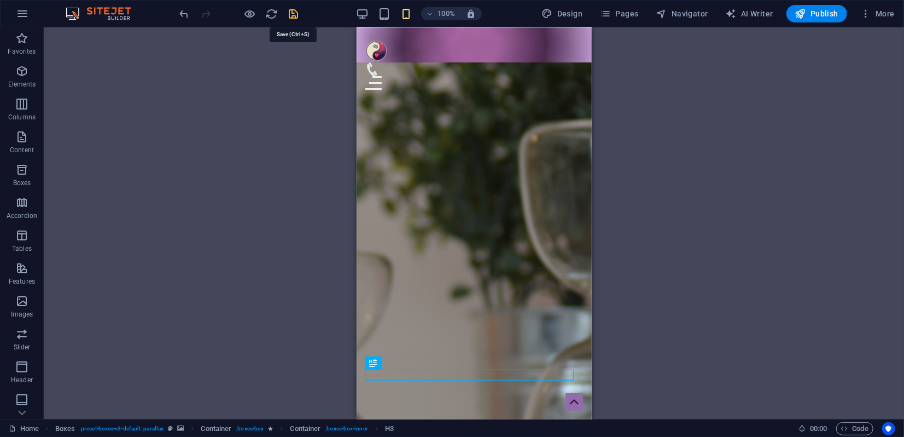
click at [293, 14] on icon "save" at bounding box center [294, 14] width 13 height 13
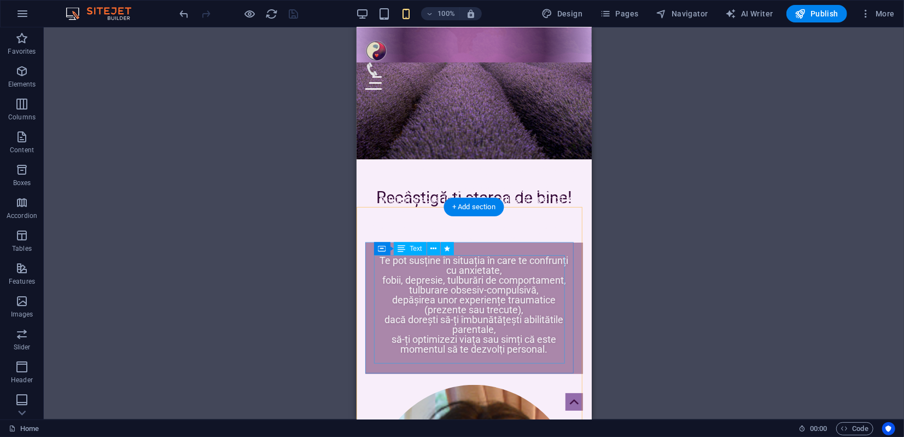
scroll to position [0, 0]
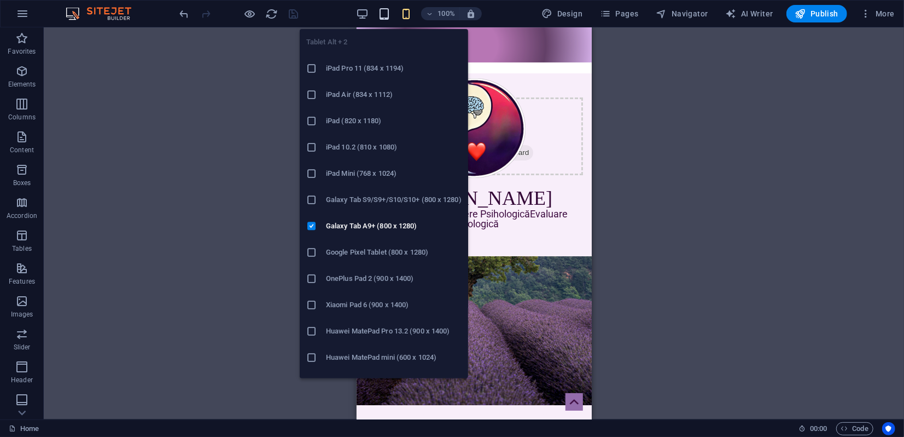
click at [383, 16] on icon "button" at bounding box center [384, 14] width 13 height 13
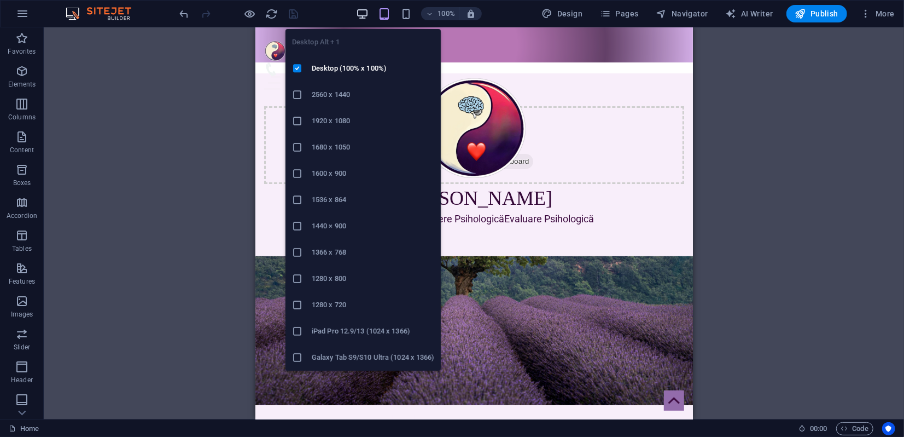
click at [363, 14] on icon "button" at bounding box center [362, 14] width 13 height 13
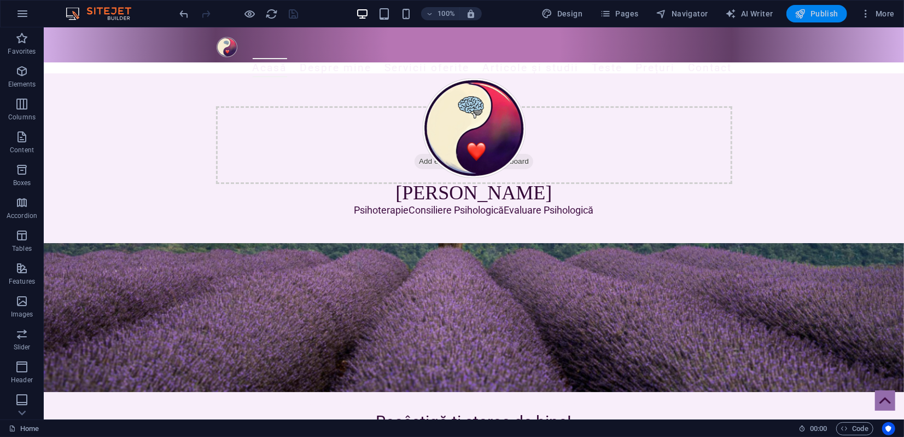
click at [825, 13] on span "Publish" at bounding box center [817, 13] width 43 height 11
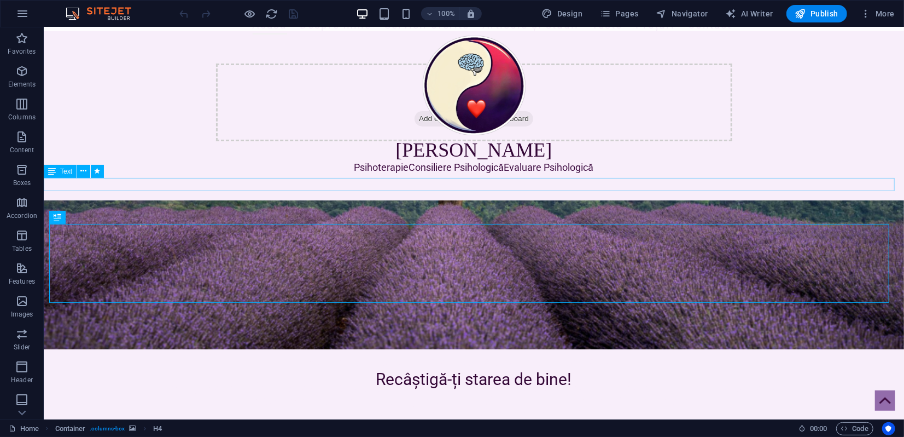
scroll to position [61, 0]
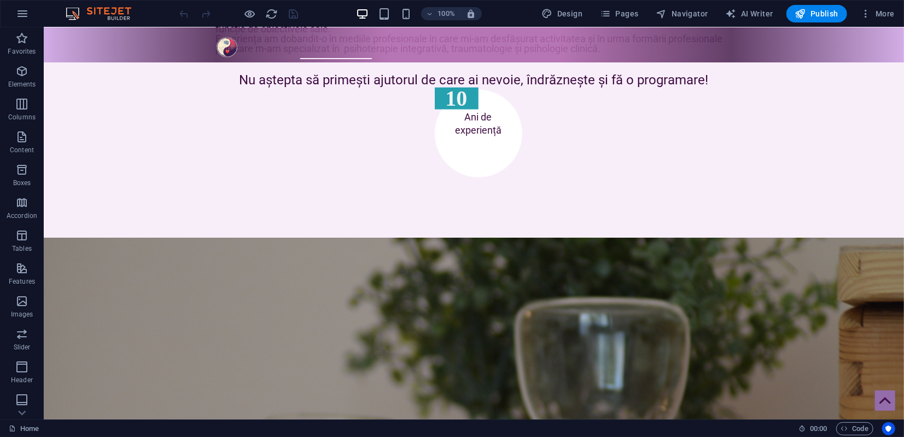
scroll to position [911, 0]
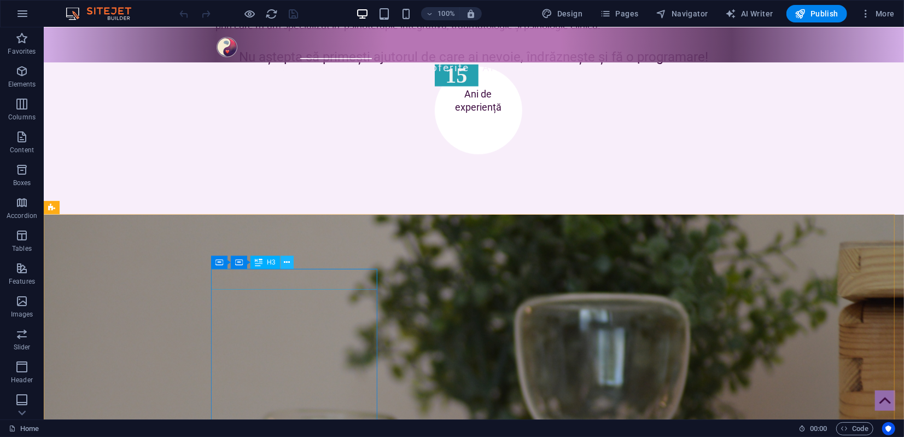
click at [286, 264] on icon at bounding box center [287, 262] width 6 height 11
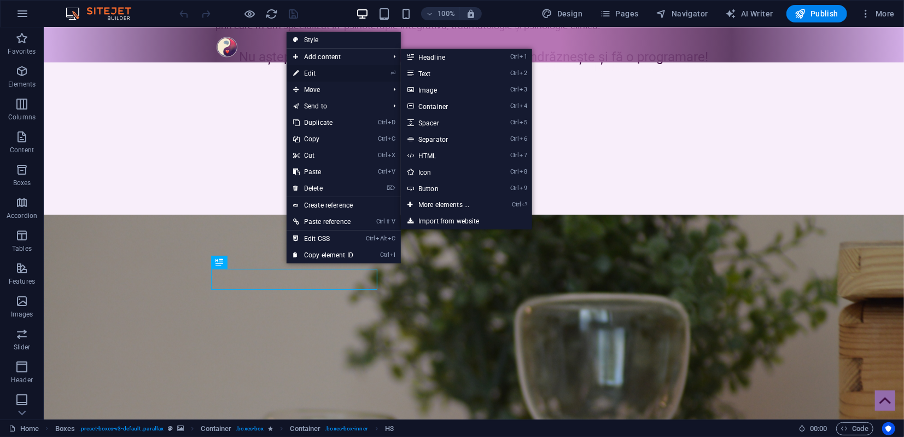
drag, startPoint x: 319, startPoint y: 73, endPoint x: 83, endPoint y: 47, distance: 237.2
click at [319, 73] on link "⏎ Edit" at bounding box center [323, 73] width 73 height 16
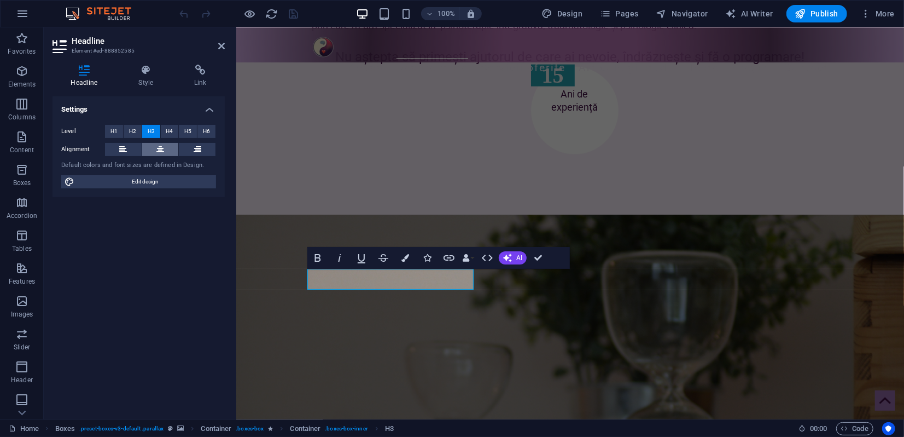
click at [163, 147] on icon at bounding box center [160, 149] width 8 height 13
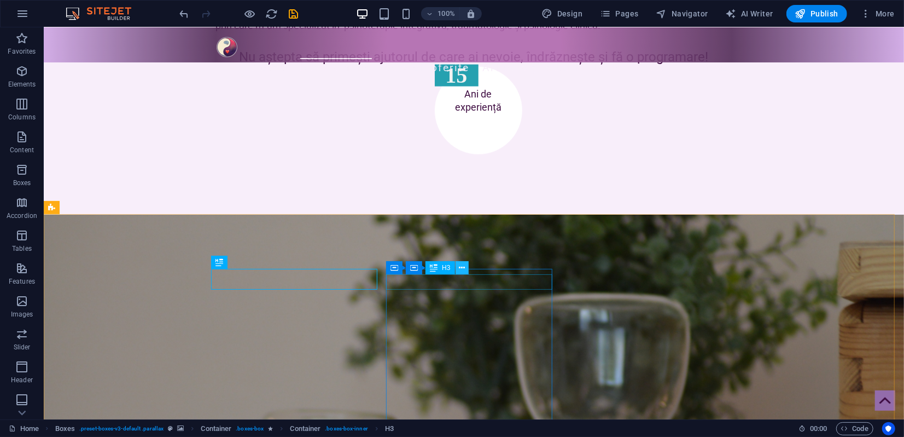
click at [459, 268] on icon at bounding box center [462, 267] width 6 height 11
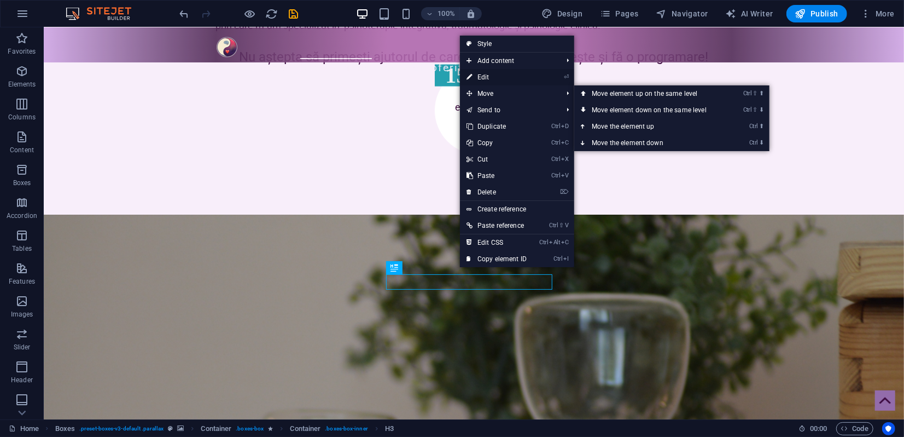
drag, startPoint x: 483, startPoint y: 77, endPoint x: 217, endPoint y: 54, distance: 266.9
click at [483, 77] on link "⏎ Edit" at bounding box center [496, 77] width 73 height 16
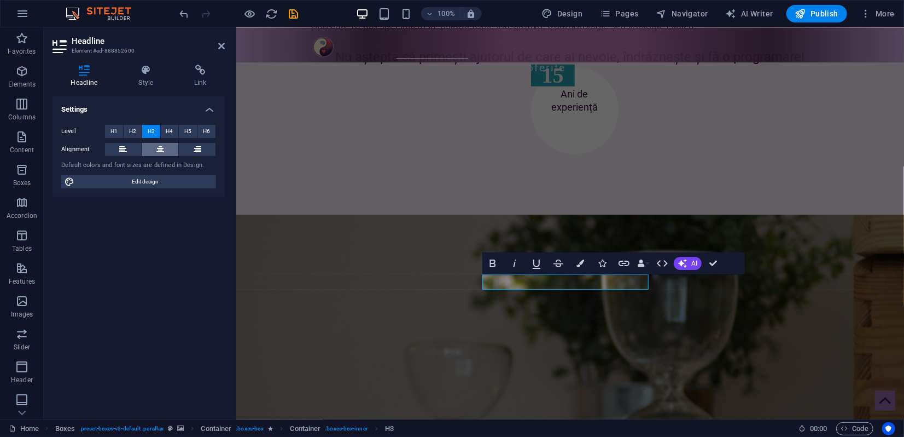
click at [154, 149] on button at bounding box center [160, 149] width 37 height 13
click at [220, 46] on icon at bounding box center [221, 46] width 7 height 9
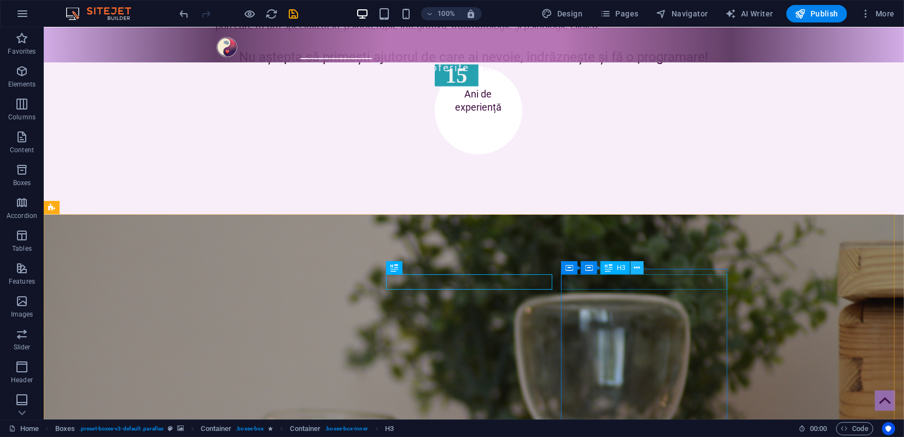
click at [637, 270] on icon at bounding box center [637, 267] width 6 height 11
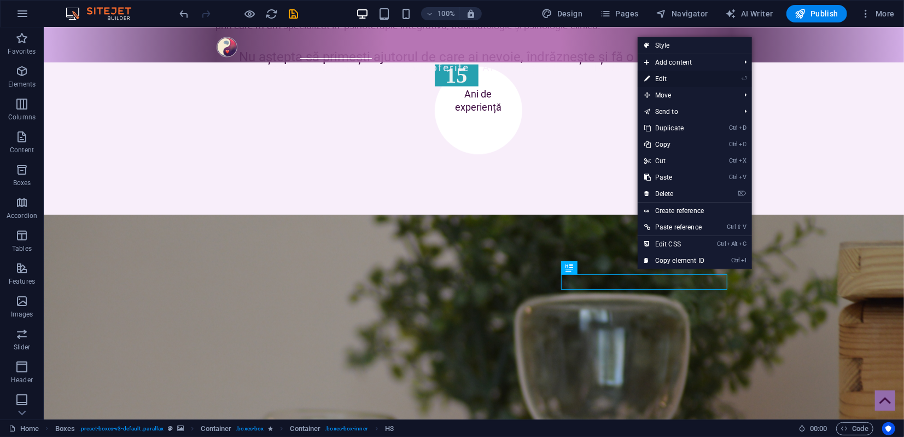
click at [664, 81] on link "⏎ Edit" at bounding box center [674, 79] width 73 height 16
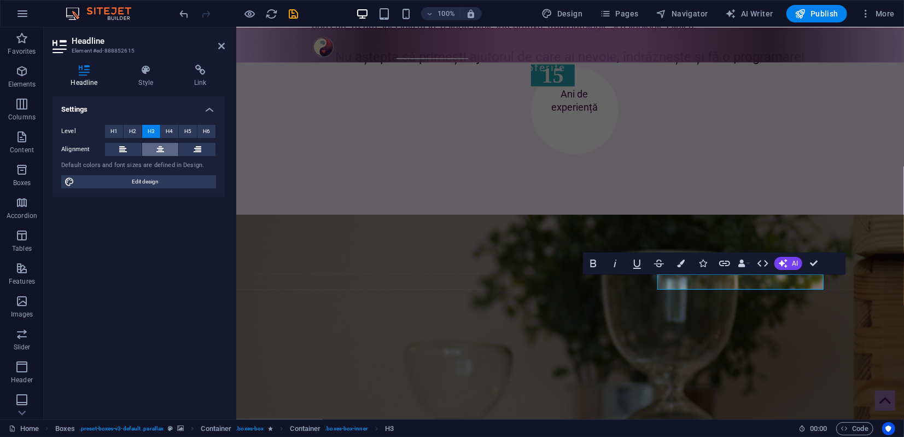
click at [159, 152] on icon at bounding box center [160, 149] width 8 height 13
drag, startPoint x: 219, startPoint y: 48, endPoint x: 179, endPoint y: 47, distance: 40.0
click at [219, 48] on icon at bounding box center [221, 46] width 7 height 9
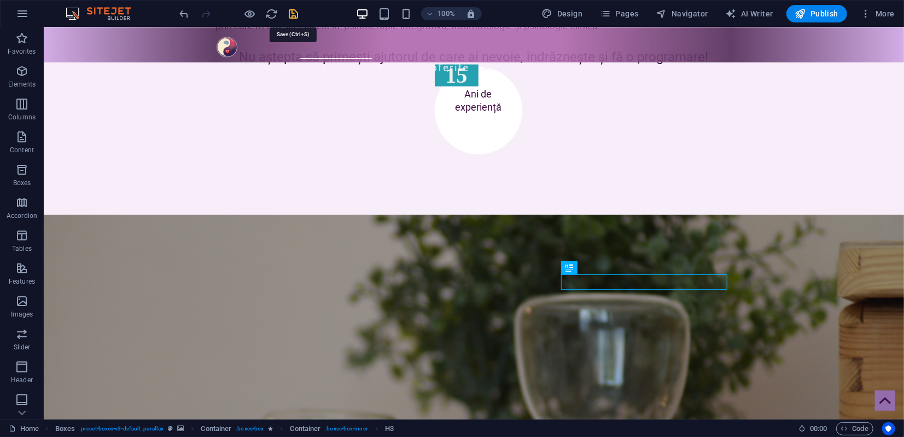
click at [295, 11] on icon "save" at bounding box center [294, 14] width 13 height 13
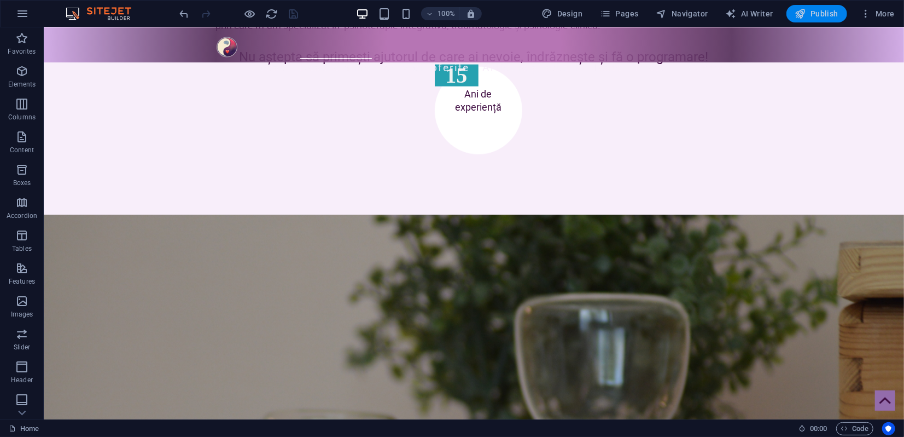
click at [810, 13] on span "Publish" at bounding box center [817, 13] width 43 height 11
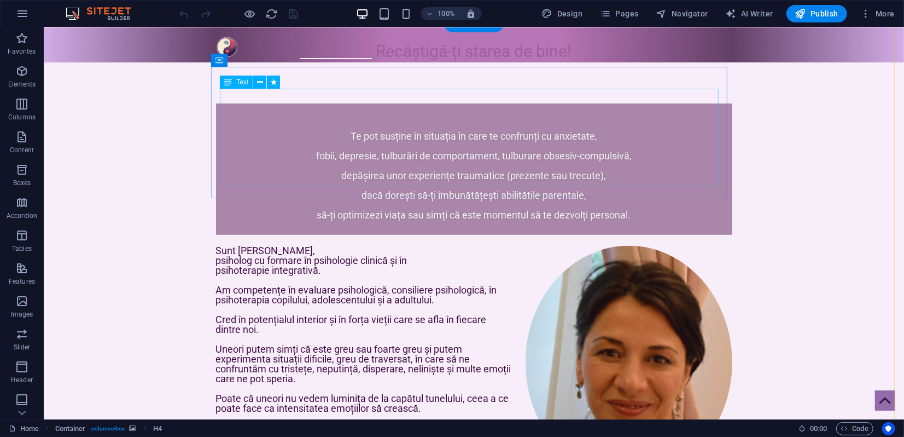
scroll to position [486, 0]
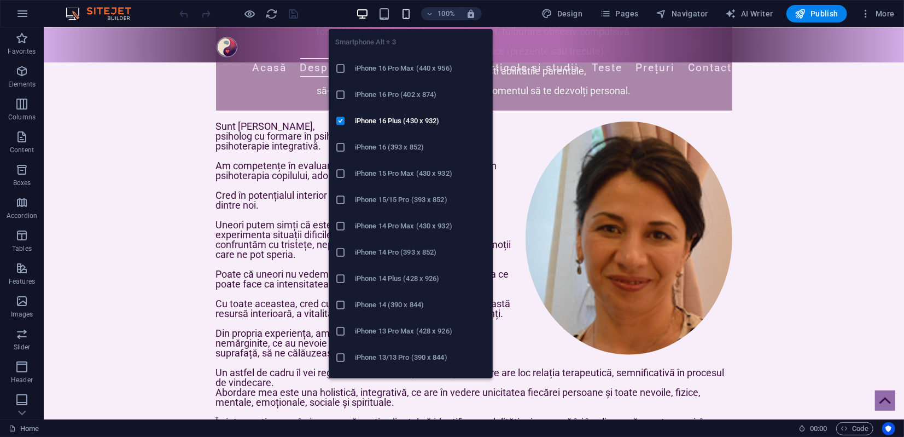
click at [405, 9] on icon "button" at bounding box center [406, 14] width 13 height 13
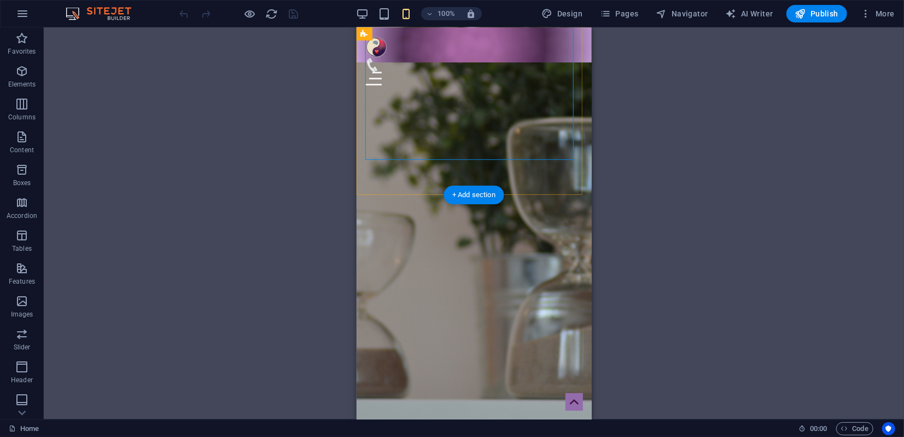
scroll to position [1763, 0]
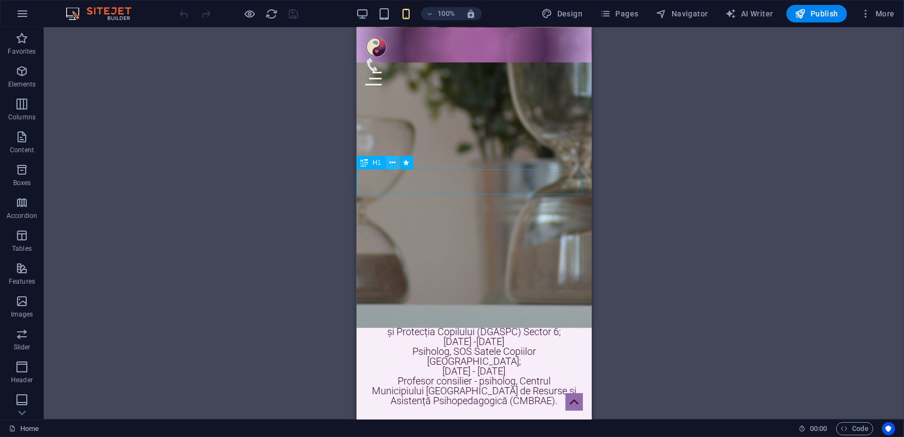
click at [392, 165] on icon at bounding box center [393, 162] width 6 height 11
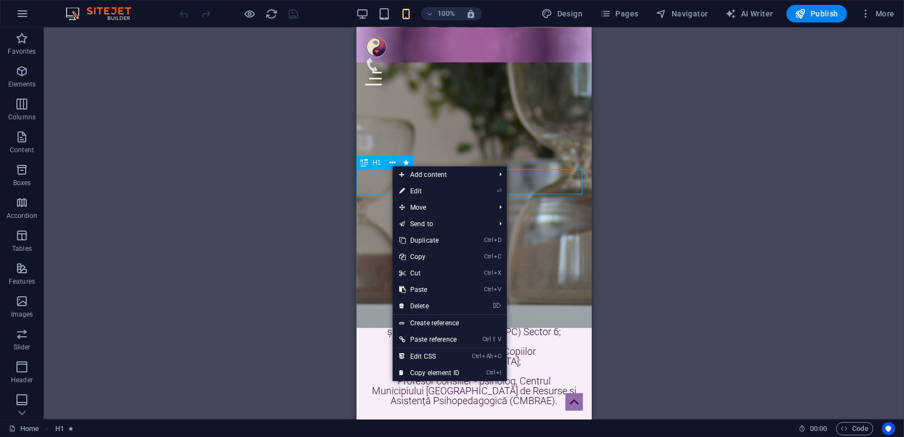
click at [375, 166] on span "H1" at bounding box center [377, 162] width 8 height 7
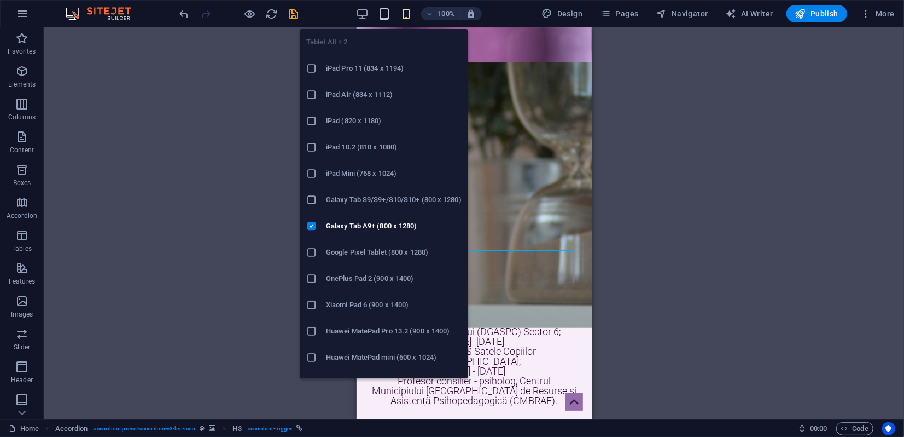
click at [387, 17] on icon "button" at bounding box center [384, 14] width 13 height 13
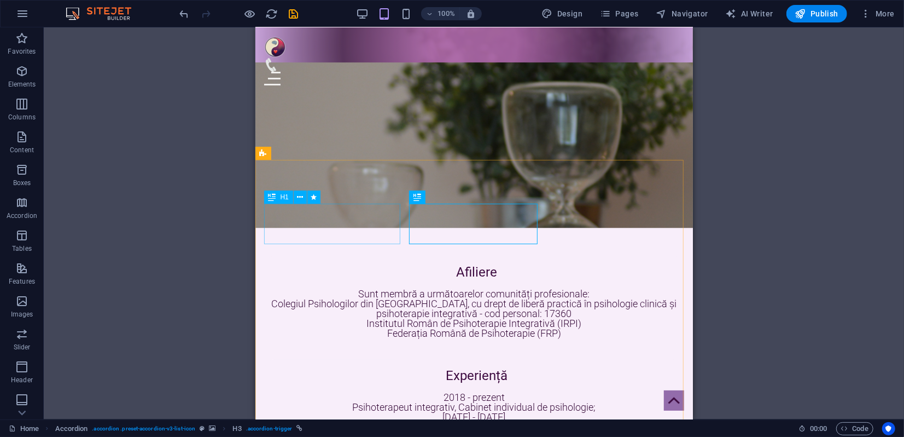
click at [285, 195] on span "H1" at bounding box center [285, 197] width 8 height 7
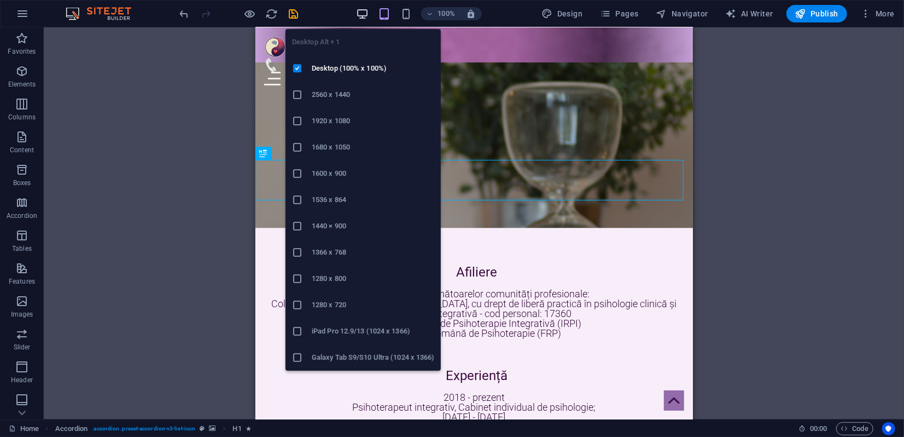
click at [365, 14] on icon "button" at bounding box center [362, 14] width 13 height 13
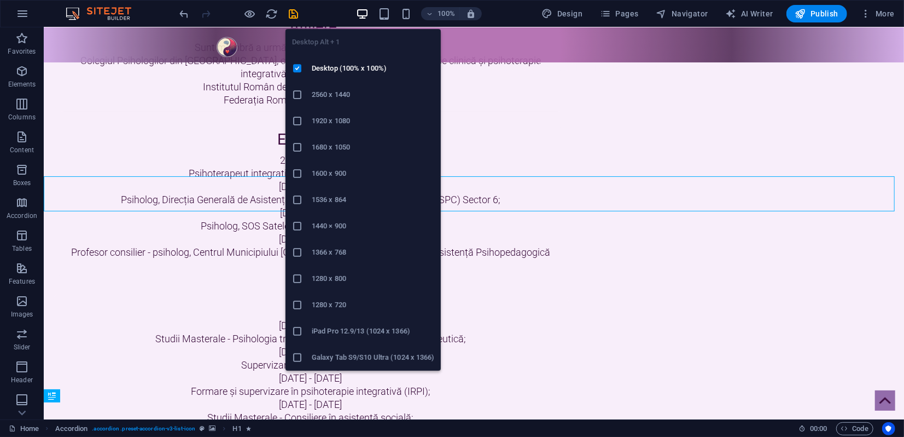
scroll to position [1290, 0]
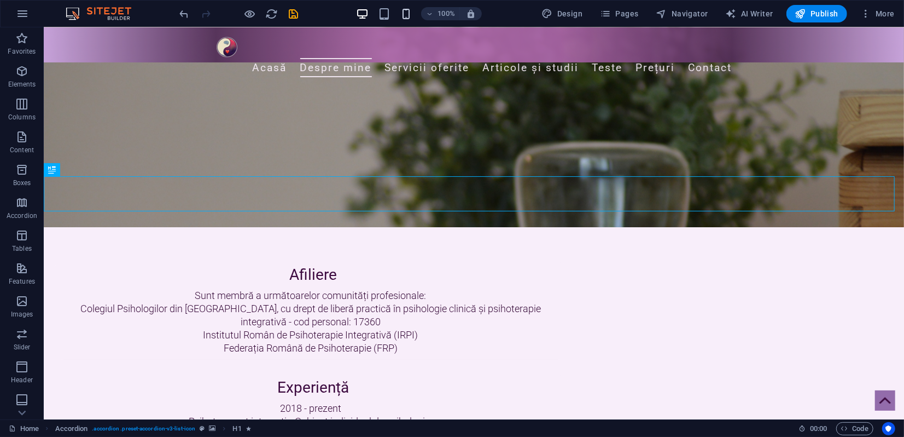
click at [405, 10] on icon "button" at bounding box center [406, 14] width 13 height 13
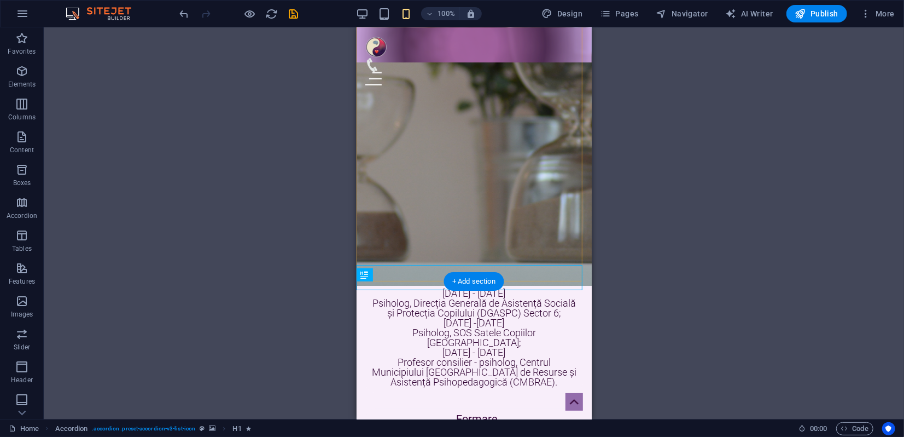
scroll to position [1799, 0]
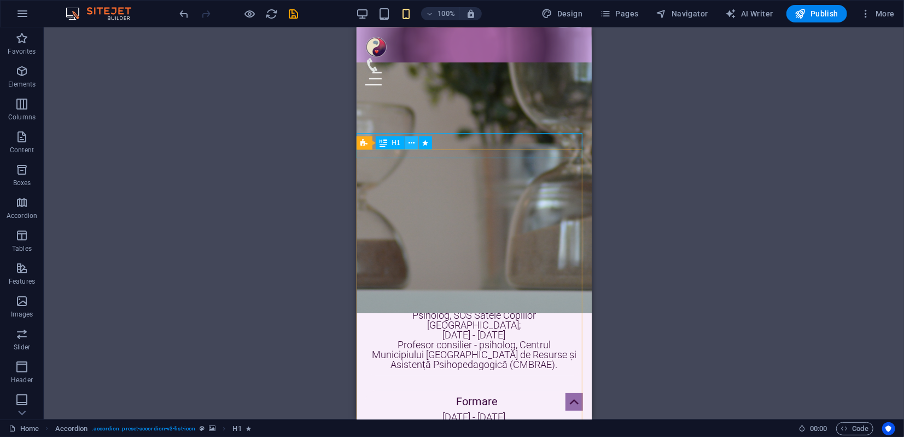
click at [413, 142] on icon at bounding box center [412, 142] width 6 height 11
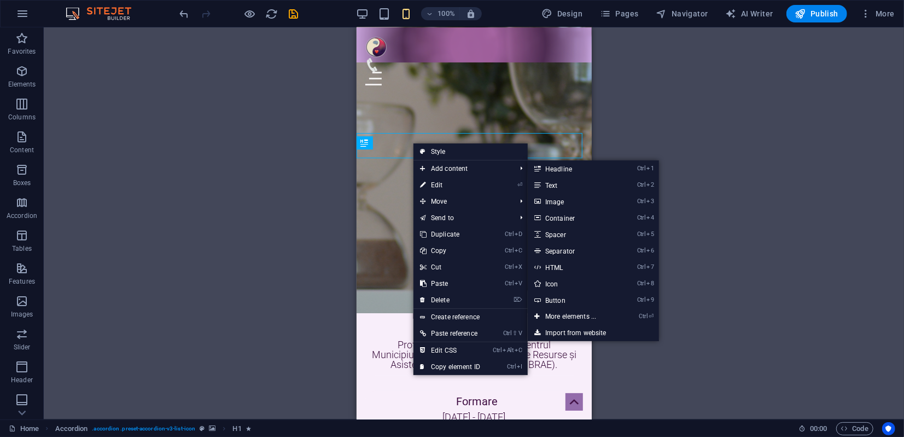
click at [442, 186] on link "⏎ Edit" at bounding box center [450, 185] width 73 height 16
select select "%"
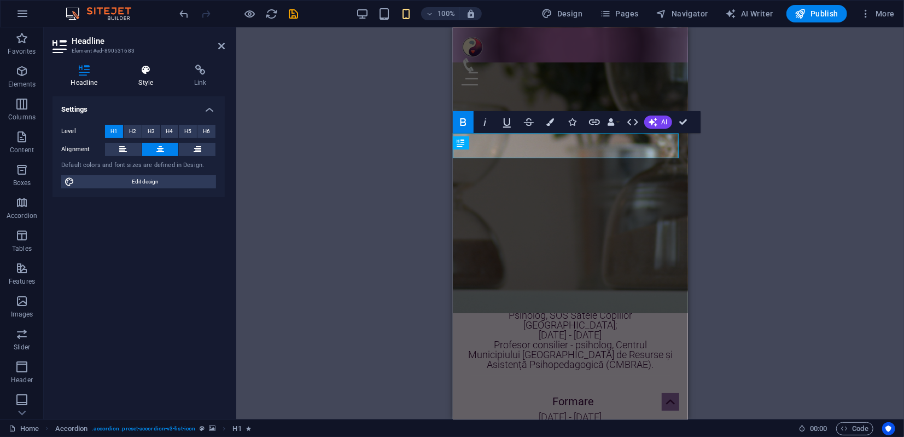
click at [145, 72] on icon at bounding box center [145, 70] width 51 height 11
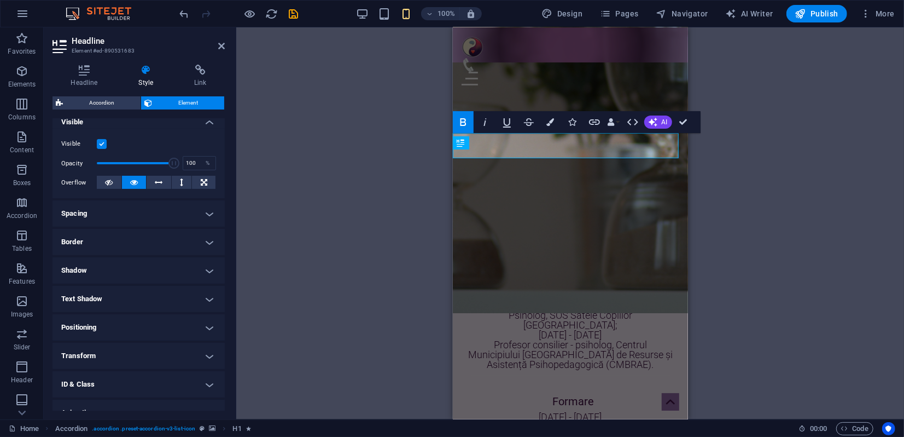
scroll to position [171, 0]
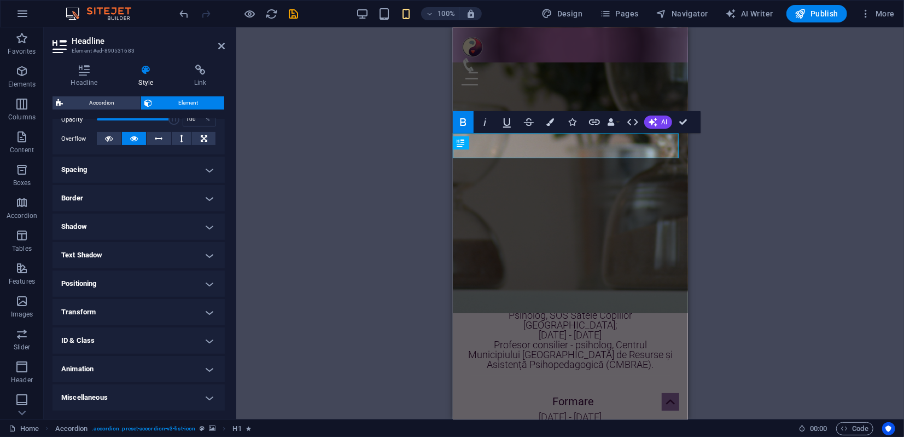
click at [109, 312] on h4 "Transform" at bounding box center [139, 312] width 172 height 26
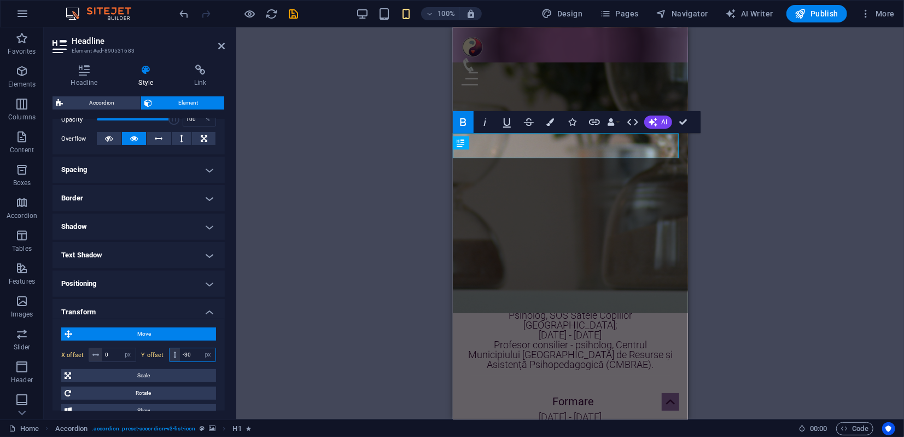
drag, startPoint x: 182, startPoint y: 353, endPoint x: 193, endPoint y: 353, distance: 10.9
click at [190, 355] on input "-30" at bounding box center [198, 354] width 36 height 13
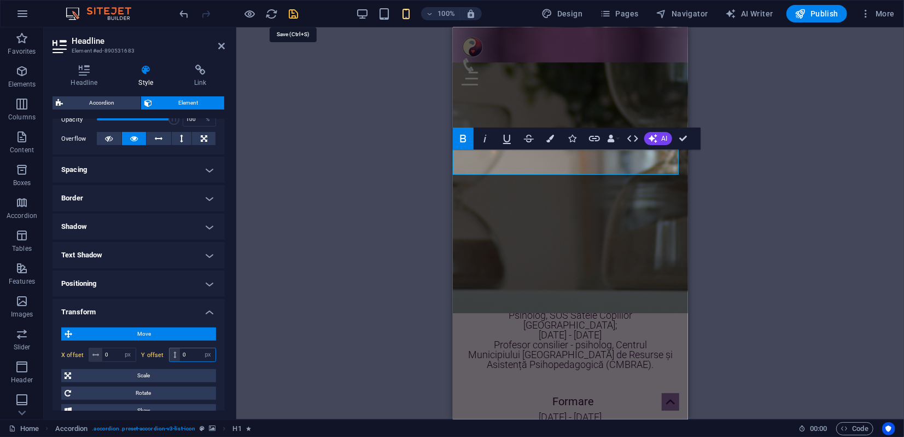
type input "0"
click at [297, 13] on icon "save" at bounding box center [294, 14] width 13 height 13
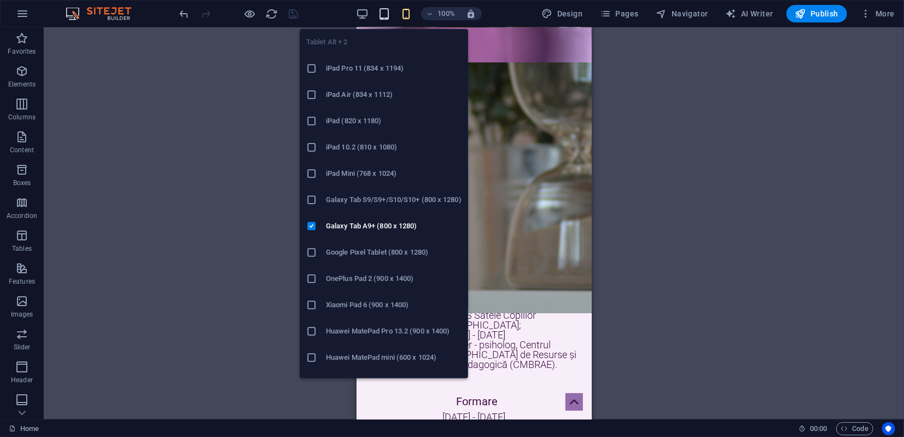
click at [386, 11] on icon "button" at bounding box center [384, 14] width 13 height 13
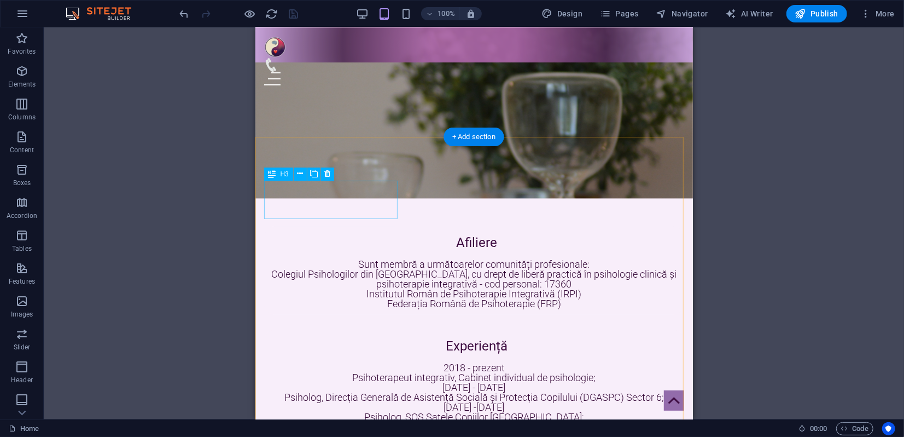
scroll to position [1555, 0]
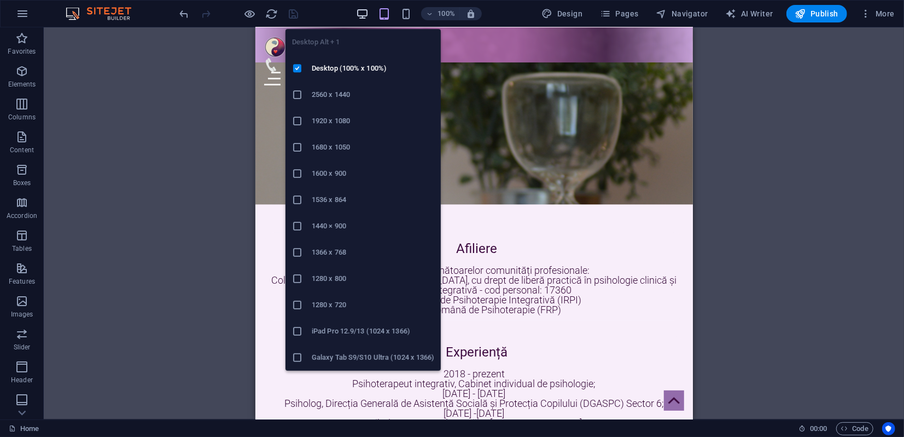
click at [361, 11] on icon "button" at bounding box center [362, 14] width 13 height 13
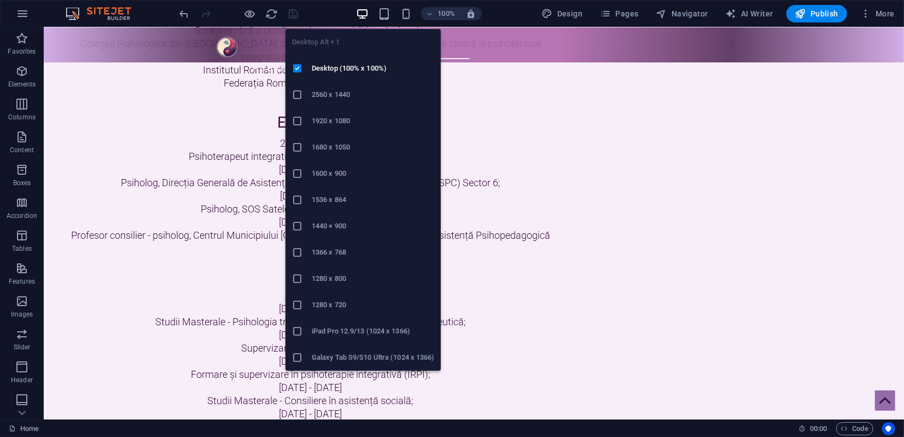
scroll to position [1313, 0]
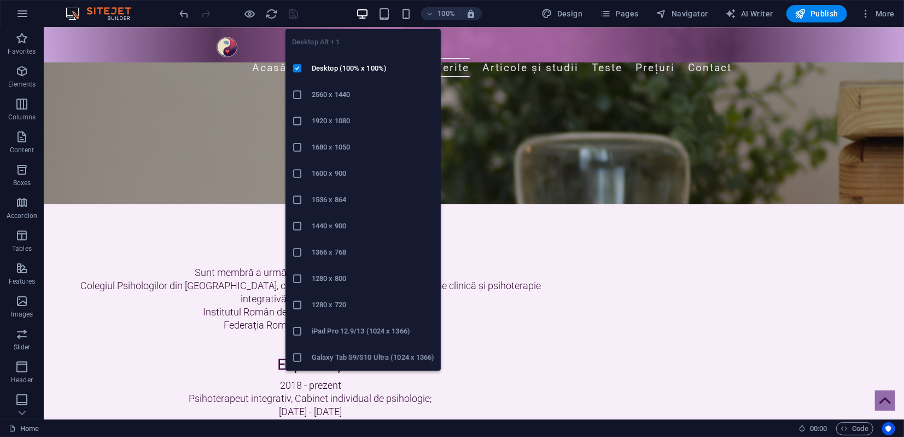
click at [320, 93] on h6 "2560 x 1440" at bounding box center [373, 94] width 123 height 13
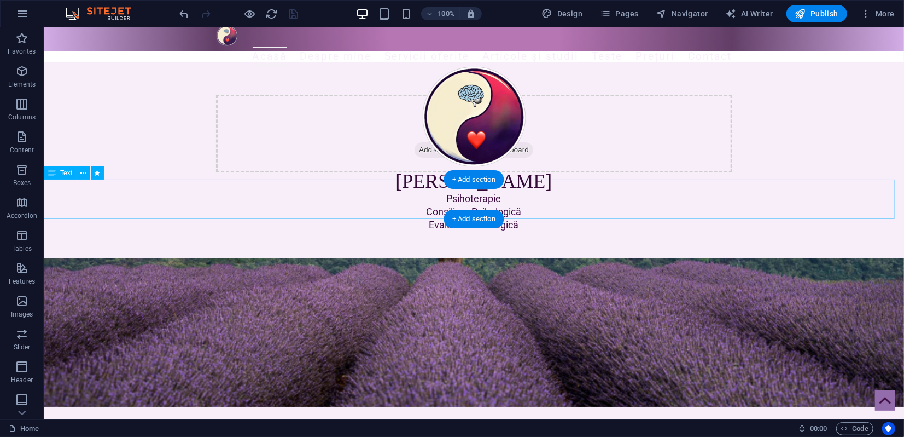
scroll to position [0, 0]
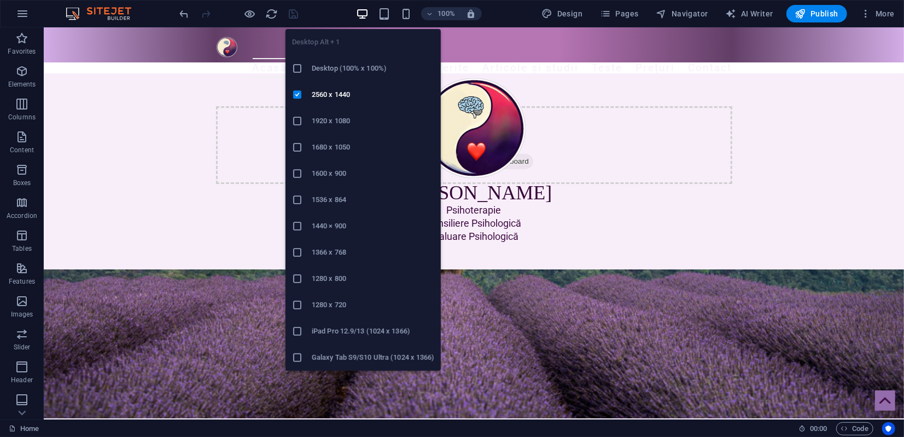
click at [328, 227] on h6 "1440 × 900" at bounding box center [373, 225] width 123 height 13
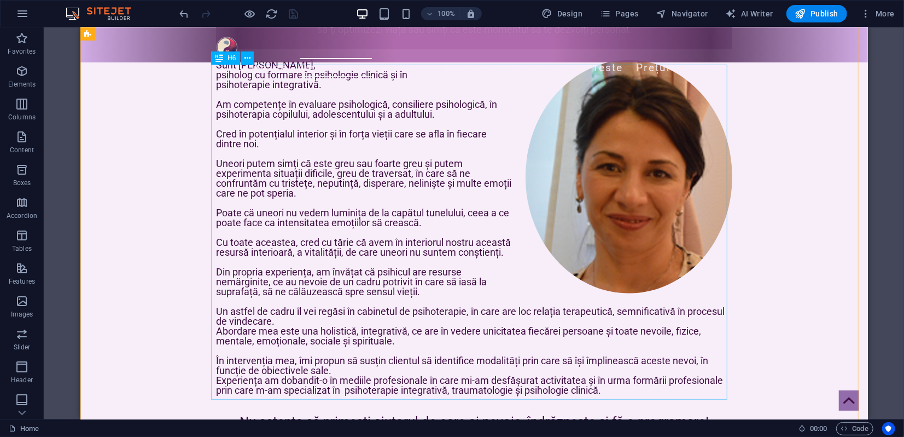
scroll to position [425, 0]
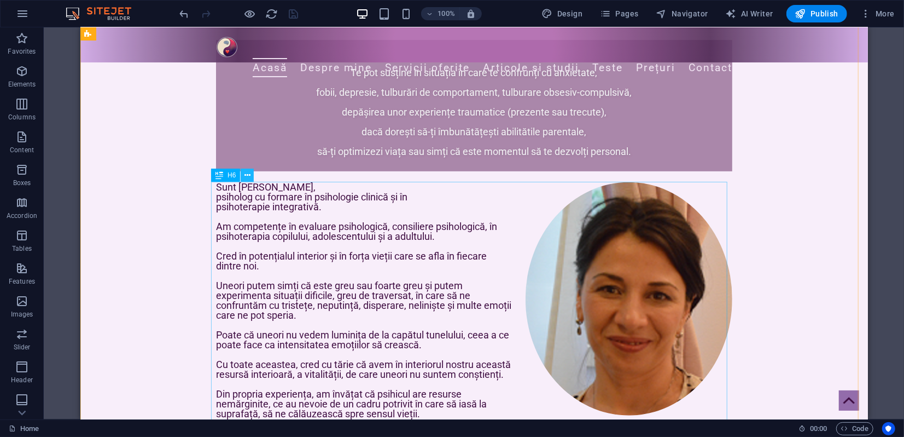
click at [249, 175] on icon at bounding box center [248, 175] width 6 height 11
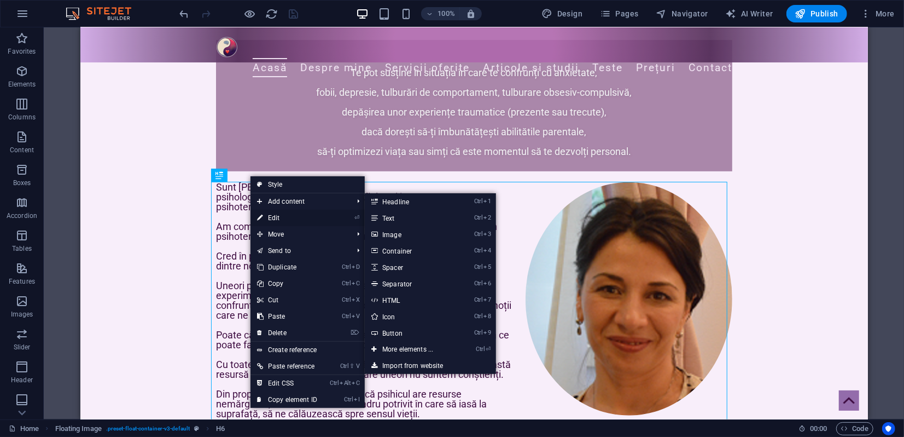
click at [279, 217] on link "⏎ Edit" at bounding box center [287, 218] width 73 height 16
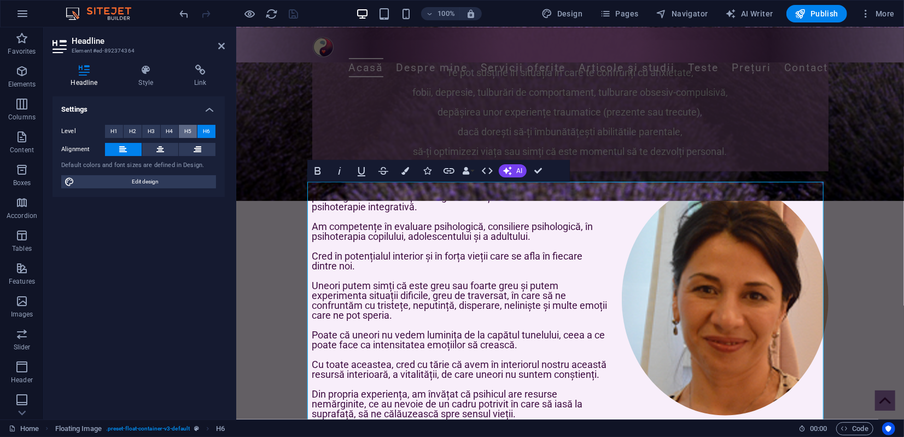
click at [190, 131] on span "H5" at bounding box center [187, 131] width 7 height 13
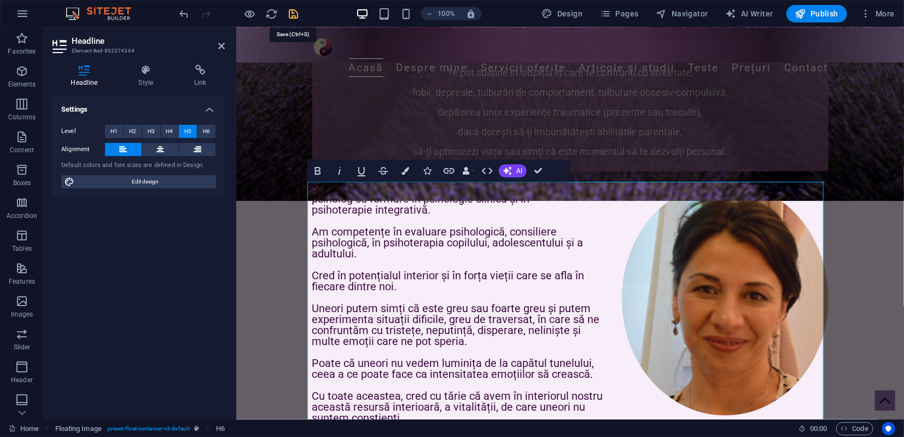
click at [295, 14] on icon "save" at bounding box center [294, 14] width 13 height 13
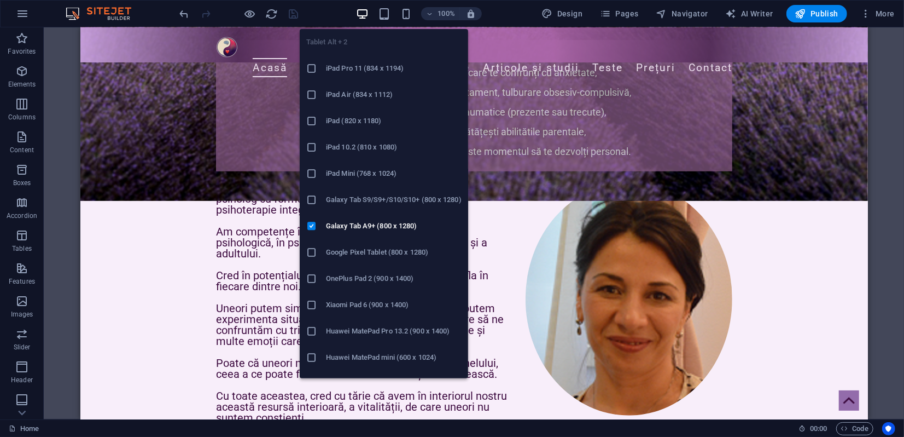
click at [334, 251] on h6 "Google Pixel Tablet (800 x 1280)" at bounding box center [394, 252] width 136 height 13
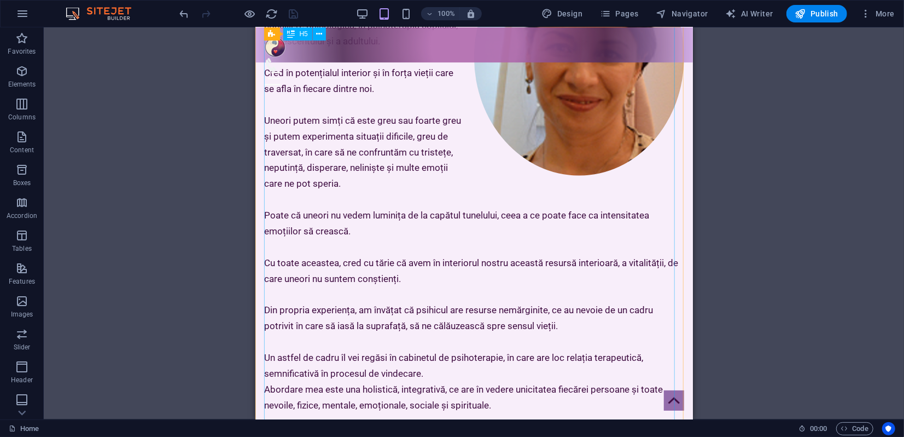
scroll to position [846, 0]
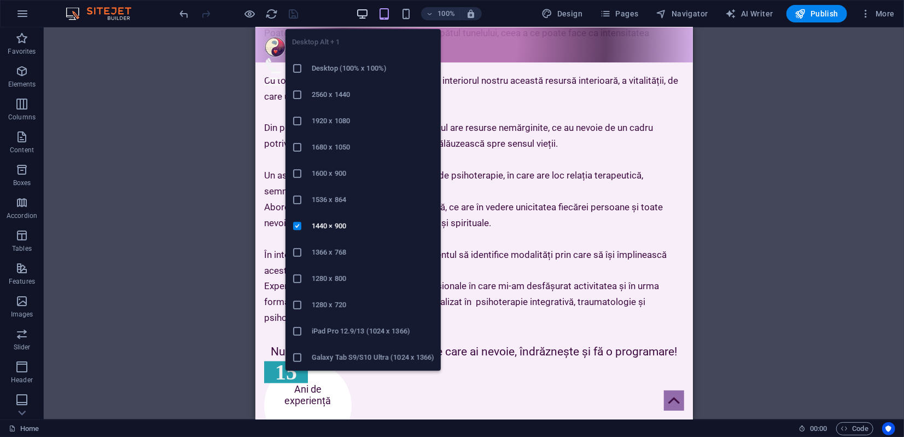
click at [364, 14] on icon "button" at bounding box center [362, 14] width 13 height 13
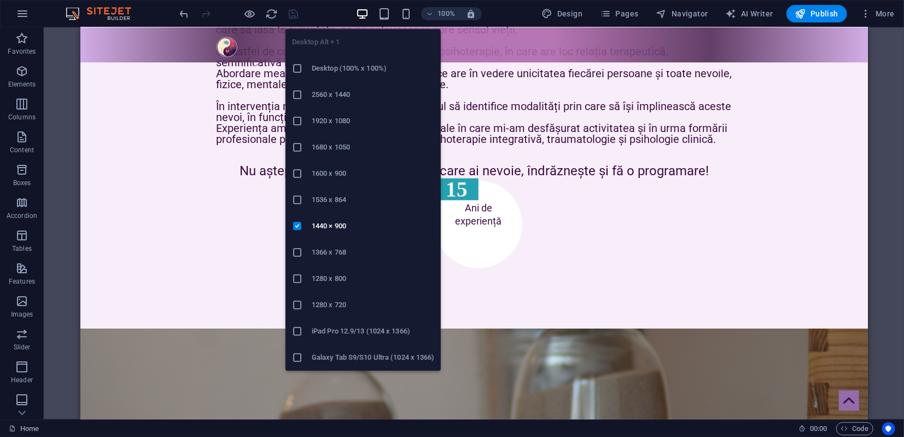
scroll to position [754, 0]
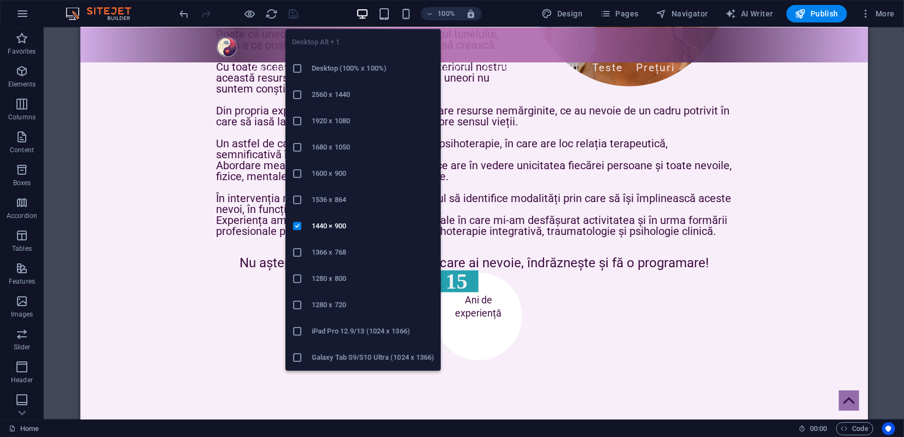
click at [326, 274] on h6 "1280 x 800" at bounding box center [373, 278] width 123 height 13
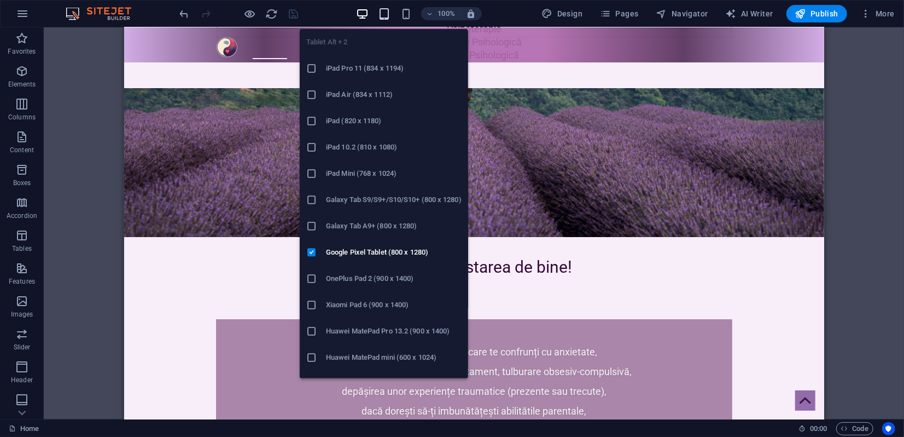
click at [388, 12] on icon "button" at bounding box center [384, 14] width 13 height 13
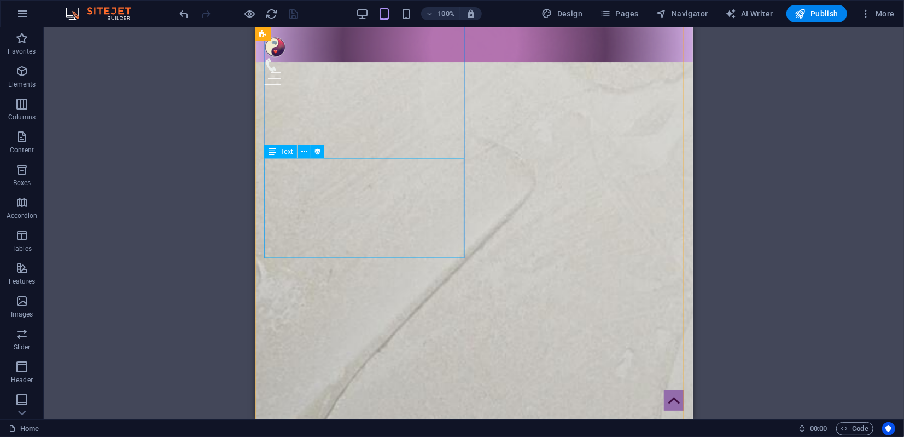
scroll to position [2880, 0]
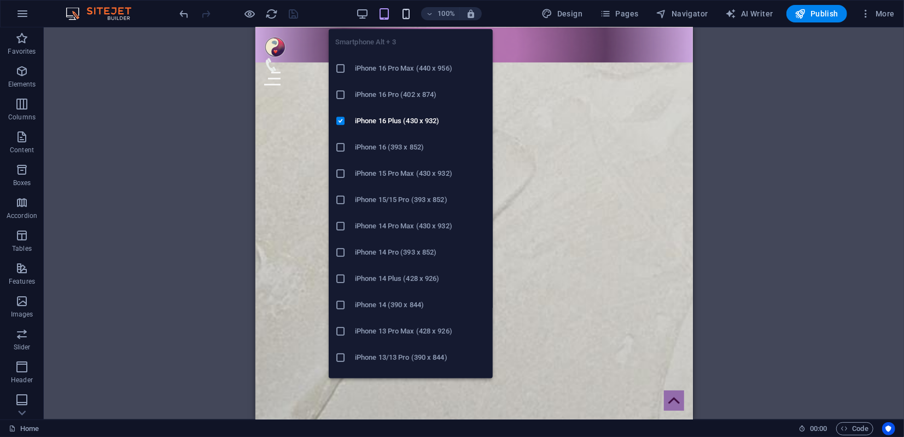
click at [407, 14] on icon "button" at bounding box center [406, 14] width 13 height 13
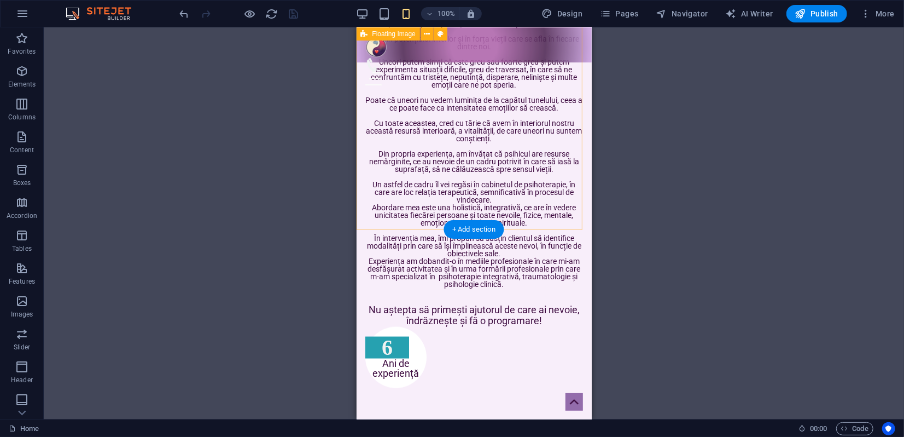
scroll to position [692, 0]
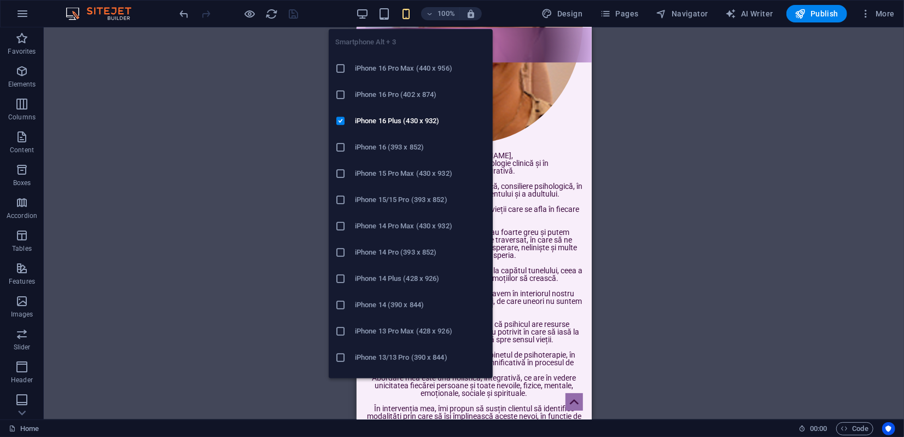
click at [375, 254] on h6 "iPhone 14 Pro (393 x 852)" at bounding box center [420, 252] width 131 height 13
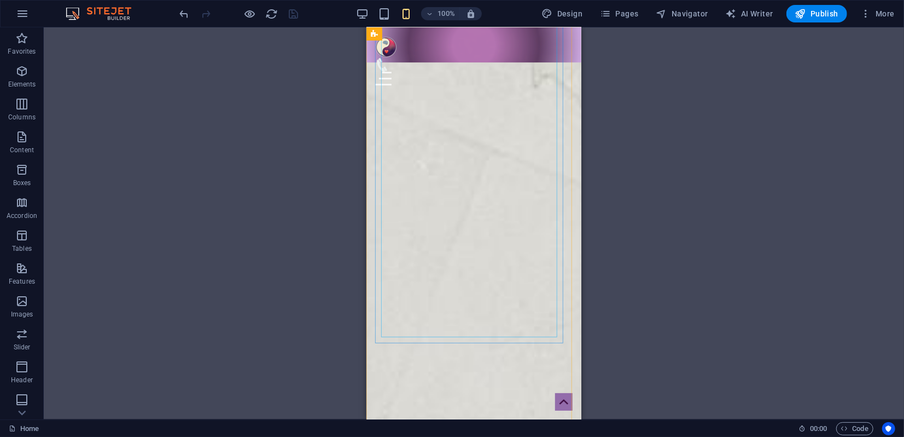
scroll to position [2697, 0]
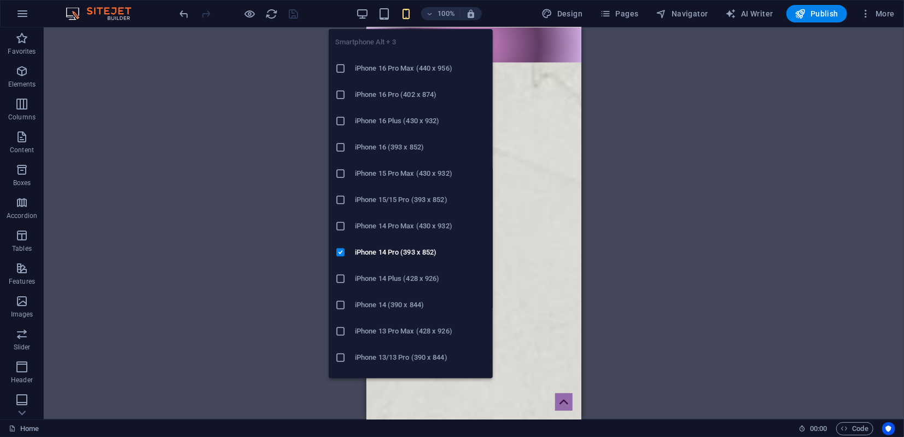
click at [407, 15] on icon "button" at bounding box center [406, 14] width 13 height 13
click at [398, 331] on h6 "iPhone 13 Pro Max (428 x 926)" at bounding box center [420, 330] width 131 height 13
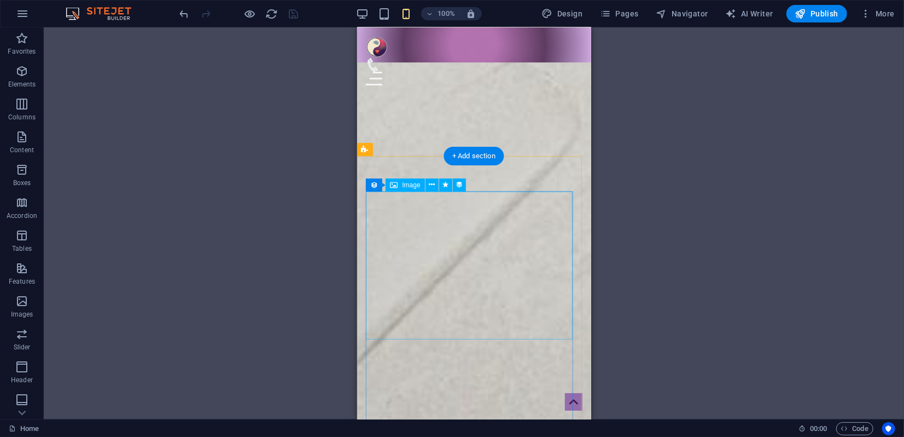
scroll to position [3913, 0]
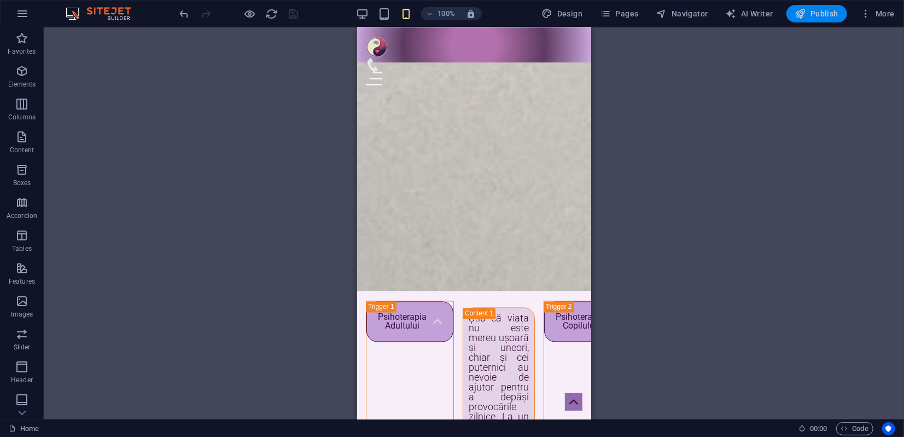
click at [823, 9] on span "Publish" at bounding box center [817, 13] width 43 height 11
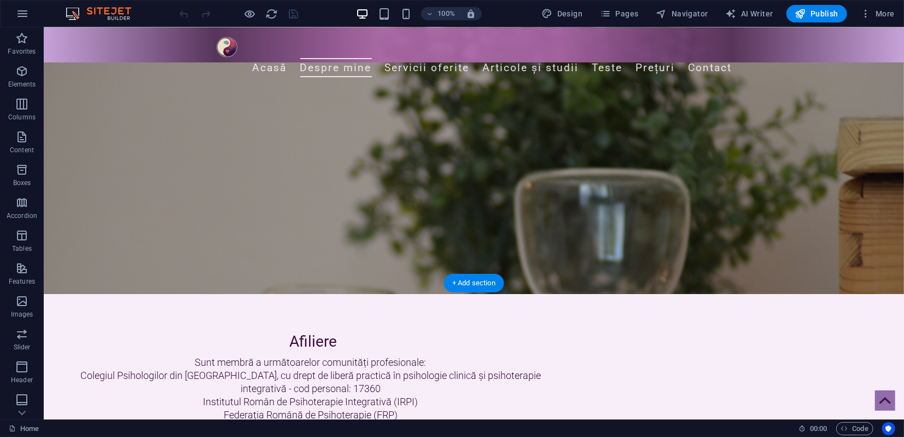
scroll to position [1337, 0]
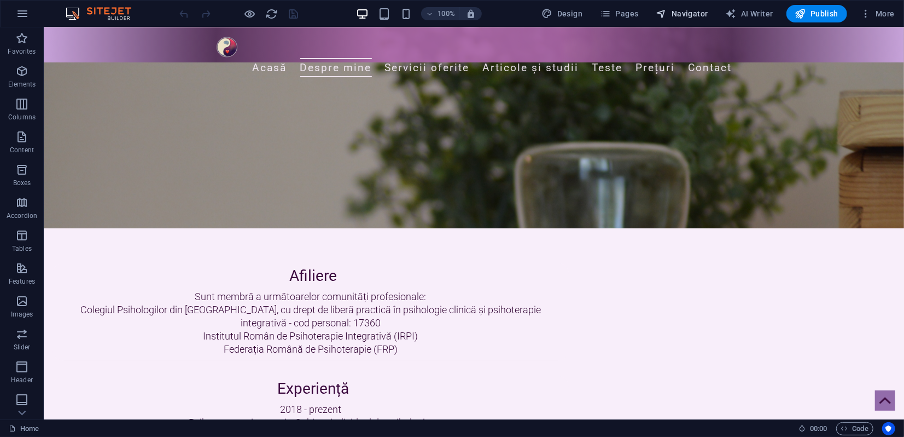
click at [664, 17] on icon "button" at bounding box center [662, 13] width 11 height 11
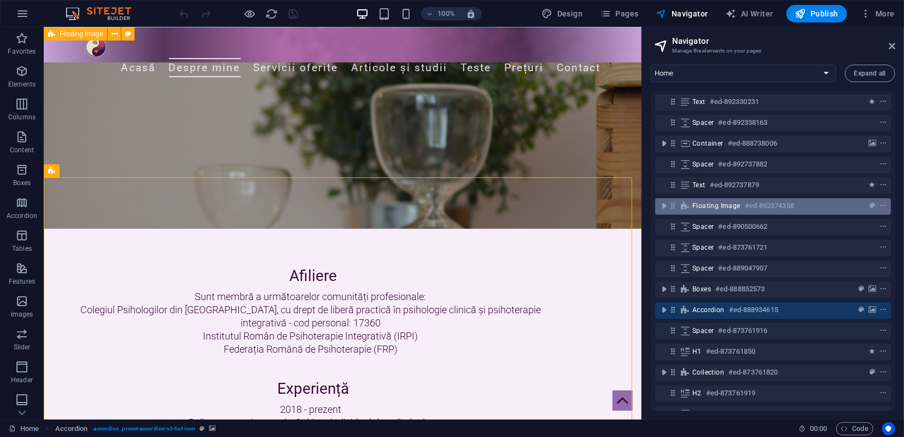
scroll to position [121, 0]
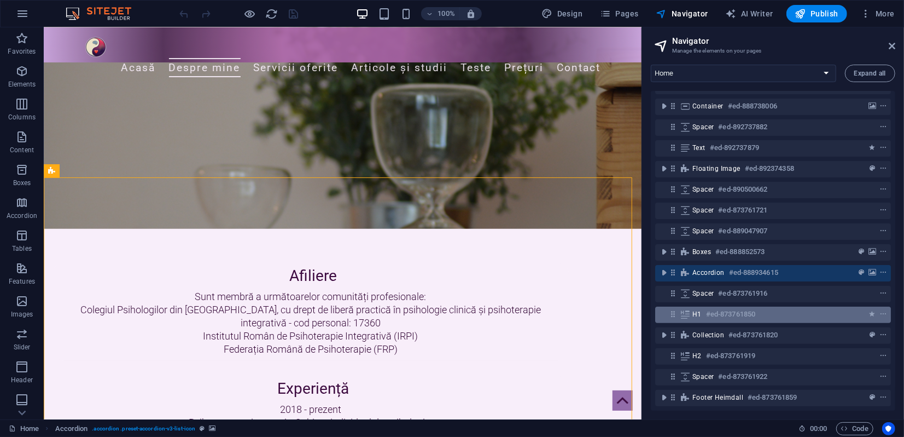
click at [695, 312] on span "H1" at bounding box center [697, 314] width 9 height 9
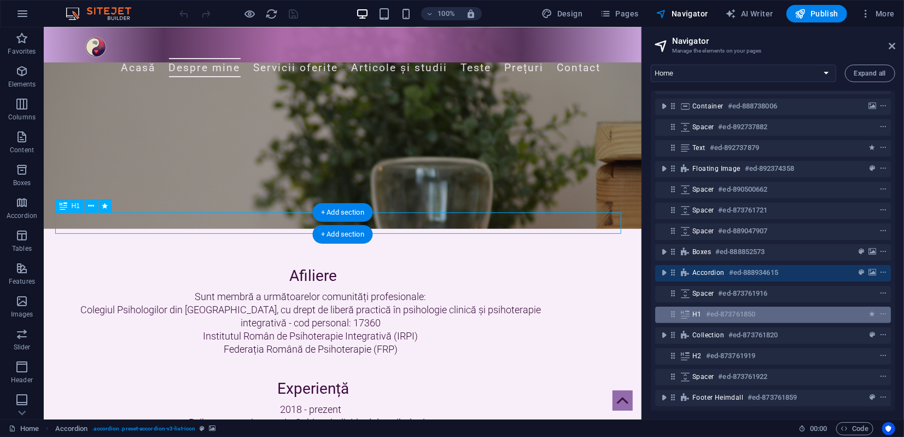
scroll to position [2410, 0]
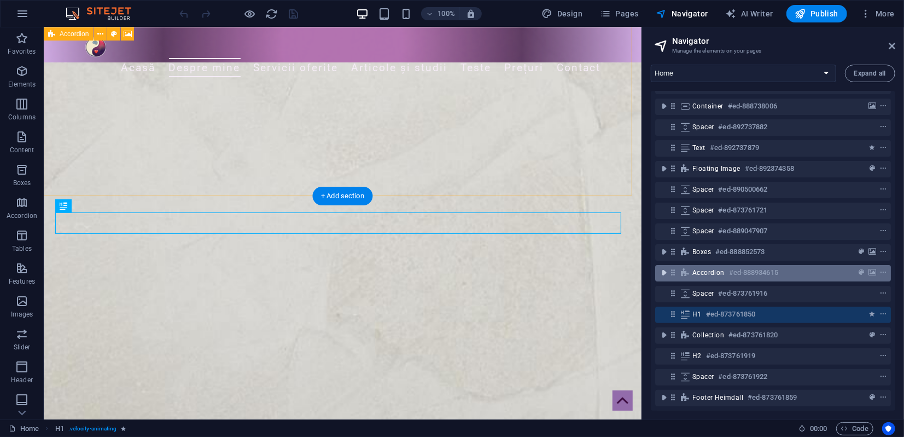
click at [670, 274] on span "toggle-expand" at bounding box center [664, 272] width 13 height 11
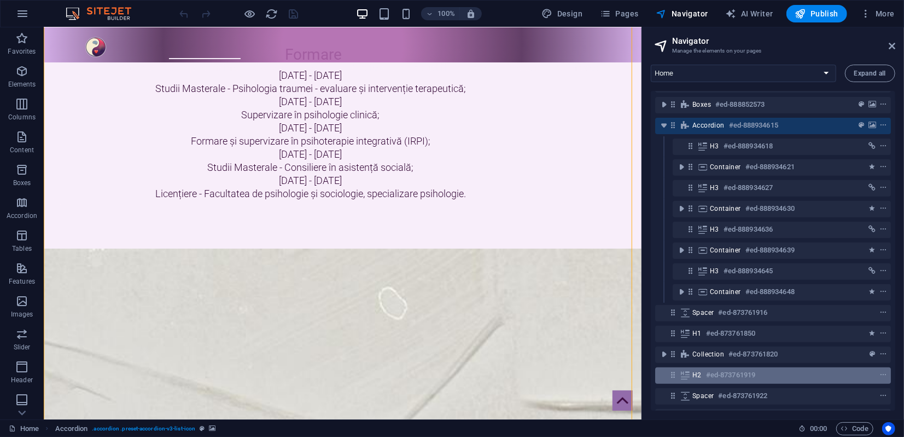
scroll to position [235, 0]
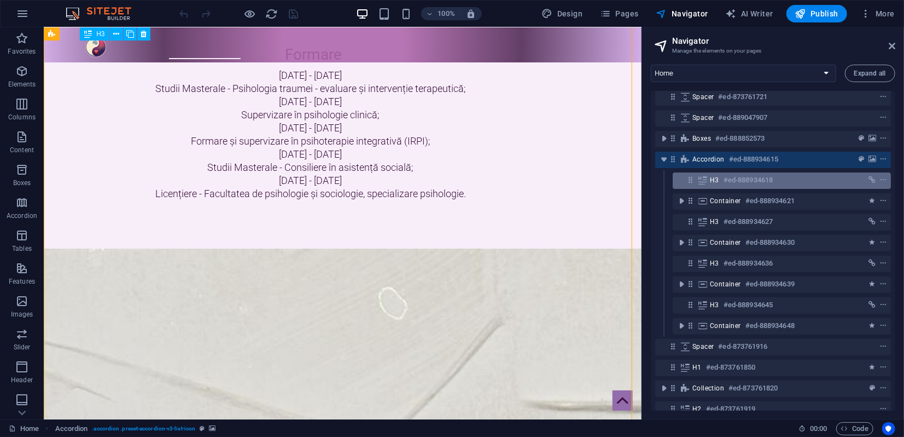
click at [707, 179] on icon at bounding box center [703, 180] width 12 height 9
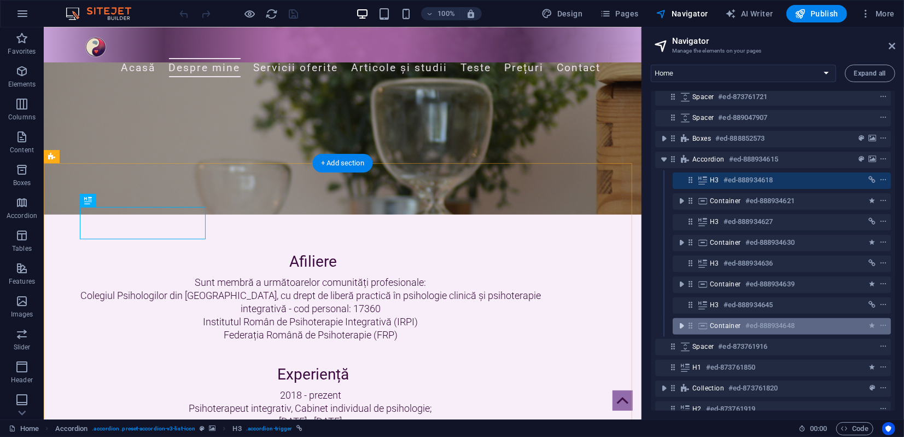
click at [684, 324] on icon "toggle-expand" at bounding box center [681, 325] width 11 height 11
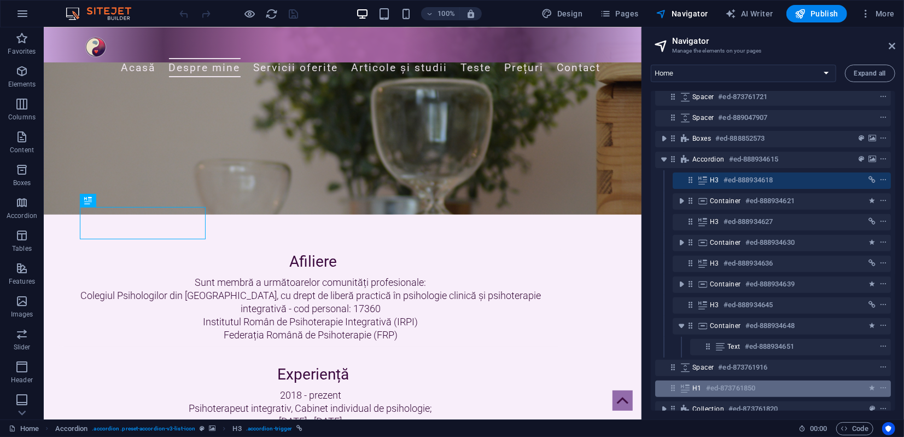
click at [699, 388] on span "H1" at bounding box center [697, 388] width 9 height 9
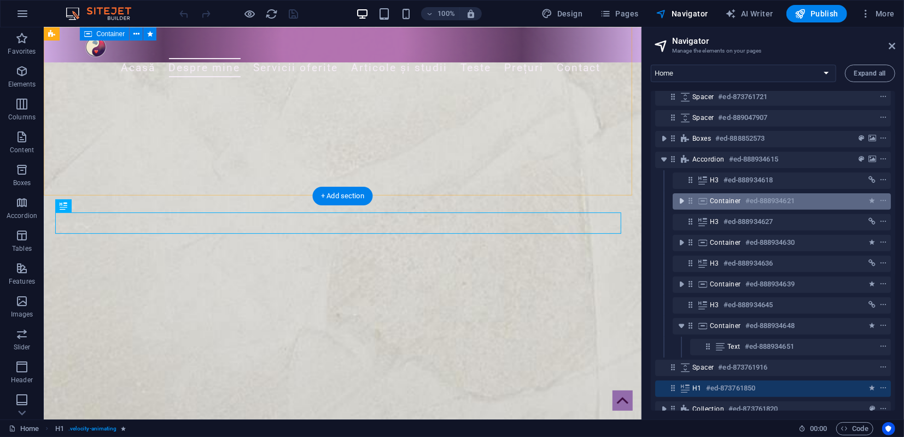
click at [682, 199] on icon "toggle-expand" at bounding box center [681, 200] width 11 height 11
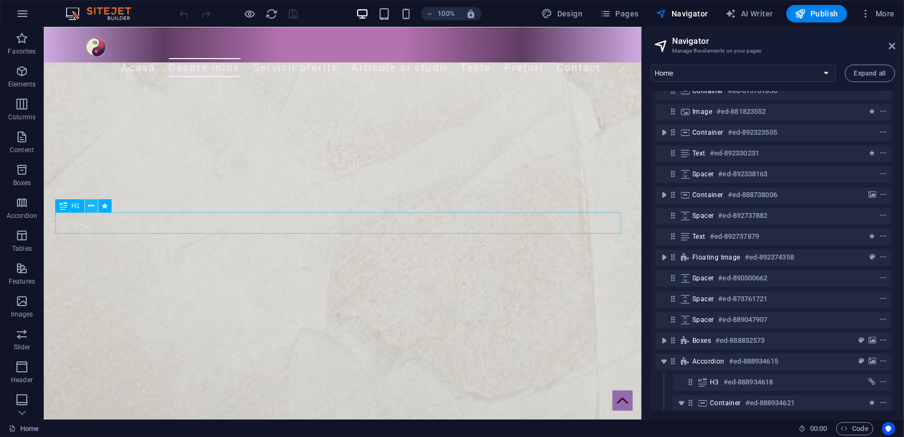
click at [89, 207] on icon at bounding box center [91, 205] width 6 height 11
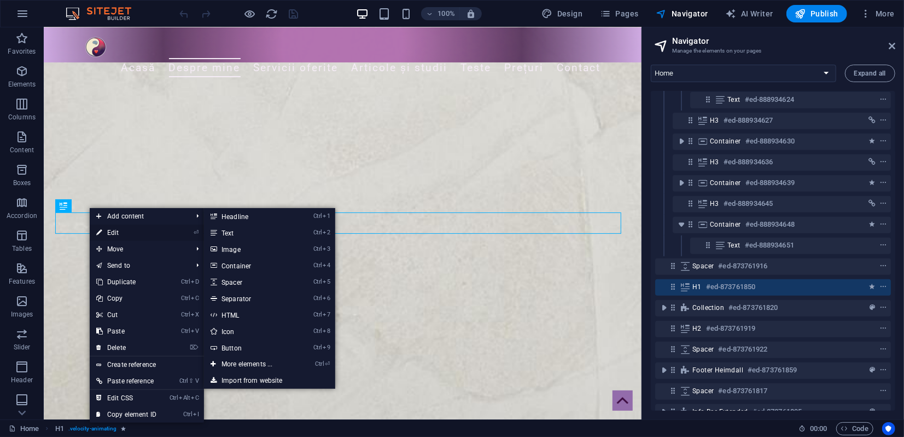
scroll to position [398, 0]
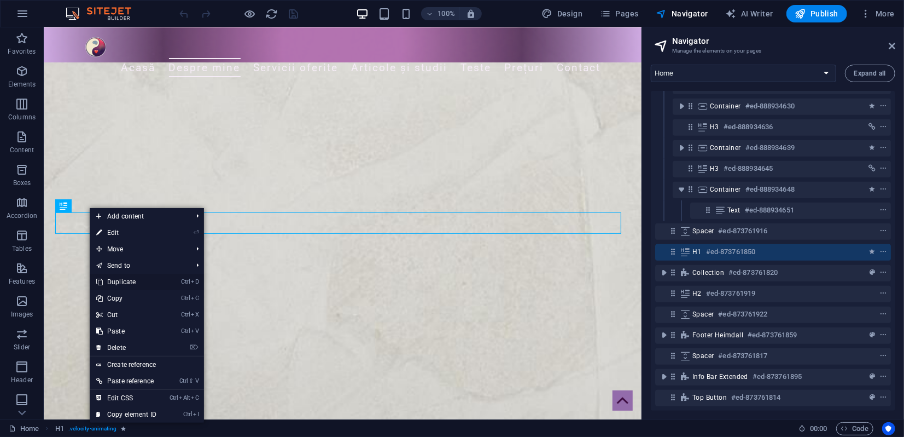
click at [126, 282] on link "Ctrl D Duplicate" at bounding box center [126, 282] width 73 height 16
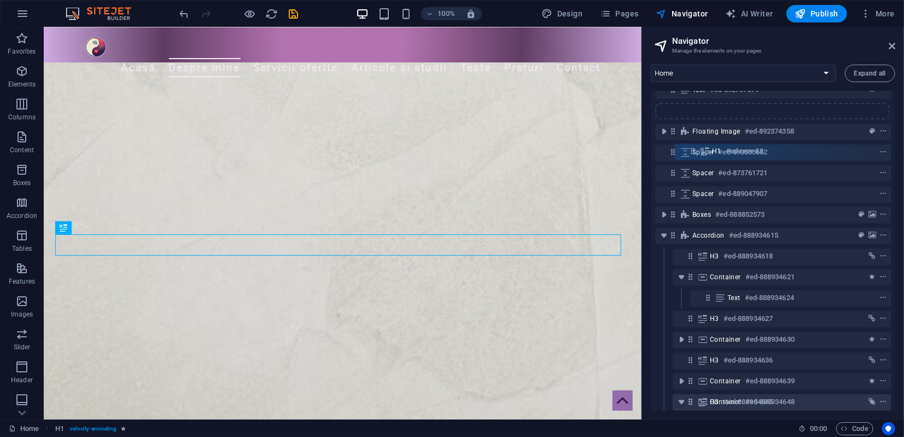
scroll to position [133, 0]
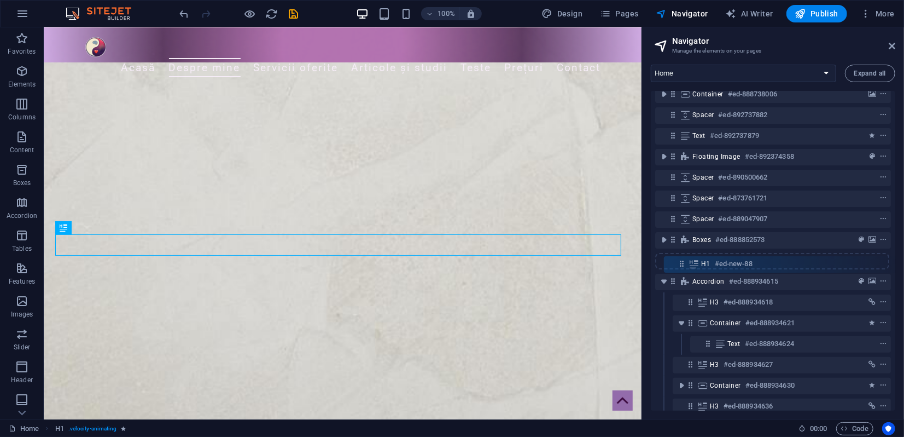
drag, startPoint x: 674, startPoint y: 326, endPoint x: 682, endPoint y: 259, distance: 66.6
click at [682, 259] on div "Menu Bar #ed-873761727 Container #ed-873761856 Image #ed-881823552 Container #e…" at bounding box center [773, 251] width 245 height 320
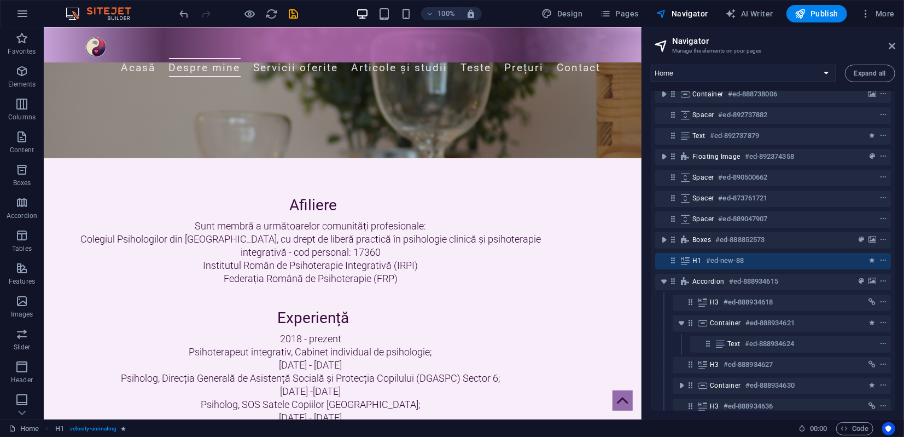
scroll to position [1302, 0]
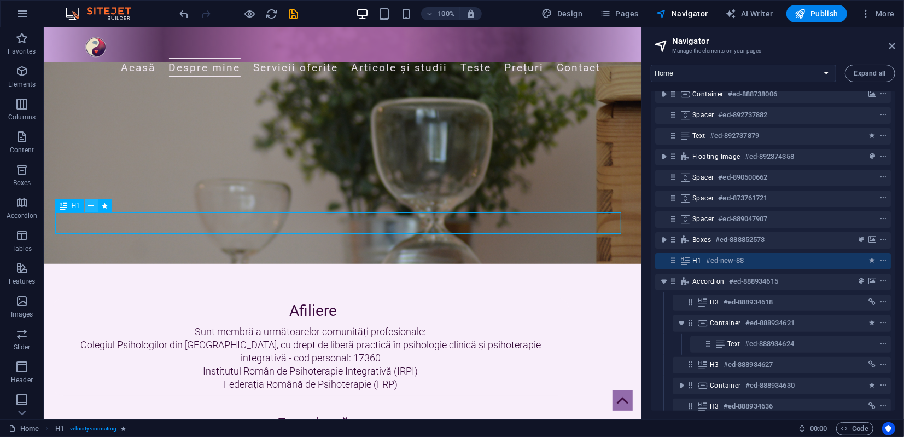
click at [92, 206] on icon at bounding box center [91, 205] width 6 height 11
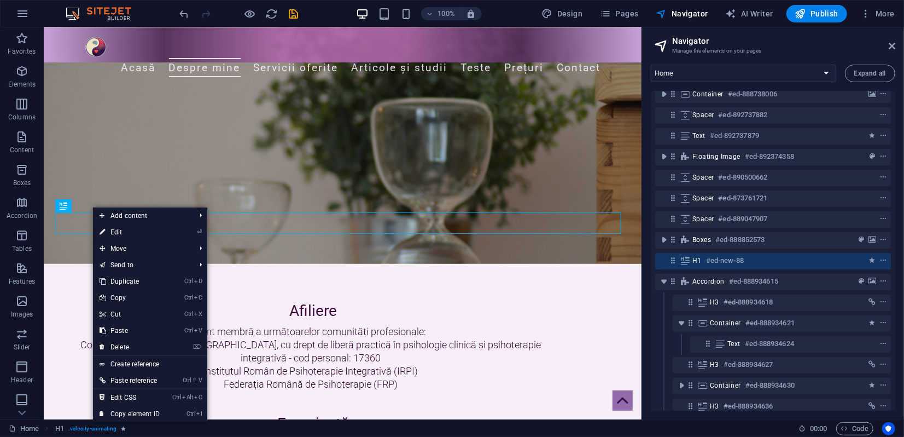
click at [123, 231] on link "⏎ Edit" at bounding box center [129, 232] width 73 height 16
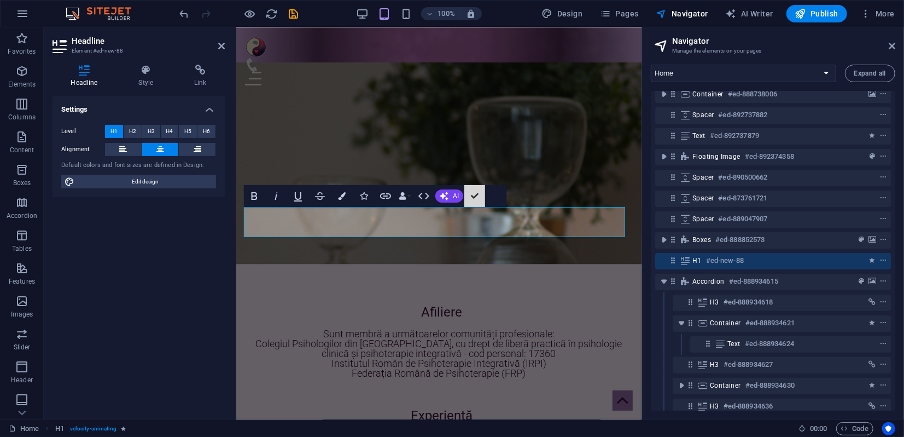
scroll to position [1308, 0]
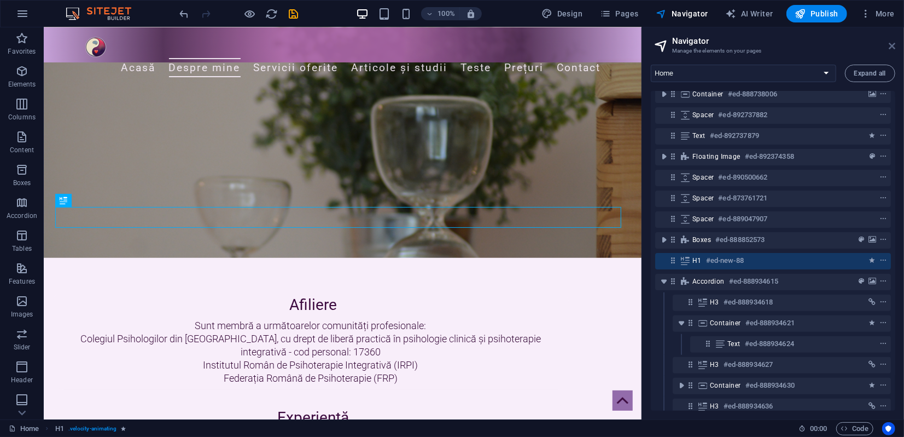
click at [892, 47] on icon at bounding box center [892, 46] width 7 height 9
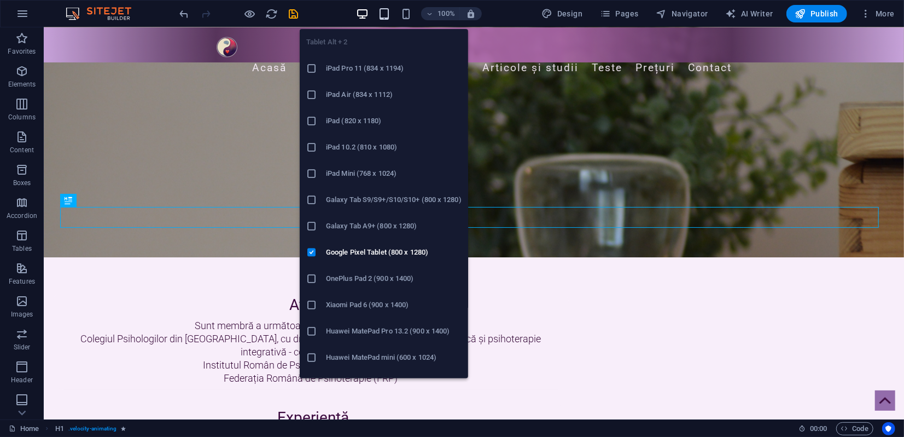
click at [385, 14] on icon "button" at bounding box center [384, 14] width 13 height 13
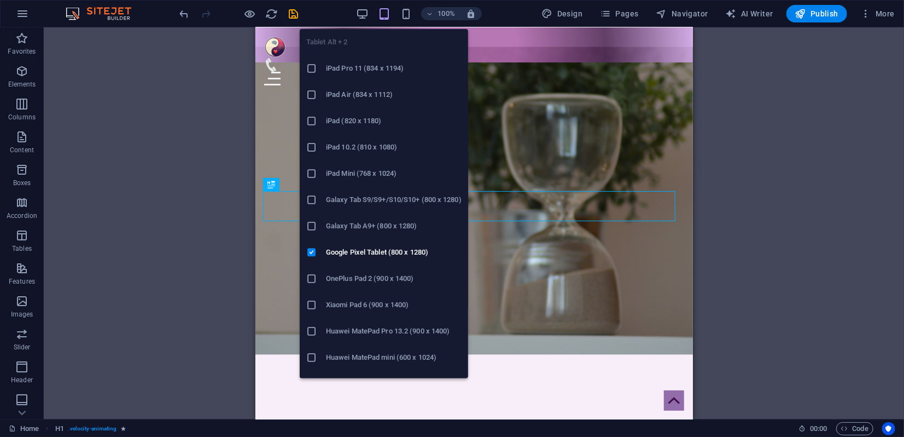
scroll to position [1489, 0]
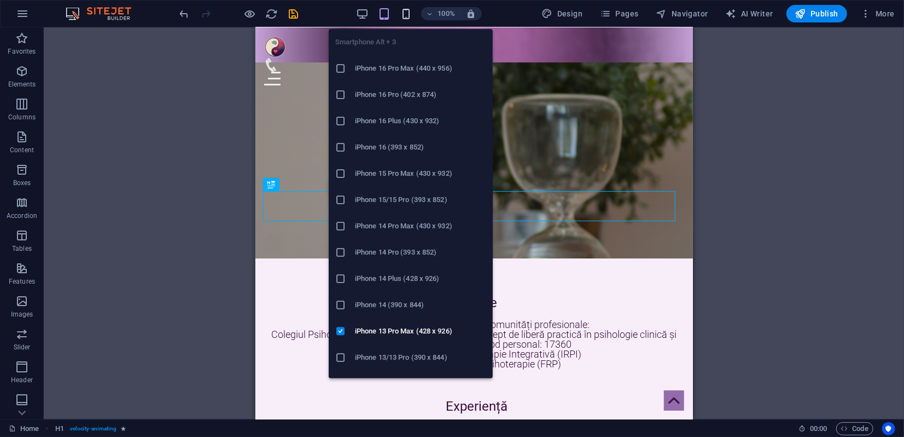
click at [408, 15] on icon "button" at bounding box center [406, 14] width 13 height 13
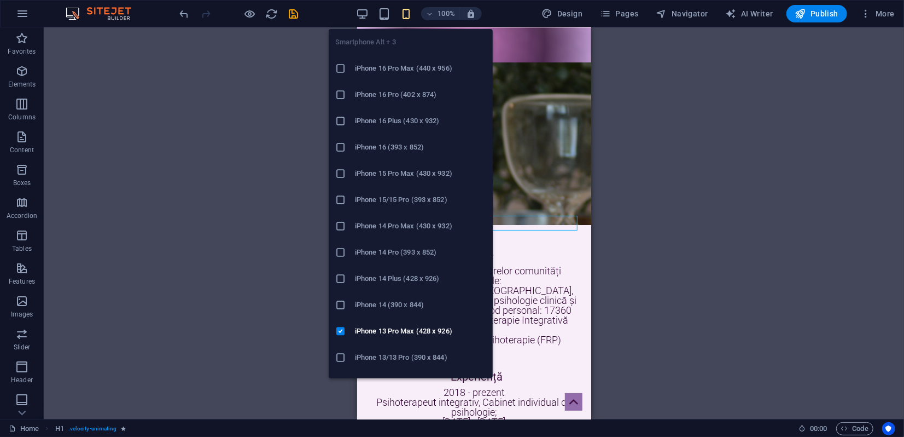
scroll to position [1660, 0]
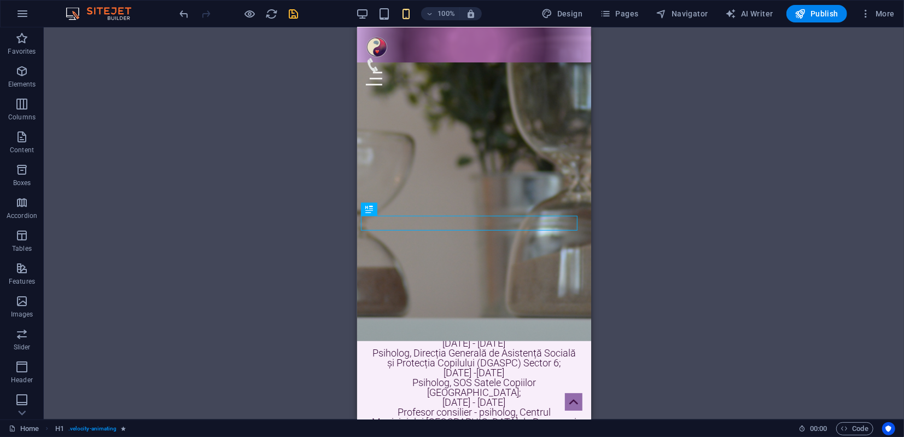
click at [289, 11] on icon "save" at bounding box center [294, 14] width 13 height 13
click at [810, 16] on span "Publish" at bounding box center [817, 13] width 43 height 11
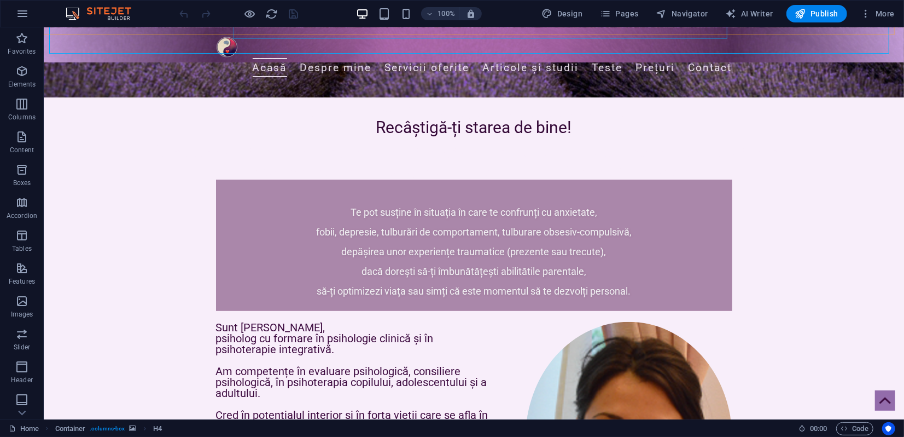
scroll to position [304, 0]
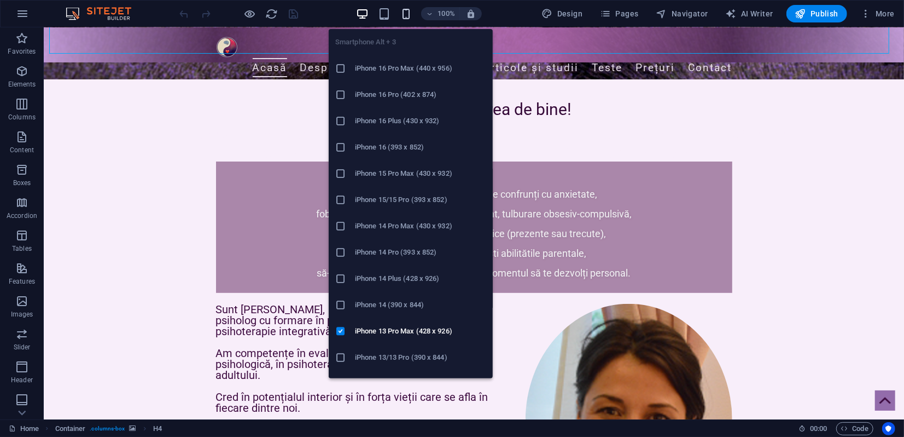
click at [407, 17] on icon "button" at bounding box center [406, 14] width 13 height 13
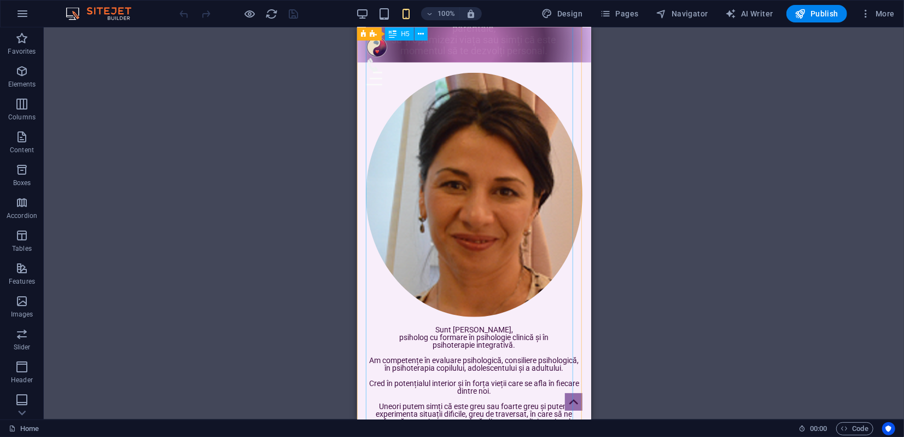
scroll to position [608, 0]
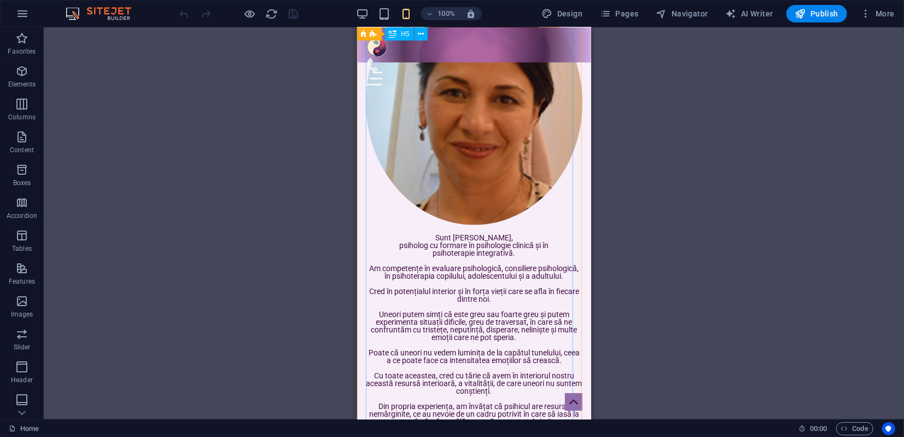
click at [404, 258] on div "Sunt [PERSON_NAME], psiholog cu formare în psihologie clinică și în psihoterapi…" at bounding box center [473, 259] width 217 height 559
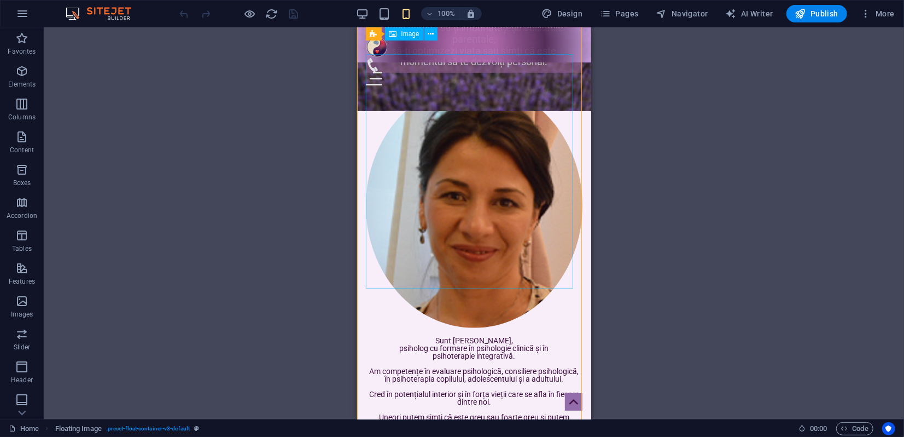
scroll to position [425, 0]
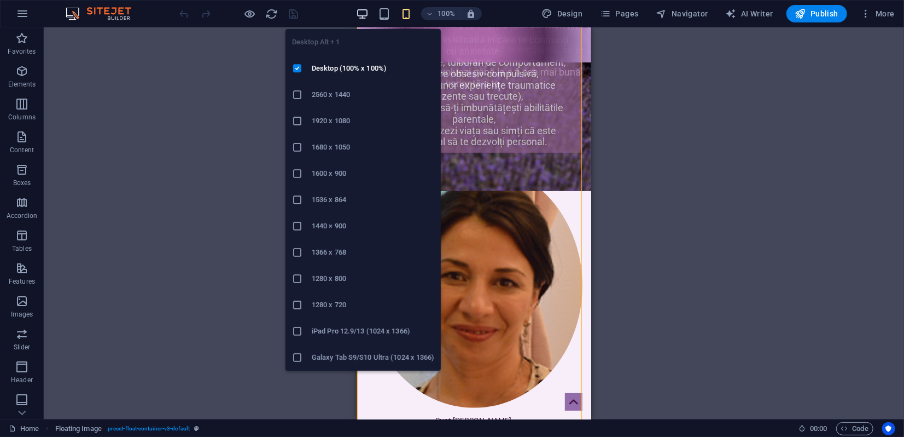
click at [363, 13] on icon "button" at bounding box center [362, 14] width 13 height 13
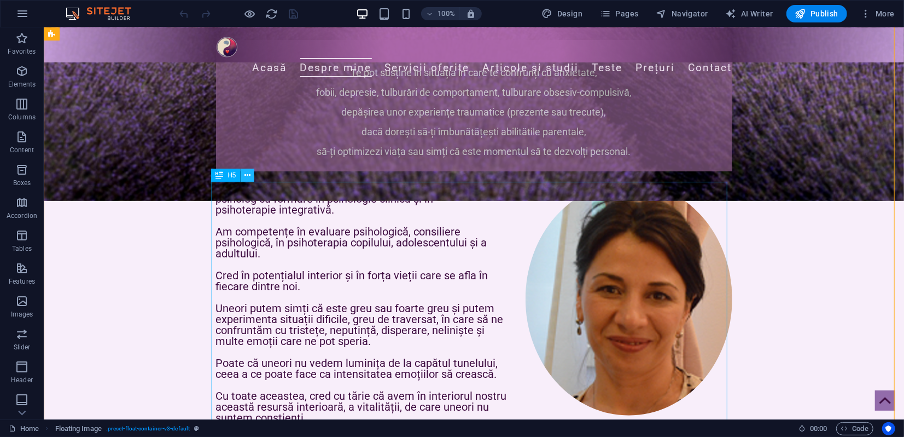
click at [249, 177] on icon at bounding box center [248, 175] width 6 height 11
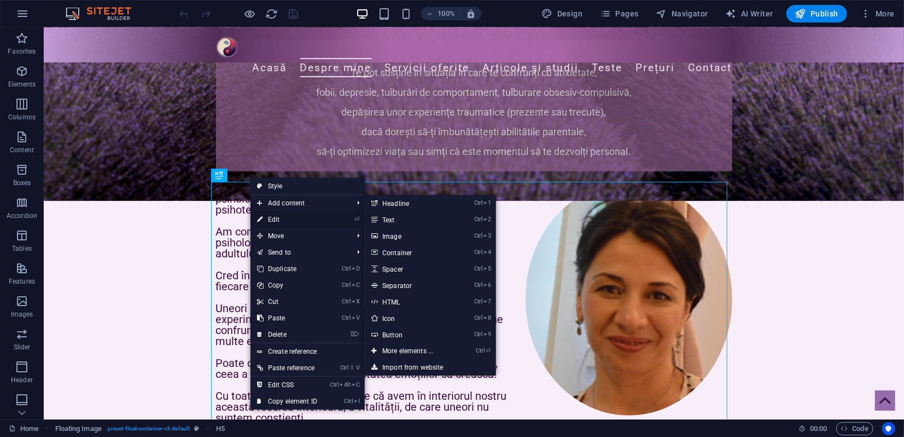
click at [276, 217] on link "⏎ Edit" at bounding box center [287, 219] width 73 height 16
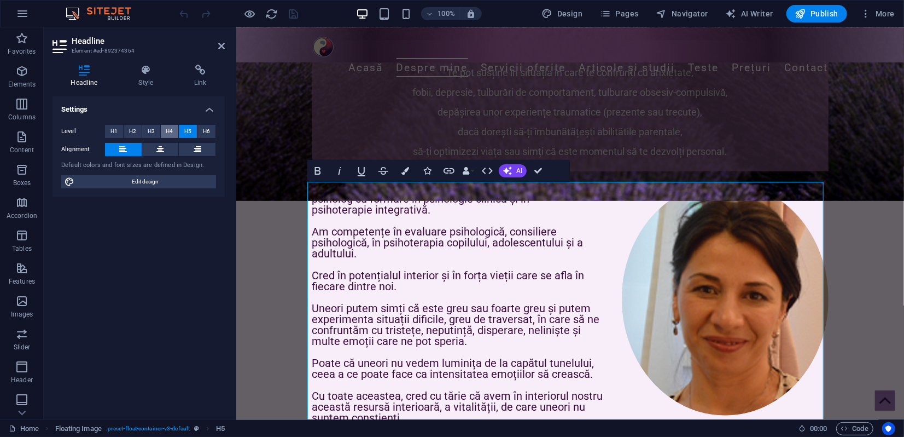
click at [172, 131] on span "H4" at bounding box center [169, 131] width 7 height 13
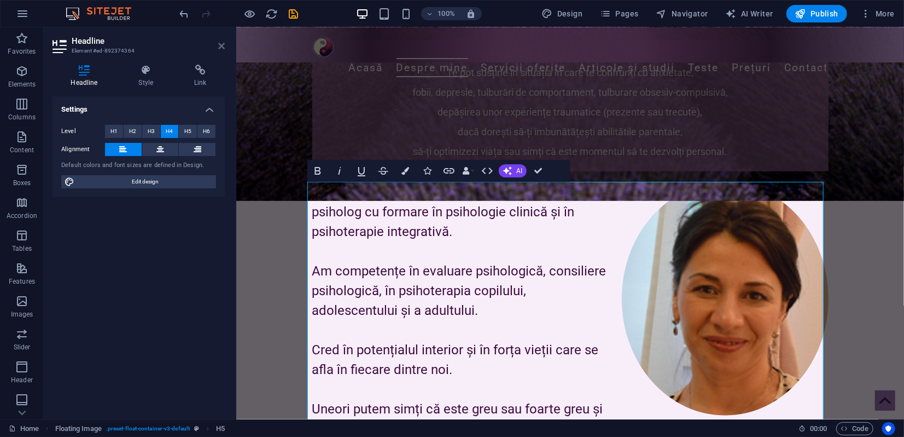
click at [223, 44] on icon at bounding box center [221, 46] width 7 height 9
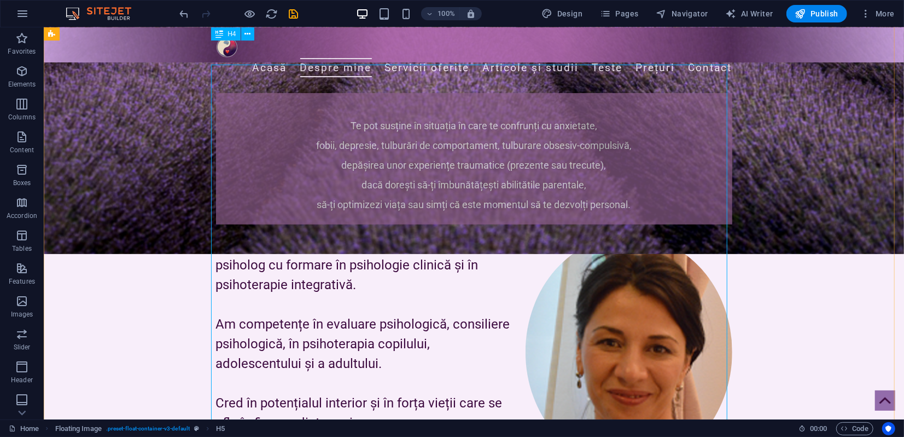
scroll to position [364, 0]
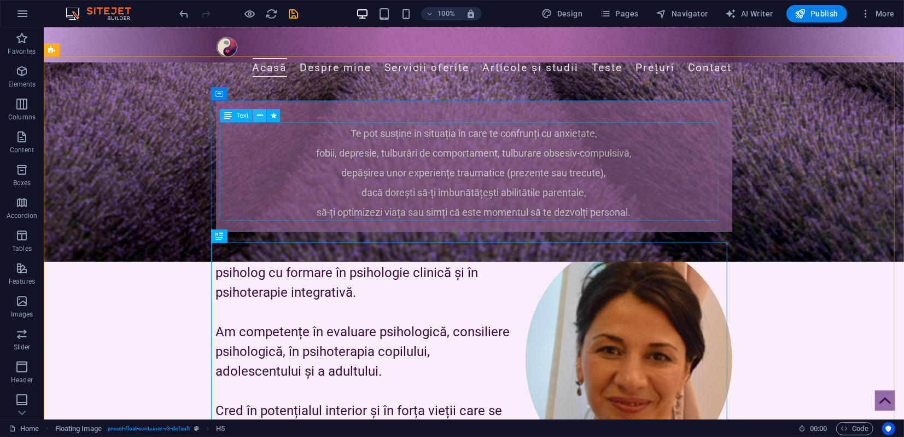
click at [262, 114] on icon at bounding box center [260, 115] width 6 height 11
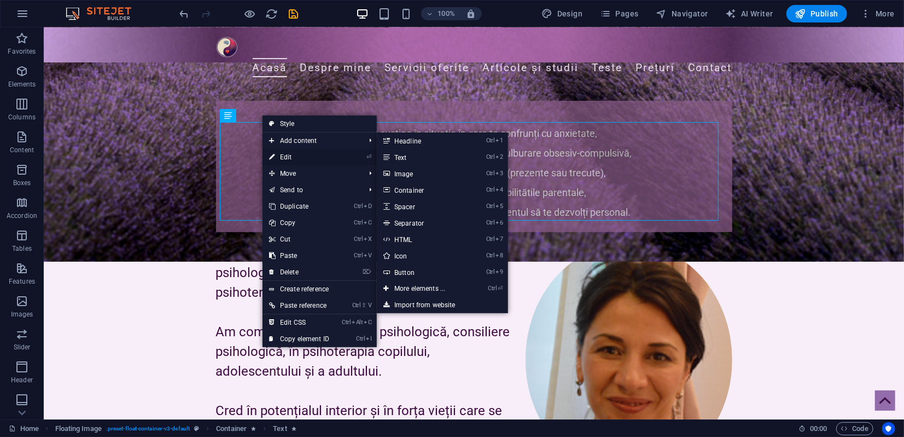
drag, startPoint x: 52, startPoint y: 124, endPoint x: 288, endPoint y: 151, distance: 237.9
click at [288, 151] on link "⏎ Edit" at bounding box center [299, 157] width 73 height 16
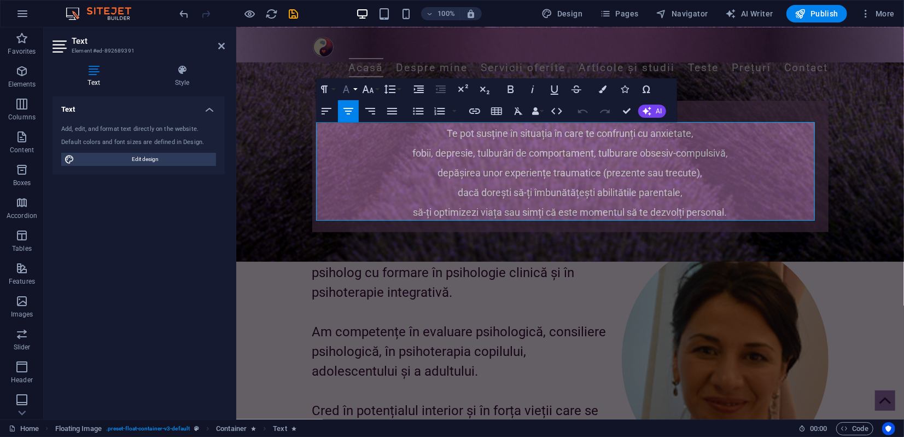
click at [356, 89] on button "Font Family" at bounding box center [348, 89] width 21 height 22
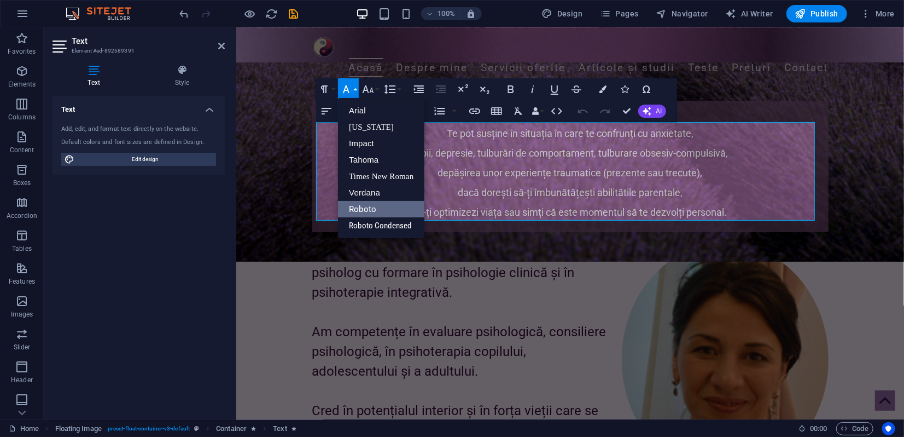
scroll to position [0, 0]
click at [373, 90] on icon "button" at bounding box center [368, 89] width 13 height 13
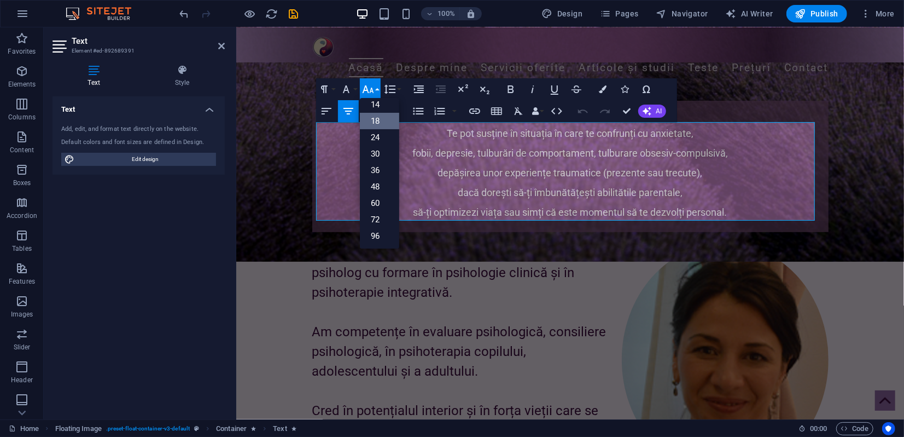
scroll to position [88, 0]
click at [334, 89] on button "Paragraph Format" at bounding box center [326, 89] width 21 height 22
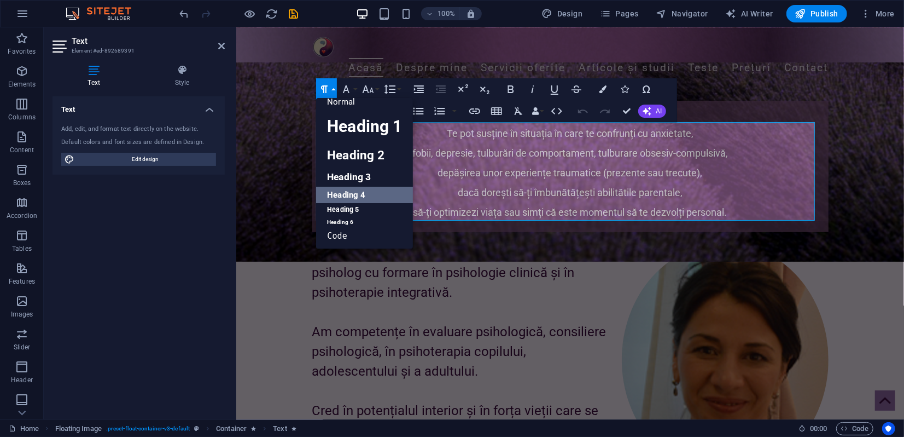
scroll to position [9, 0]
click at [334, 90] on button "Paragraph Format" at bounding box center [326, 89] width 21 height 22
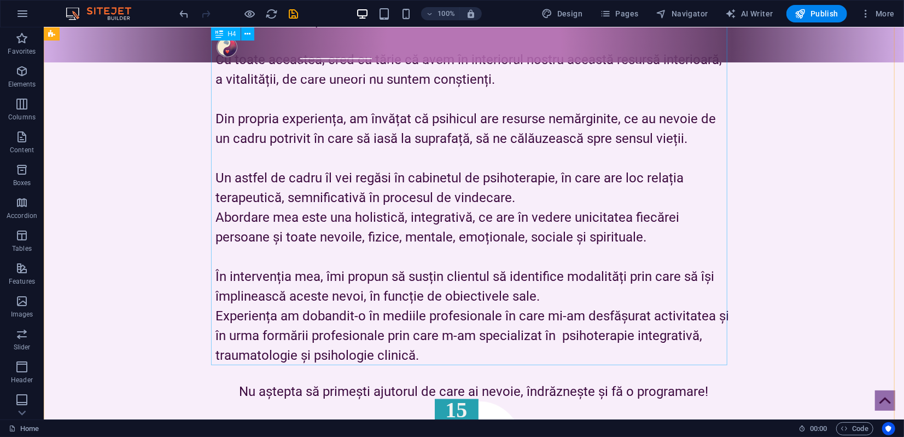
scroll to position [1033, 0]
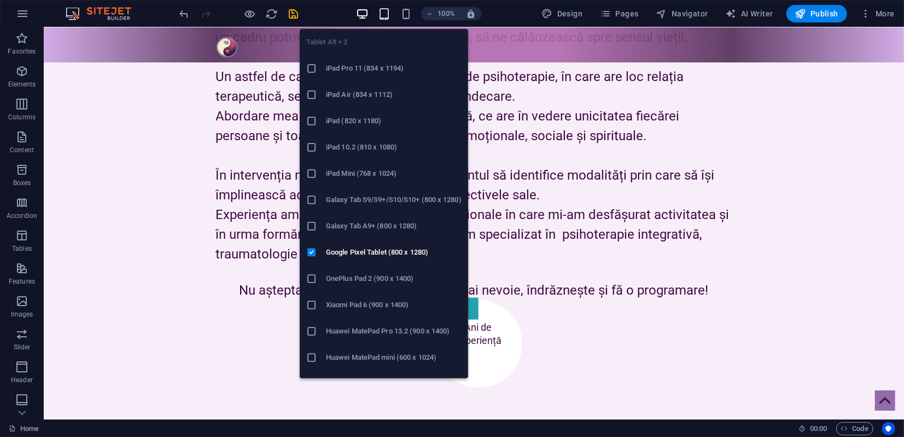
click at [390, 12] on icon "button" at bounding box center [384, 14] width 13 height 13
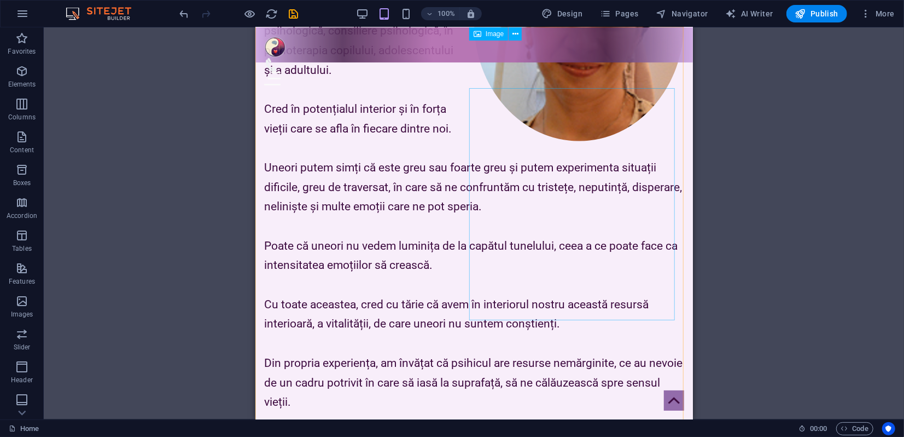
scroll to position [498, 0]
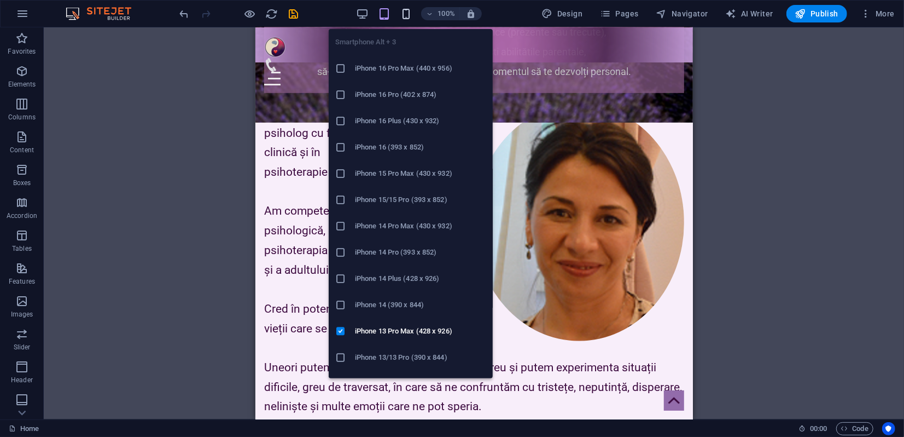
click at [413, 11] on icon "button" at bounding box center [406, 14] width 13 height 13
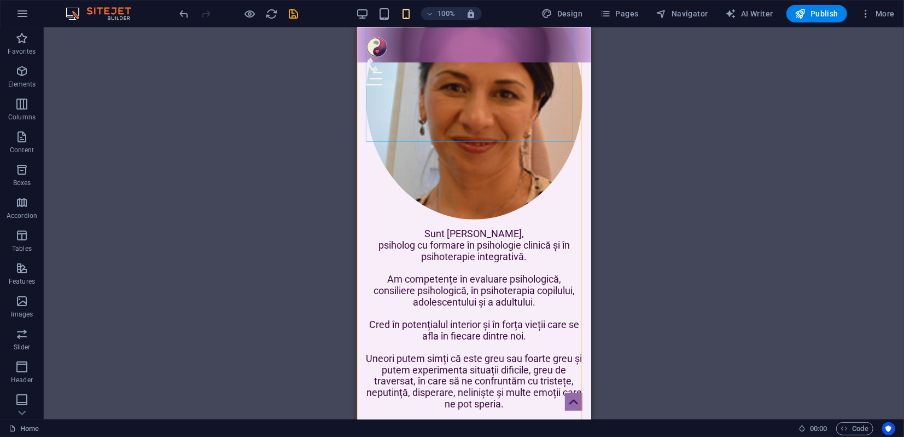
scroll to position [681, 0]
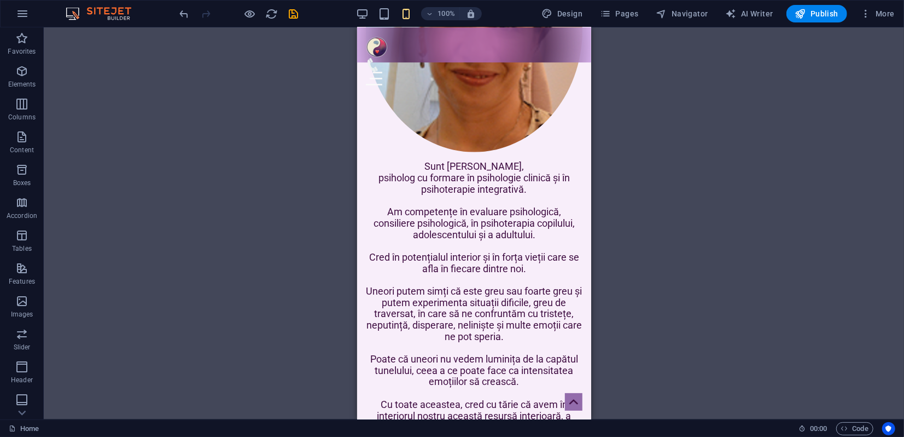
click at [296, 12] on icon "save" at bounding box center [294, 14] width 13 height 13
click at [812, 15] on span "Publish" at bounding box center [817, 13] width 43 height 11
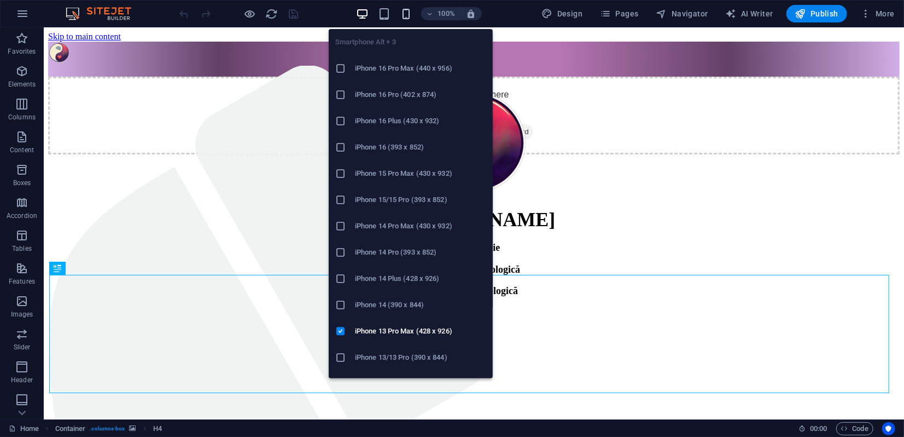
click at [405, 14] on icon "button" at bounding box center [406, 14] width 13 height 13
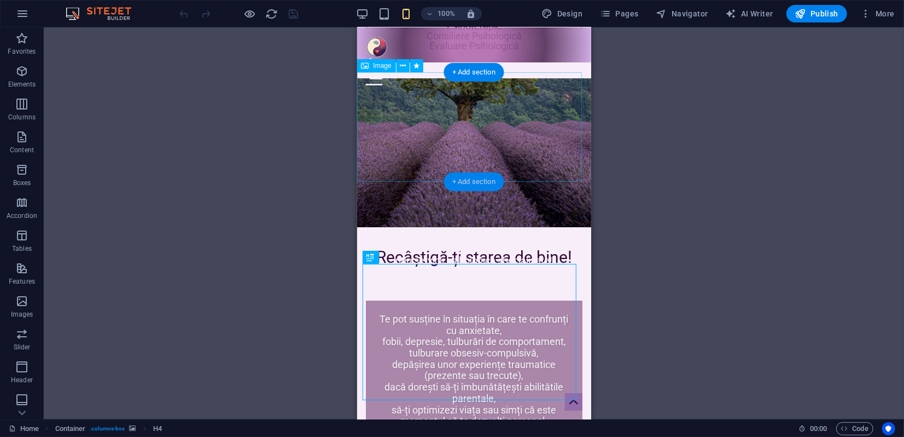
scroll to position [243, 0]
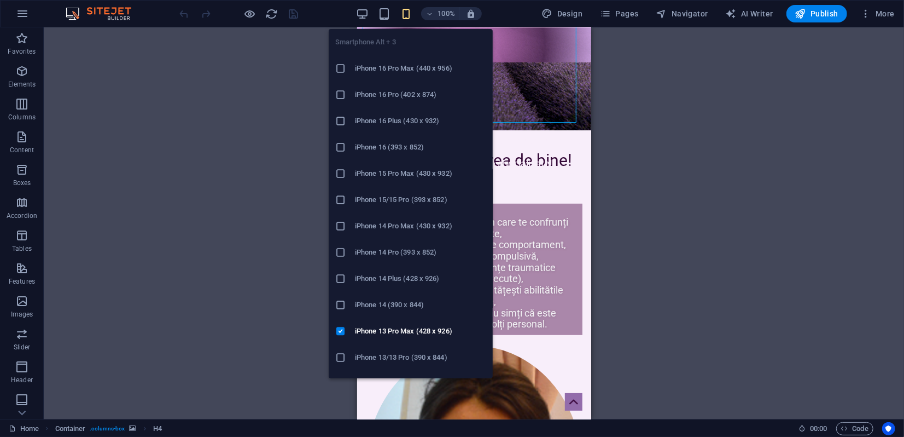
click at [389, 92] on h6 "iPhone 16 Pro (402 x 874)" at bounding box center [420, 94] width 131 height 13
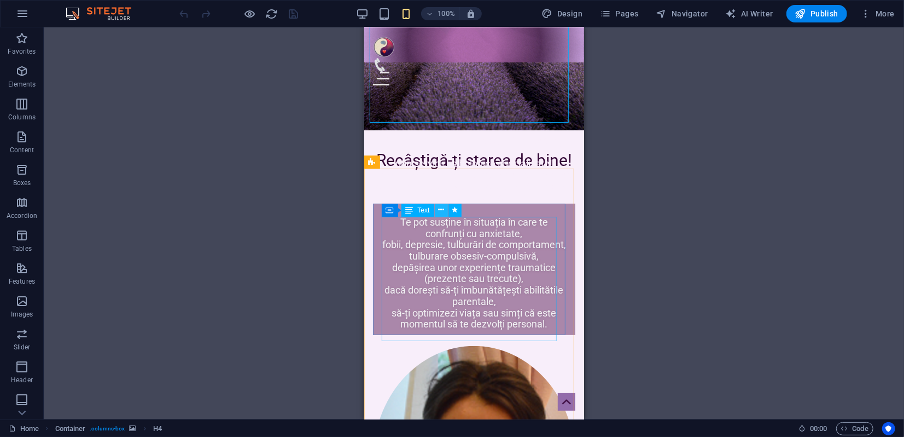
click at [440, 213] on icon at bounding box center [441, 209] width 6 height 11
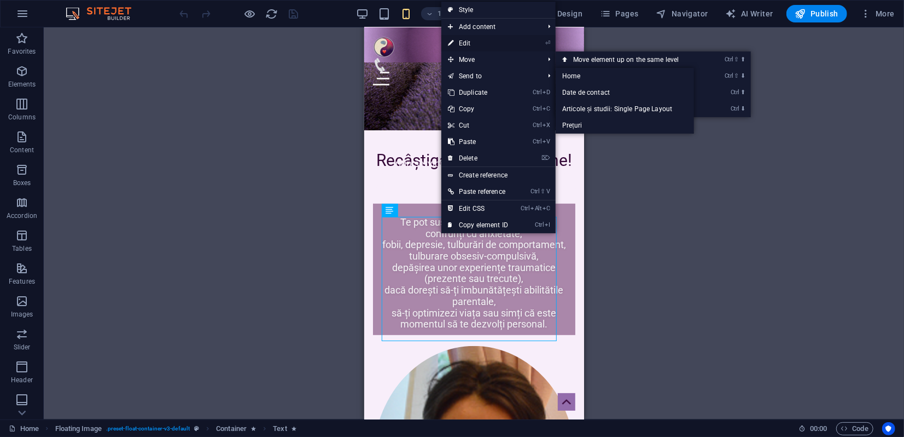
click at [460, 43] on link "⏎ Edit" at bounding box center [478, 43] width 73 height 16
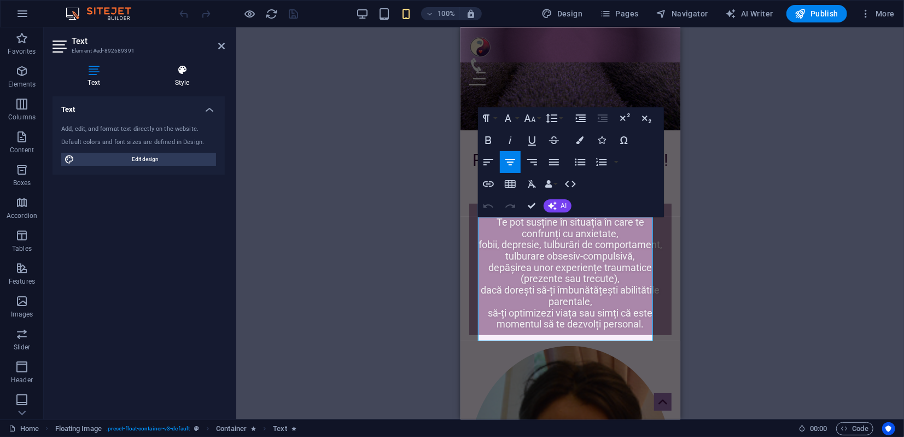
click at [184, 74] on icon at bounding box center [182, 70] width 85 height 11
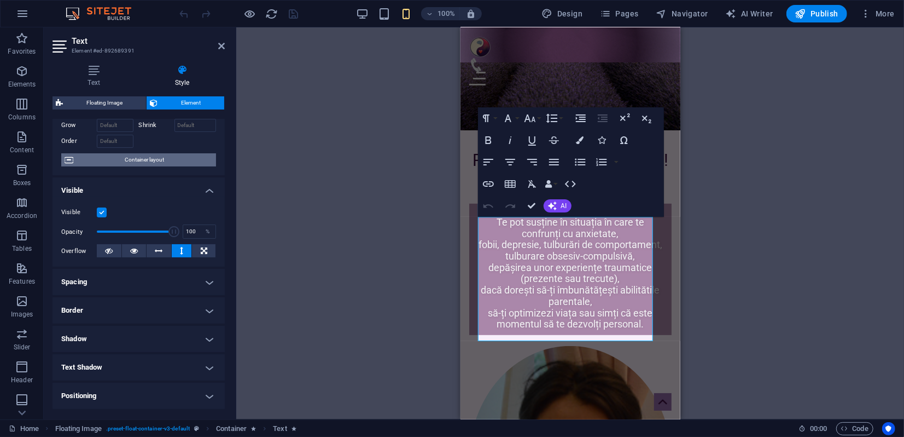
scroll to position [121, 0]
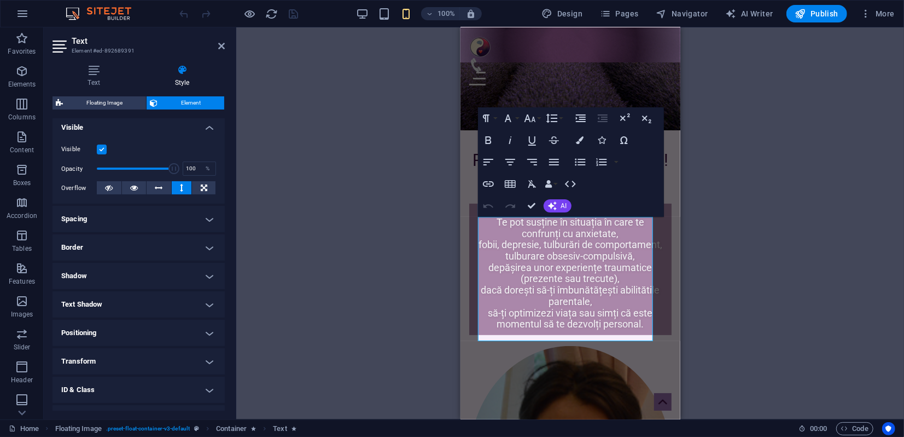
click at [129, 359] on h4 "Transform" at bounding box center [139, 361] width 172 height 26
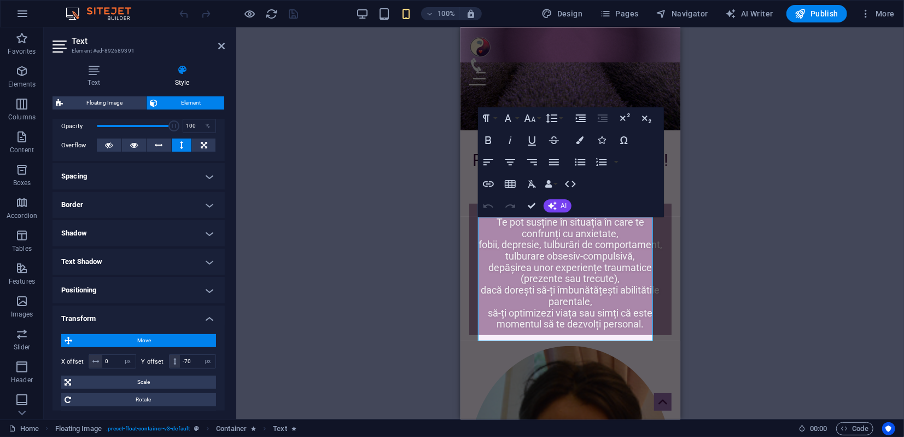
scroll to position [182, 0]
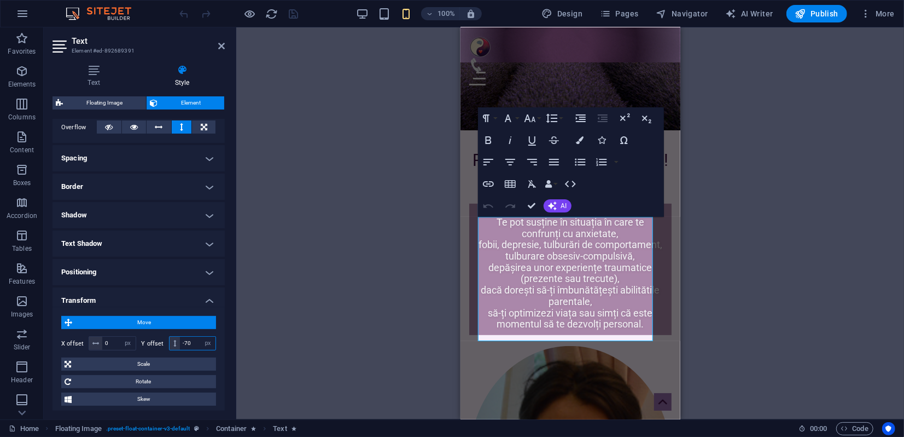
drag, startPoint x: 181, startPoint y: 341, endPoint x: 191, endPoint y: 340, distance: 9.9
click at [191, 340] on input "-70" at bounding box center [198, 342] width 36 height 13
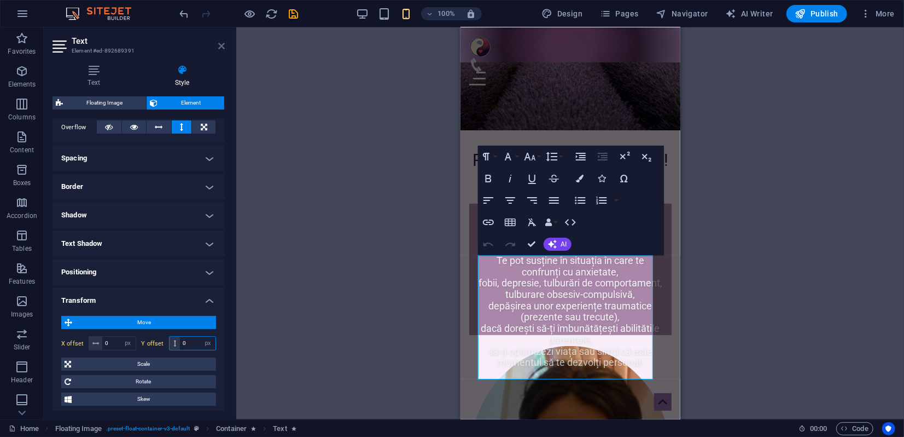
type input "0"
click at [223, 47] on icon at bounding box center [221, 46] width 7 height 9
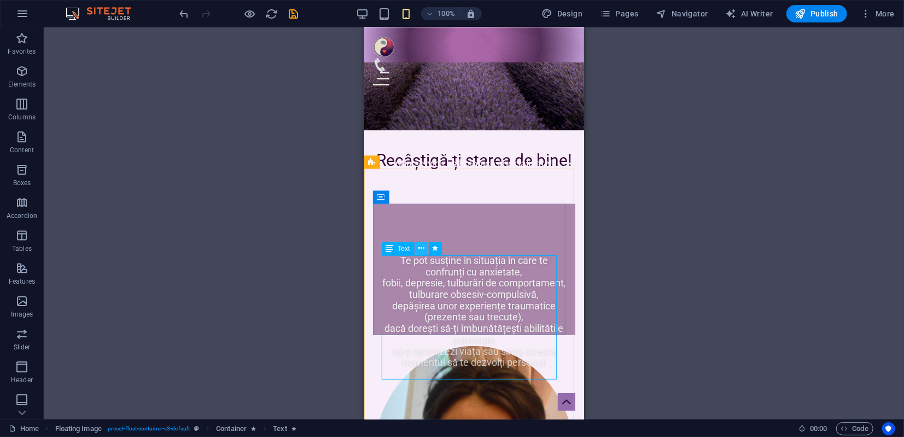
click at [419, 250] on icon at bounding box center [422, 247] width 6 height 11
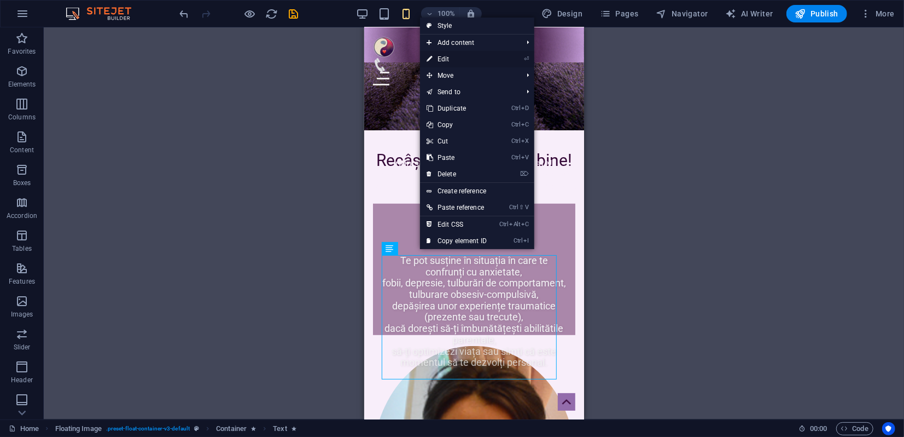
click at [451, 58] on link "⏎ Edit" at bounding box center [456, 59] width 73 height 16
select select "px"
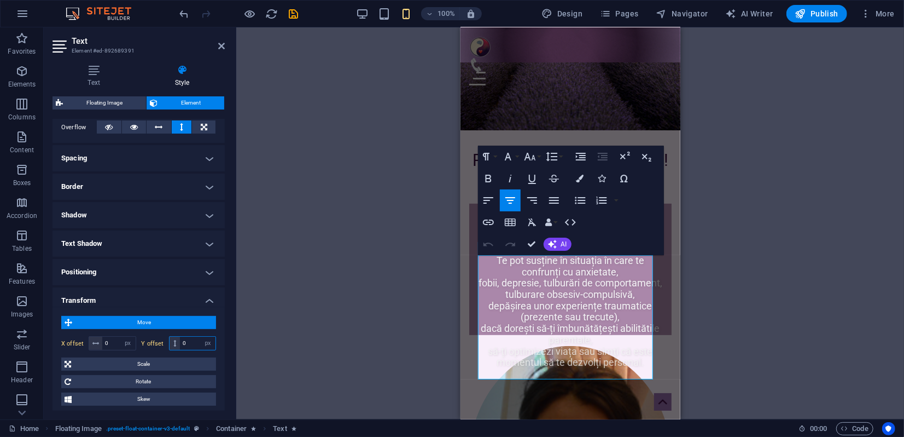
click at [188, 341] on input "0" at bounding box center [198, 342] width 36 height 13
drag, startPoint x: 188, startPoint y: 341, endPoint x: 179, endPoint y: 341, distance: 8.2
click at [180, 341] on input "0" at bounding box center [198, 342] width 36 height 13
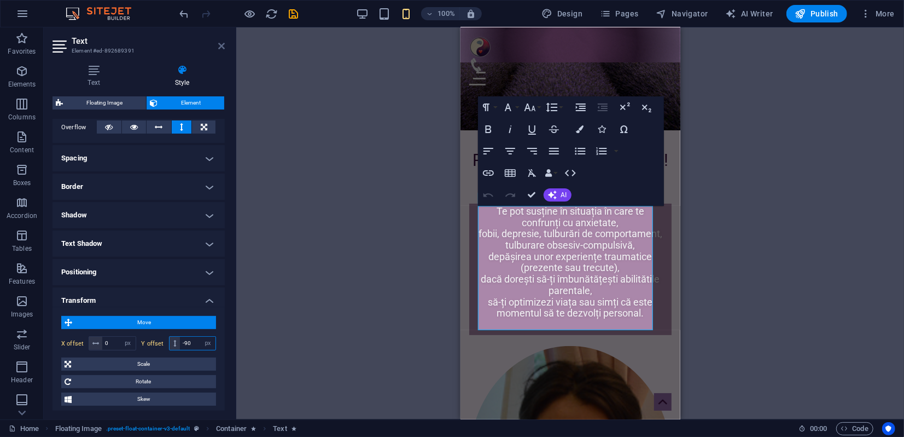
type input "-90"
click at [222, 48] on icon at bounding box center [221, 46] width 7 height 9
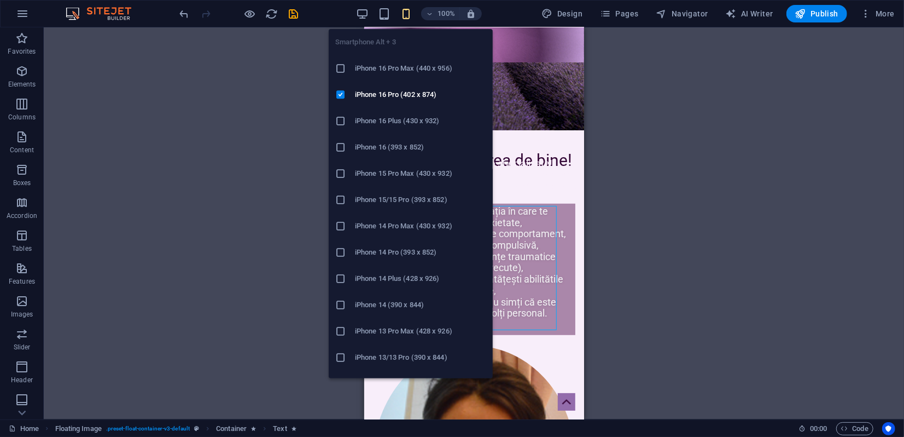
click at [380, 121] on h6 "iPhone 16 Plus (430 x 932)" at bounding box center [420, 120] width 131 height 13
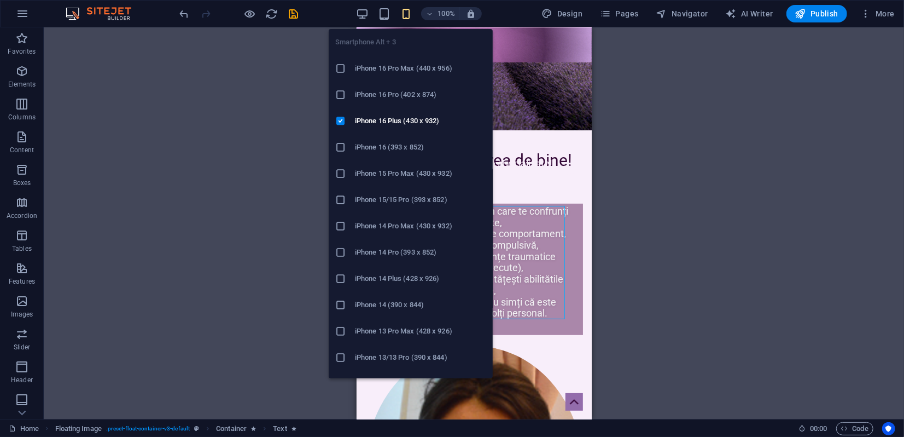
click at [407, 16] on icon "button" at bounding box center [406, 14] width 13 height 13
click at [374, 149] on h6 "iPhone 16 (393 x 852)" at bounding box center [420, 147] width 131 height 13
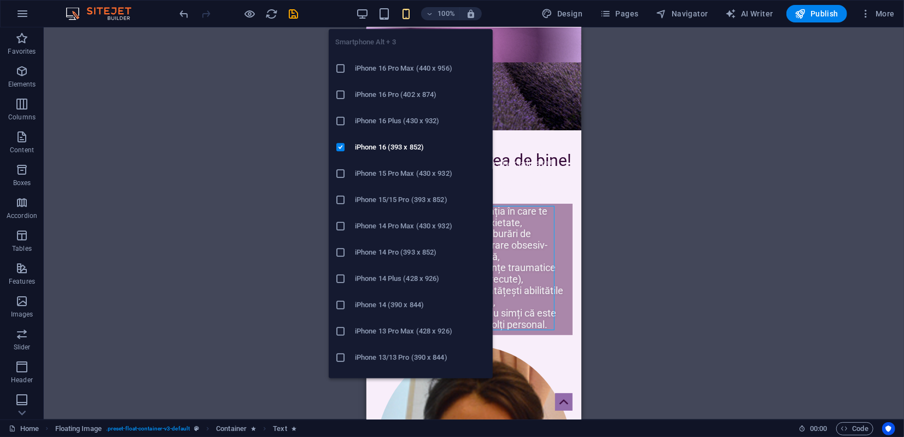
click at [405, 10] on icon "button" at bounding box center [406, 14] width 13 height 13
click at [385, 65] on h6 "iPhone 16 Pro Max (440 x 956)" at bounding box center [420, 68] width 131 height 13
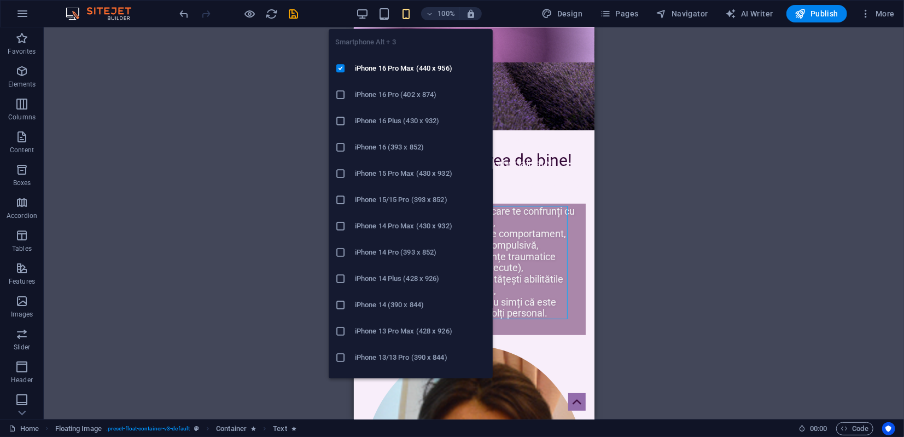
click at [373, 302] on h6 "iPhone 14 (390 x 844)" at bounding box center [420, 304] width 131 height 13
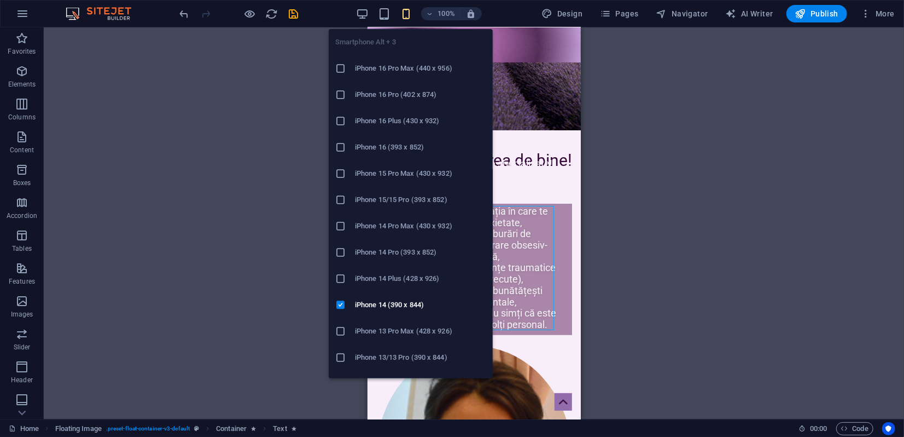
click at [360, 272] on h6 "iPhone 14 Plus (428 x 926)" at bounding box center [420, 278] width 131 height 13
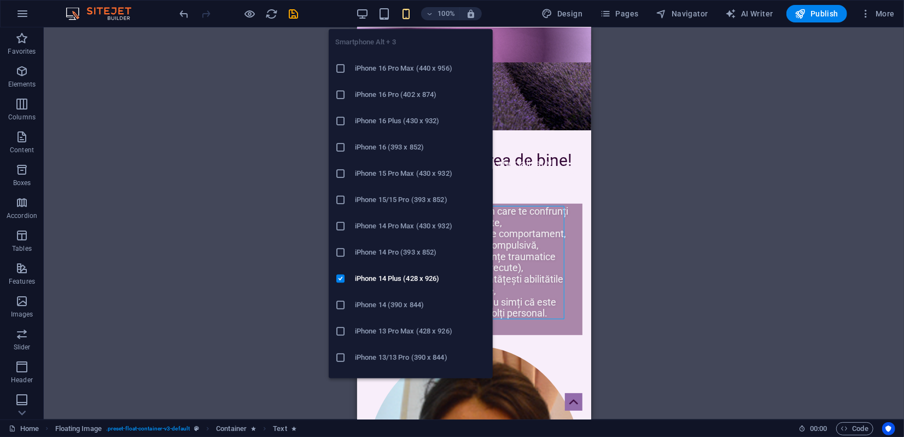
click at [367, 357] on h6 "iPhone 13/13 Pro (390 x 844)" at bounding box center [420, 357] width 131 height 13
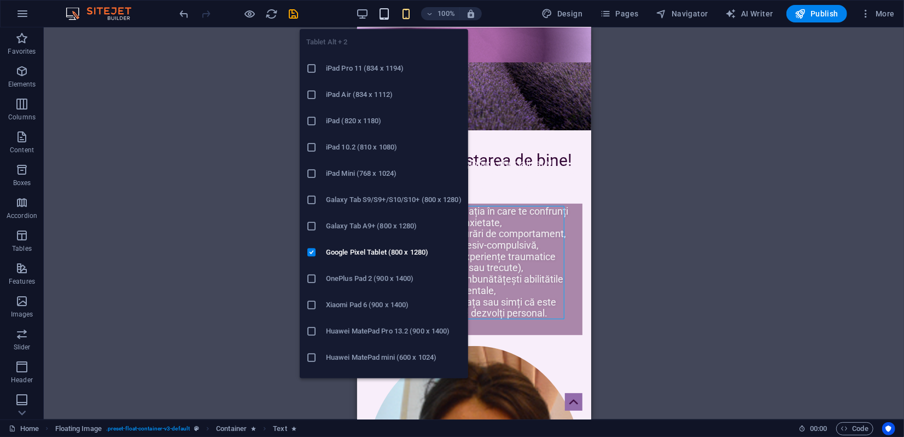
click at [389, 14] on icon "button" at bounding box center [384, 14] width 13 height 13
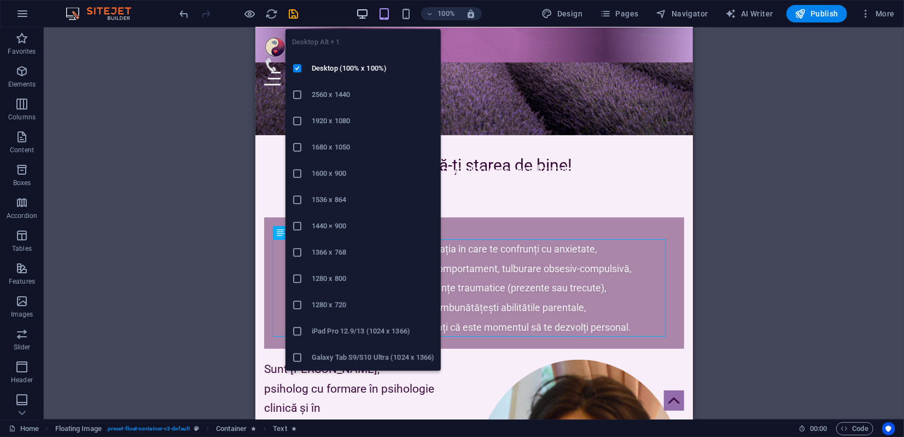
click at [368, 11] on icon "button" at bounding box center [362, 14] width 13 height 13
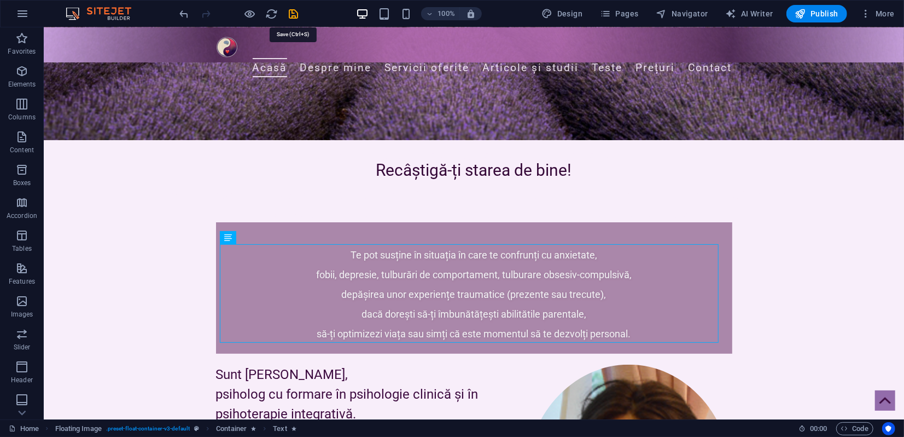
click at [299, 10] on icon "save" at bounding box center [294, 14] width 13 height 13
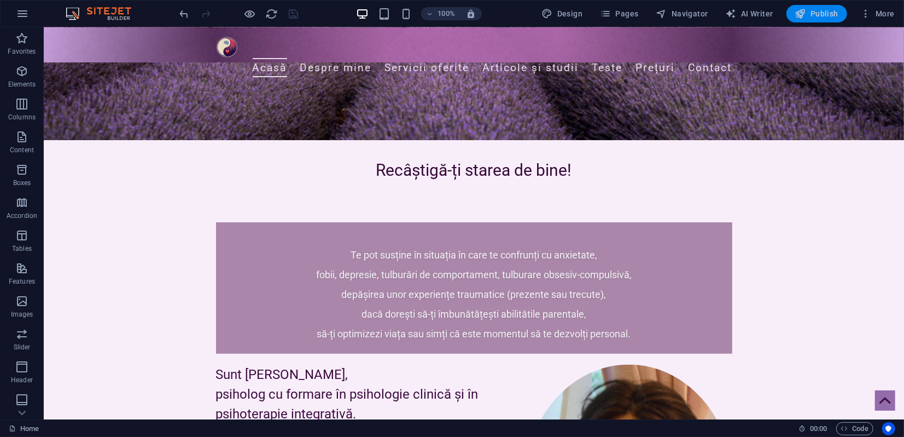
click at [816, 15] on span "Publish" at bounding box center [817, 13] width 43 height 11
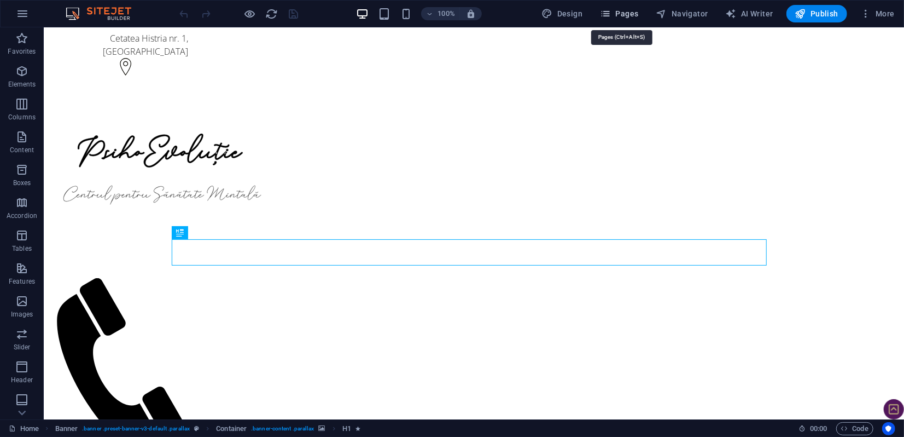
click at [610, 15] on icon "button" at bounding box center [605, 13] width 11 height 11
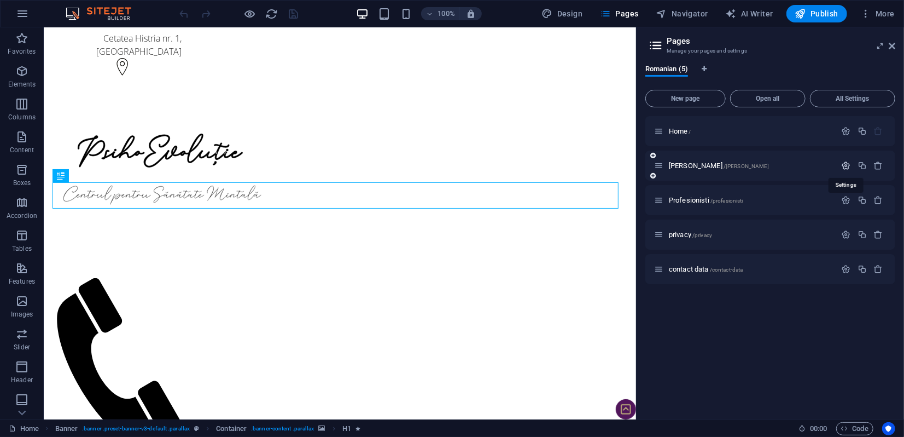
click at [846, 166] on icon "button" at bounding box center [846, 165] width 9 height 9
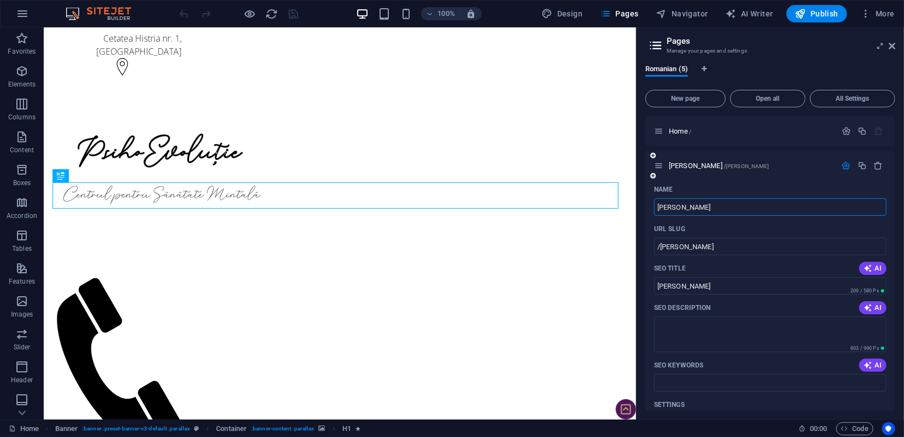
click at [661, 206] on input "[PERSON_NAME]" at bounding box center [770, 207] width 233 height 18
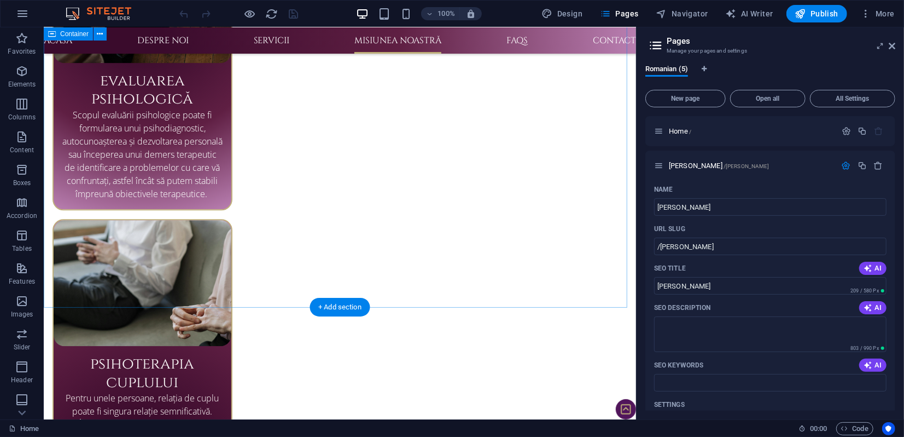
scroll to position [1884, 0]
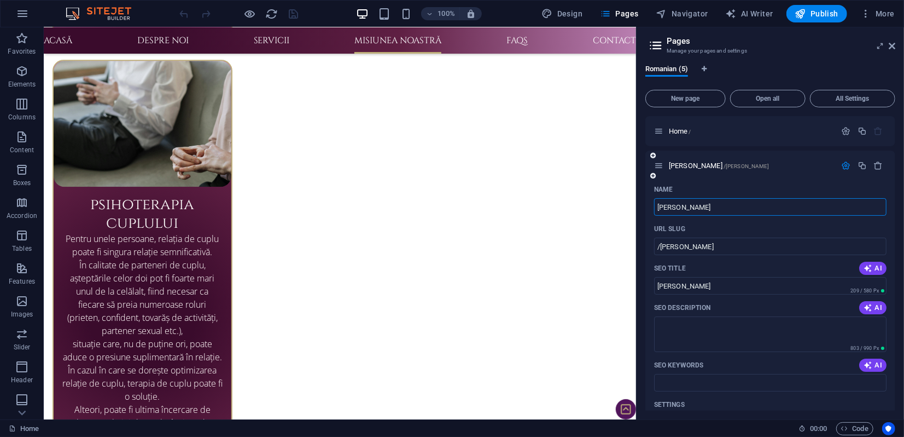
click at [662, 206] on input "[PERSON_NAME]" at bounding box center [770, 207] width 233 height 18
type input "ihai"
type input "/ihai"
type input "ihai"
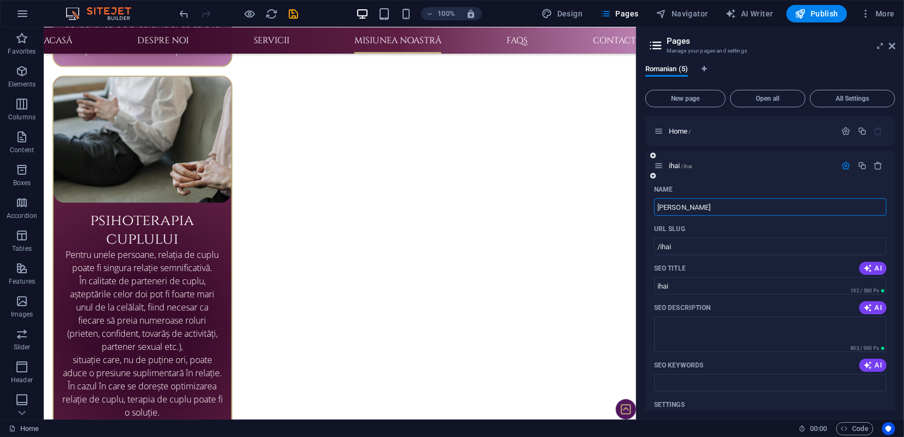
type input "[PERSON_NAME]"
type input "/[PERSON_NAME]"
type input "[PERSON_NAME]"
type input "[PERSON_NAME]-"
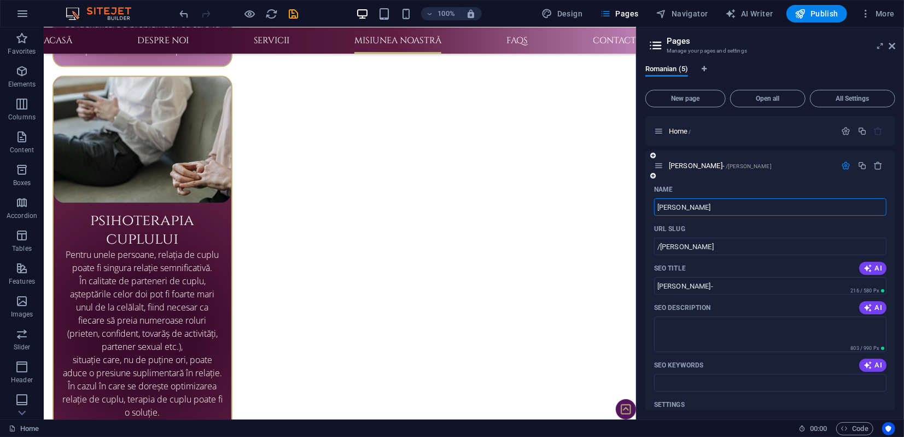
type input "[PERSON_NAME]"
type input "/[PERSON_NAME]"
type input "[PERSON_NAME]"
type input "/[PERSON_NAME]"
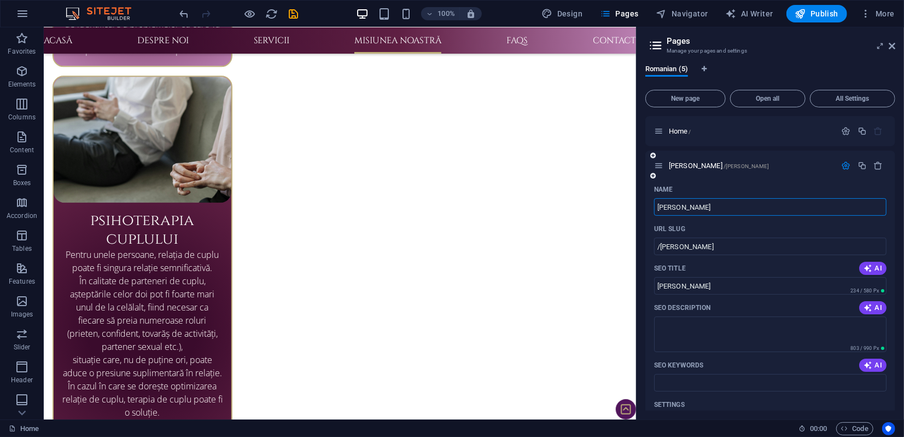
type input "[PERSON_NAME]"
type input "[PERSON_NAME] [PERSON_NAME]"
type input "/[PERSON_NAME]"
type input "[PERSON_NAME] [PERSON_NAME]"
type input "[PERSON_NAME]"
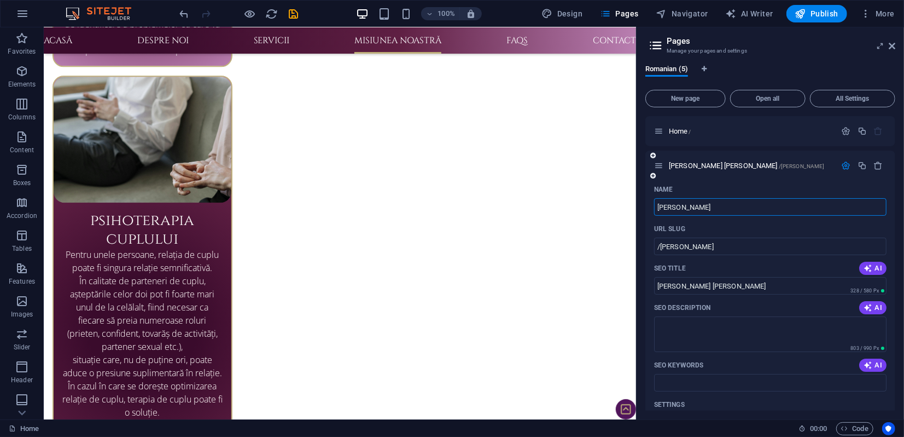
type input "/[PERSON_NAME]"
type input "[PERSON_NAME]"
click at [291, 10] on icon "save" at bounding box center [294, 14] width 13 height 13
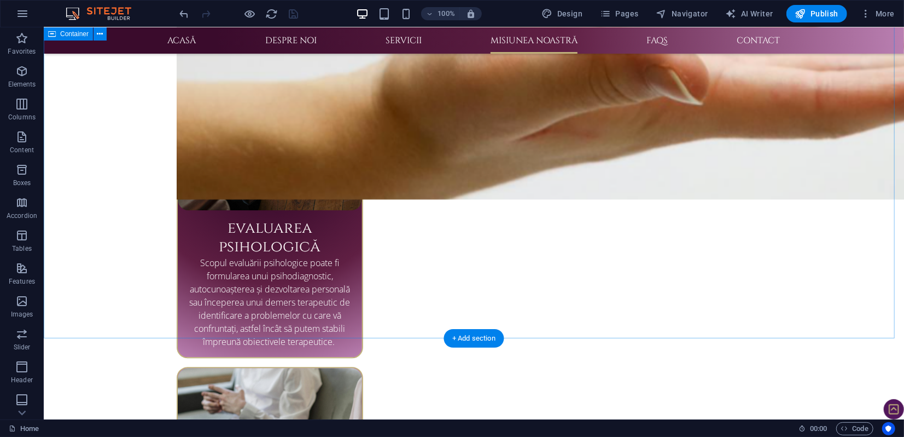
scroll to position [1691, 0]
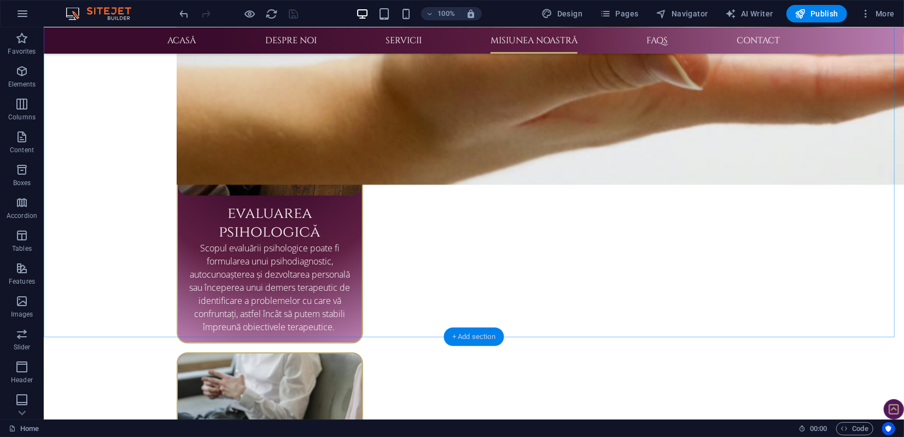
click at [465, 338] on div "+ Add section" at bounding box center [474, 336] width 61 height 19
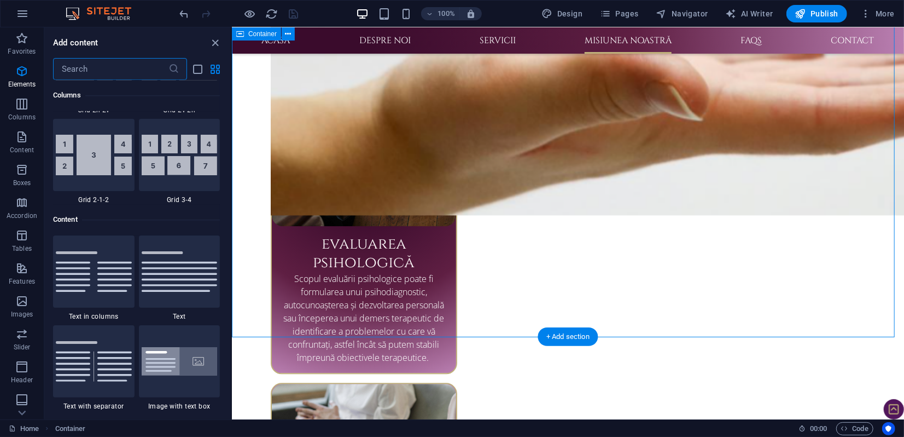
scroll to position [1914, 0]
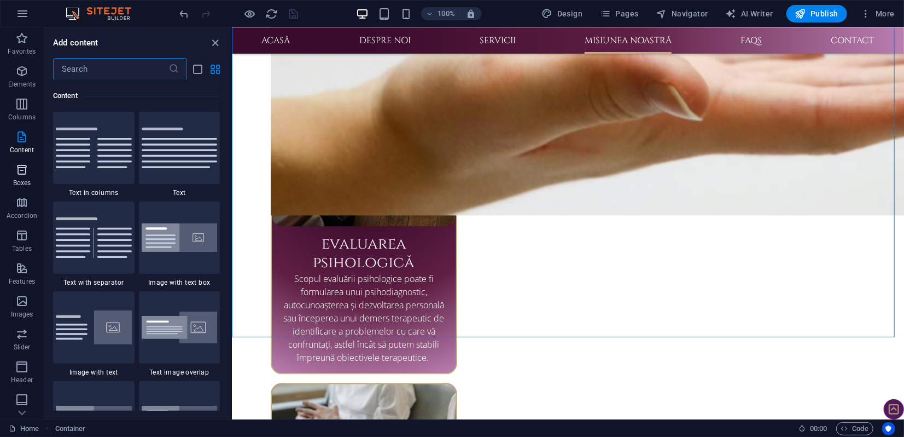
click at [22, 178] on span "Boxes" at bounding box center [22, 176] width 44 height 26
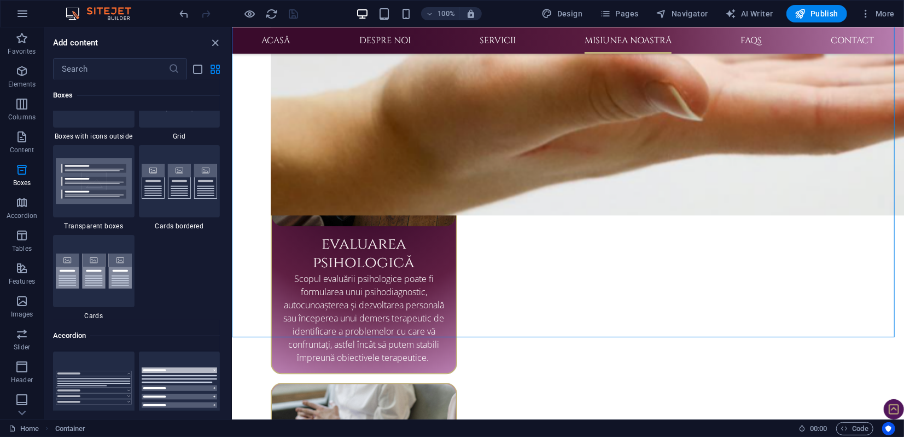
scroll to position [3261, 0]
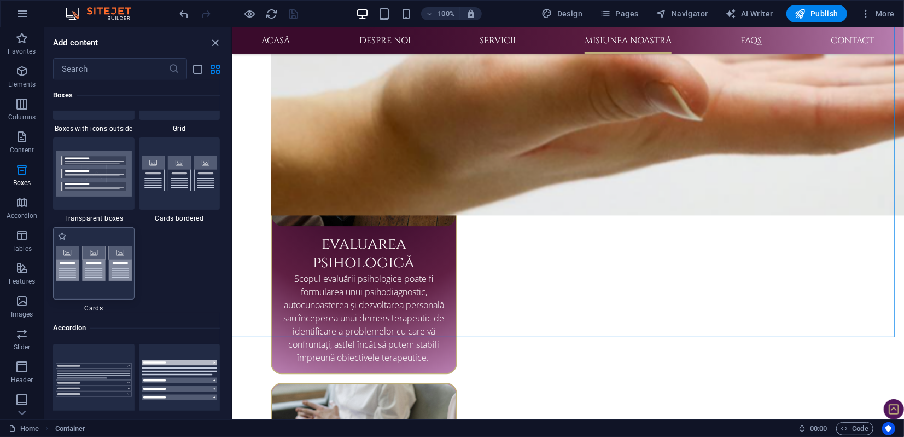
drag, startPoint x: 68, startPoint y: 263, endPoint x: 144, endPoint y: 262, distance: 76.1
click at [68, 263] on img at bounding box center [94, 264] width 76 height 36
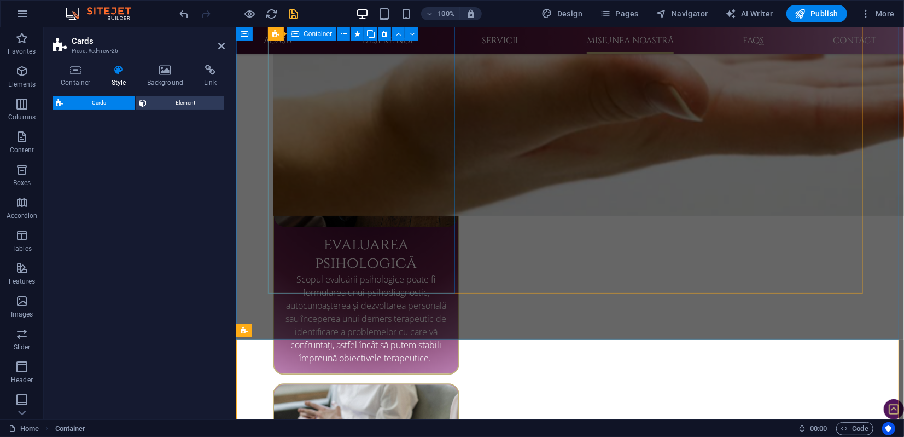
select select "rem"
select select "preset-image-boxes-v3-default"
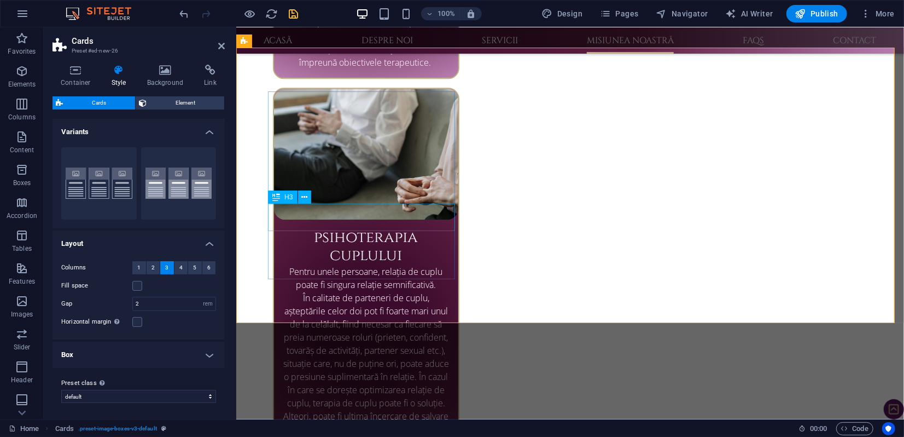
scroll to position [1796, 0]
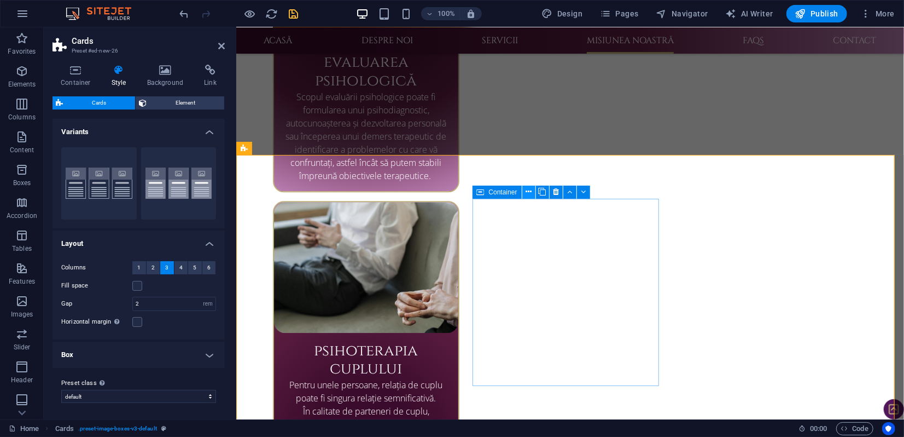
click at [530, 191] on icon at bounding box center [529, 191] width 6 height 11
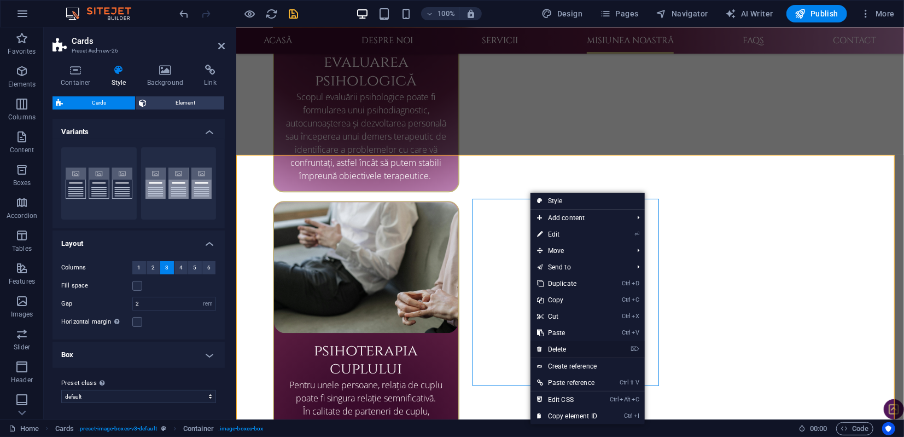
click at [565, 349] on link "⌦ Delete" at bounding box center [567, 349] width 73 height 16
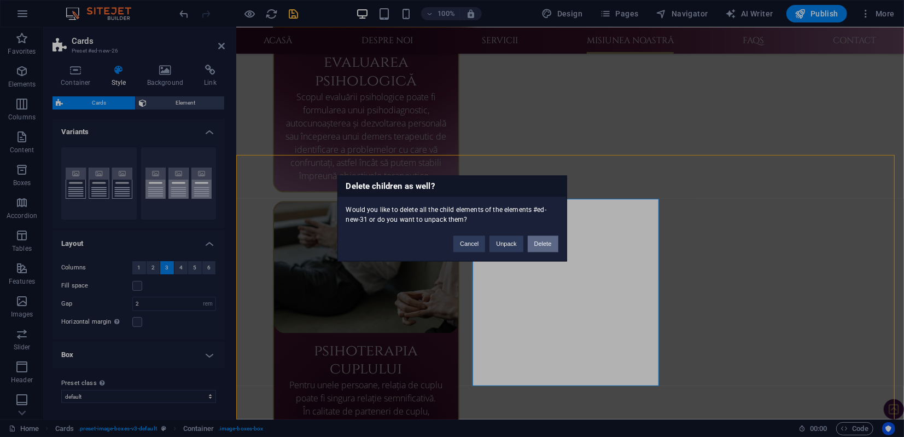
click at [543, 243] on button "Delete" at bounding box center [543, 244] width 31 height 16
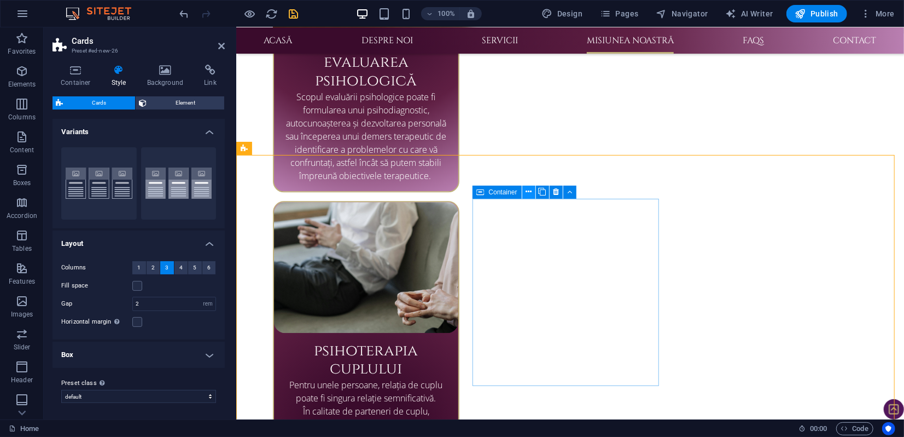
click at [530, 192] on icon at bounding box center [529, 191] width 6 height 11
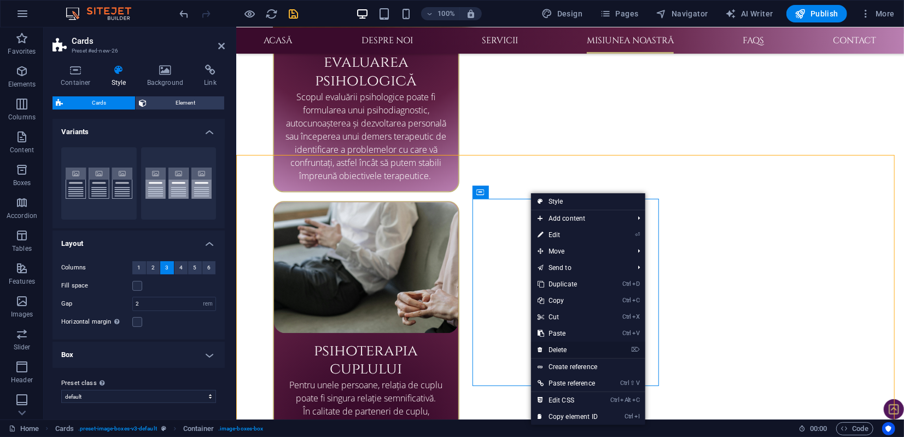
click at [566, 351] on link "⌦ Delete" at bounding box center [567, 349] width 73 height 16
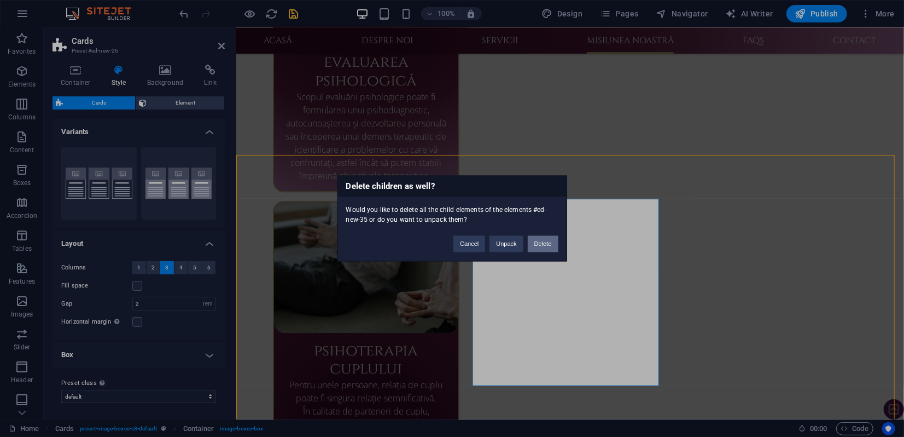
click at [540, 244] on button "Delete" at bounding box center [543, 244] width 31 height 16
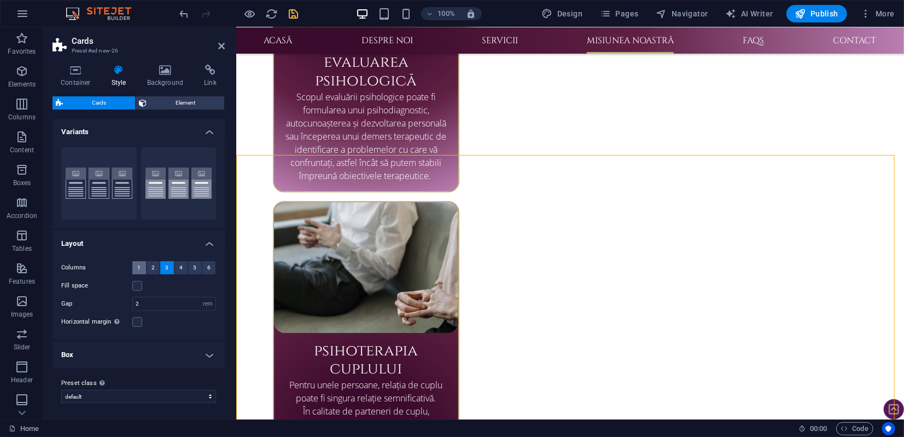
click at [141, 264] on button "1" at bounding box center [139, 267] width 14 height 13
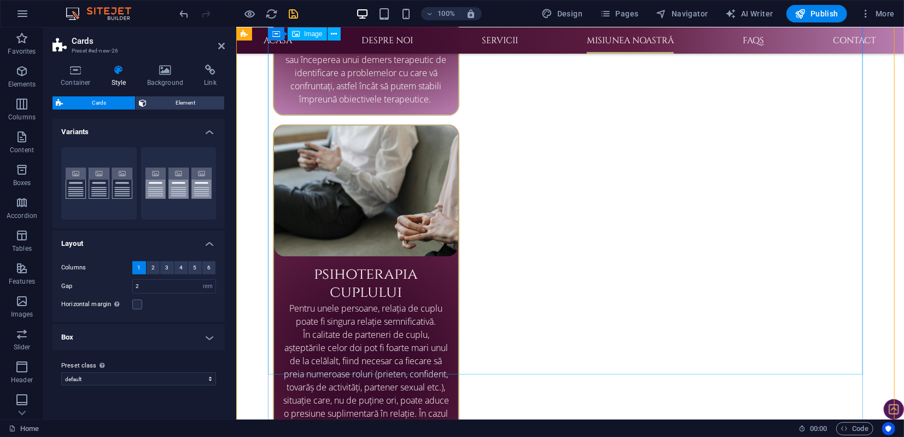
scroll to position [1735, 0]
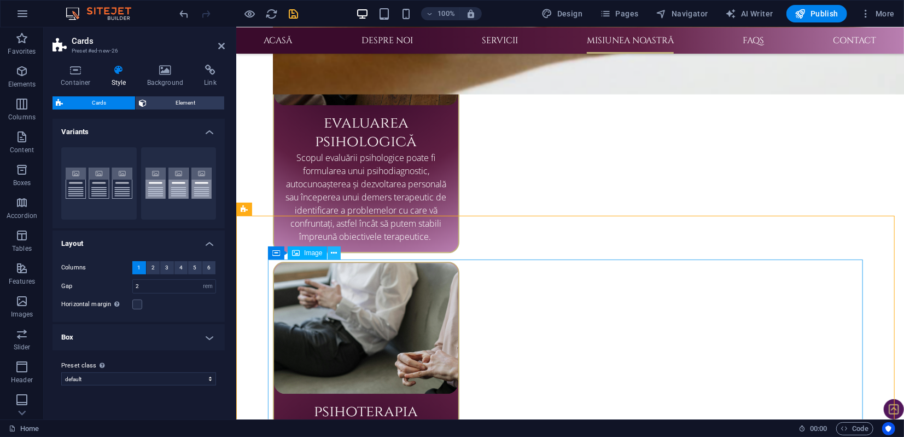
click at [330, 256] on button at bounding box center [334, 252] width 13 height 13
click at [333, 255] on icon at bounding box center [334, 252] width 6 height 11
click at [337, 251] on icon at bounding box center [334, 252] width 6 height 11
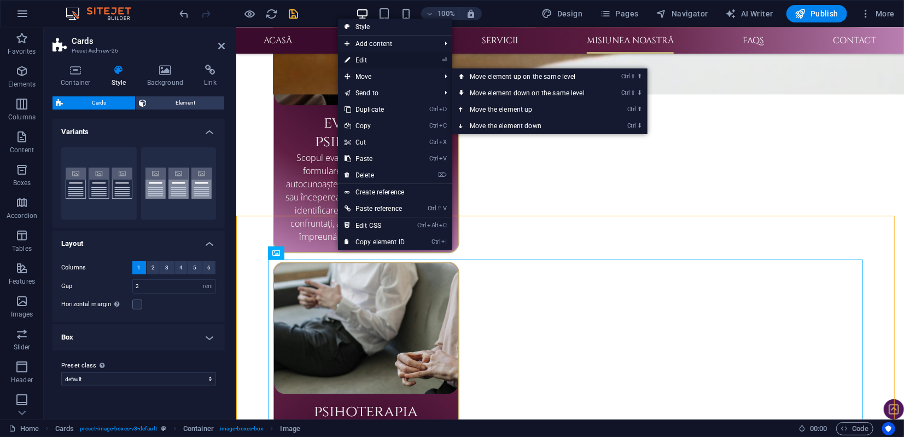
drag, startPoint x: 365, startPoint y: 57, endPoint x: 124, endPoint y: 39, distance: 242.0
click at [365, 57] on link "⏎ Edit" at bounding box center [374, 60] width 73 height 16
select select "%"
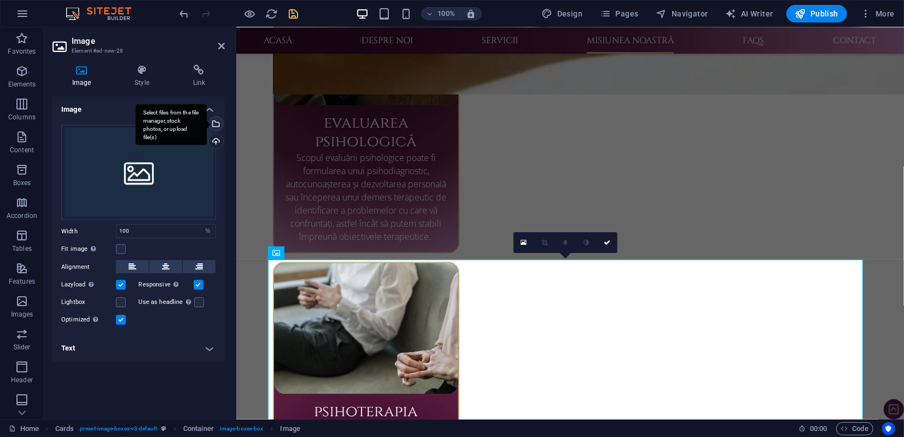
click at [207, 124] on div "Select files from the file manager, stock photos, or upload file(s)" at bounding box center [171, 124] width 71 height 41
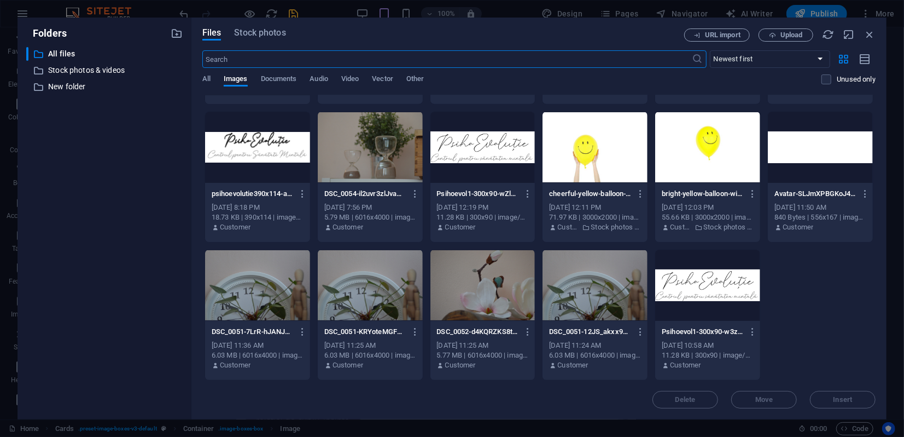
scroll to position [3326, 0]
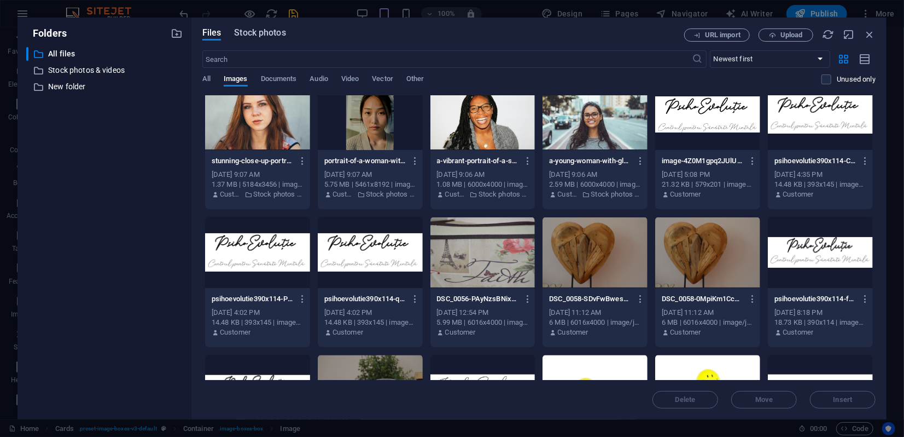
click at [256, 34] on span "Stock photos" at bounding box center [259, 32] width 51 height 13
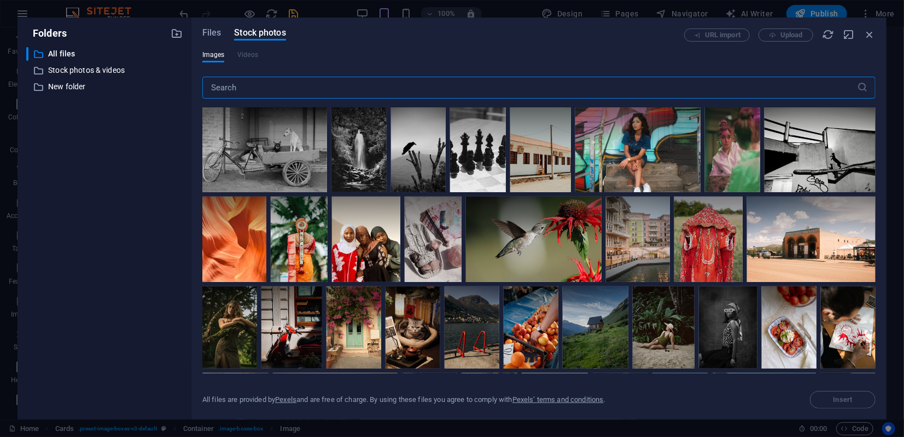
drag, startPoint x: 262, startPoint y: 83, endPoint x: 274, endPoint y: 103, distance: 24.0
click at [262, 83] on input "text" at bounding box center [529, 88] width 655 height 22
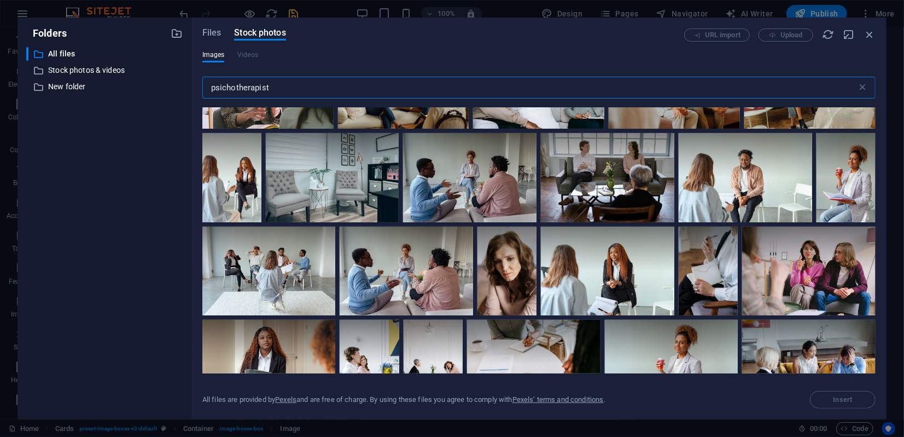
scroll to position [61, 0]
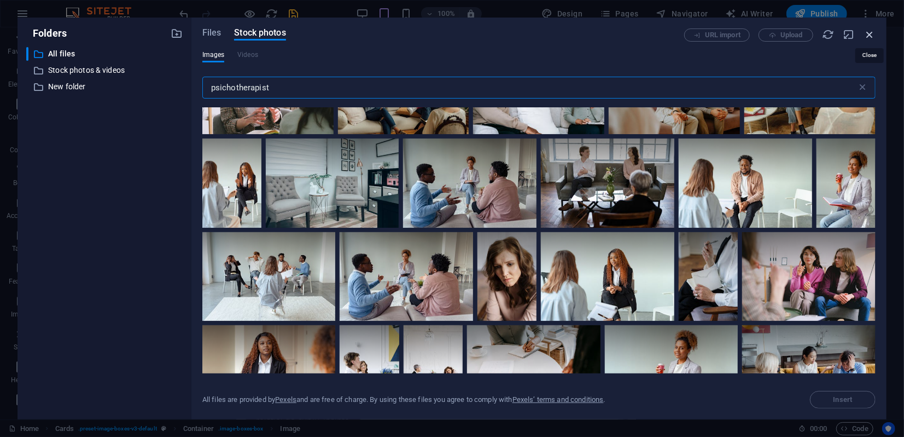
type input "psichotherapist"
click at [871, 33] on icon "button" at bounding box center [870, 34] width 12 height 12
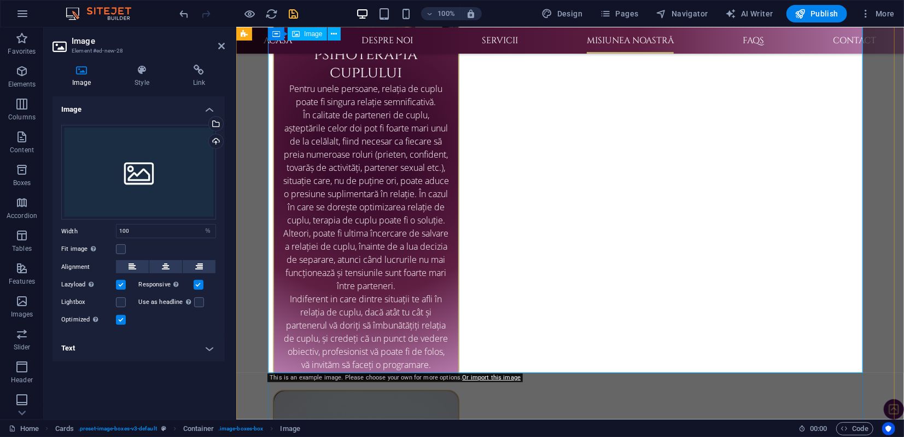
scroll to position [2161, 0]
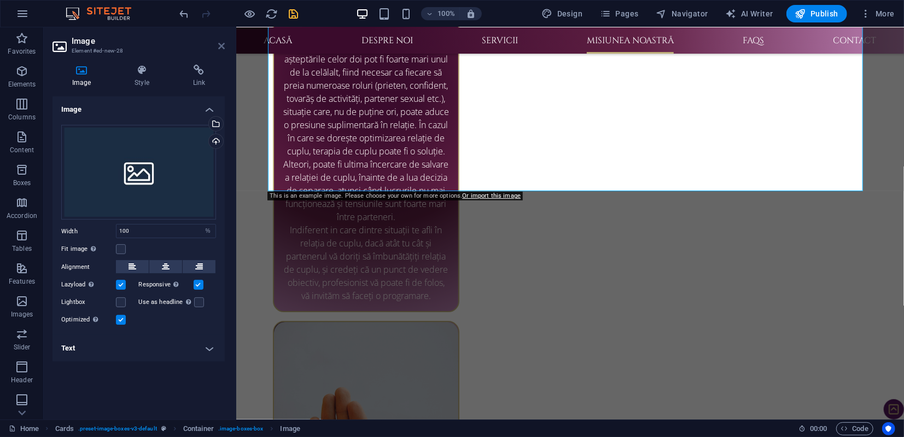
drag, startPoint x: 222, startPoint y: 48, endPoint x: 193, endPoint y: 62, distance: 32.5
click at [222, 48] on icon at bounding box center [221, 46] width 7 height 9
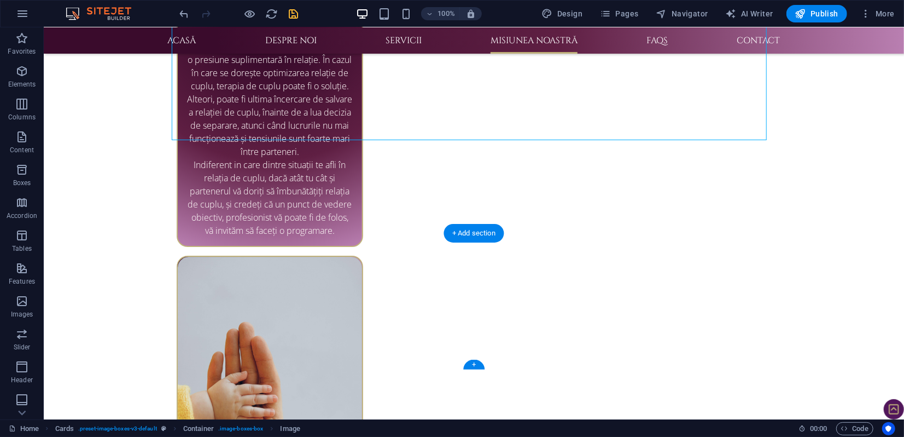
scroll to position [2299, 0]
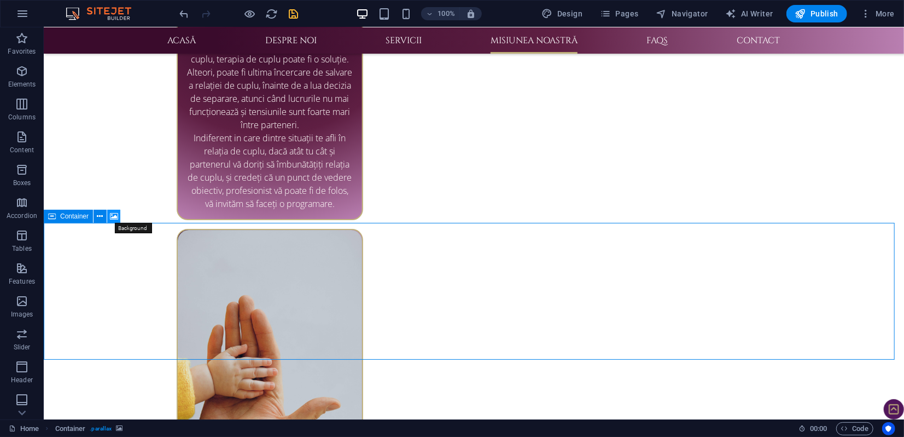
click at [113, 214] on icon at bounding box center [114, 216] width 8 height 11
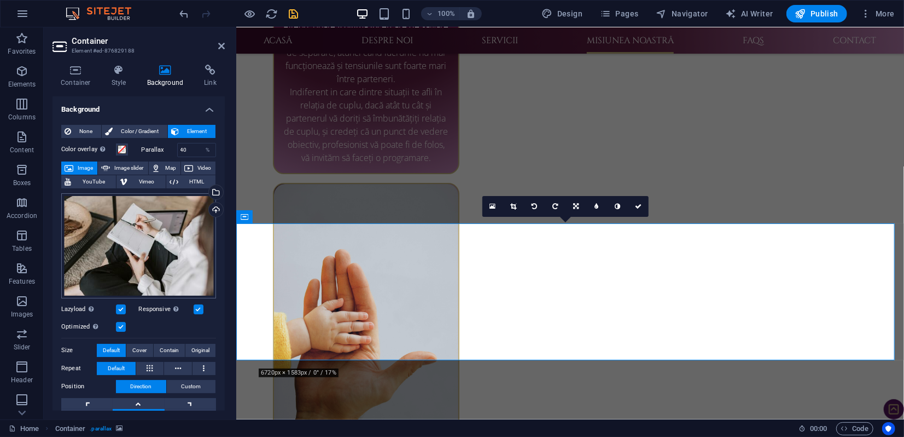
scroll to position [2222, 0]
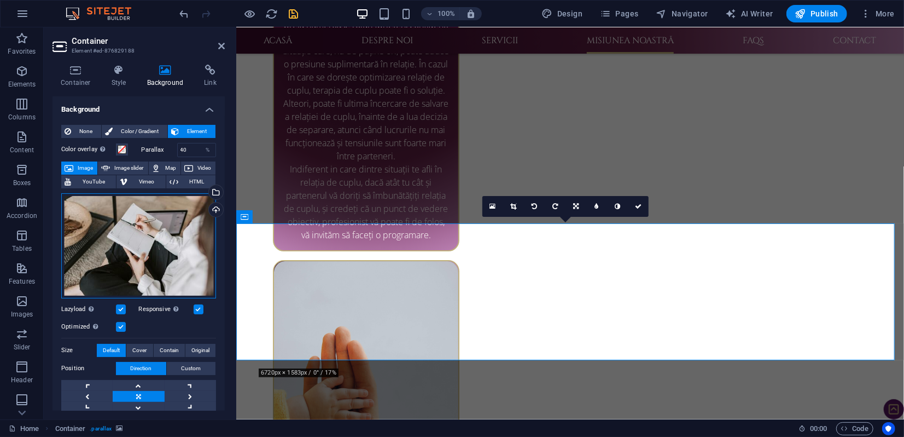
click at [175, 223] on div "Drag files here, click to choose files or select files from Files or our free s…" at bounding box center [138, 245] width 155 height 105
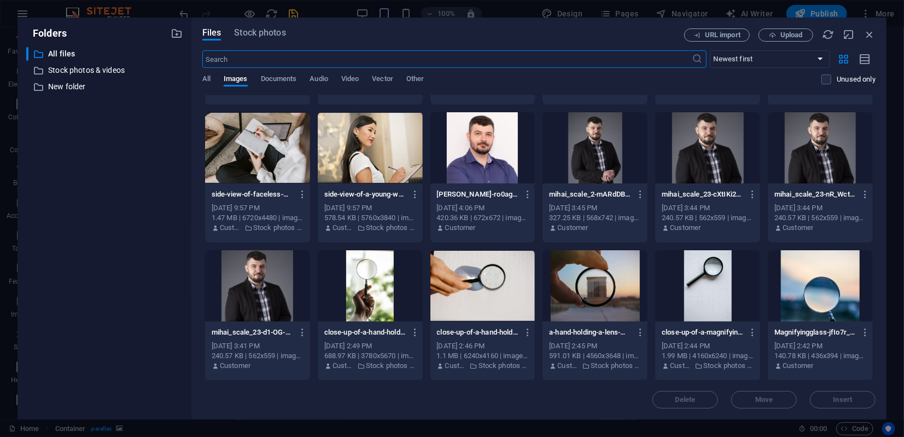
scroll to position [0, 0]
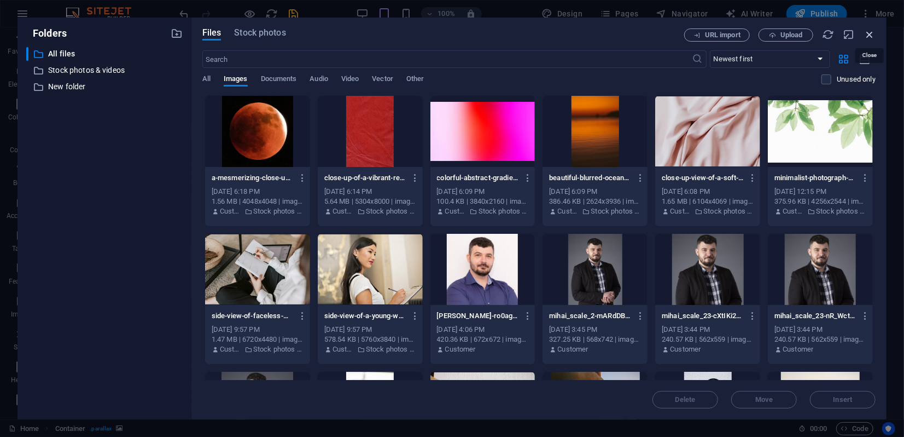
click at [872, 33] on icon "button" at bounding box center [870, 34] width 12 height 12
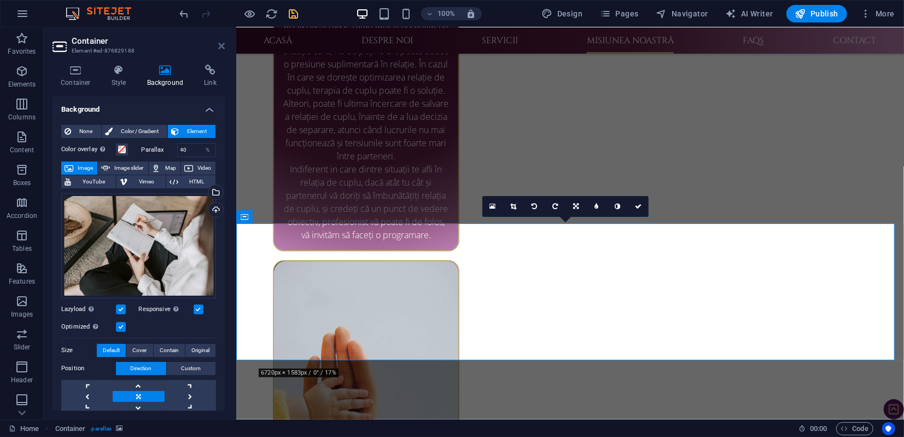
click at [223, 47] on icon at bounding box center [221, 46] width 7 height 9
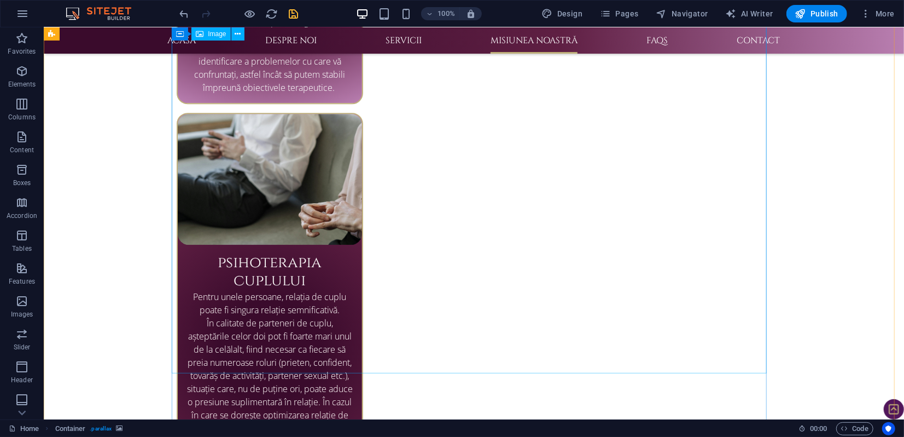
scroll to position [1873, 0]
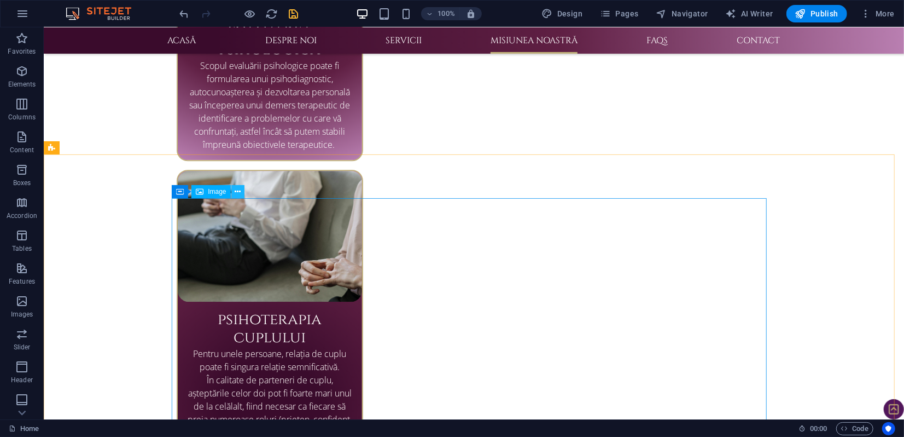
click at [239, 190] on icon at bounding box center [238, 191] width 6 height 11
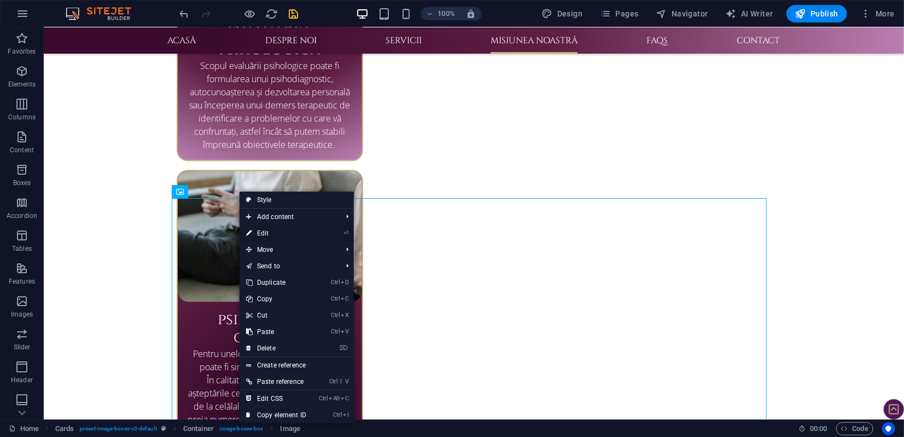
click at [267, 232] on link "⏎ Edit" at bounding box center [276, 233] width 73 height 16
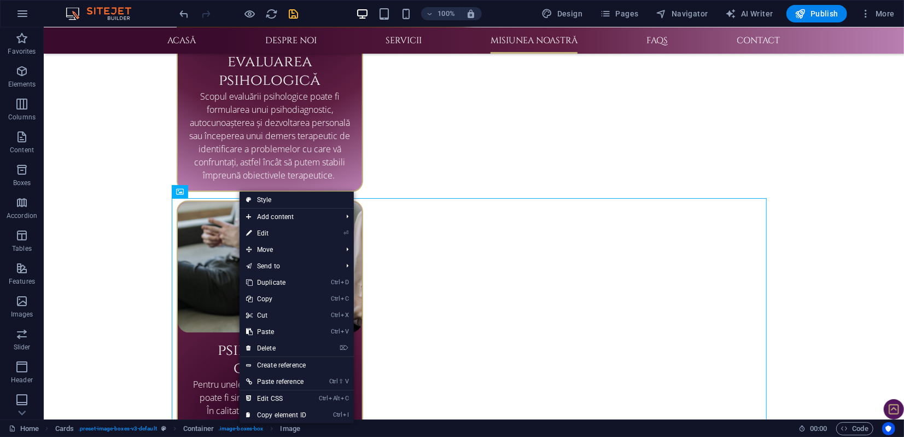
select select "%"
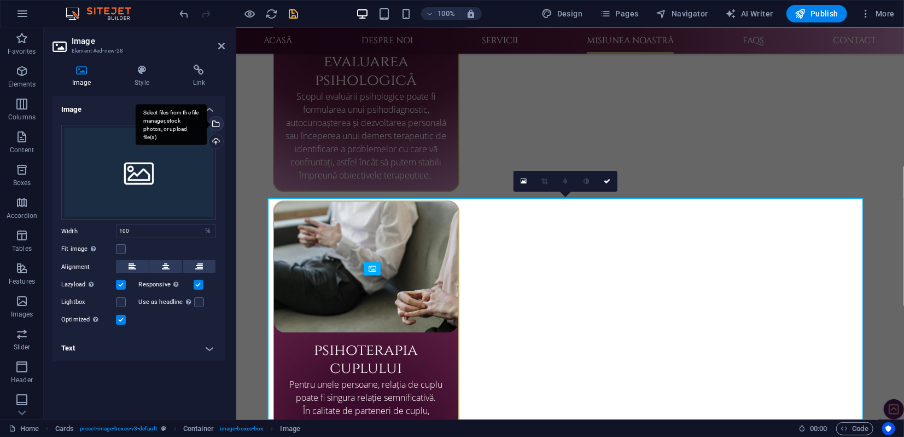
click at [207, 125] on div "Select files from the file manager, stock photos, or upload file(s)" at bounding box center [171, 124] width 71 height 41
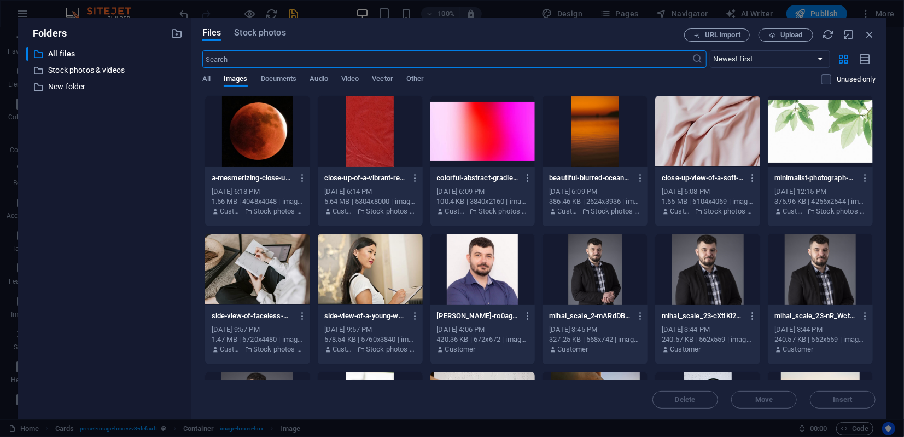
scroll to position [1924, 0]
click at [258, 249] on div at bounding box center [257, 269] width 105 height 71
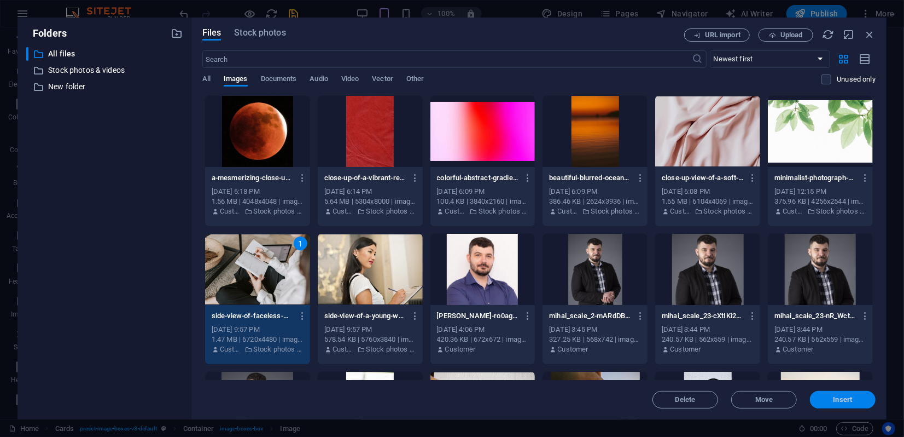
click at [828, 398] on span "Insert" at bounding box center [843, 399] width 57 height 7
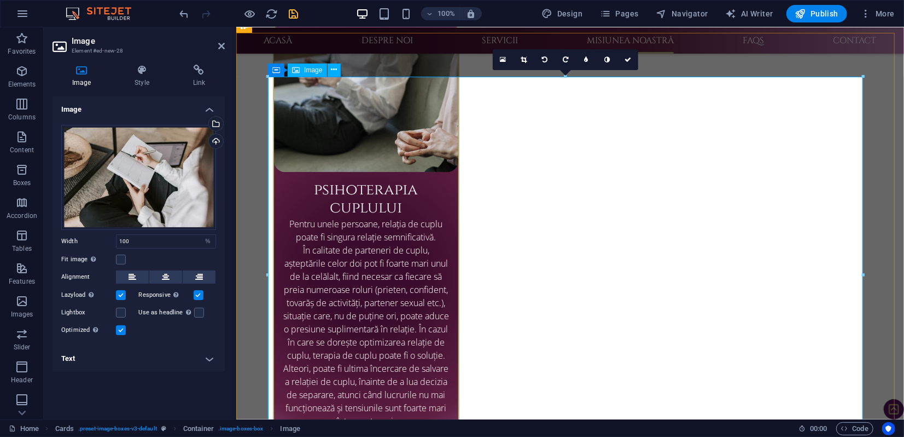
scroll to position [2040, 0]
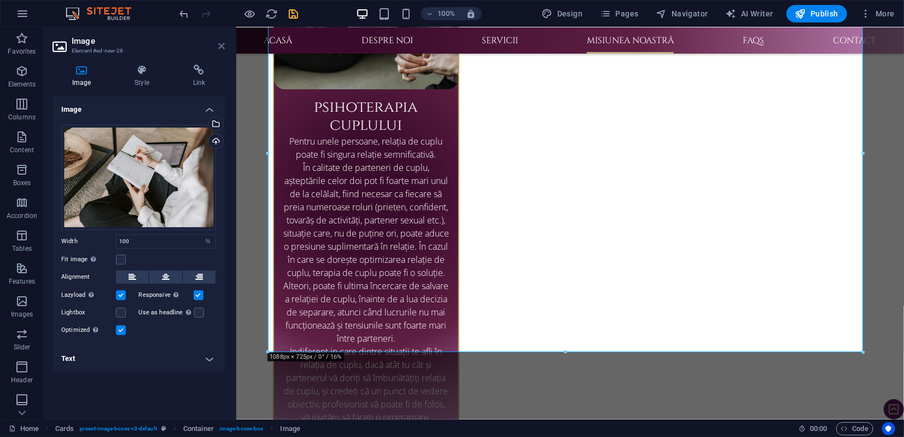
drag, startPoint x: 218, startPoint y: 48, endPoint x: 175, endPoint y: 22, distance: 50.3
click at [218, 48] on icon at bounding box center [221, 46] width 7 height 9
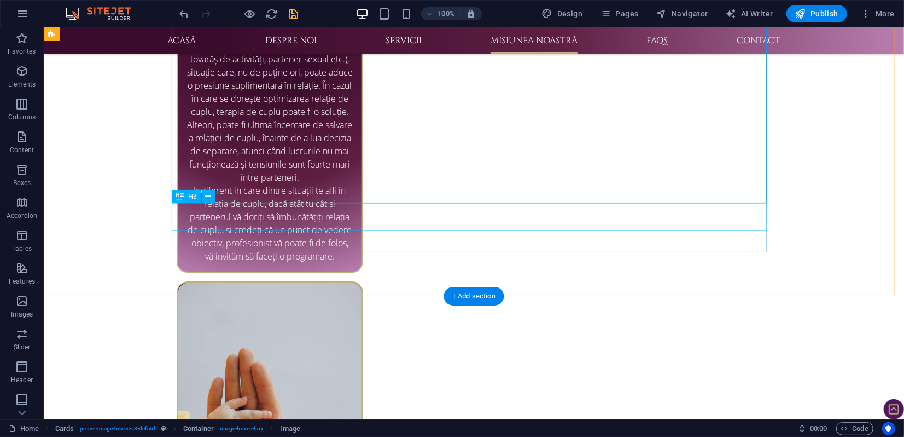
scroll to position [2360, 0]
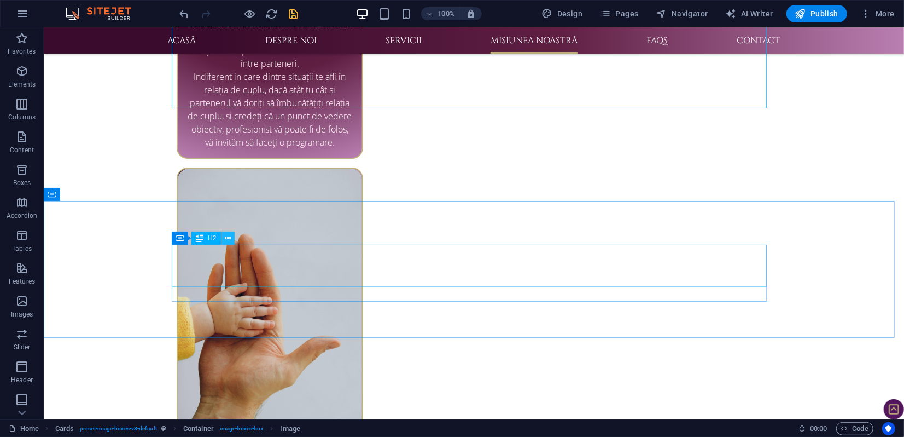
click at [227, 237] on icon at bounding box center [228, 238] width 6 height 11
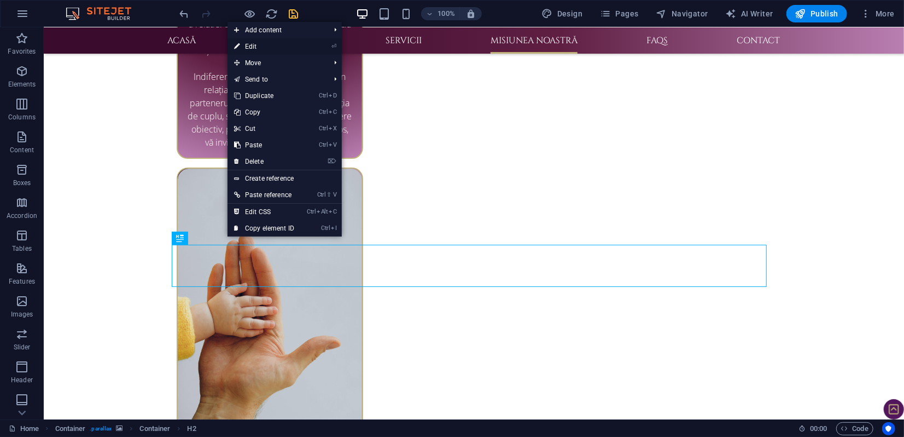
drag, startPoint x: 261, startPoint y: 44, endPoint x: 44, endPoint y: 55, distance: 217.5
click at [261, 44] on link "⏎ Edit" at bounding box center [264, 46] width 73 height 16
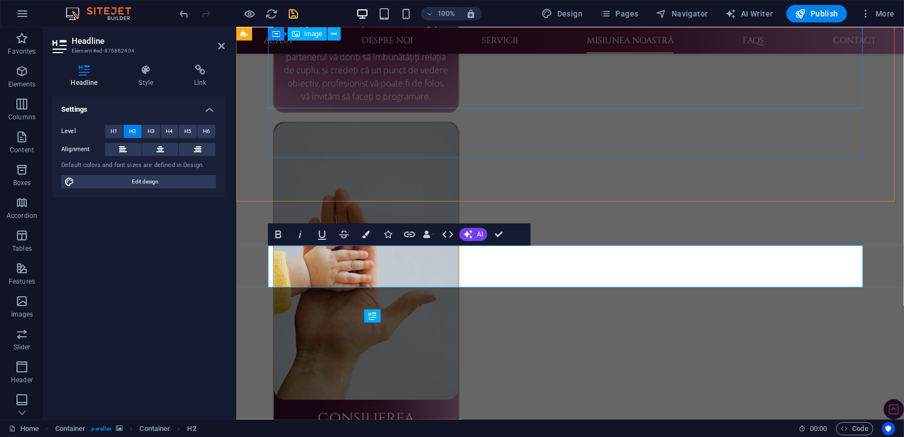
scroll to position [2283, 0]
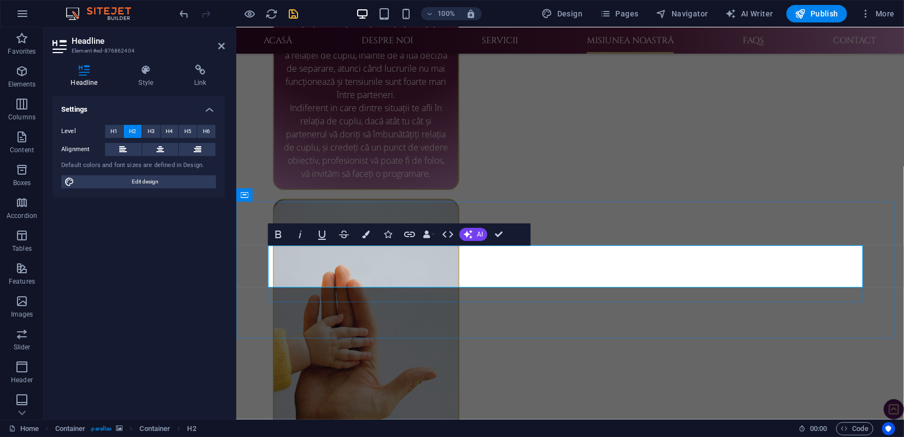
drag, startPoint x: 619, startPoint y: 272, endPoint x: 299, endPoint y: 258, distance: 319.8
copy span "pentru profesioniști oferim posibilitatea închirierii de cabinete"
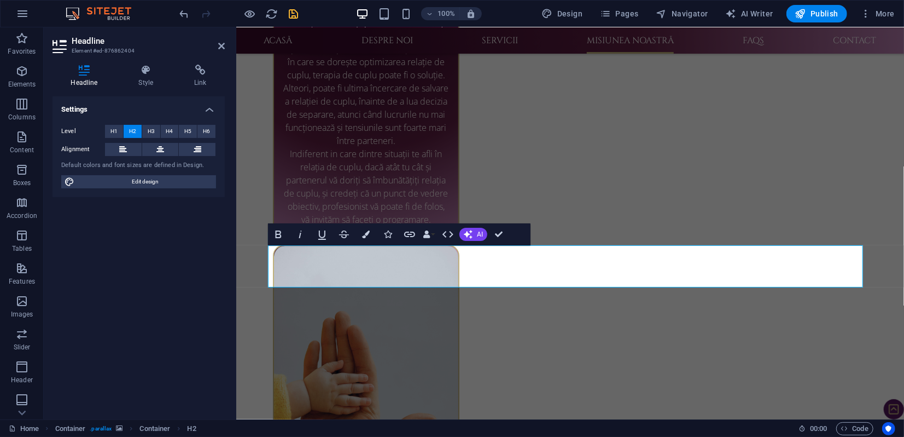
scroll to position [2360, 0]
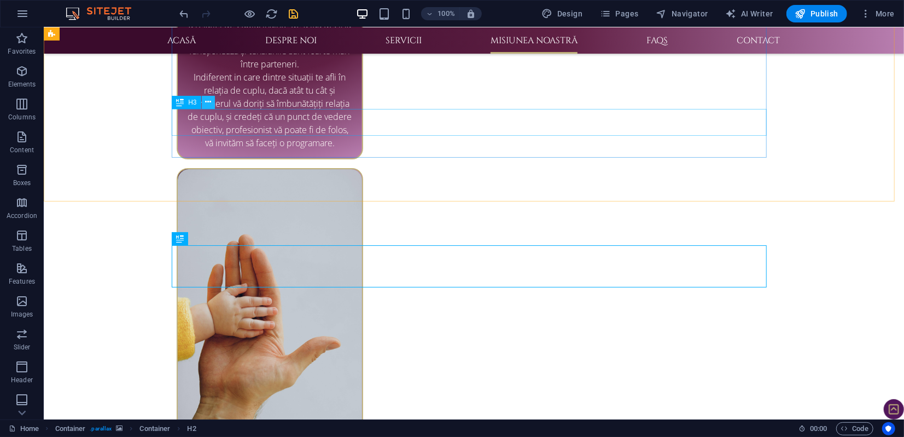
click at [211, 104] on icon at bounding box center [208, 101] width 6 height 11
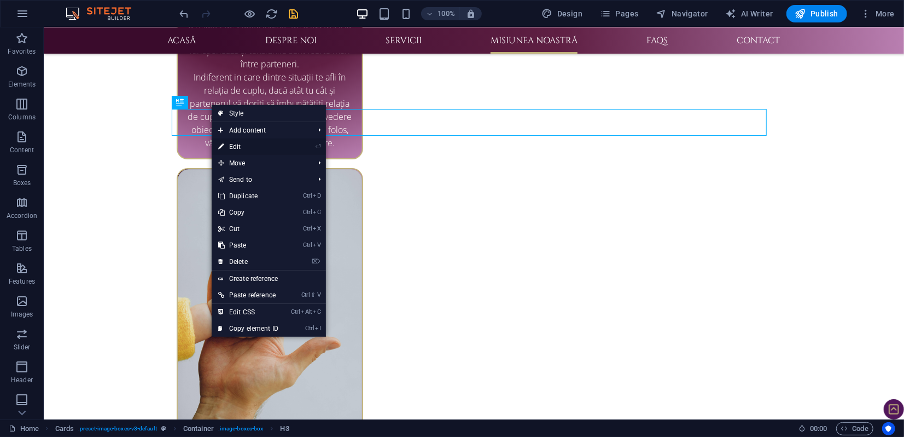
drag, startPoint x: 239, startPoint y: 148, endPoint x: 9, endPoint y: 122, distance: 231.8
click at [239, 148] on link "⏎ Edit" at bounding box center [248, 146] width 73 height 16
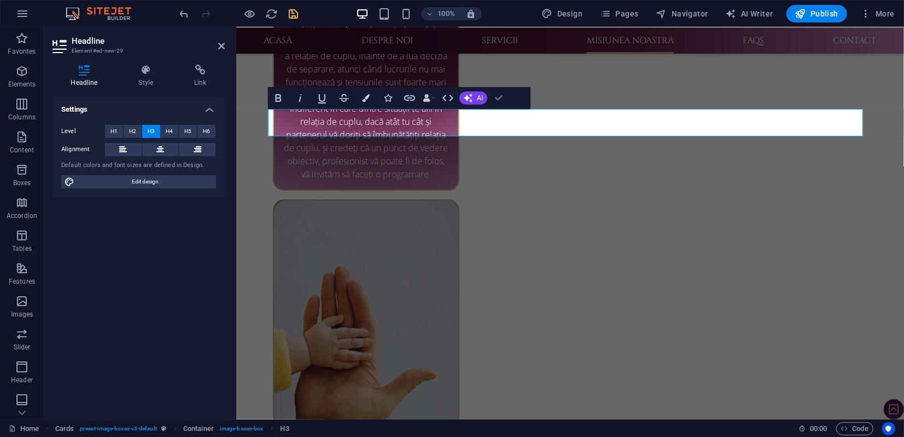
scroll to position [2359, 0]
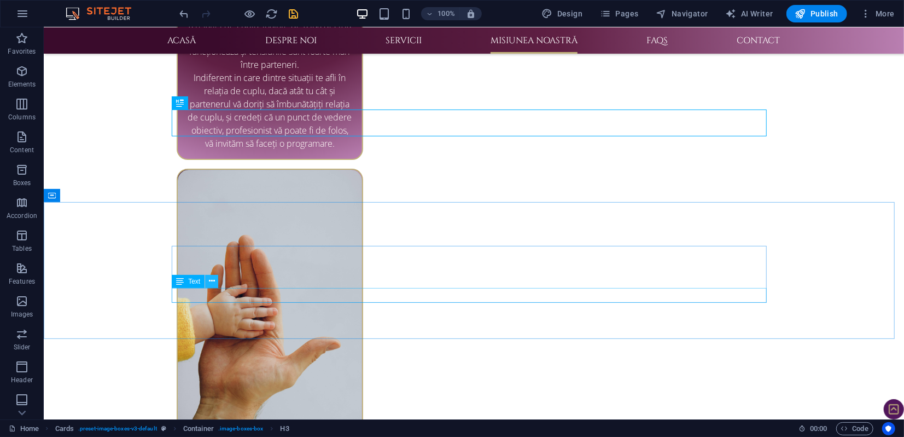
click at [214, 283] on icon at bounding box center [212, 280] width 6 height 11
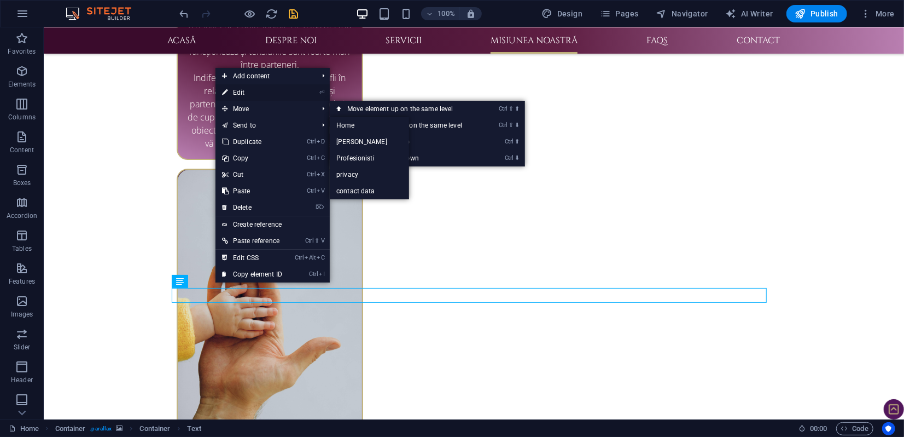
click at [239, 92] on link "⏎ Edit" at bounding box center [252, 92] width 73 height 16
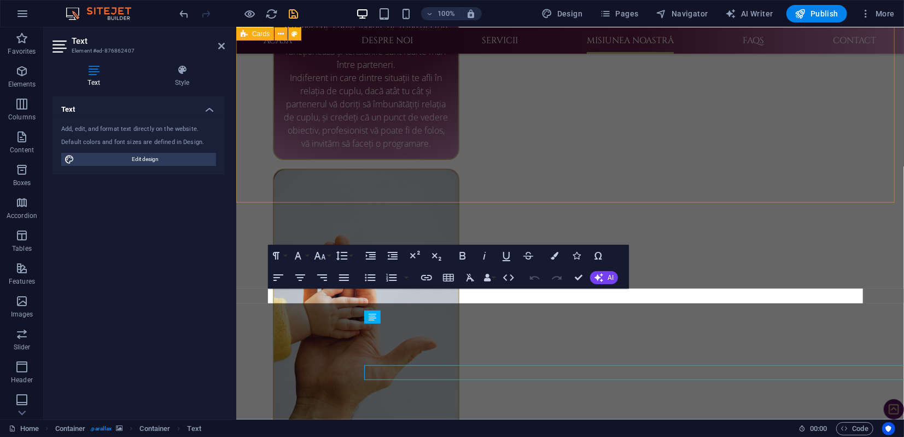
scroll to position [2282, 0]
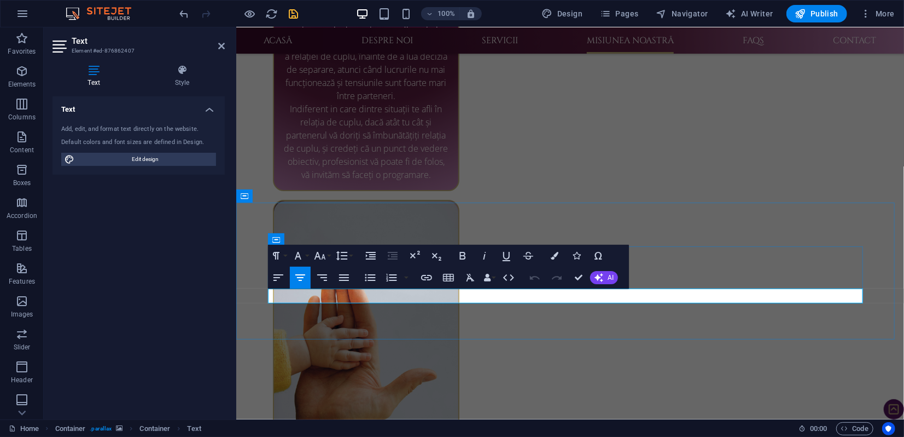
drag, startPoint x: 650, startPoint y: 297, endPoint x: 485, endPoint y: 299, distance: 164.7
copy link "Apasă aici pentru mai multe detalii"
drag, startPoint x: 579, startPoint y: 276, endPoint x: 532, endPoint y: 247, distance: 54.8
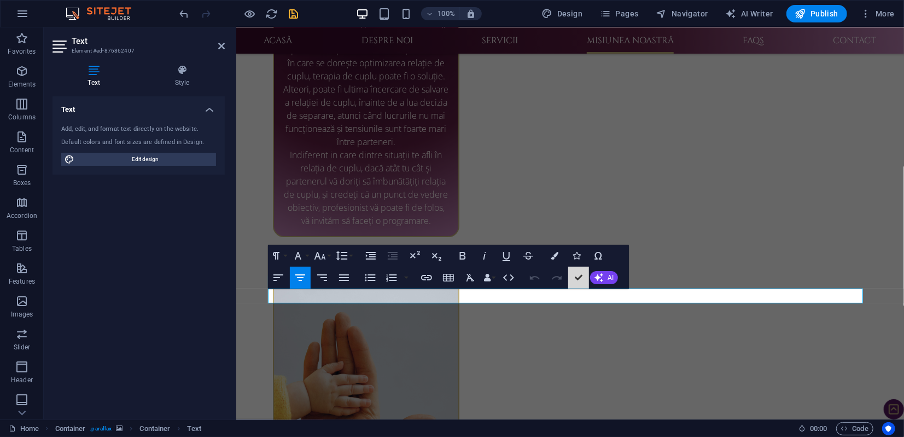
scroll to position [2359, 0]
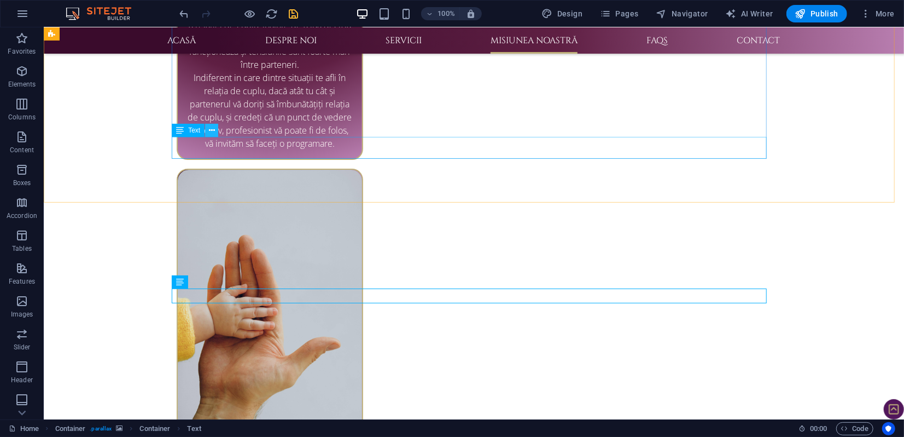
click at [214, 130] on button at bounding box center [211, 130] width 13 height 13
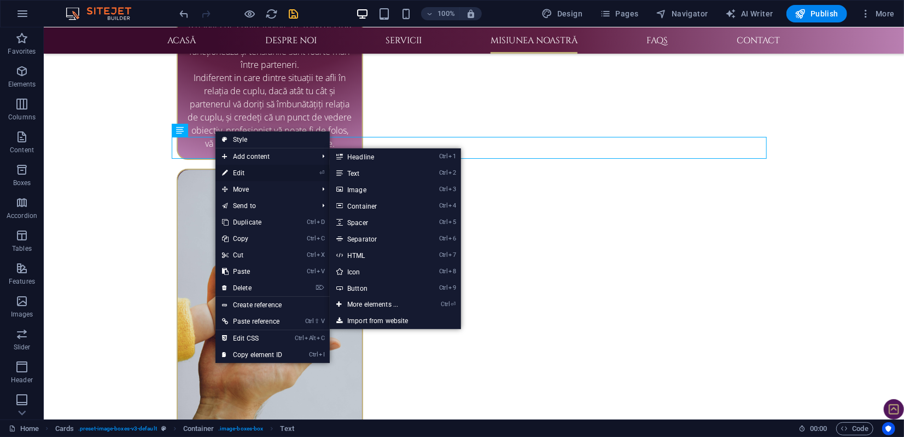
click at [245, 170] on link "⏎ Edit" at bounding box center [252, 173] width 73 height 16
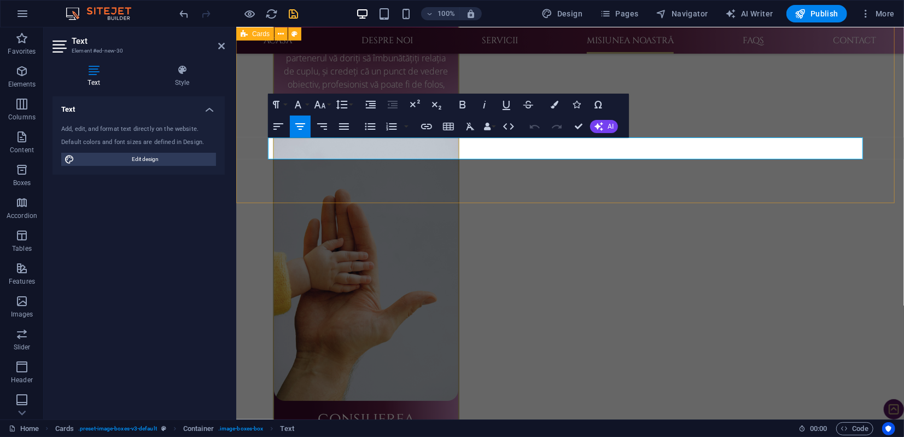
scroll to position [2281, 0]
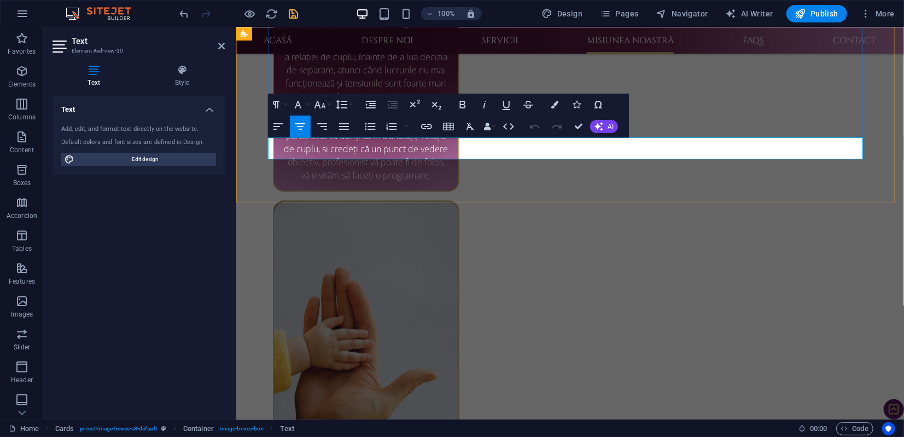
drag, startPoint x: 323, startPoint y: 142, endPoint x: 834, endPoint y: 143, distance: 510.5
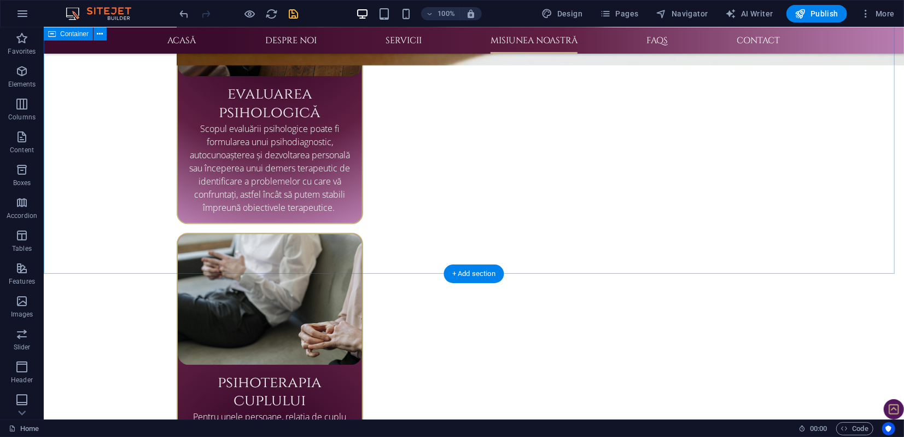
scroll to position [1872, 0]
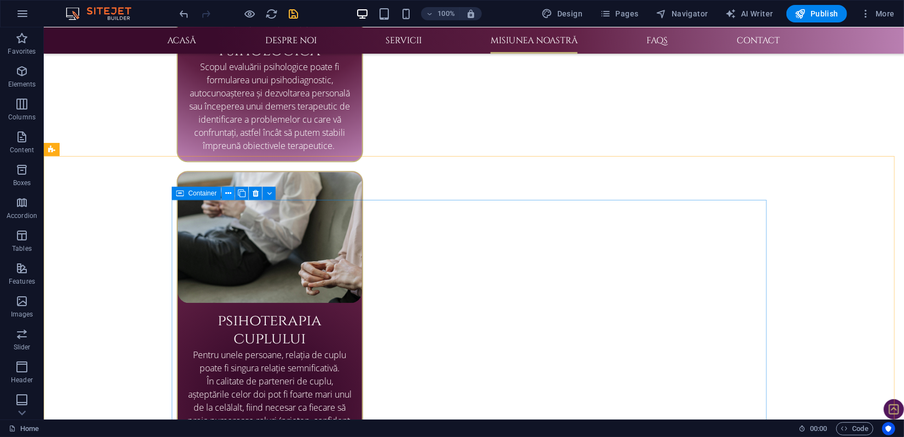
click at [230, 193] on icon at bounding box center [228, 193] width 6 height 11
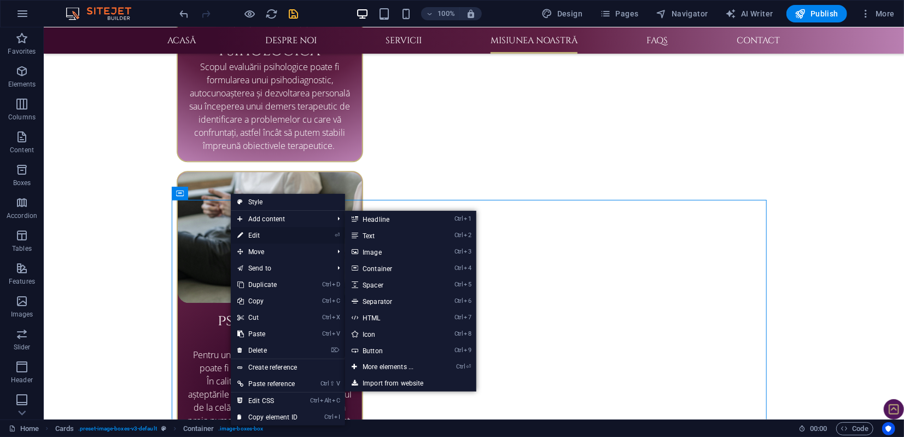
click at [262, 234] on link "⏎ Edit" at bounding box center [267, 235] width 73 height 16
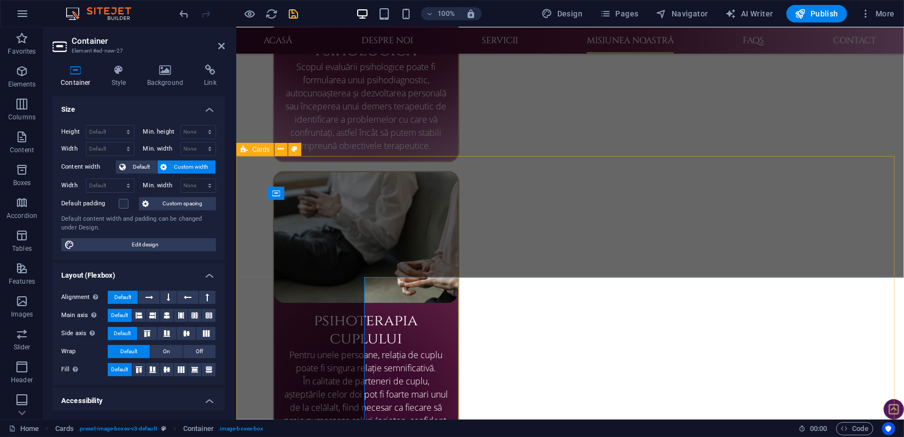
scroll to position [1795, 0]
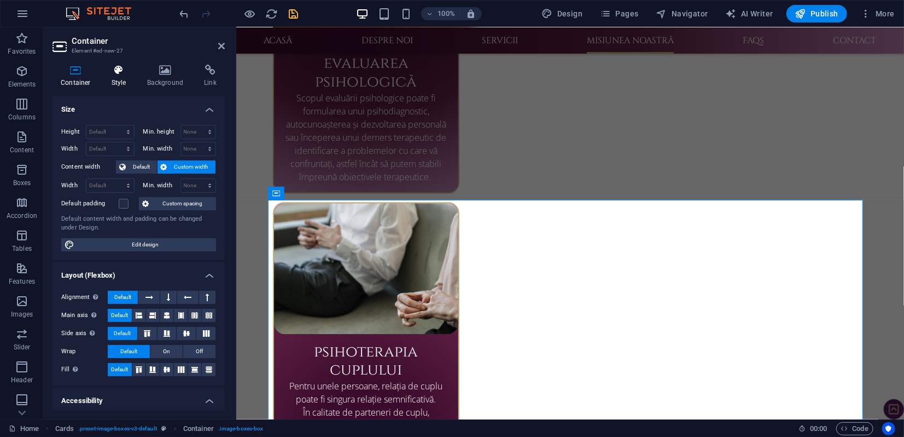
click at [118, 74] on icon at bounding box center [118, 70] width 31 height 11
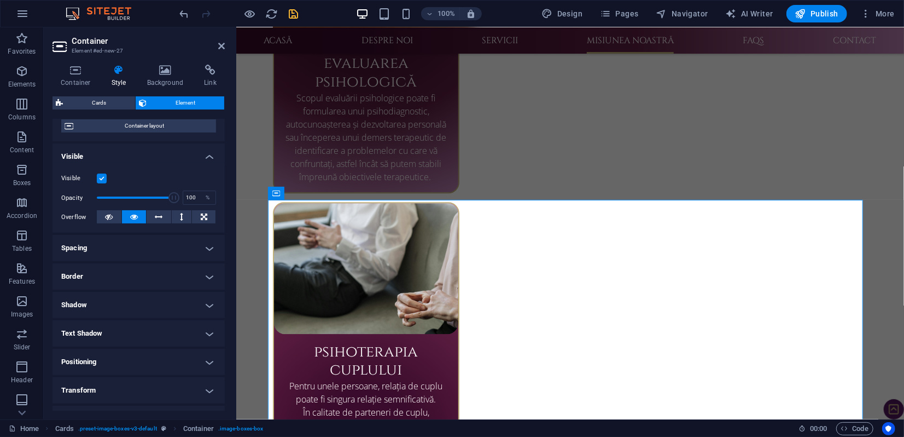
scroll to position [121, 0]
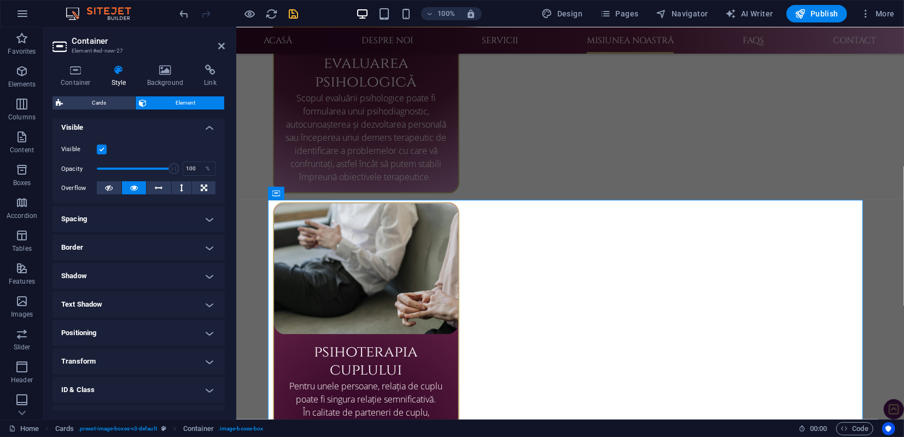
click at [126, 245] on h4 "Border" at bounding box center [139, 247] width 172 height 26
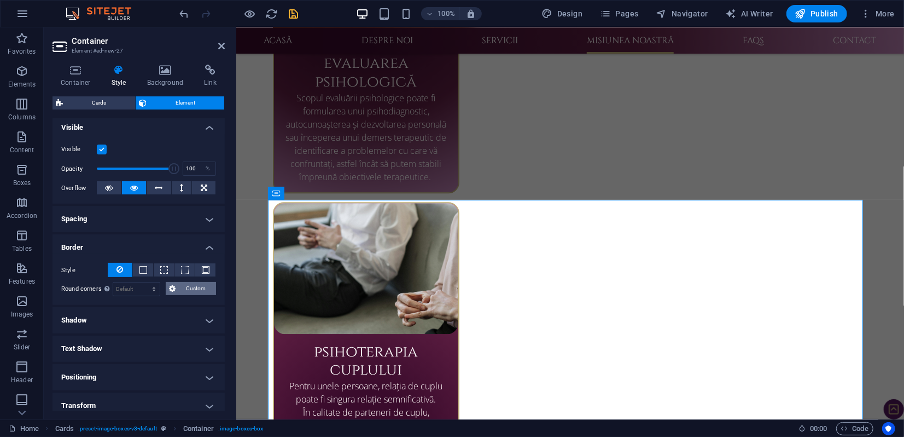
click at [189, 287] on span "Custom" at bounding box center [196, 288] width 34 height 13
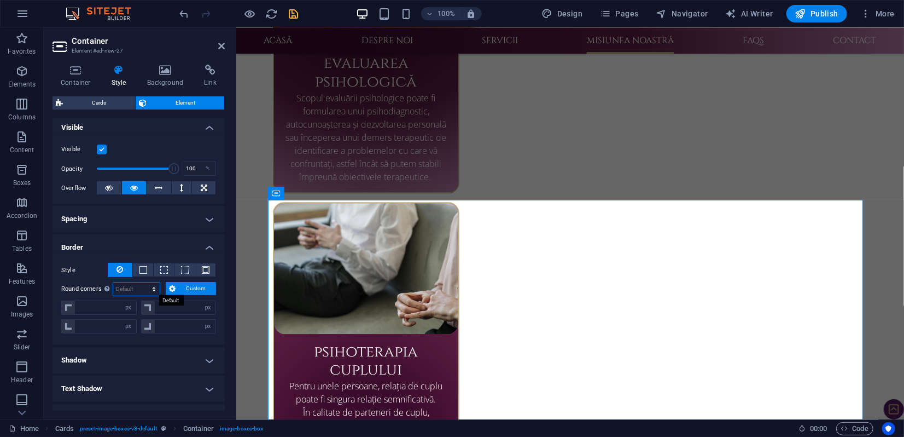
click at [123, 287] on select "Default px rem % vh vw Custom" at bounding box center [136, 288] width 47 height 13
select select "px"
click at [143, 282] on select "Default px rem % vh vw Custom" at bounding box center [136, 288] width 47 height 13
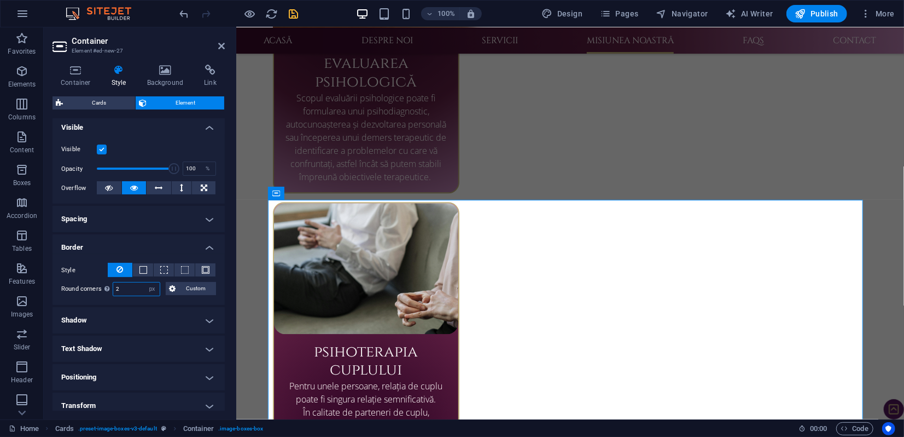
type input "20"
click at [131, 302] on div "Style - Width 1 auto px rem % vh vw Custom Custom 1 auto px rem % vh vw 1 auto …" at bounding box center [139, 279] width 172 height 51
click at [131, 289] on input "20" at bounding box center [136, 288] width 47 height 13
drag, startPoint x: 218, startPoint y: 48, endPoint x: 175, endPoint y: 21, distance: 51.3
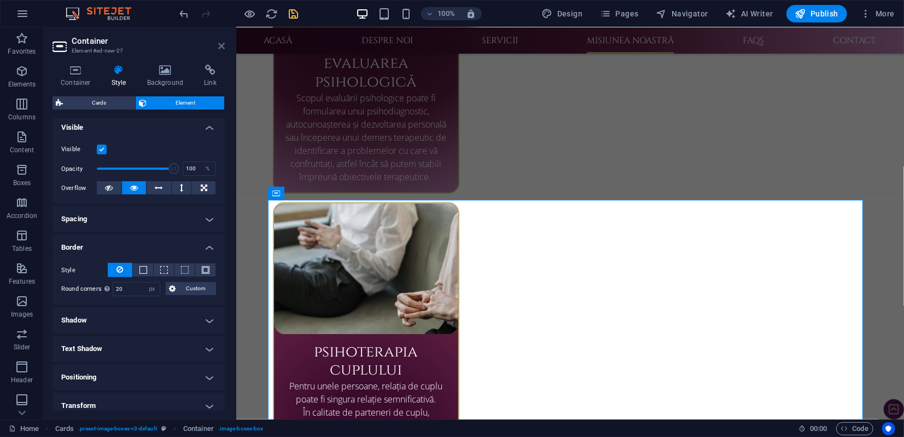
click at [218, 48] on icon at bounding box center [221, 46] width 7 height 9
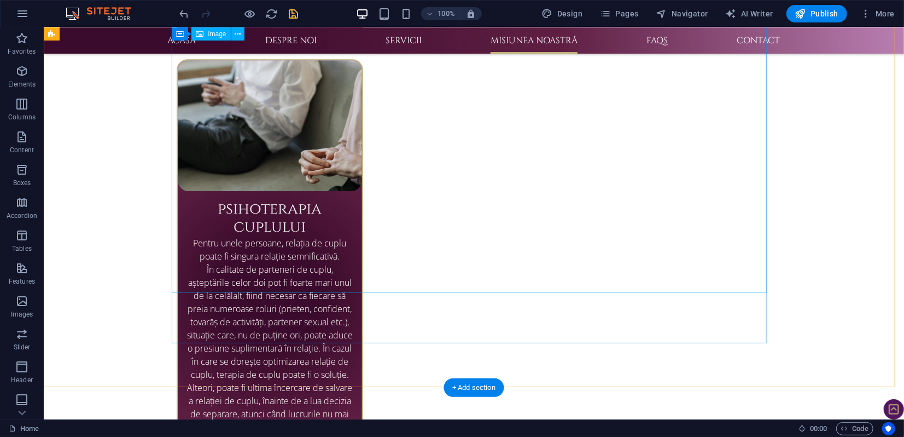
scroll to position [1872, 0]
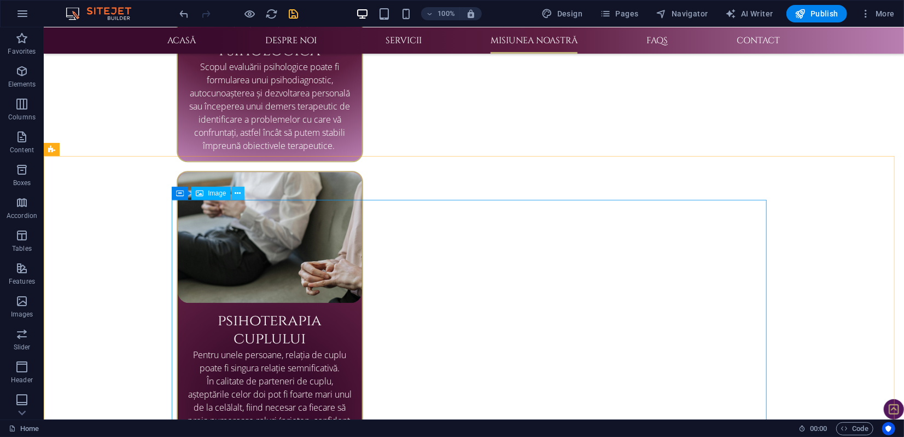
click at [240, 194] on icon at bounding box center [238, 193] width 6 height 11
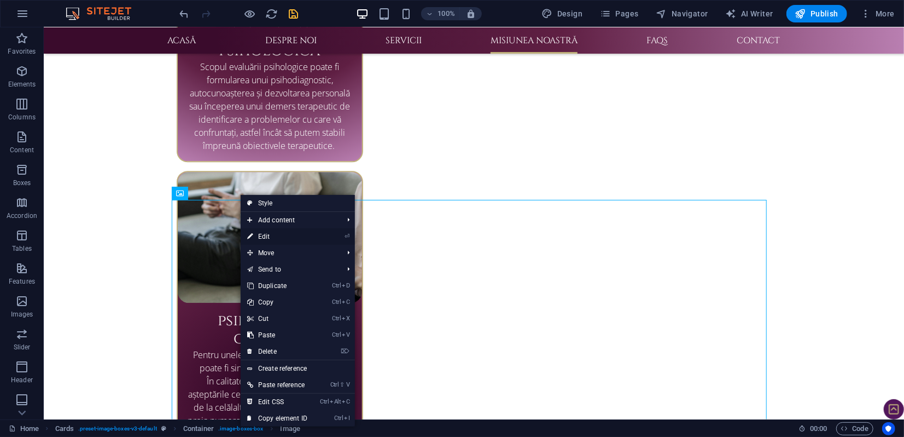
click at [271, 236] on link "⏎ Edit" at bounding box center [277, 236] width 73 height 16
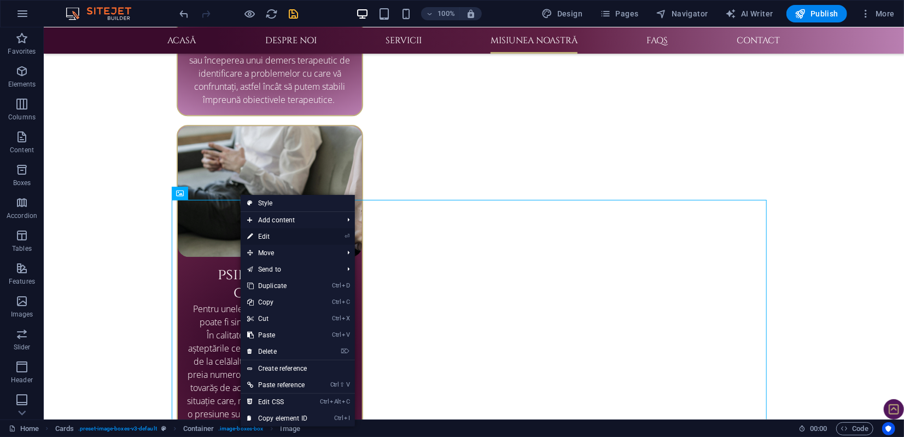
scroll to position [1795, 0]
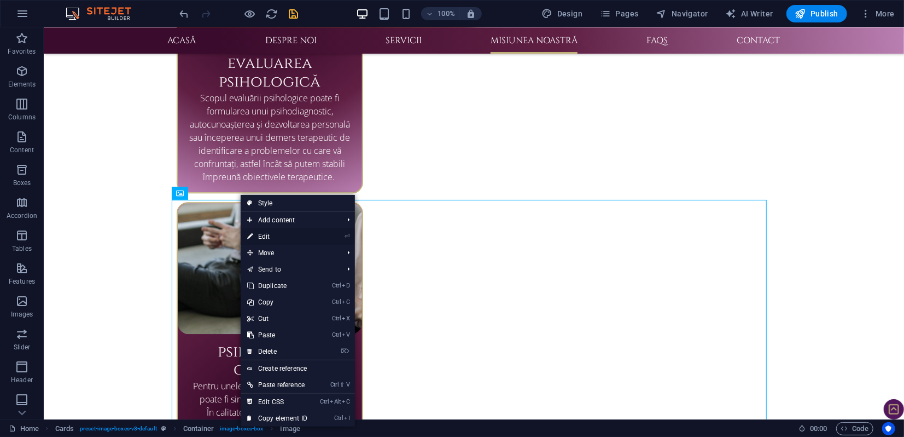
select select "%"
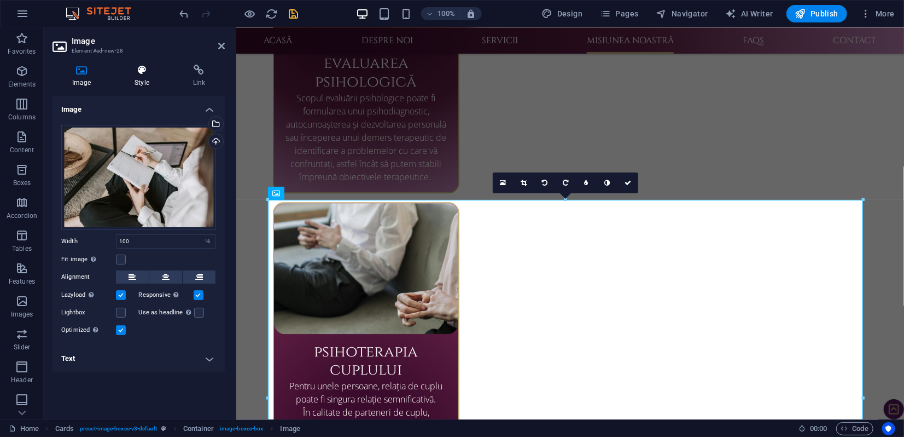
click at [140, 71] on icon at bounding box center [142, 70] width 54 height 11
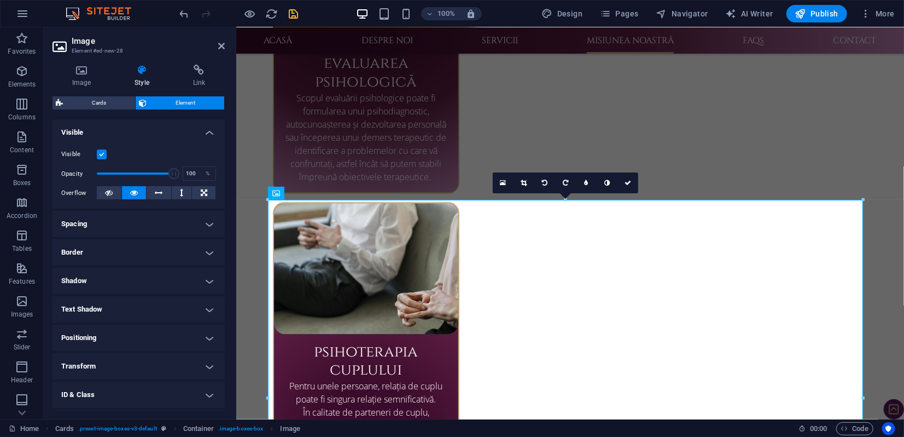
scroll to position [121, 0]
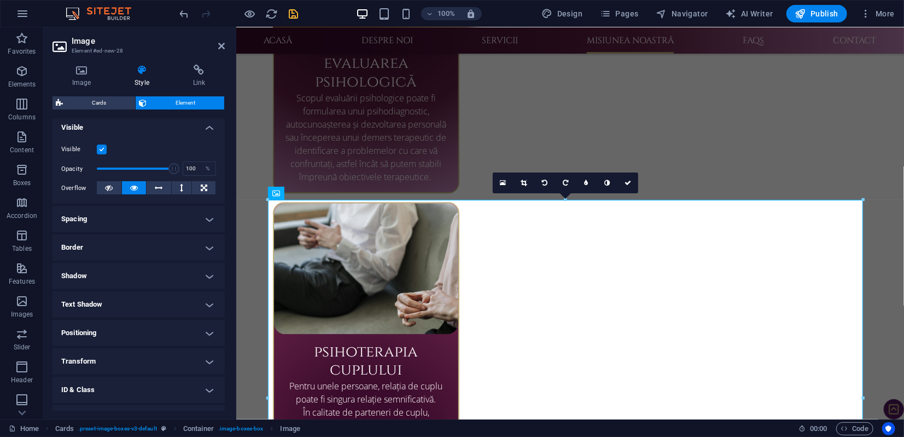
click at [142, 247] on h4 "Border" at bounding box center [139, 247] width 172 height 26
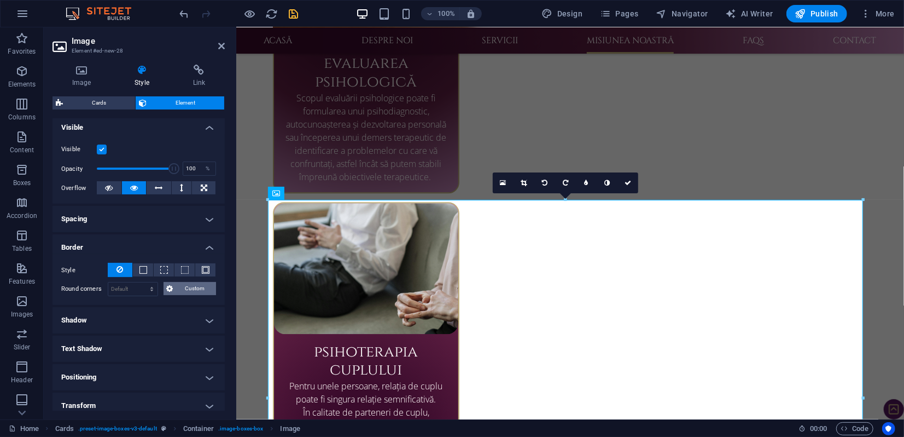
click at [194, 286] on span "Custom" at bounding box center [195, 288] width 37 height 13
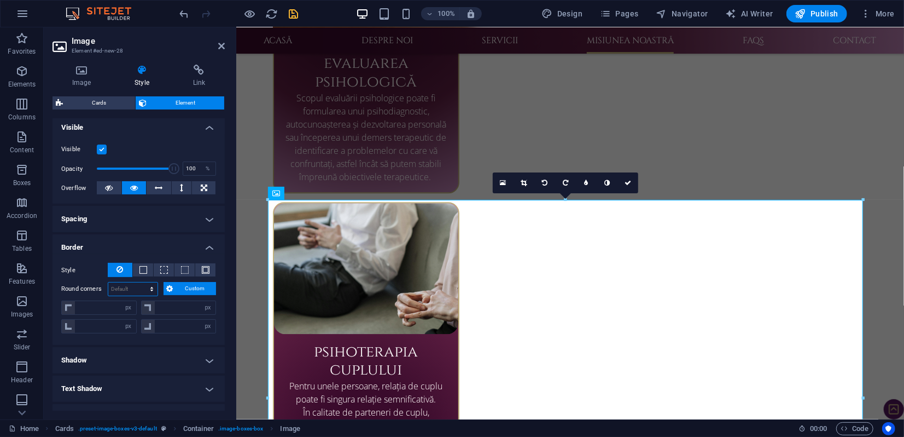
click at [133, 288] on select "Default px rem % vh vw Custom" at bounding box center [132, 288] width 49 height 13
select select "px"
click at [141, 282] on select "Default px rem % vh vw Custom" at bounding box center [132, 288] width 49 height 13
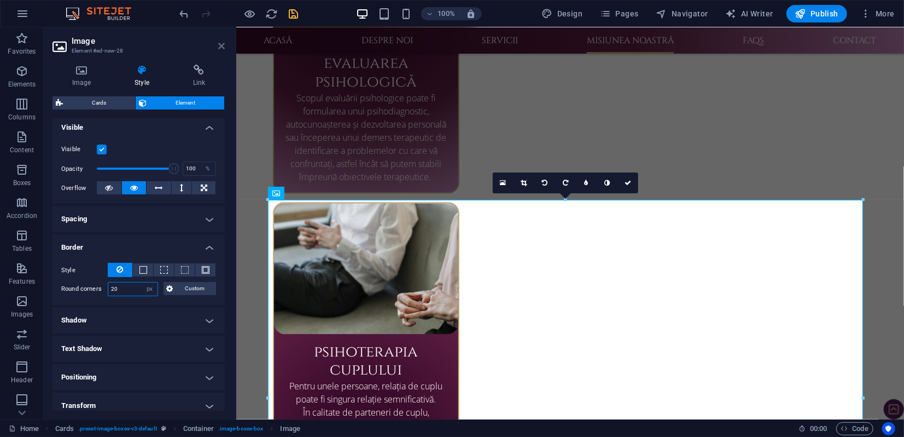
type input "20"
drag, startPoint x: 218, startPoint y: 47, endPoint x: 174, endPoint y: 20, distance: 51.3
click at [218, 47] on icon at bounding box center [221, 46] width 7 height 9
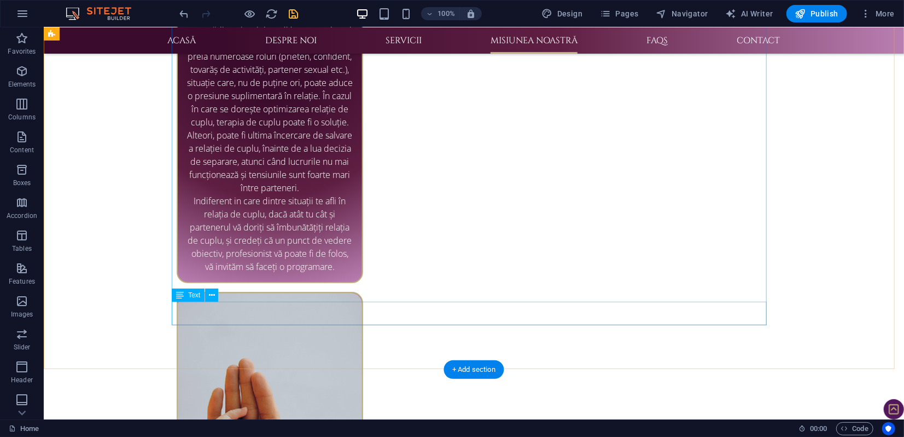
scroll to position [2237, 0]
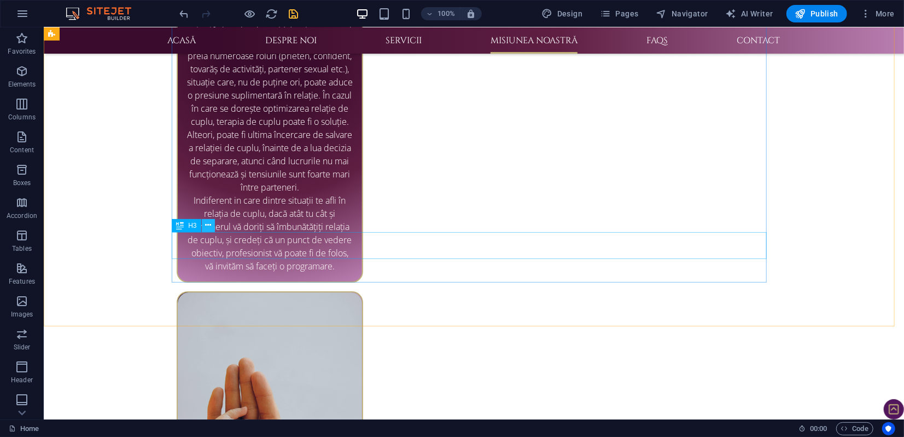
click at [211, 225] on button at bounding box center [208, 225] width 13 height 13
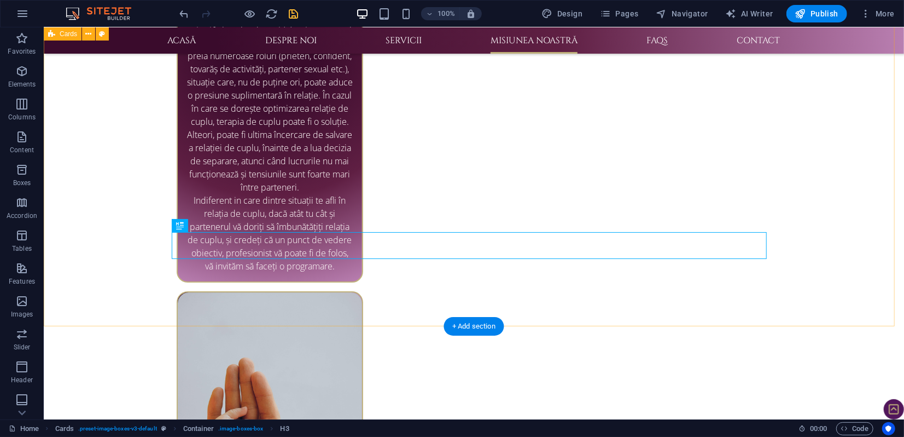
click at [206, 225] on icon at bounding box center [208, 224] width 6 height 11
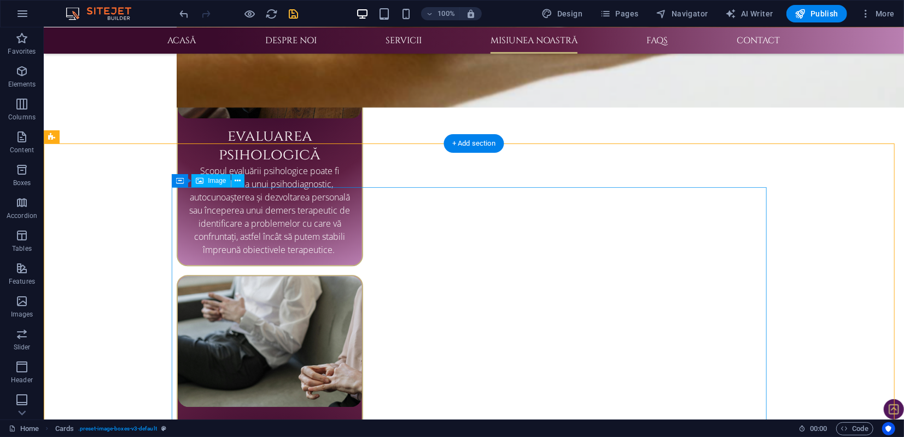
scroll to position [1751, 0]
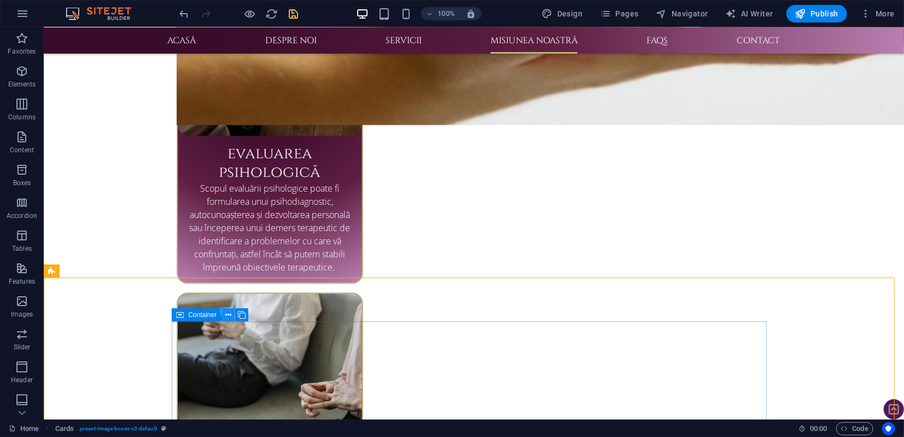
click at [229, 315] on icon at bounding box center [228, 314] width 6 height 11
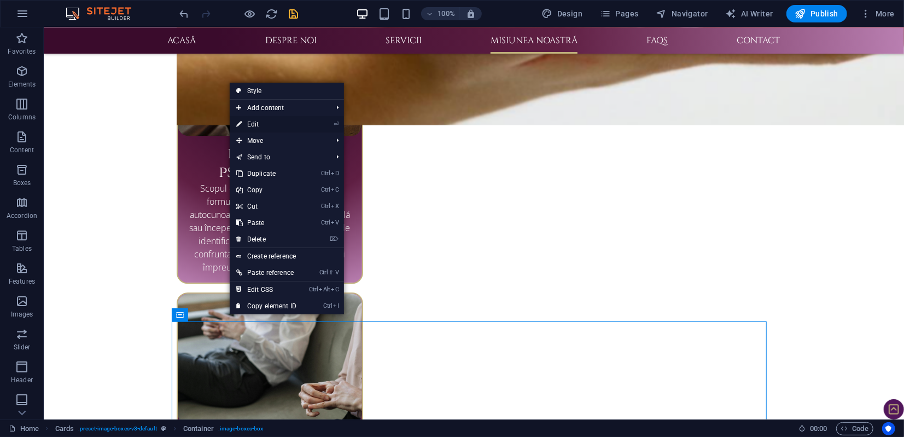
click at [256, 123] on link "⏎ Edit" at bounding box center [266, 124] width 73 height 16
select select "px"
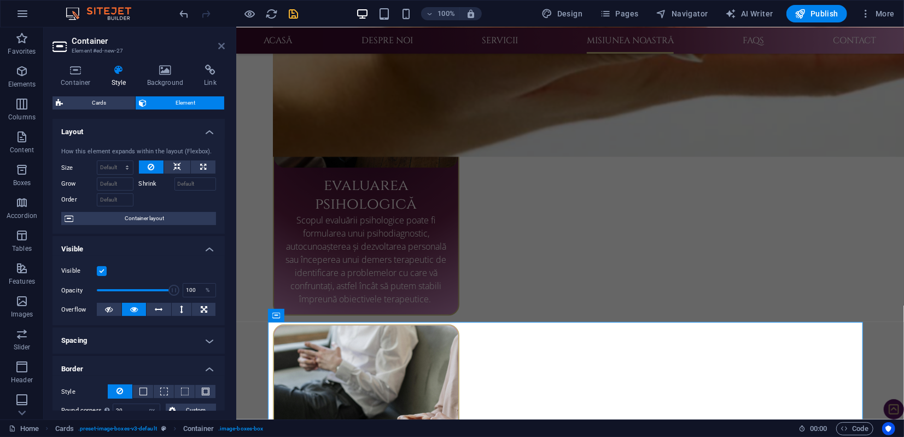
drag, startPoint x: 219, startPoint y: 47, endPoint x: 179, endPoint y: 34, distance: 41.4
click at [219, 47] on icon at bounding box center [221, 46] width 7 height 9
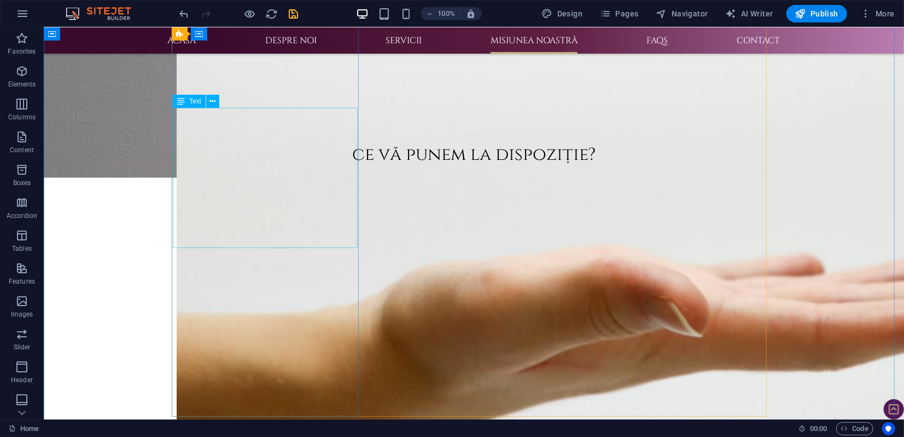
scroll to position [1386, 0]
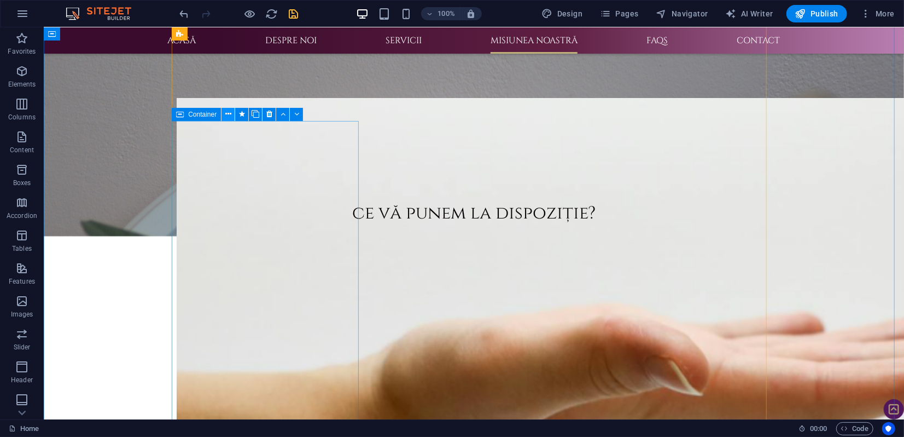
click at [230, 113] on icon at bounding box center [228, 113] width 6 height 11
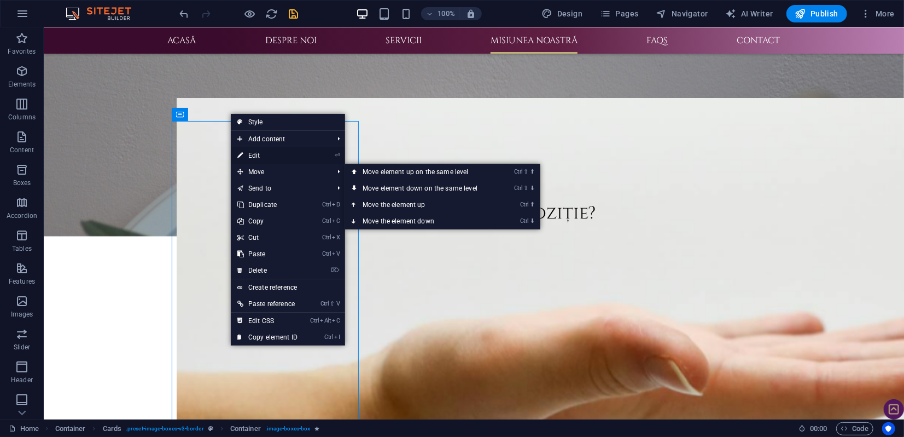
click at [258, 157] on link "⏎ Edit" at bounding box center [267, 155] width 73 height 16
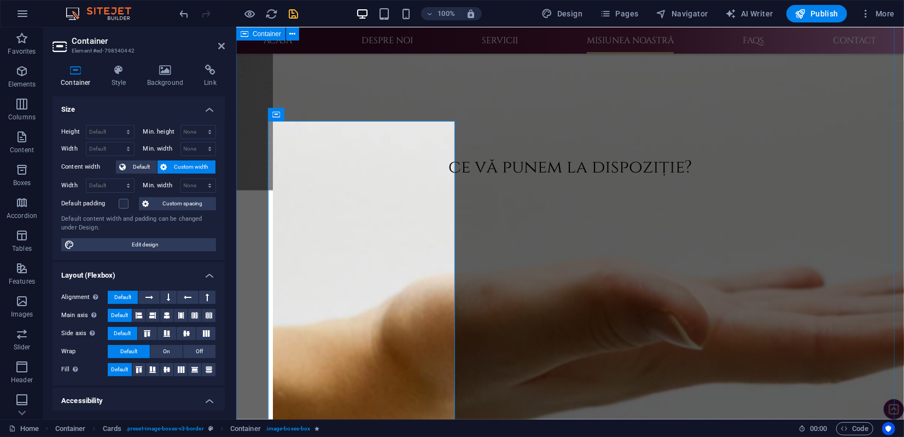
scroll to position [1309, 0]
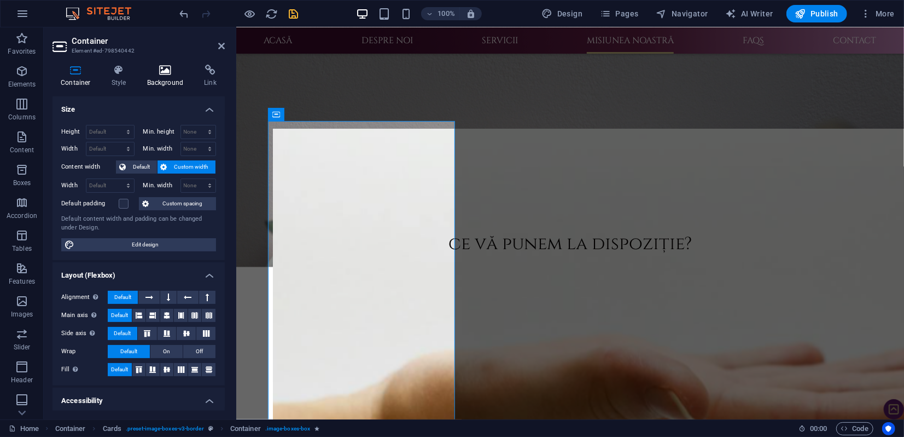
click at [160, 75] on icon at bounding box center [165, 70] width 53 height 11
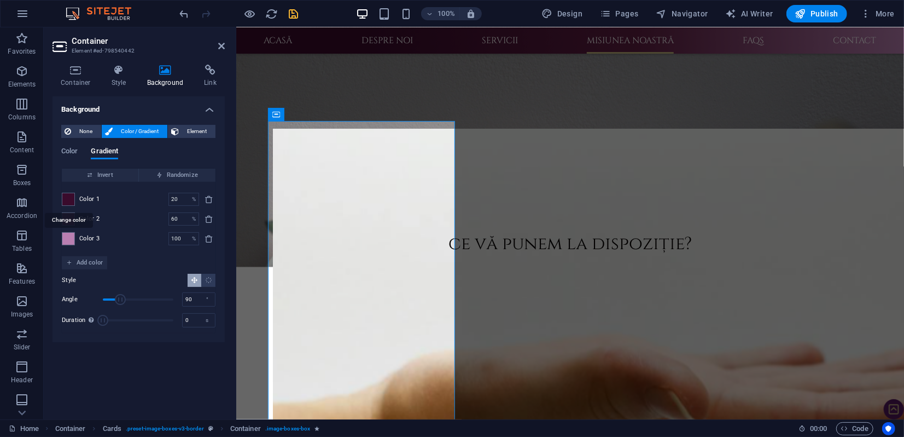
click at [66, 197] on span at bounding box center [68, 199] width 12 height 12
type input "#3a0b2c"
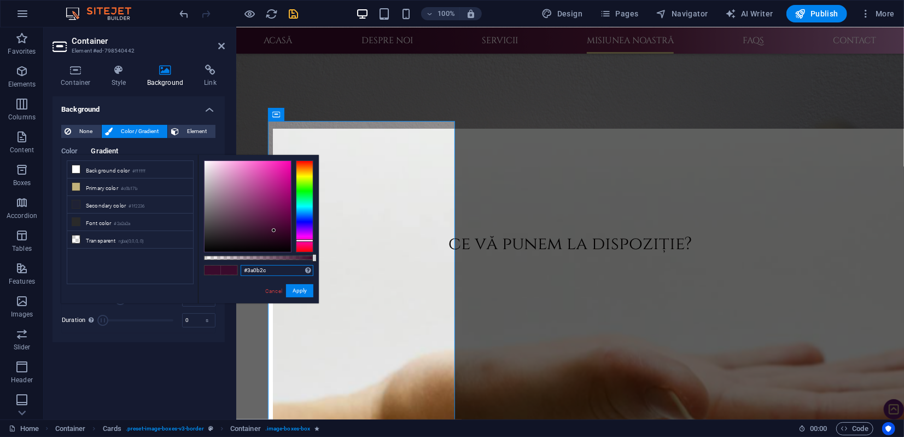
drag, startPoint x: 274, startPoint y: 269, endPoint x: 234, endPoint y: 265, distance: 40.1
click at [233, 269] on div "#3a0b2c Supported formats #0852ed rgb(8, 82, 237) rgba(8, 82, 237, 90%) hsv(221…" at bounding box center [258, 308] width 121 height 307
drag, startPoint x: 274, startPoint y: 288, endPoint x: 37, endPoint y: 261, distance: 239.0
click at [274, 288] on link "Cancel" at bounding box center [273, 291] width 19 height 8
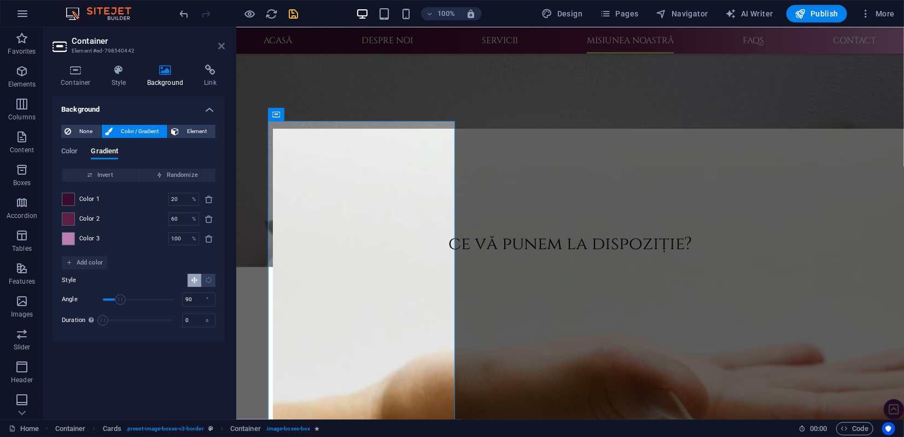
click at [221, 45] on icon at bounding box center [221, 46] width 7 height 9
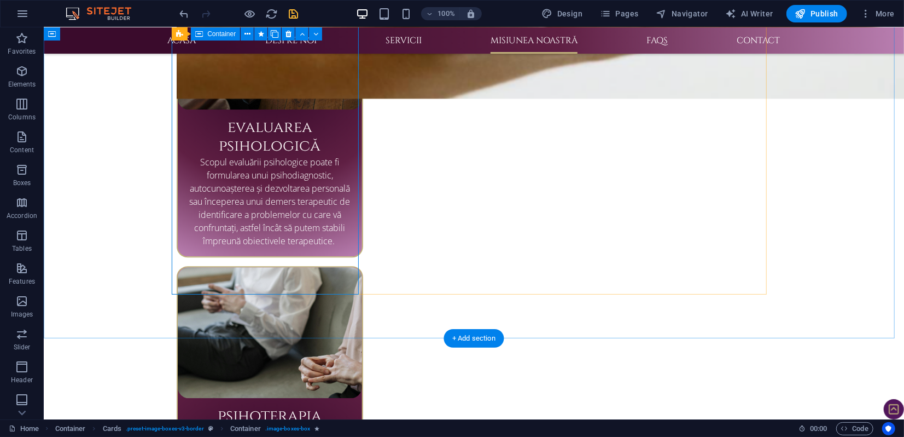
scroll to position [1872, 0]
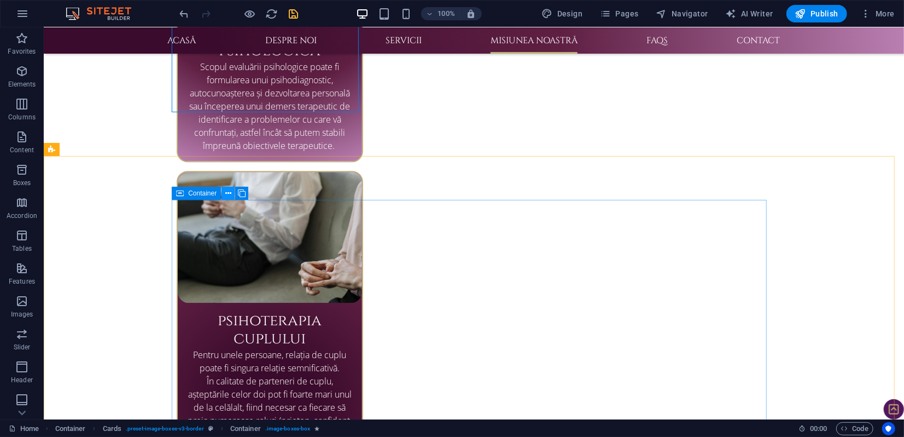
click at [229, 191] on icon at bounding box center [228, 193] width 6 height 11
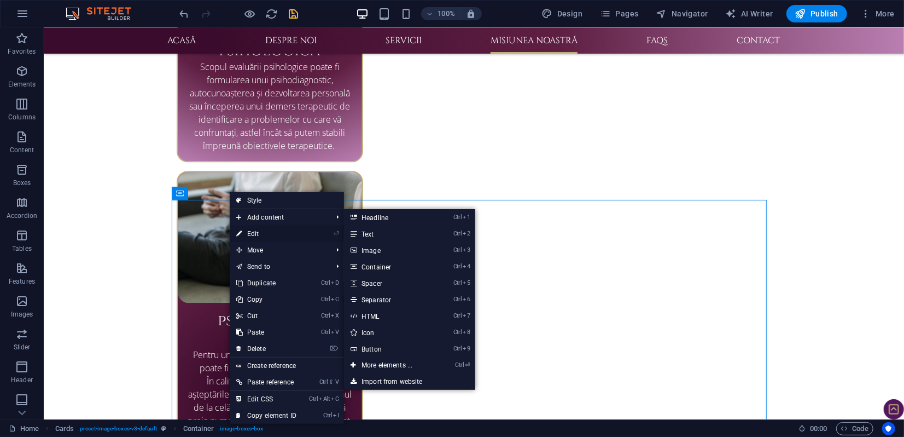
drag, startPoint x: 251, startPoint y: 230, endPoint x: 8, endPoint y: 201, distance: 245.1
click at [251, 230] on link "⏎ Edit" at bounding box center [266, 233] width 73 height 16
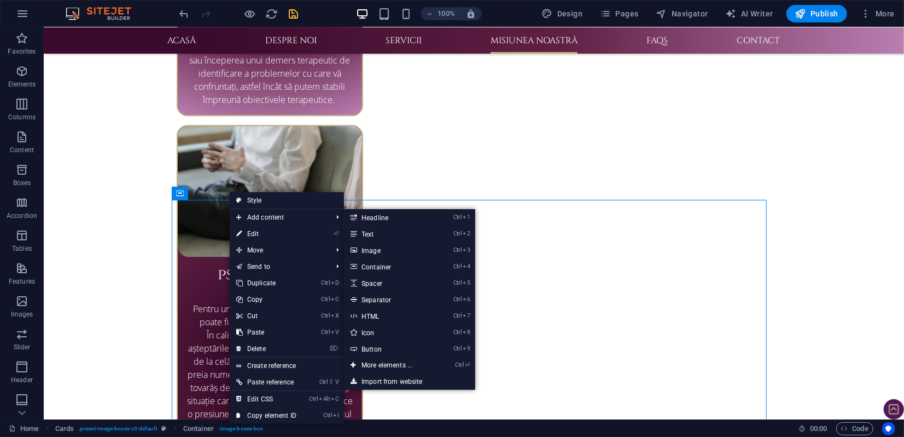
scroll to position [1795, 0]
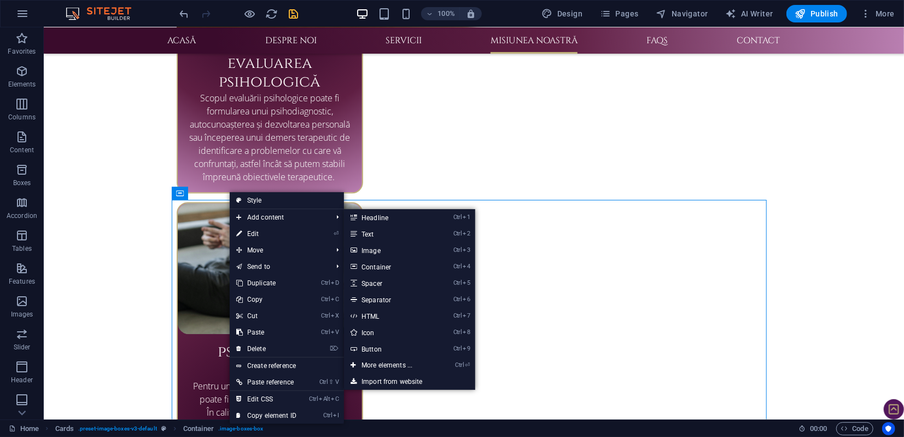
select select "px"
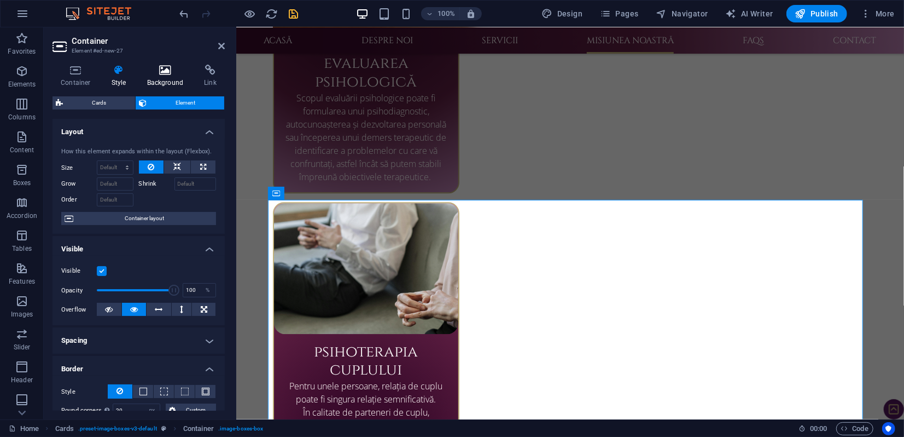
click at [159, 71] on icon at bounding box center [165, 70] width 53 height 11
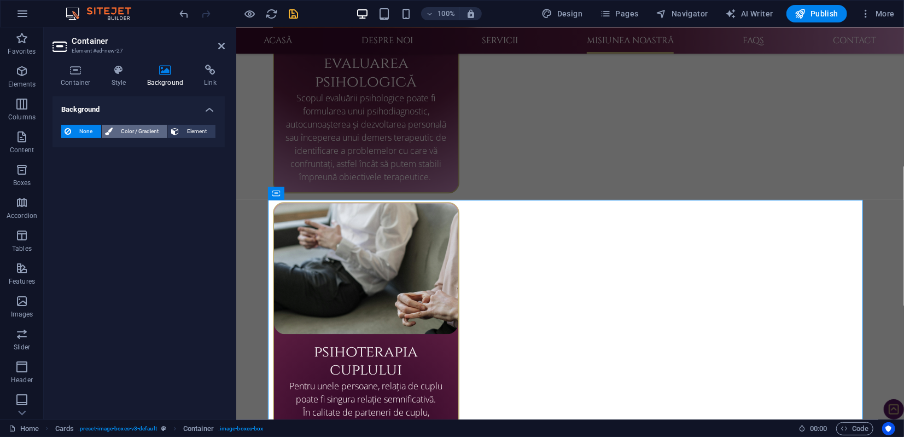
click at [135, 129] on span "Color / Gradient" at bounding box center [140, 131] width 48 height 13
click at [106, 150] on span "Gradient" at bounding box center [104, 151] width 27 height 15
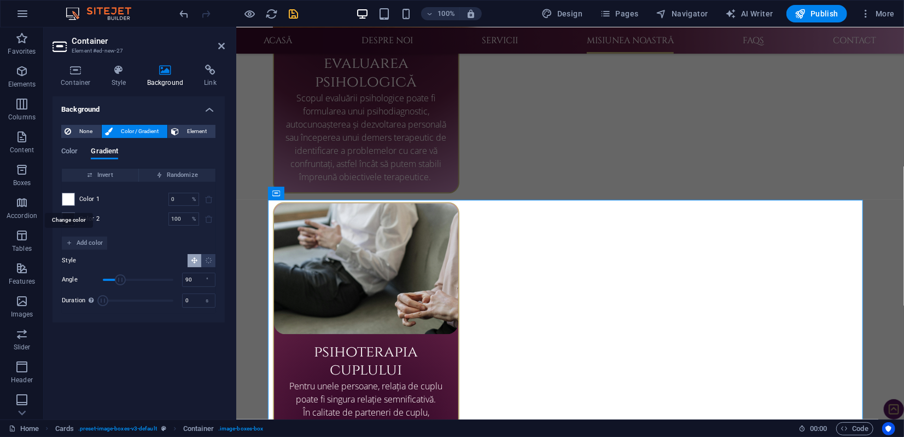
click at [66, 199] on span at bounding box center [68, 199] width 12 height 12
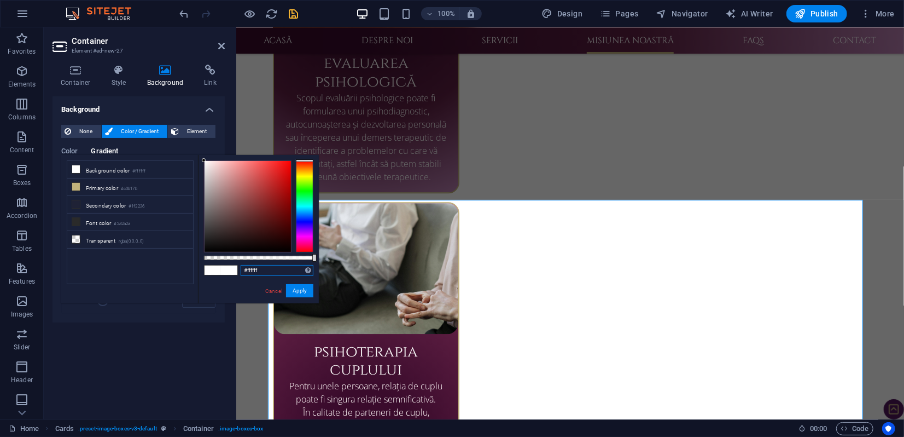
drag, startPoint x: 258, startPoint y: 271, endPoint x: 231, endPoint y: 269, distance: 26.4
click at [231, 269] on div "#ffffff Supported formats #0852ed rgb(8, 82, 237) rgba(8, 82, 237, 90%) hsv(221…" at bounding box center [258, 308] width 121 height 307
paste input "3a0b2c"
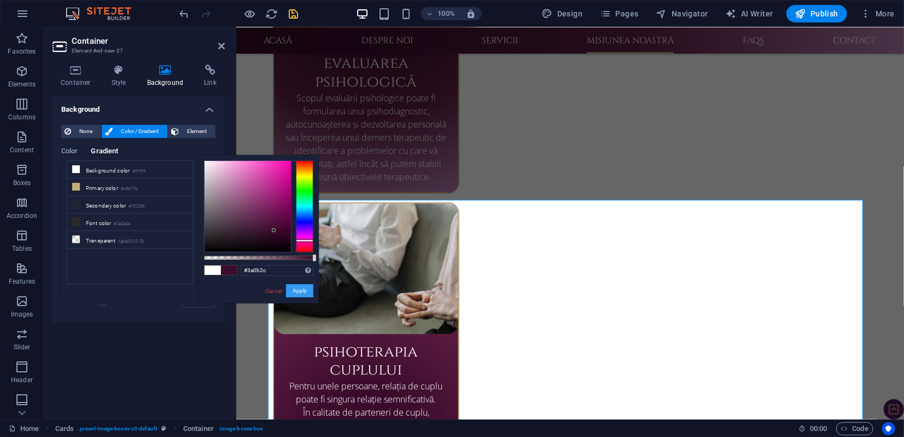
drag, startPoint x: 305, startPoint y: 287, endPoint x: 68, endPoint y: 259, distance: 238.0
click at [305, 287] on button "Apply" at bounding box center [299, 290] width 27 height 13
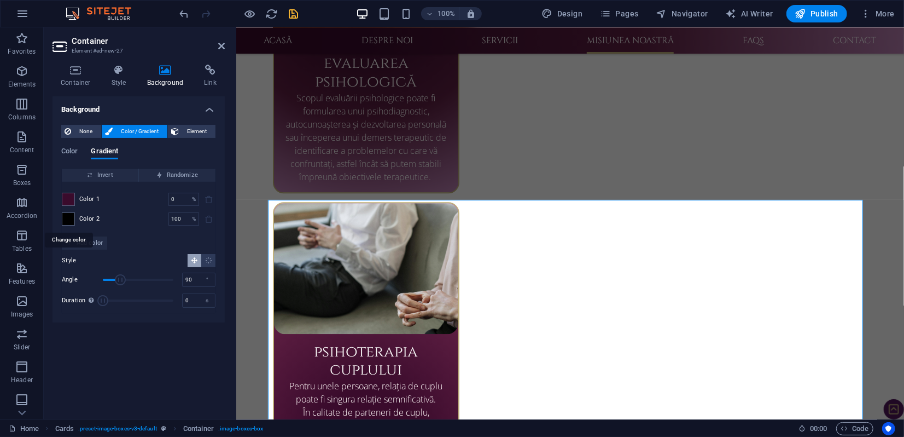
click at [69, 219] on span at bounding box center [68, 219] width 12 height 12
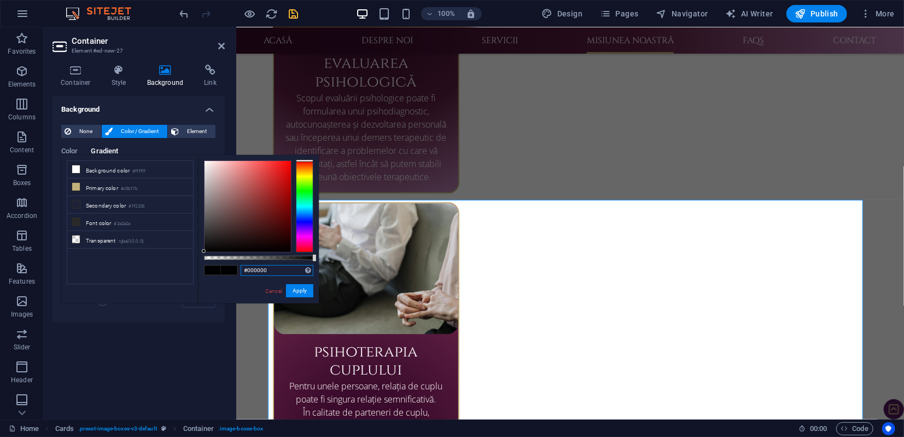
drag, startPoint x: 271, startPoint y: 269, endPoint x: 233, endPoint y: 267, distance: 38.4
click at [233, 267] on div "#000000 Supported formats #0852ed rgb(8, 82, 237) rgba(8, 82, 237, 90%) hsv(221…" at bounding box center [258, 308] width 121 height 307
paste input "5f1f43"
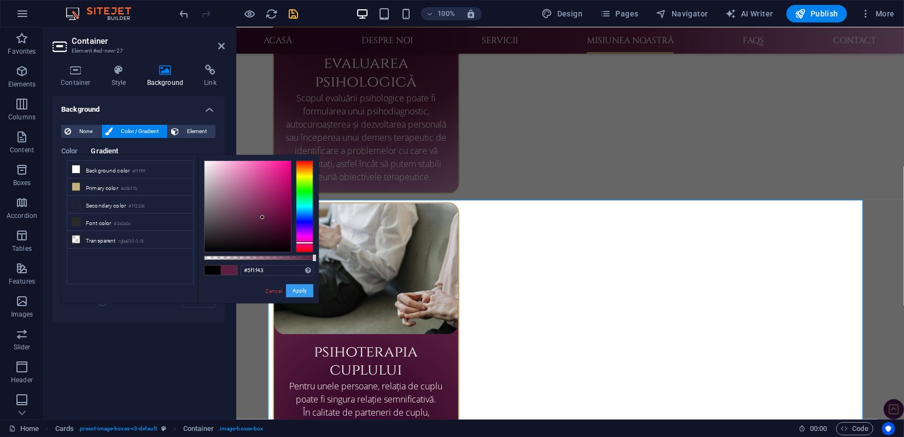
click at [295, 289] on button "Apply" at bounding box center [299, 290] width 27 height 13
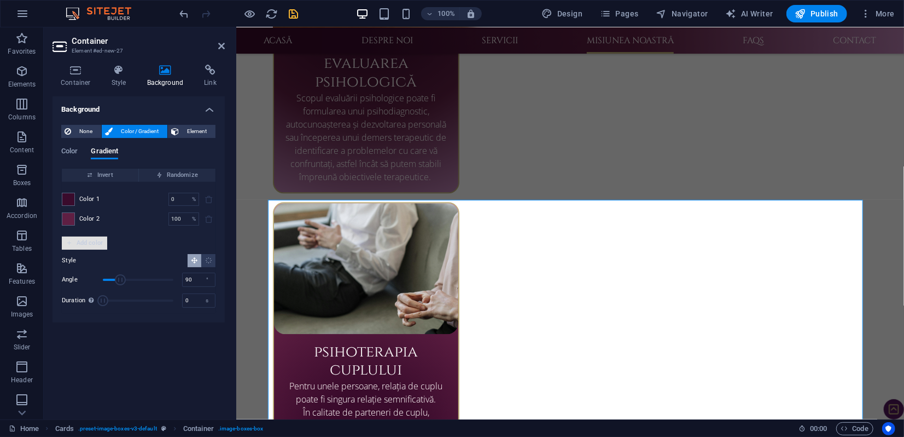
click at [84, 243] on span "Add color" at bounding box center [84, 242] width 37 height 13
click at [69, 239] on span at bounding box center [68, 239] width 12 height 12
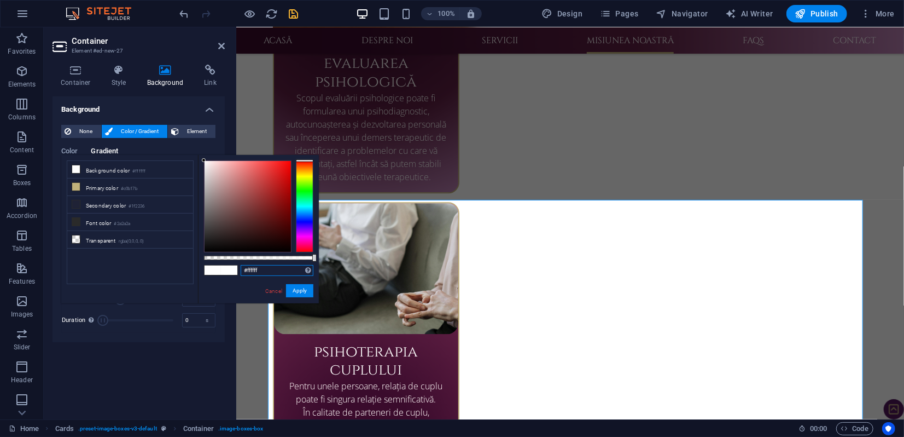
drag, startPoint x: 272, startPoint y: 269, endPoint x: 212, endPoint y: 269, distance: 60.7
click at [212, 269] on div "#ffffff Supported formats #0852ed rgb(8, 82, 237) rgba(8, 82, 237, 90%) hsv(221…" at bounding box center [258, 308] width 121 height 307
paste input "5f1f43 60 #b97fb1"
type input "5f1f43 60 #b97fb1"
drag, startPoint x: 289, startPoint y: 270, endPoint x: 235, endPoint y: 271, distance: 53.6
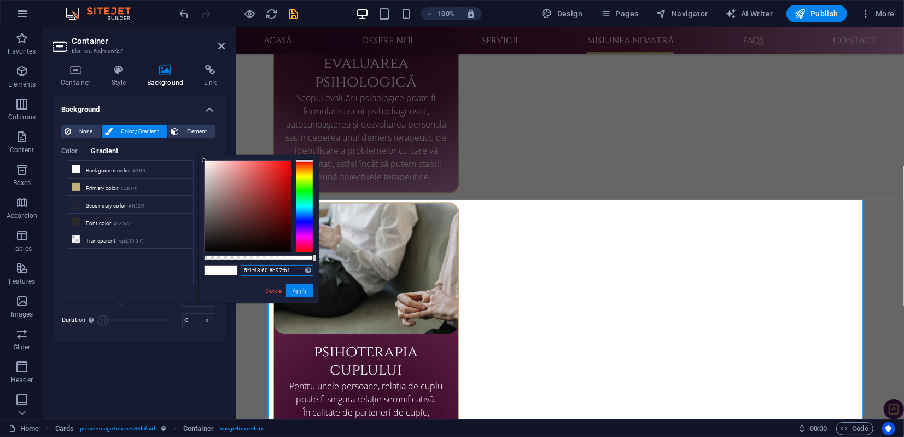
click at [235, 271] on div "5f1f43 60 #b97fb1 Supported formats #0852ed rgb(8, 82, 237) rgba(8, 82, 237, 90…" at bounding box center [258, 308] width 121 height 307
click at [252, 271] on input "text" at bounding box center [277, 270] width 73 height 11
paste input "#b97fb1"
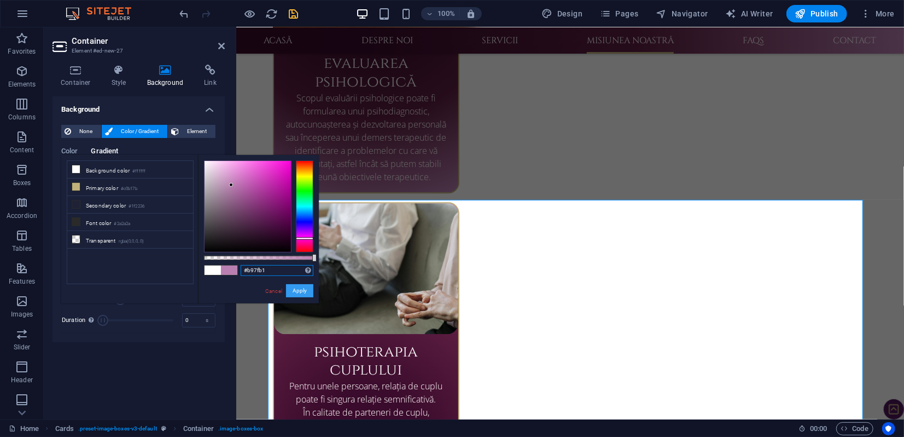
type input "#b97fb1"
click at [302, 289] on button "Apply" at bounding box center [299, 290] width 27 height 13
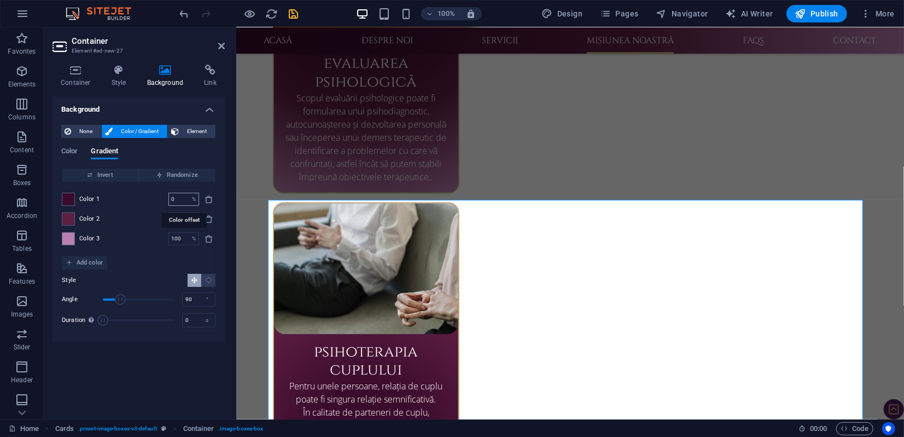
click at [179, 197] on input "0" at bounding box center [178, 199] width 19 height 13
type input "20"
click at [176, 218] on input "100" at bounding box center [178, 218] width 19 height 13
type input "0"
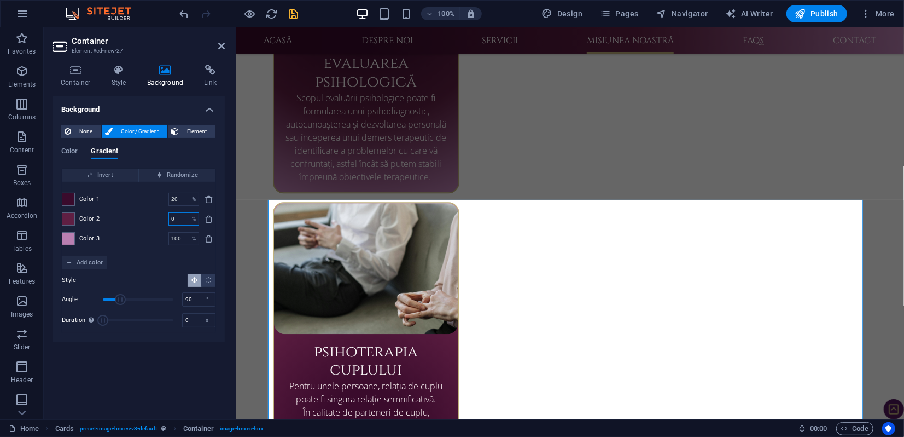
type input "20"
click at [179, 198] on input "0" at bounding box center [178, 199] width 19 height 13
drag, startPoint x: 171, startPoint y: 197, endPoint x: 179, endPoint y: 195, distance: 8.5
click at [172, 197] on input "0" at bounding box center [178, 199] width 19 height 13
type input "20"
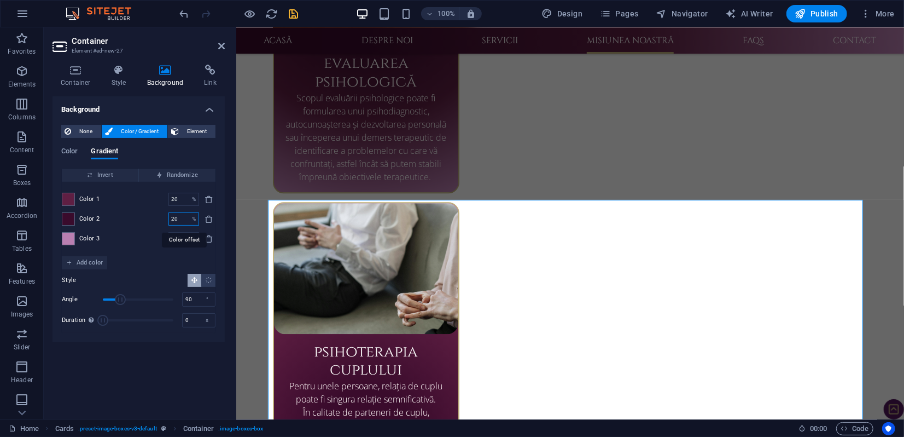
click at [174, 214] on input "20" at bounding box center [178, 218] width 19 height 13
click at [169, 215] on input "20" at bounding box center [178, 218] width 19 height 13
type input "6"
type input "20"
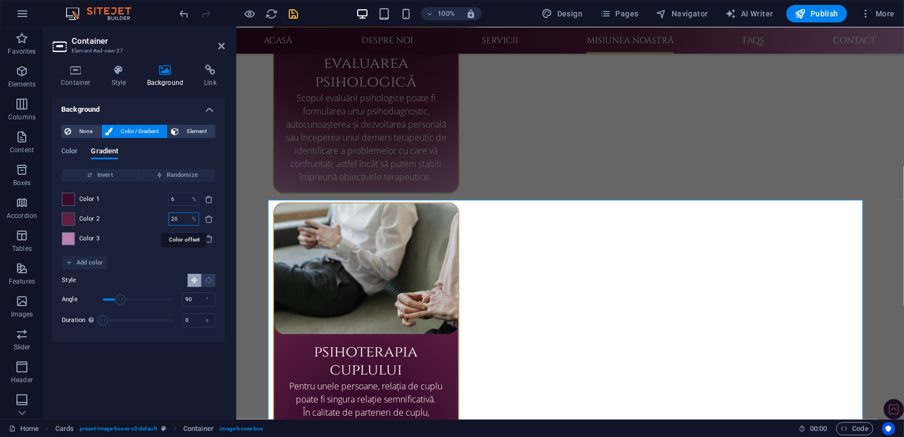
click at [181, 220] on input "20" at bounding box center [178, 218] width 19 height 13
click at [179, 199] on input "6" at bounding box center [178, 199] width 19 height 13
drag, startPoint x: 178, startPoint y: 199, endPoint x: 160, endPoint y: 205, distance: 19.0
click at [160, 205] on div "Color 1 6 % ​" at bounding box center [139, 199] width 154 height 13
click at [177, 201] on input "2" at bounding box center [178, 199] width 19 height 13
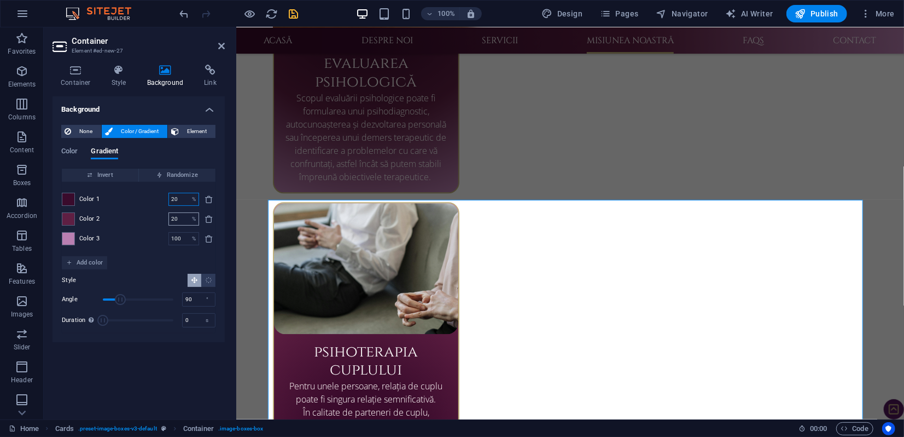
type input "20"
drag, startPoint x: 173, startPoint y: 216, endPoint x: 167, endPoint y: 216, distance: 6.0
click at [167, 216] on div "Color 2 20 % ​" at bounding box center [139, 218] width 154 height 13
type input "0"
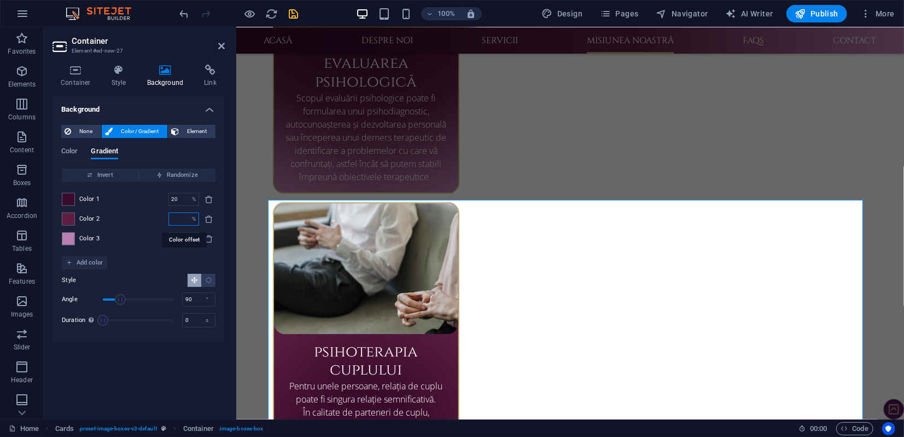
type input "0"
drag, startPoint x: 176, startPoint y: 197, endPoint x: 170, endPoint y: 197, distance: 6.0
click at [170, 197] on input "0" at bounding box center [178, 199] width 19 height 13
type input "0"
type input "20"
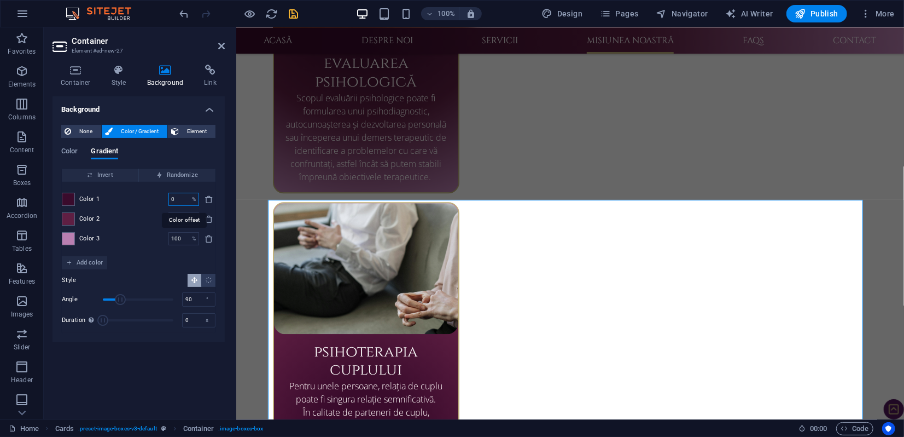
click at [170, 200] on input "0" at bounding box center [178, 199] width 19 height 13
click at [179, 196] on input "2" at bounding box center [178, 199] width 19 height 13
type input "20"
click at [172, 218] on input "20" at bounding box center [178, 218] width 19 height 13
type input "60"
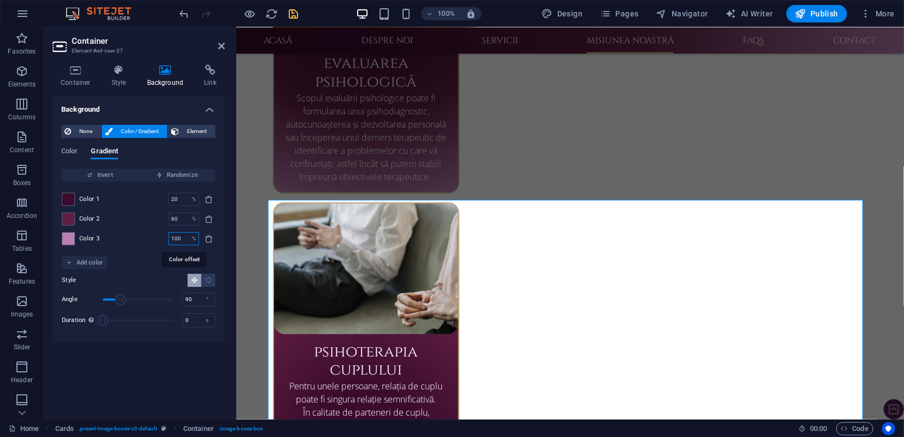
click at [177, 236] on input "100" at bounding box center [178, 238] width 19 height 13
click at [211, 279] on icon "Radial gradient" at bounding box center [208, 279] width 7 height 7
click at [221, 45] on icon at bounding box center [221, 46] width 7 height 9
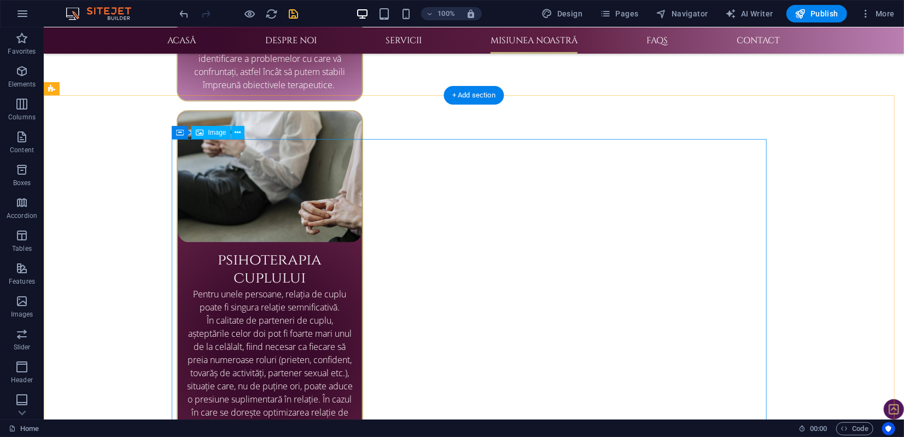
scroll to position [2237, 0]
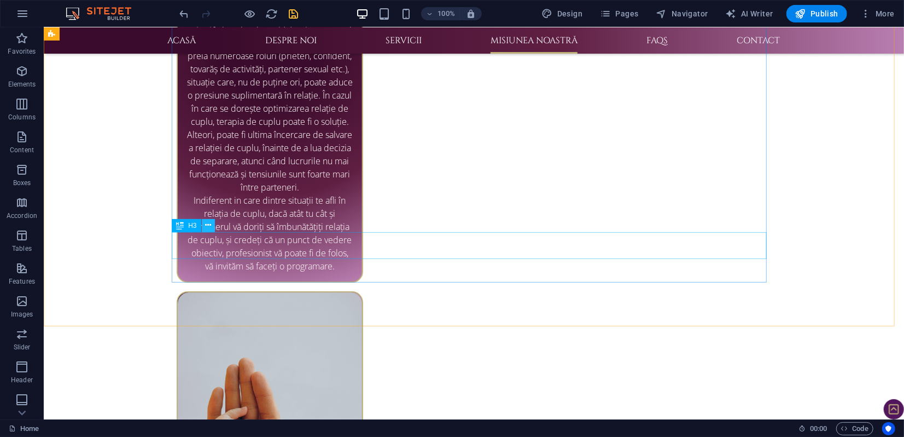
click at [210, 227] on icon at bounding box center [208, 224] width 6 height 11
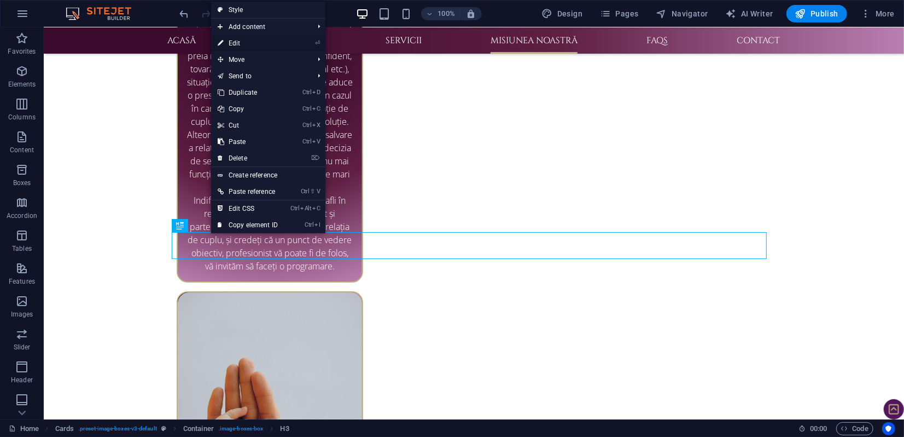
click at [241, 42] on link "⏎ Edit" at bounding box center [247, 43] width 73 height 16
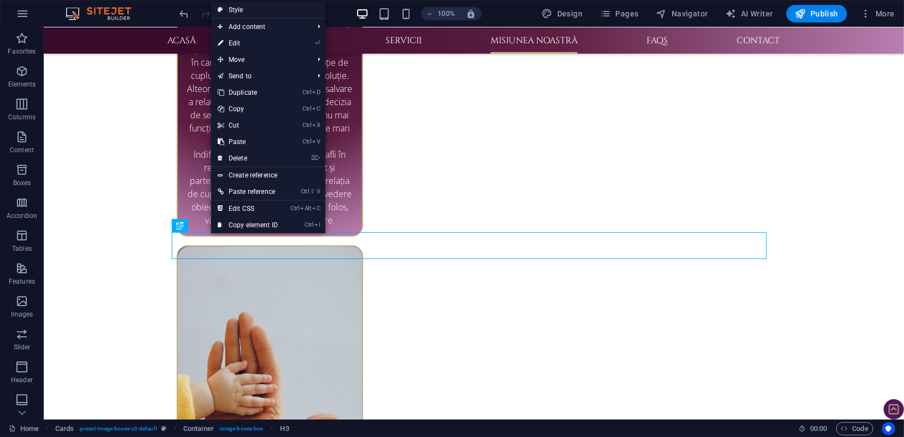
scroll to position [2159, 0]
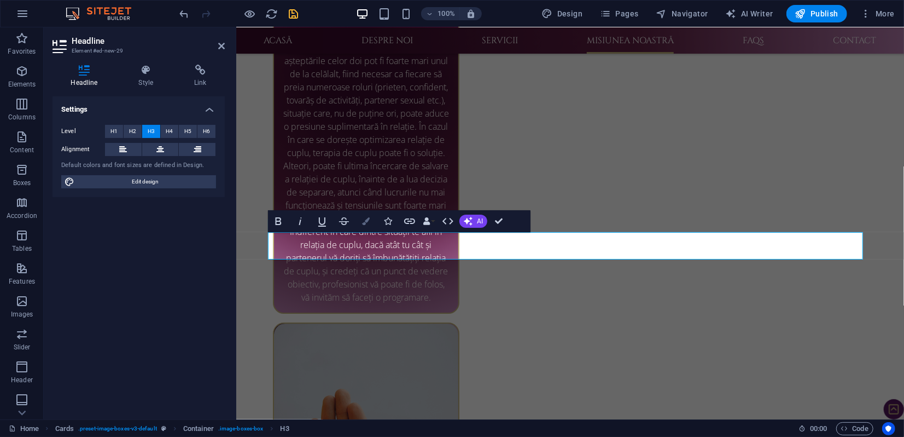
click at [368, 222] on icon "button" at bounding box center [366, 221] width 8 height 8
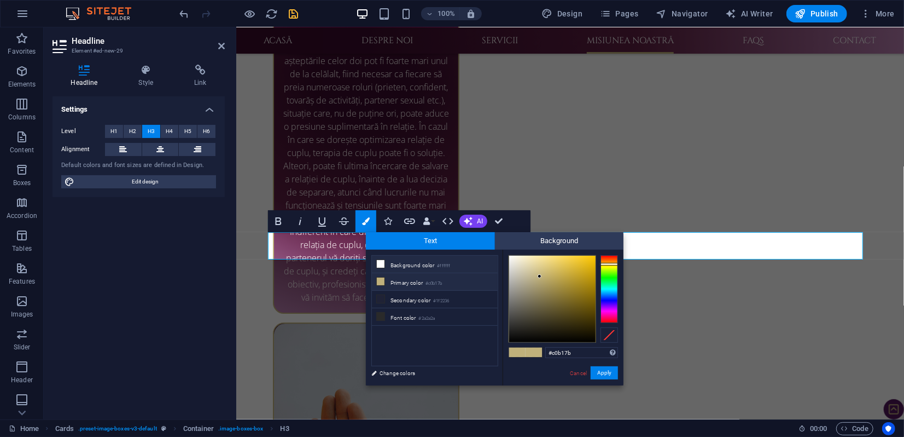
click at [394, 264] on li "Background color #ffffff" at bounding box center [435, 265] width 126 height 18
type input "#ffffff"
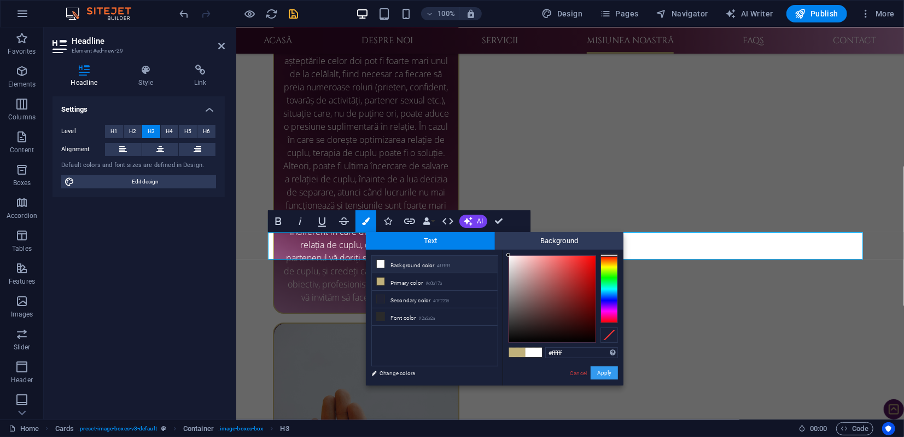
drag, startPoint x: 608, startPoint y: 371, endPoint x: 368, endPoint y: 343, distance: 242.3
click at [608, 371] on button "Apply" at bounding box center [604, 372] width 27 height 13
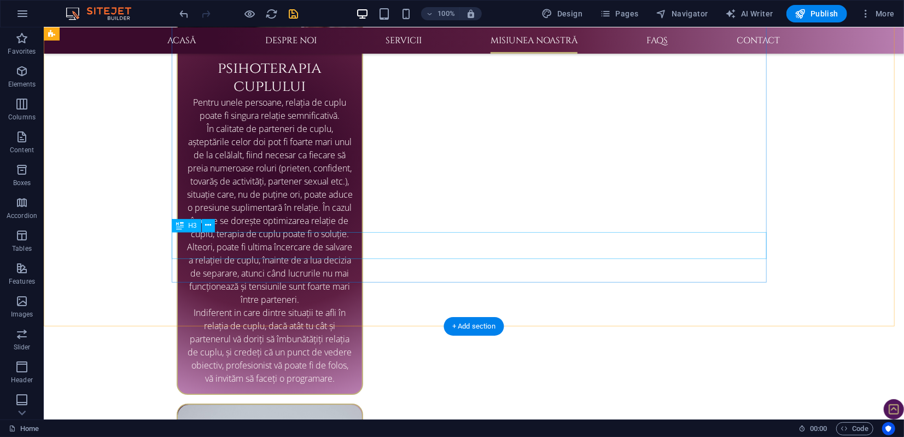
scroll to position [2237, 0]
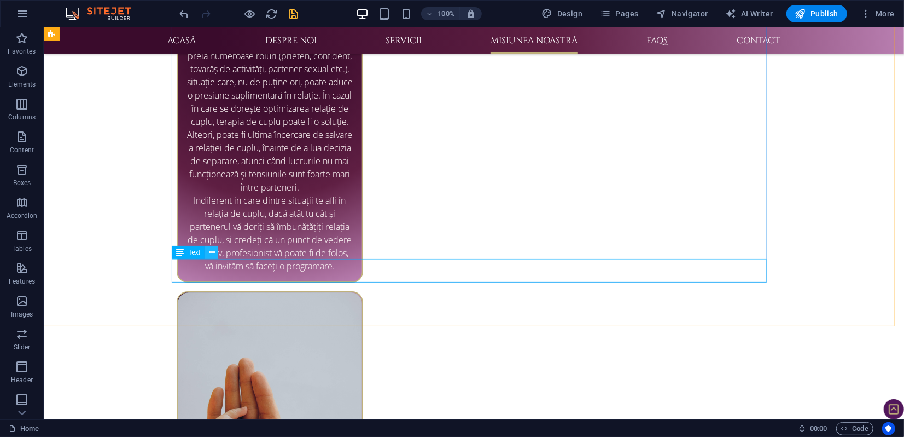
click at [214, 253] on button at bounding box center [211, 252] width 13 height 13
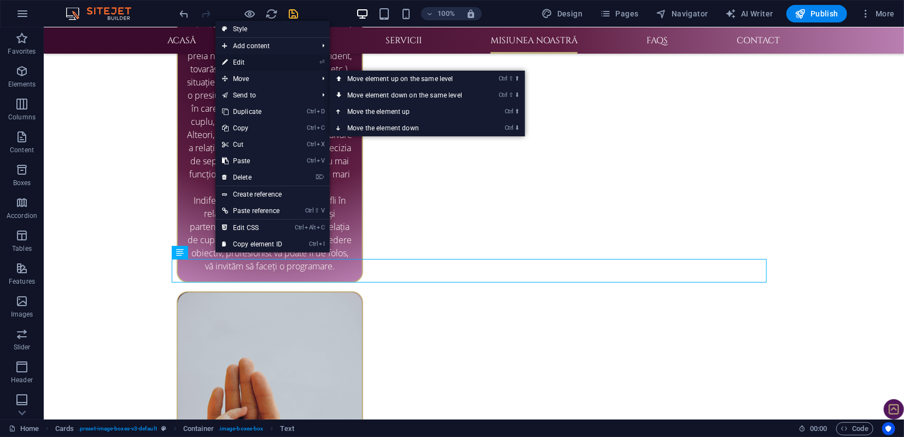
click at [243, 61] on link "⏎ Edit" at bounding box center [252, 62] width 73 height 16
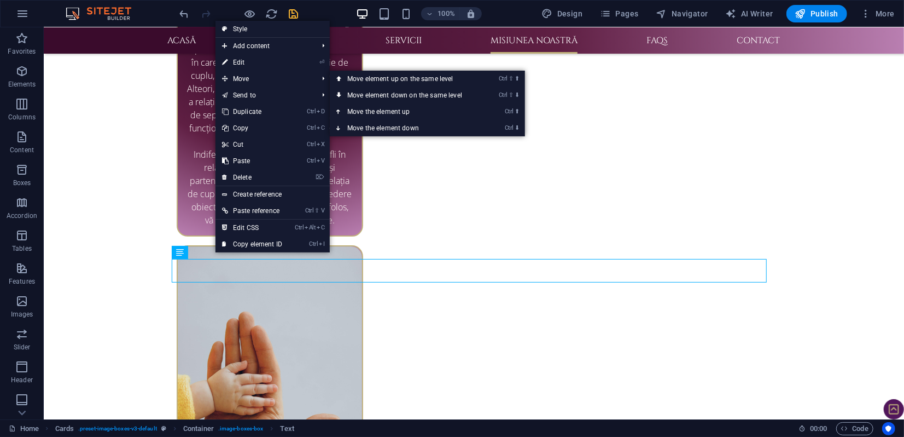
scroll to position [2159, 0]
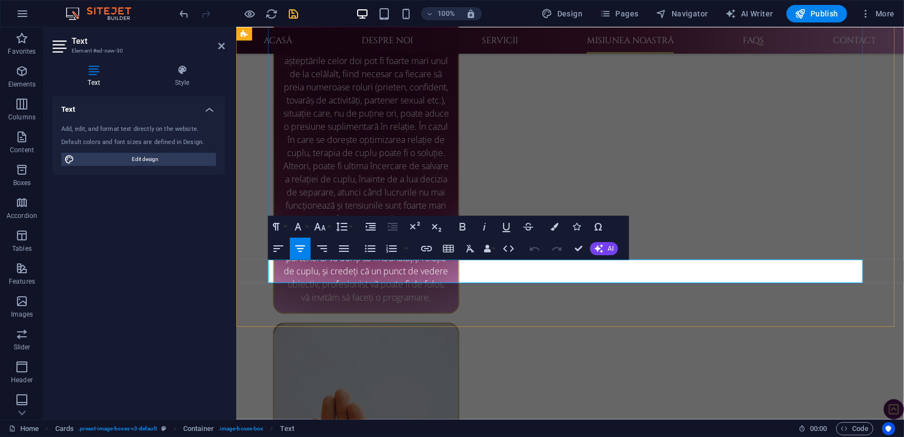
drag, startPoint x: 637, startPoint y: 265, endPoint x: 462, endPoint y: 266, distance: 174.5
click at [554, 226] on icon "button" at bounding box center [555, 227] width 8 height 8
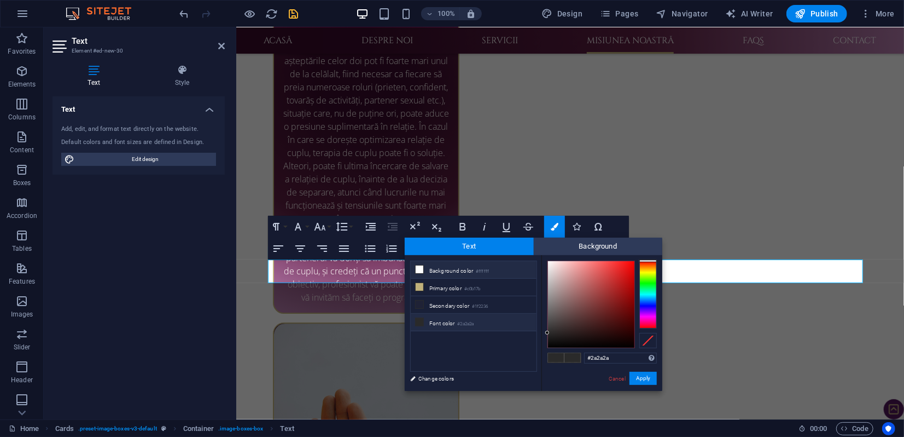
click at [461, 267] on li "Background color #ffffff" at bounding box center [474, 270] width 126 height 18
type input "#ffffff"
click at [646, 376] on button "Apply" at bounding box center [643, 377] width 27 height 13
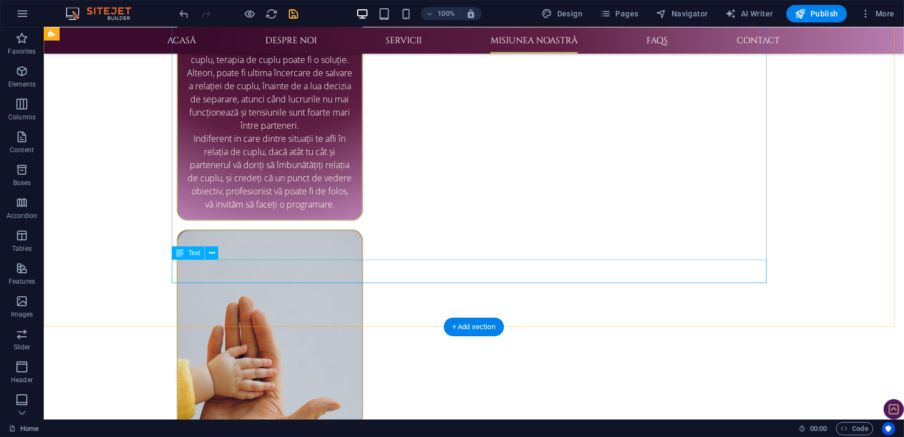
scroll to position [2419, 0]
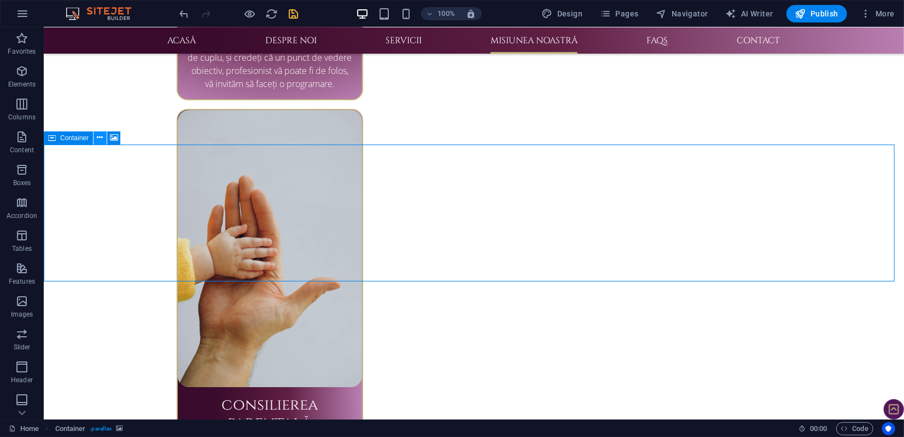
click at [100, 138] on icon at bounding box center [100, 137] width 6 height 11
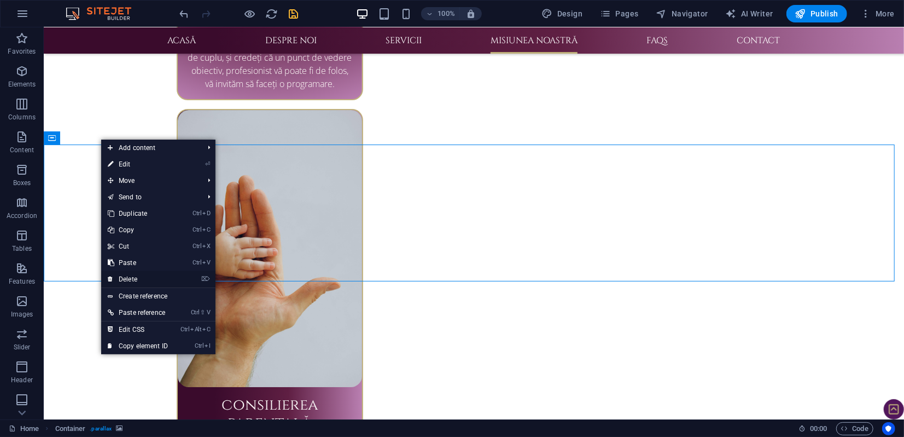
click at [129, 276] on link "⌦ Delete" at bounding box center [137, 279] width 73 height 16
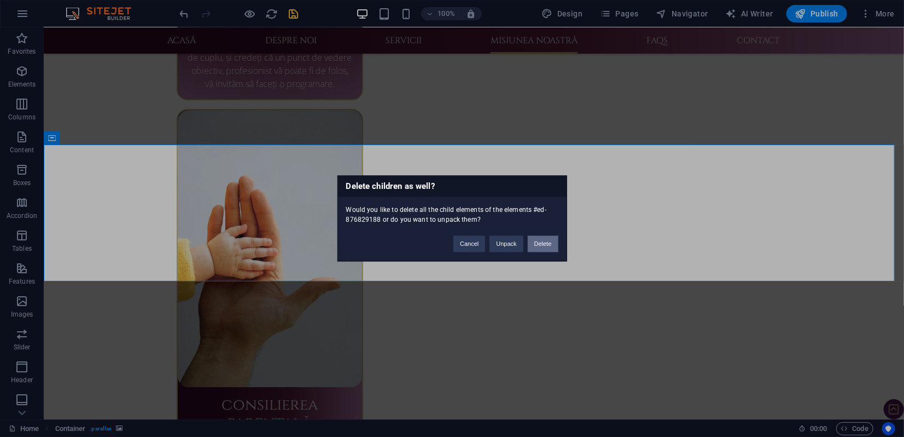
click at [544, 243] on button "Delete" at bounding box center [543, 244] width 31 height 16
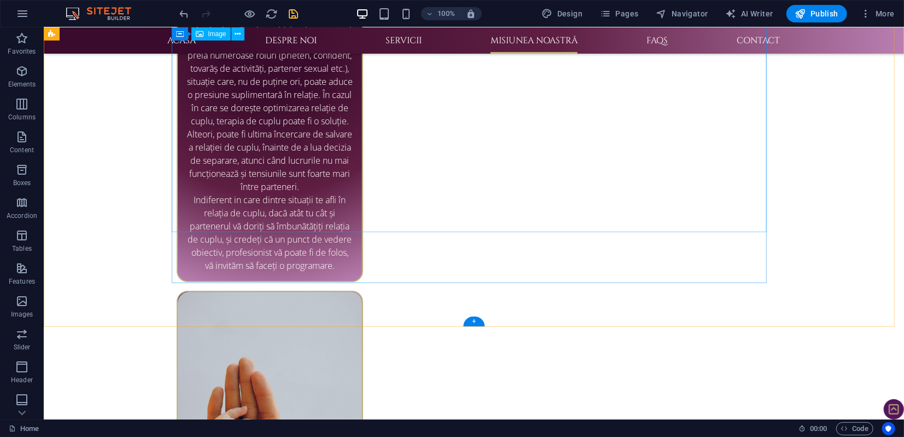
scroll to position [2237, 0]
click at [213, 256] on icon at bounding box center [212, 252] width 6 height 11
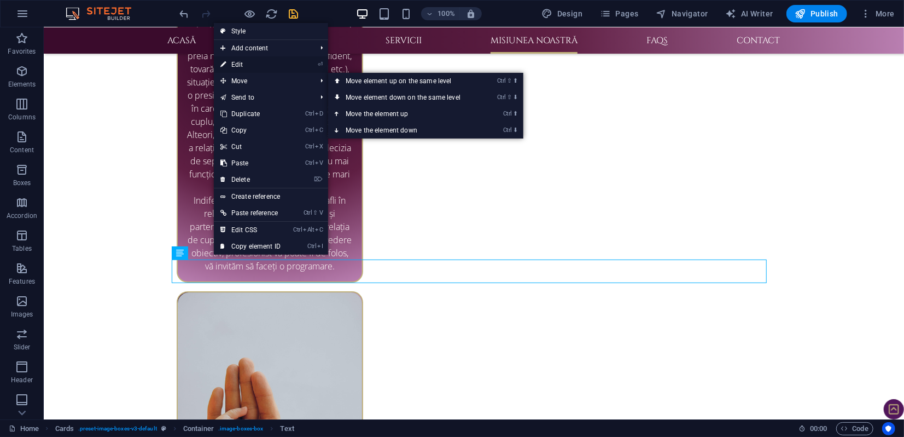
click at [243, 66] on link "⏎ Edit" at bounding box center [250, 64] width 73 height 16
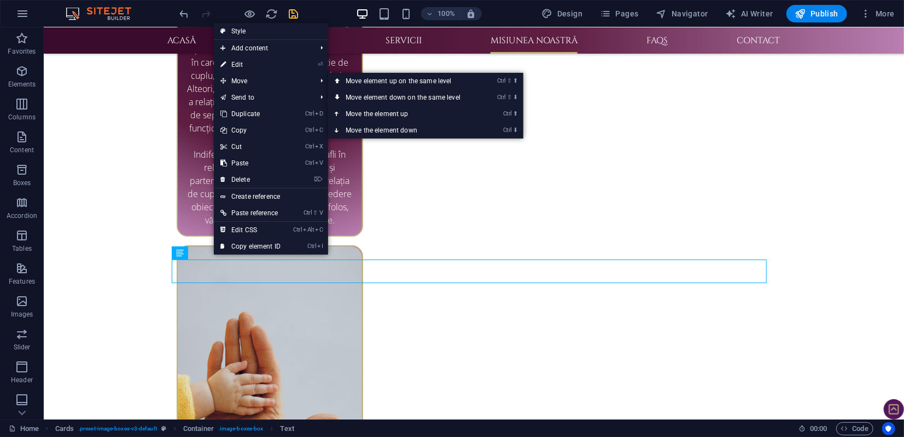
scroll to position [2159, 0]
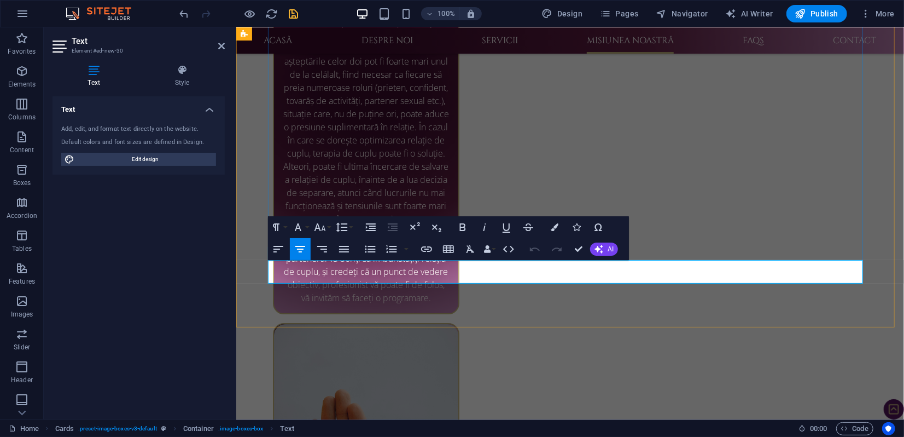
drag, startPoint x: 644, startPoint y: 268, endPoint x: 481, endPoint y: 268, distance: 163.0
click at [427, 247] on icon "button" at bounding box center [426, 248] width 13 height 13
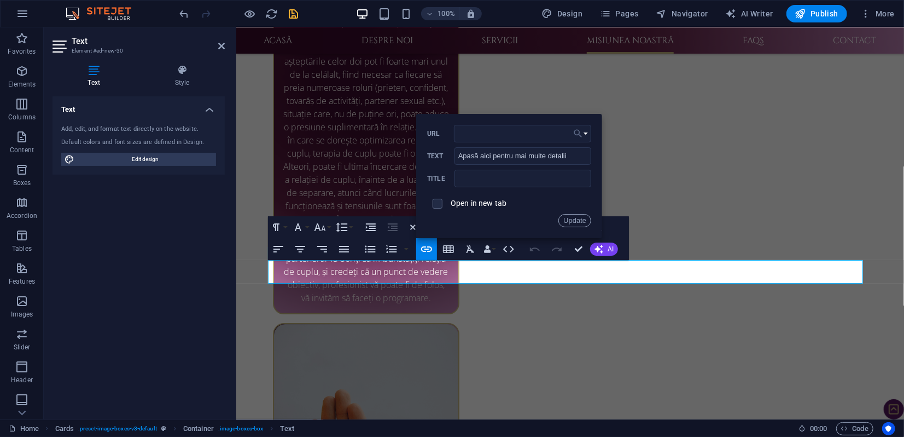
click at [581, 132] on icon "button" at bounding box center [578, 133] width 11 height 13
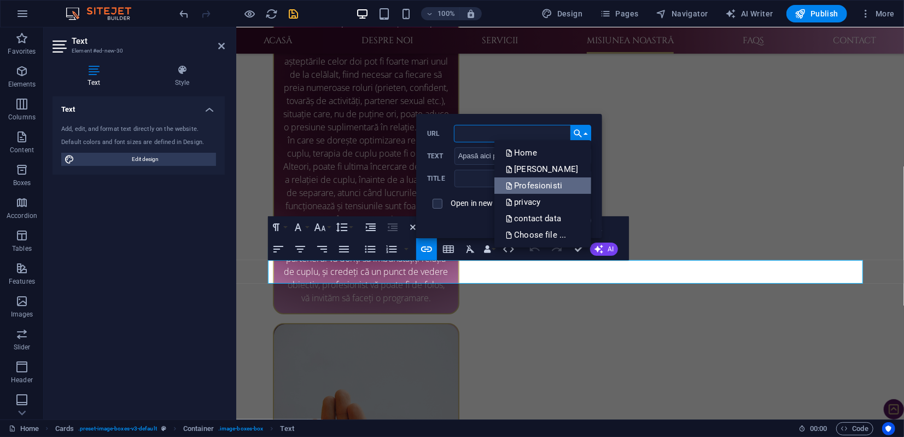
click at [514, 184] on p "Profesionisti" at bounding box center [535, 185] width 59 height 16
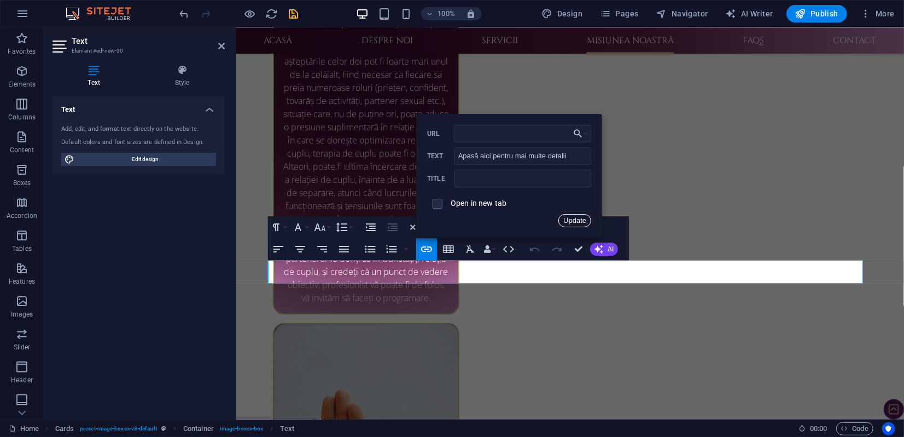
click at [578, 219] on button "Update" at bounding box center [575, 220] width 33 height 13
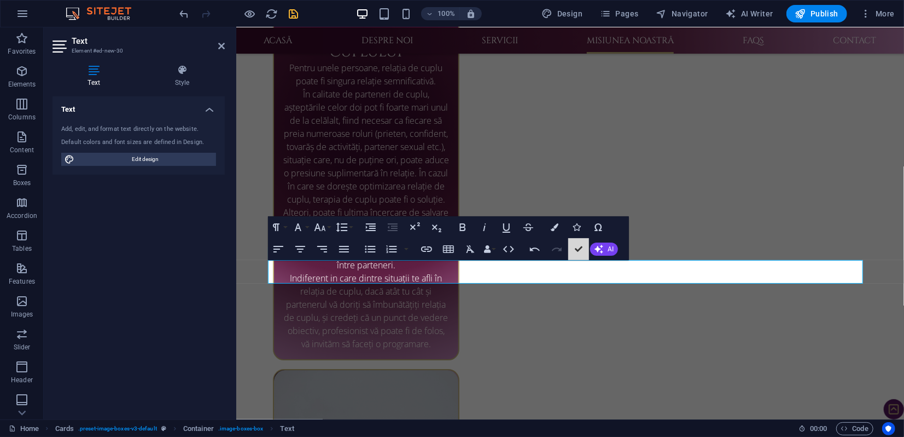
scroll to position [2237, 0]
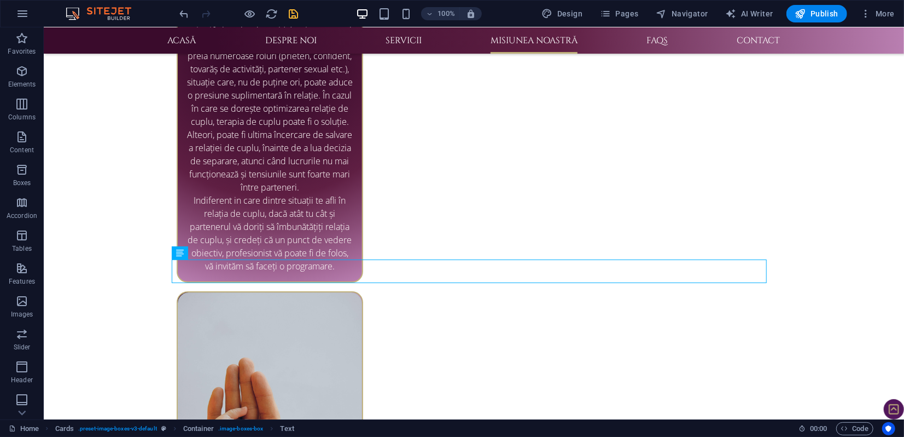
click at [289, 13] on icon "save" at bounding box center [294, 14] width 13 height 13
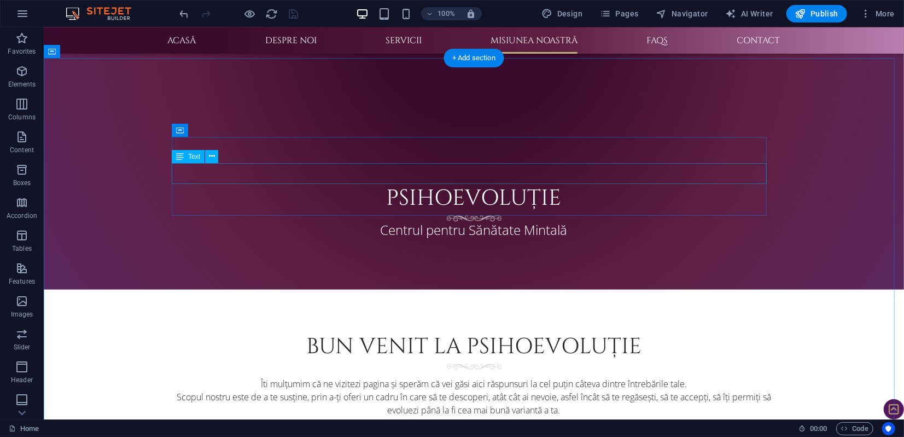
scroll to position [717, 0]
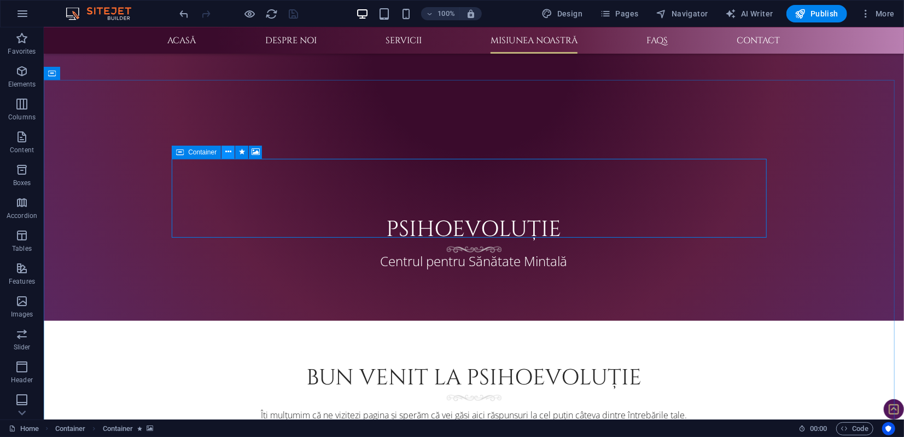
click at [229, 152] on icon at bounding box center [228, 151] width 6 height 11
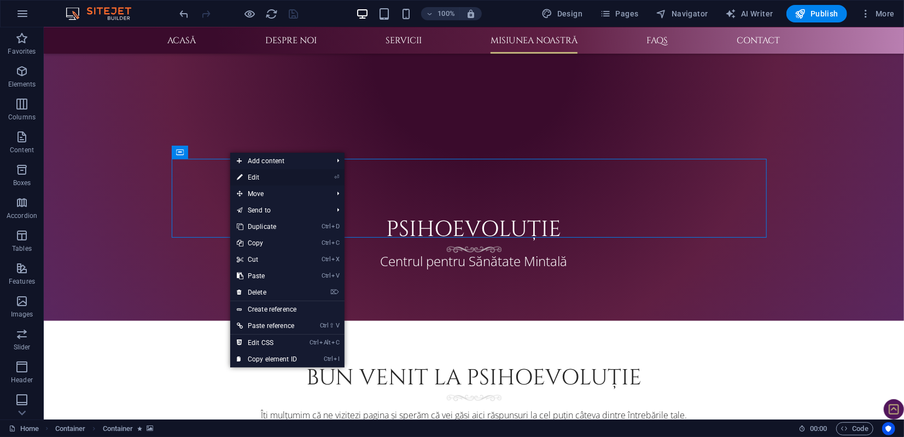
click at [252, 177] on link "⏎ Edit" at bounding box center [266, 177] width 73 height 16
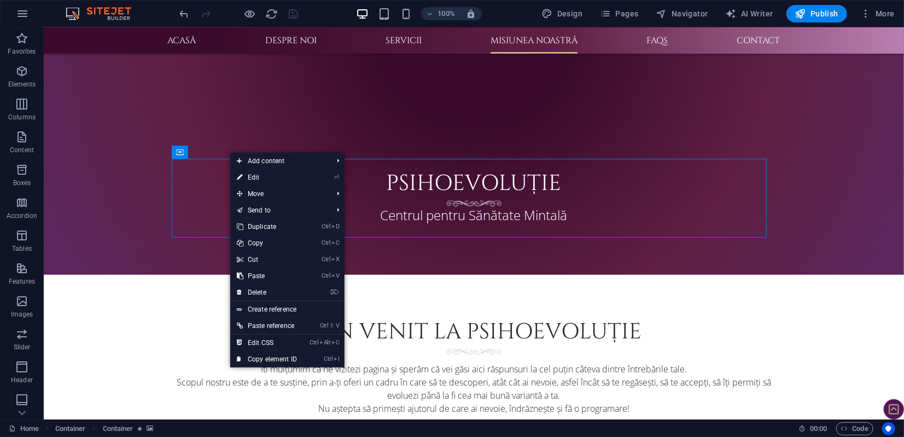
select select "rem"
select select "px"
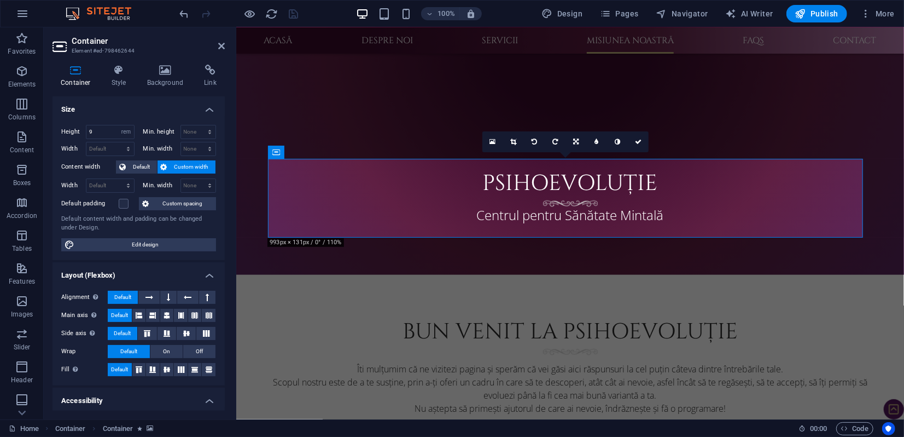
scroll to position [639, 0]
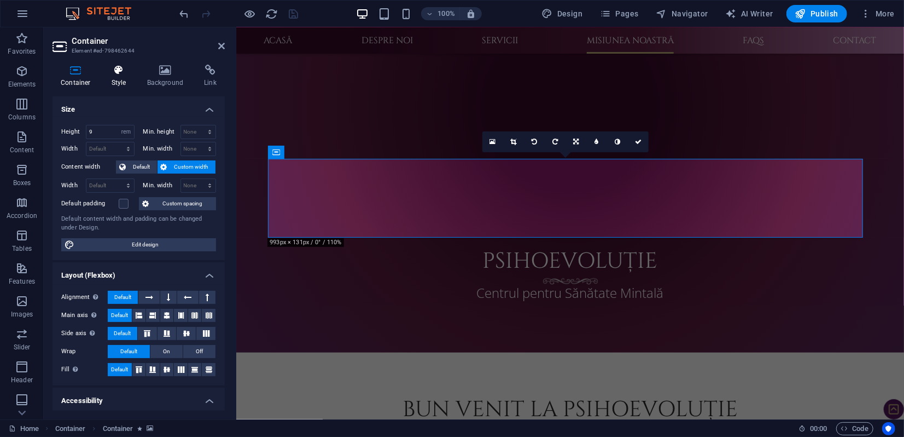
click at [121, 74] on icon at bounding box center [118, 70] width 31 height 11
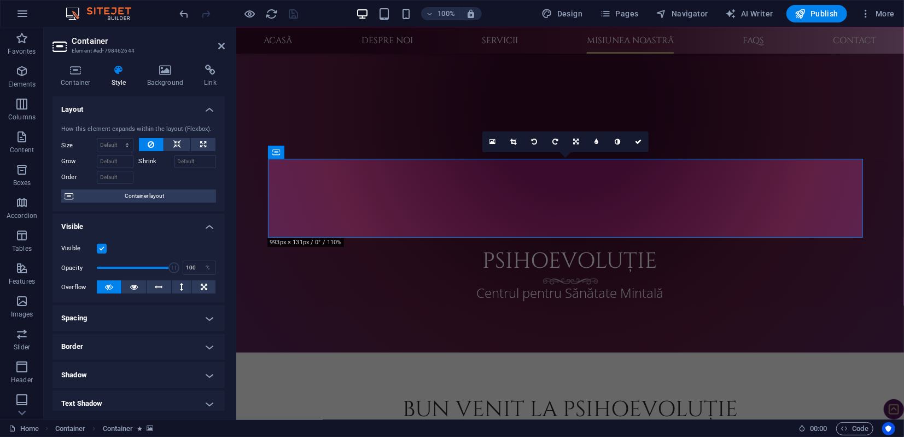
click at [127, 343] on h4 "Border" at bounding box center [139, 346] width 172 height 26
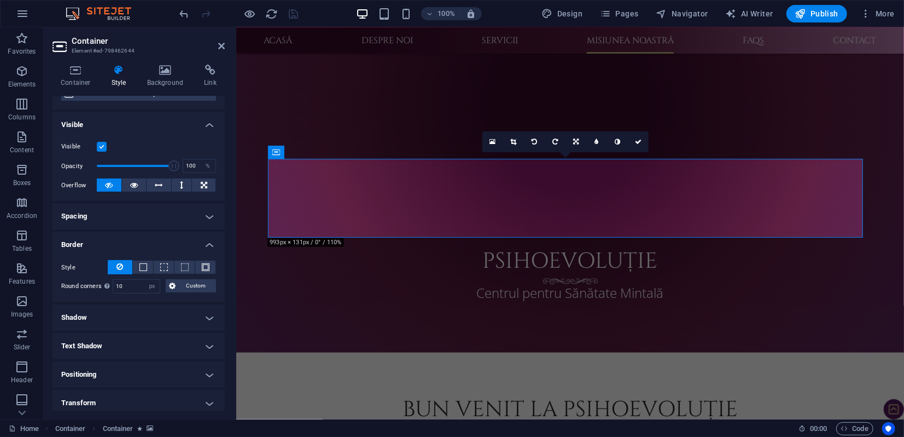
scroll to position [121, 0]
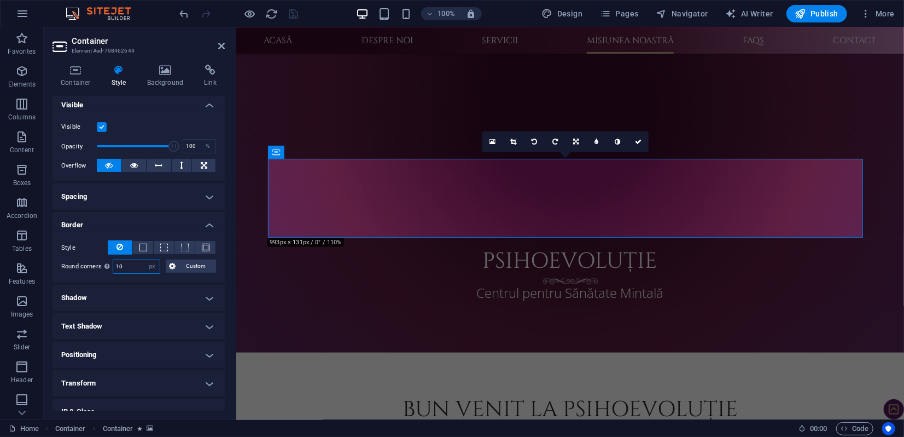
drag, startPoint x: 127, startPoint y: 264, endPoint x: 99, endPoint y: 261, distance: 28.0
click at [99, 261] on div "Round corners For background overlay and background images, the overflow must b…" at bounding box center [138, 266] width 155 height 14
click at [200, 267] on span "Custom" at bounding box center [196, 265] width 34 height 13
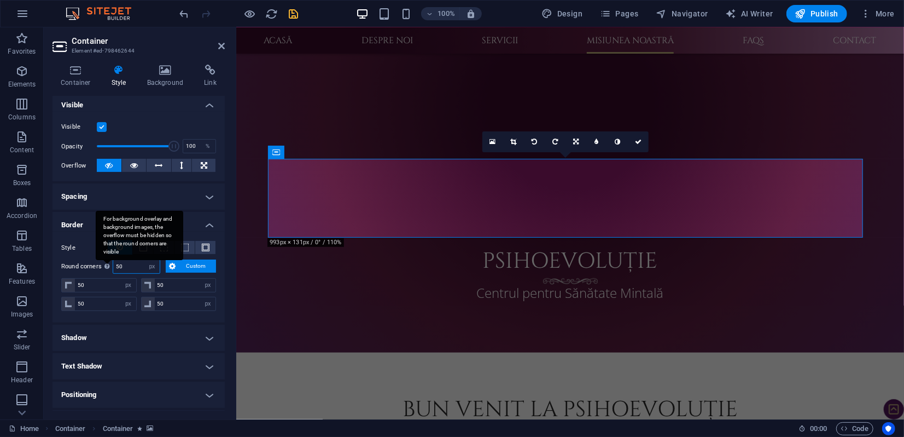
drag, startPoint x: 131, startPoint y: 265, endPoint x: 108, endPoint y: 263, distance: 23.1
click at [108, 263] on div "Round corners For background overlay and background images, the overflow must b…" at bounding box center [138, 266] width 155 height 14
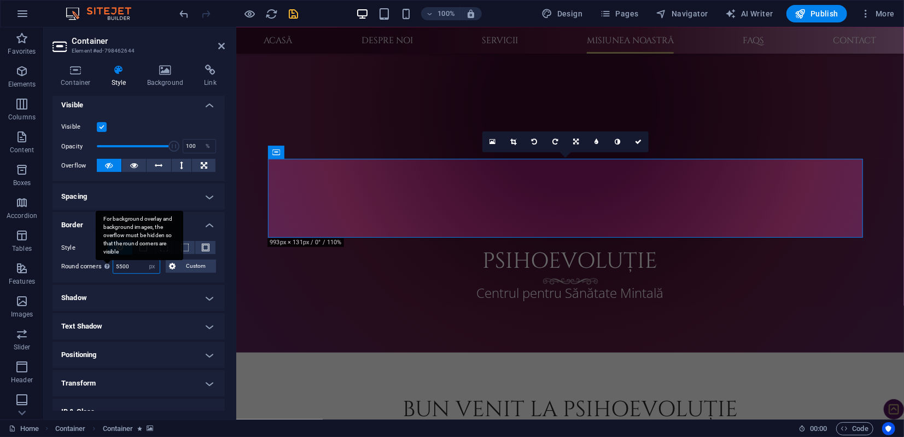
drag, startPoint x: 134, startPoint y: 268, endPoint x: 101, endPoint y: 269, distance: 33.4
click at [101, 269] on div "Round corners For background overlay and background images, the overflow must b…" at bounding box center [138, 266] width 155 height 14
drag, startPoint x: 128, startPoint y: 268, endPoint x: 105, endPoint y: 263, distance: 23.5
click at [104, 263] on div "Round corners For background overlay and background images, the overflow must b…" at bounding box center [138, 266] width 155 height 14
drag, startPoint x: 124, startPoint y: 264, endPoint x: 106, endPoint y: 263, distance: 18.6
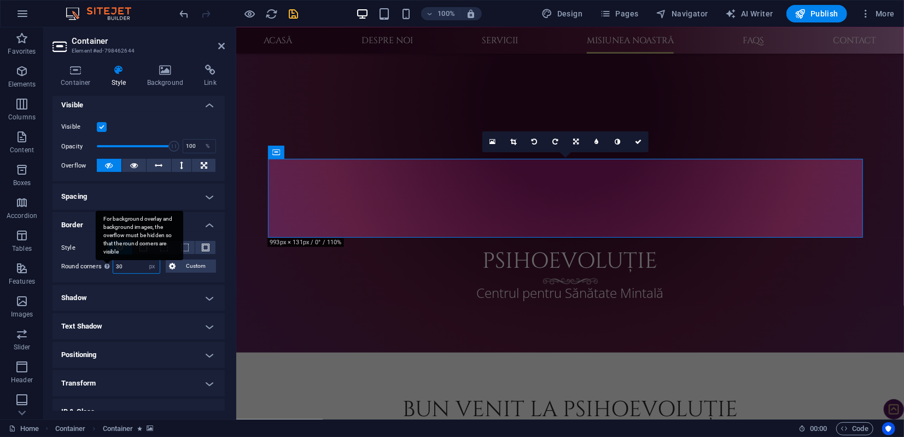
click at [106, 263] on div "Round corners For background overlay and background images, the overflow must b…" at bounding box center [138, 266] width 155 height 14
type input "360"
click at [219, 46] on icon at bounding box center [221, 46] width 7 height 9
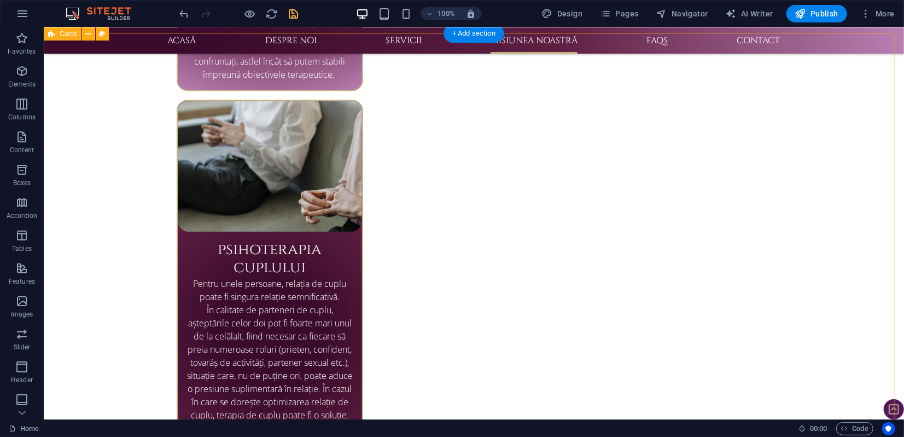
scroll to position [1932, 0]
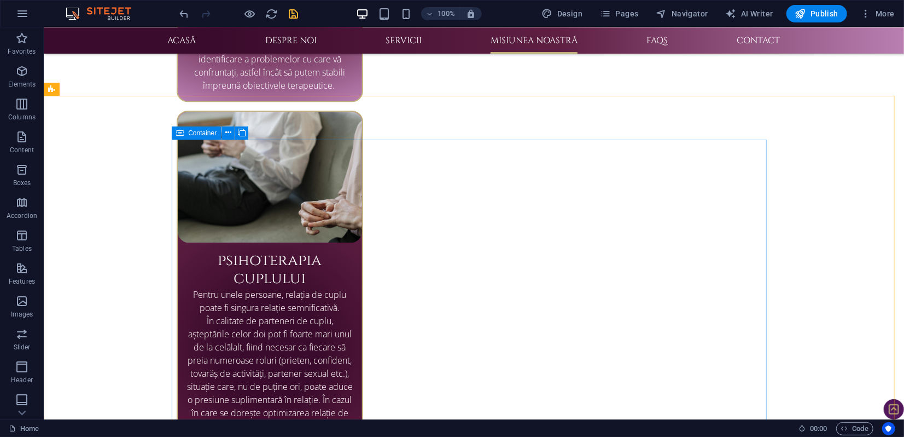
click at [185, 133] on div "Container" at bounding box center [196, 132] width 49 height 13
click at [182, 130] on icon at bounding box center [180, 132] width 8 height 13
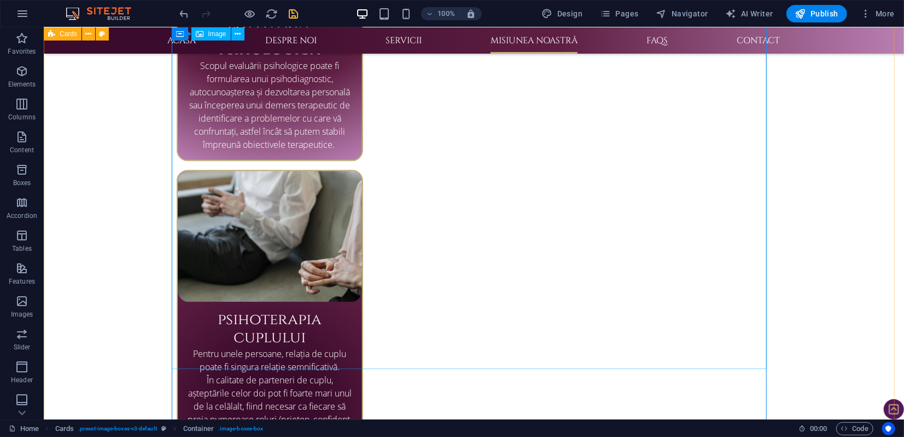
scroll to position [1872, 0]
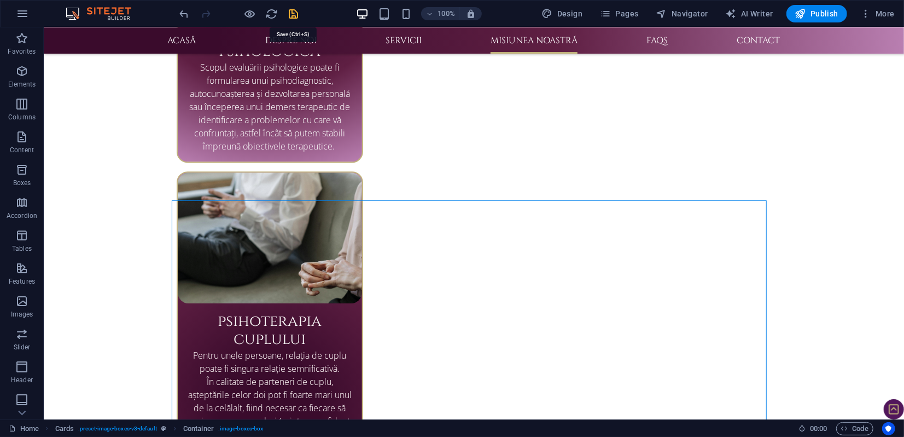
click at [293, 13] on icon "save" at bounding box center [294, 14] width 13 height 13
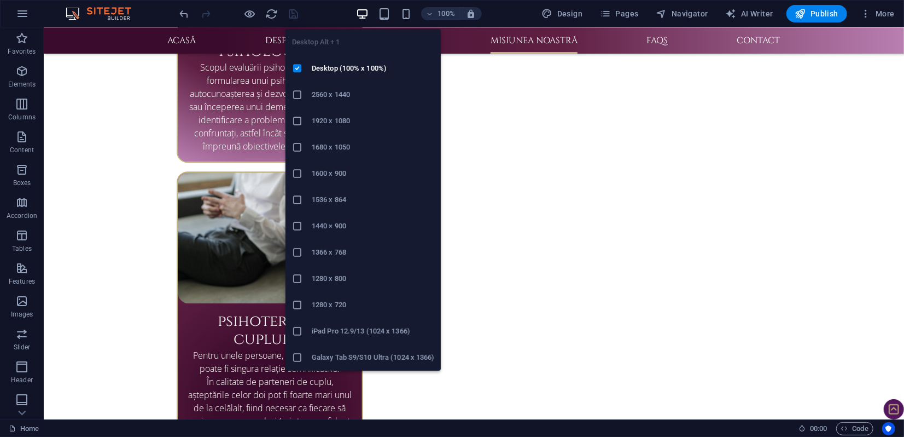
click at [332, 122] on h6 "1920 x 1080" at bounding box center [373, 120] width 123 height 13
click at [326, 222] on h6 "1440 × 900" at bounding box center [373, 225] width 123 height 13
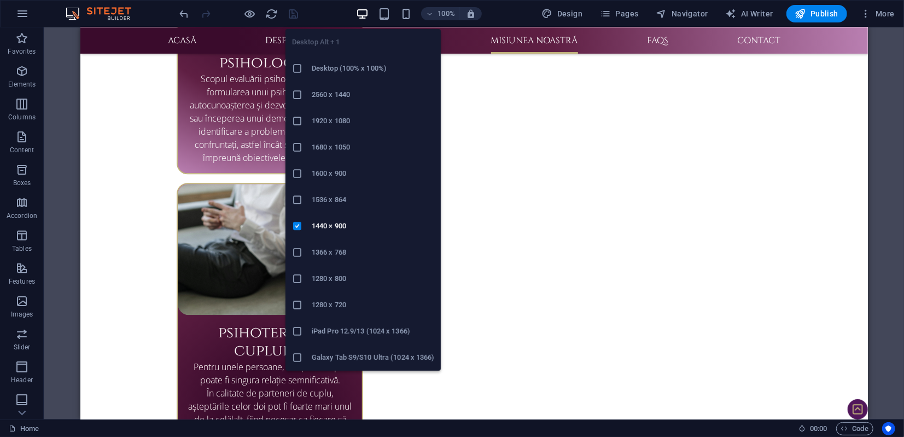
drag, startPoint x: 330, startPoint y: 280, endPoint x: 207, endPoint y: 253, distance: 126.6
click at [331, 280] on h6 "1280 x 800" at bounding box center [373, 278] width 123 height 13
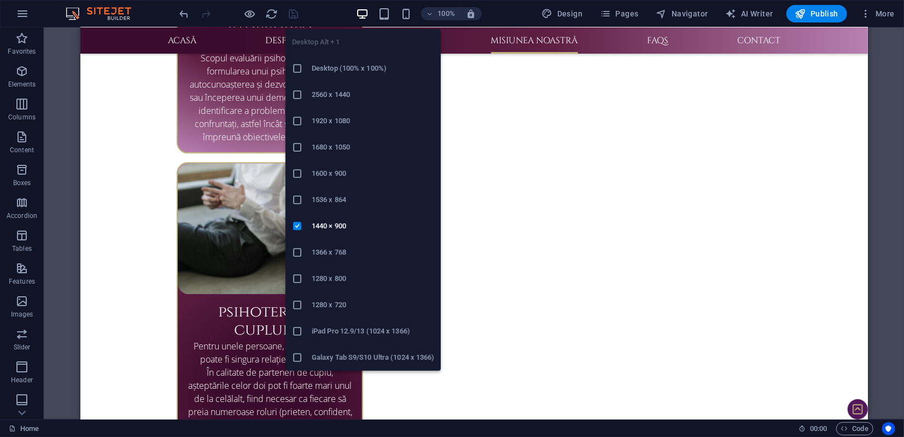
scroll to position [1808, 0]
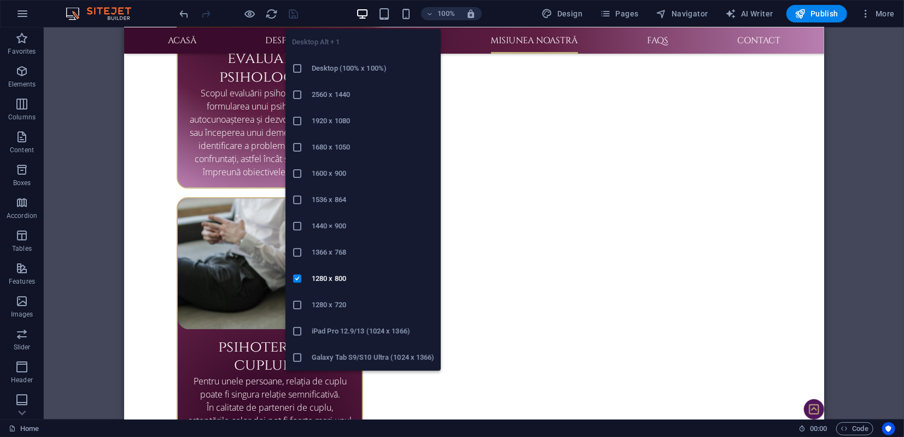
drag, startPoint x: 332, startPoint y: 306, endPoint x: 212, endPoint y: 317, distance: 120.9
click at [332, 306] on h6 "1280 x 720" at bounding box center [373, 304] width 123 height 13
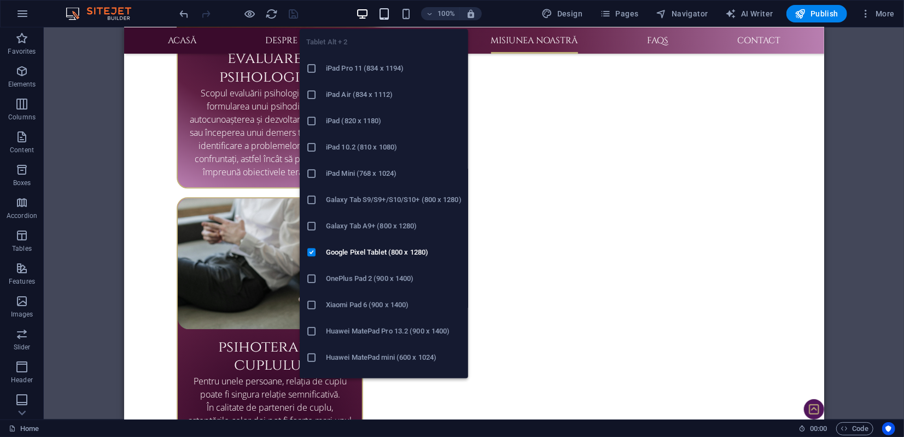
click at [386, 13] on icon "button" at bounding box center [384, 14] width 13 height 13
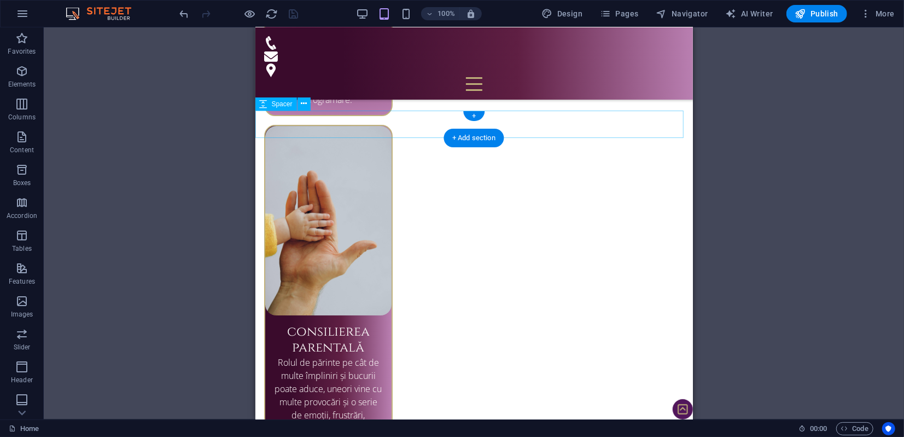
scroll to position [2296, 0]
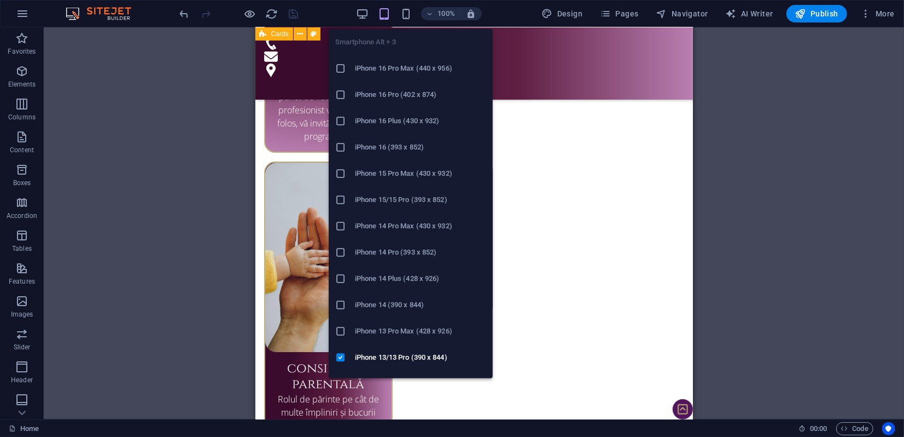
click at [378, 281] on h6 "iPhone 14 Plus (428 x 926)" at bounding box center [420, 278] width 131 height 13
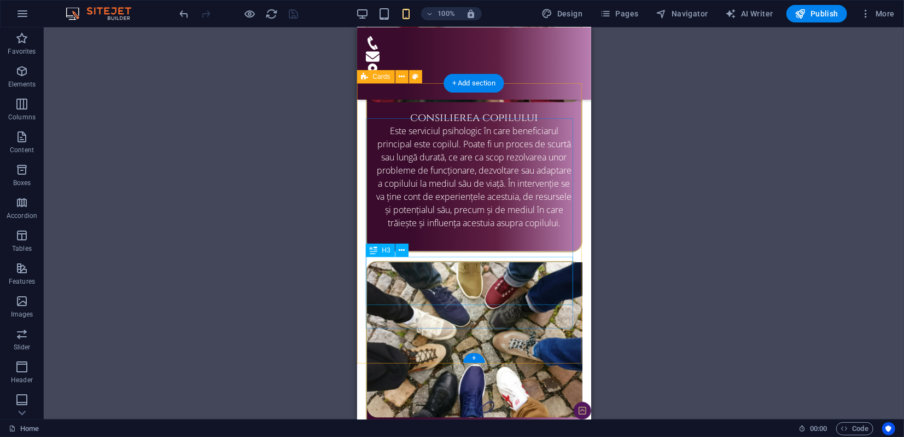
scroll to position [3451, 0]
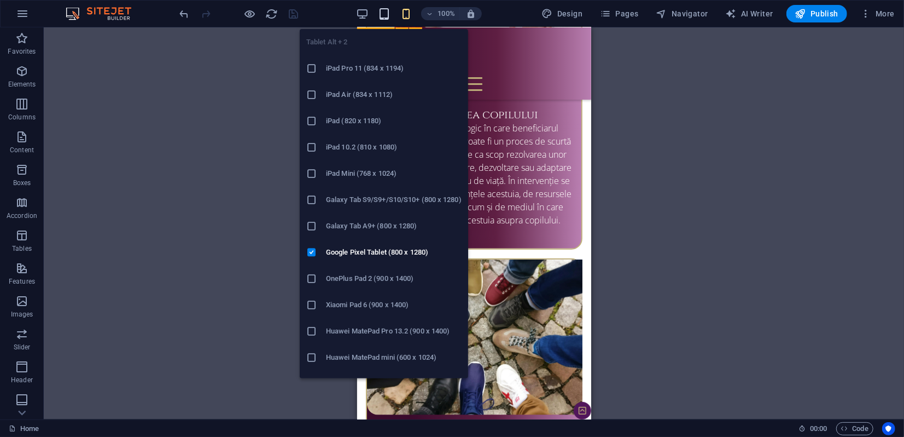
click at [388, 13] on icon "button" at bounding box center [384, 14] width 13 height 13
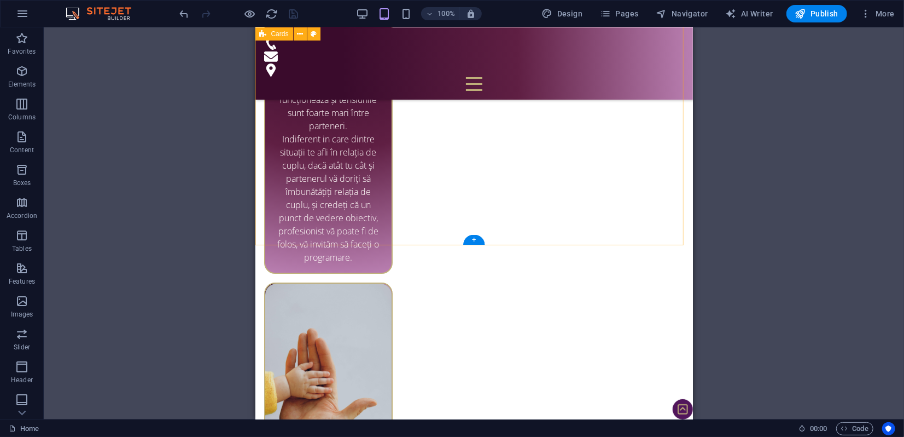
scroll to position [2115, 0]
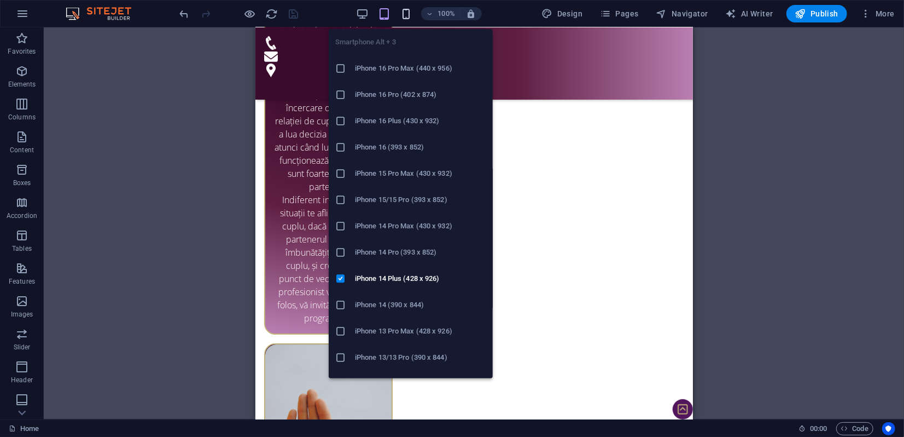
click at [410, 13] on icon "button" at bounding box center [406, 14] width 13 height 13
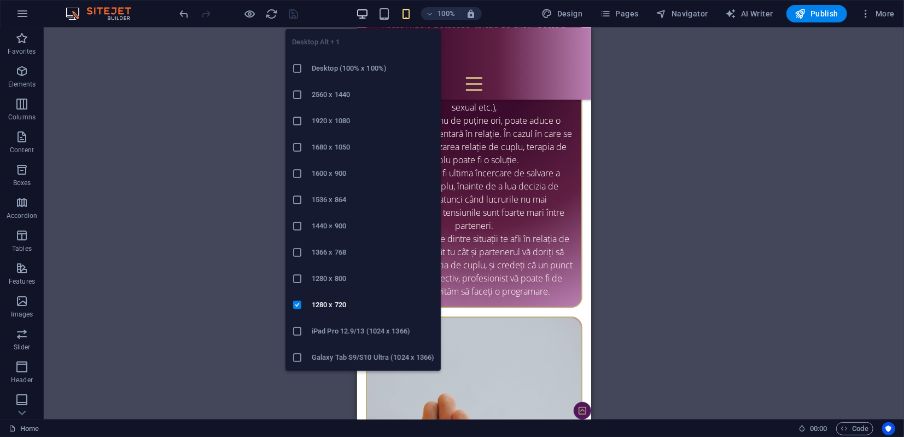
click at [364, 12] on icon "button" at bounding box center [362, 14] width 13 height 13
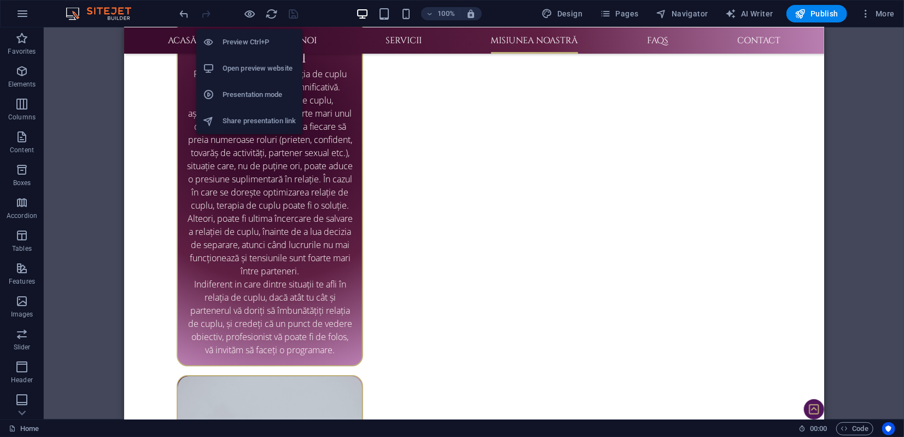
click at [239, 93] on h6 "Presentation mode" at bounding box center [259, 94] width 73 height 13
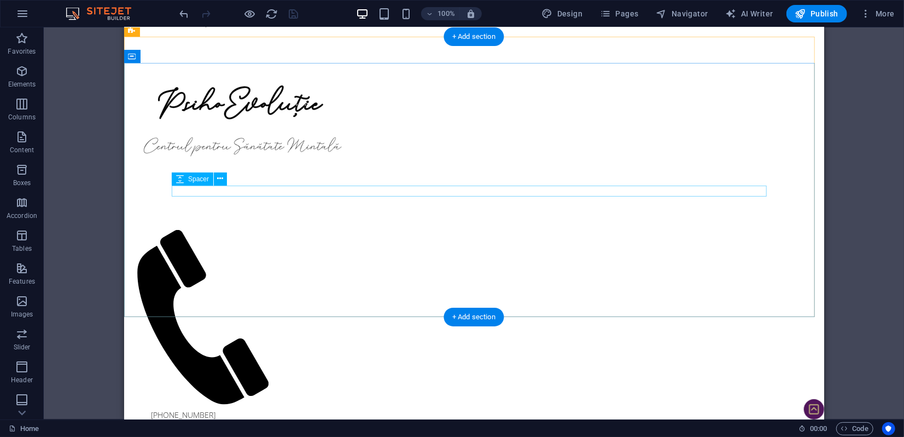
scroll to position [0, 0]
